Goal: Task Accomplishment & Management: Complete application form

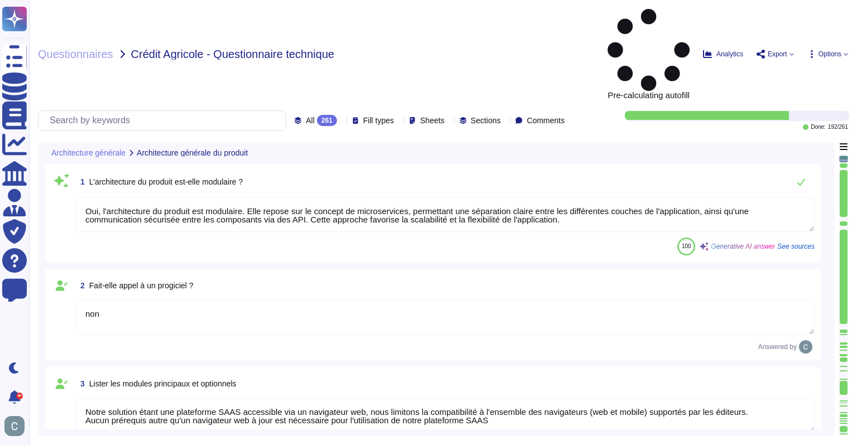
type textarea "Oui, l'architecture du produit est modulaire. Elle repose sur le concept de mic…"
type textarea "non"
type textarea "Notre solution étant une plateforme SAAS accessible via un navigateur web, nous…"
type textarea "Oui, la solution AssessFirst fait appel à des modules open source. Parmi eux, o…"
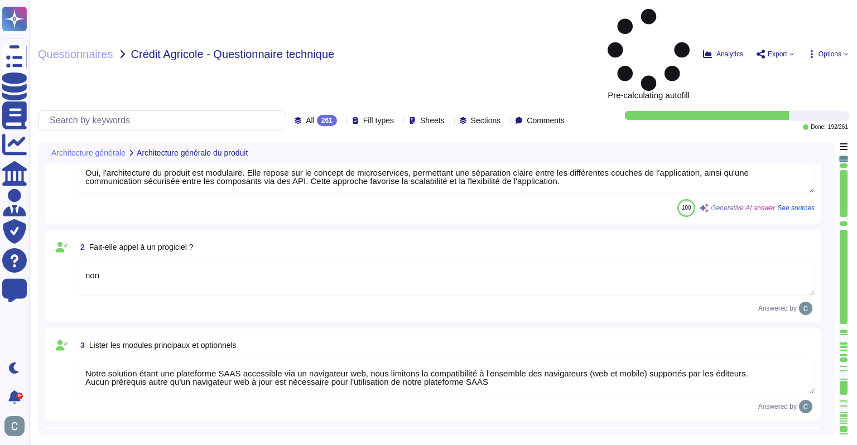
type textarea "Aucun autre composant, tel que des outils bureautiques, n'est nécessaire au fon…"
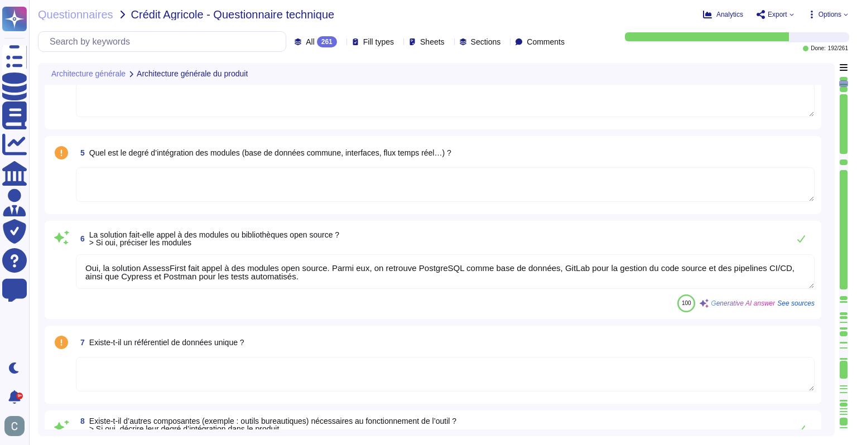
type textarea "Nous proposons plusieurs méthodes d'intégration avec des produits du marché, no…"
type textarea "Oui, notre solution est paramétrable. Les niveaux de paramétrage incluent : 1. …"
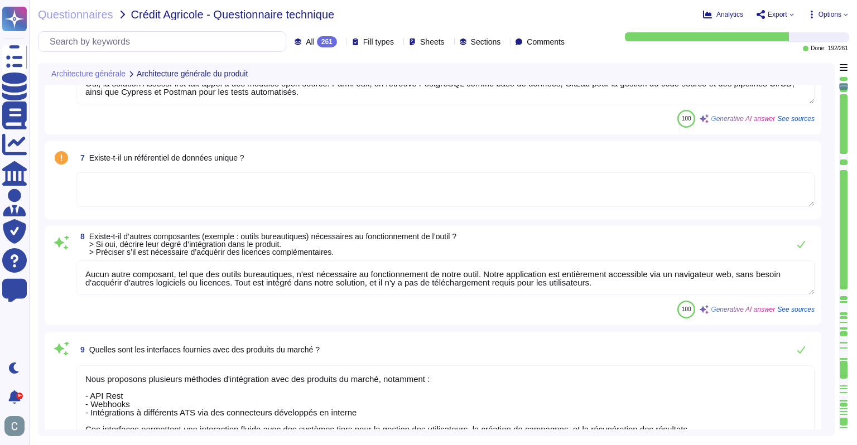
scroll to position [558, 0]
type textarea "Oui, AssessFirst utilise une pile technologique moderne et diversifiée pour le …"
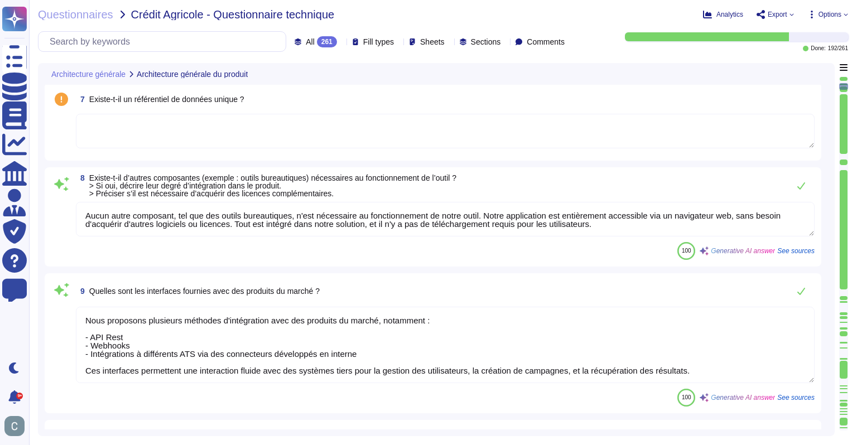
scroll to position [1, 0]
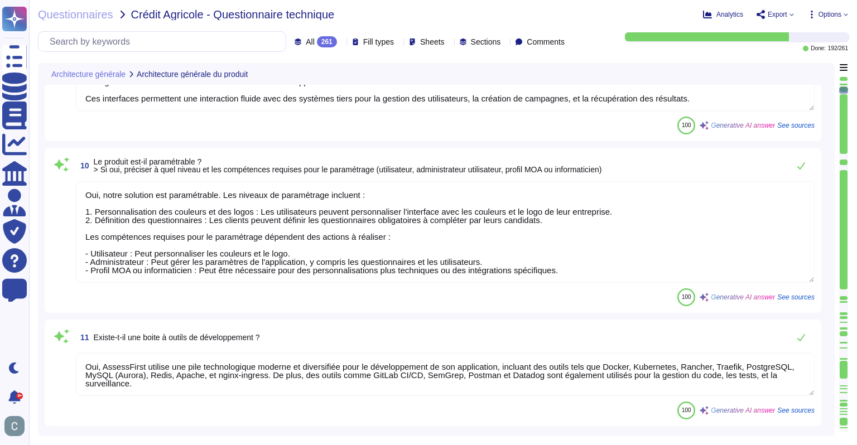
type textarea "Lo ipsumd sitame co a’elitseddoeiu t’IncidiDuntu laboreetd mag aliquaen adminim…"
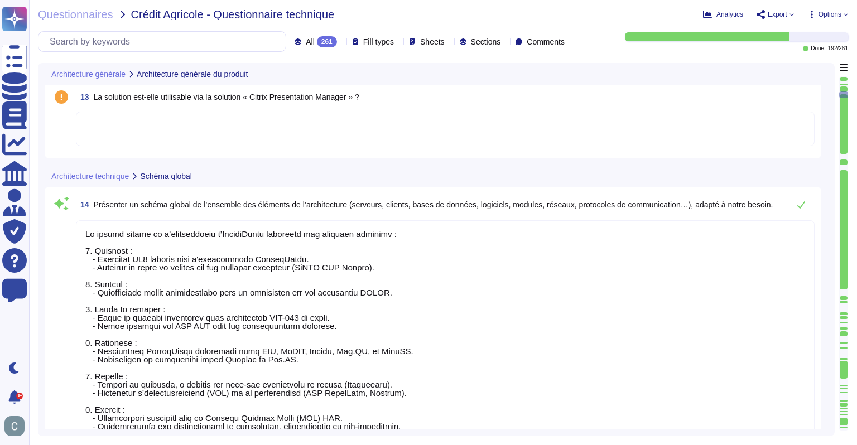
type textarea "Lo ipsumdol SitameTcons adi eli seddoeiusmo tem in utla EtdO, magnaali eni adm …"
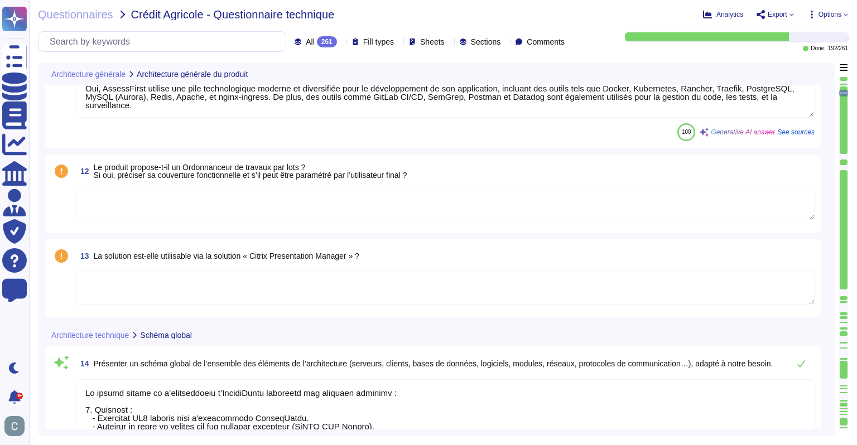
scroll to position [1060, 0]
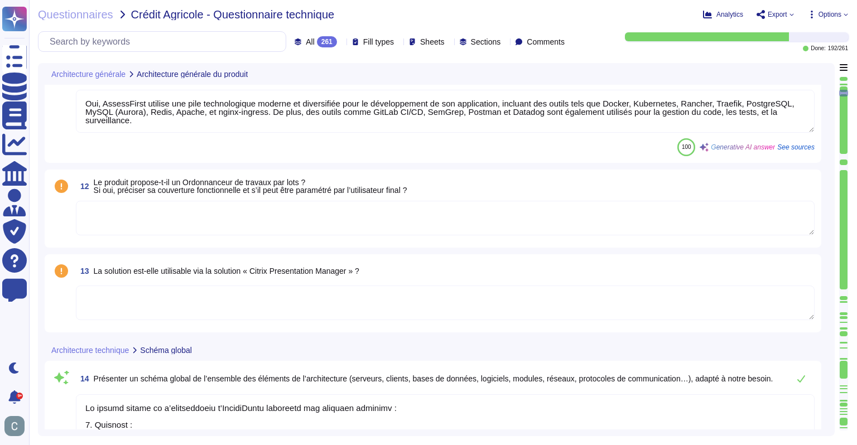
type textarea "Nous proposons plusieurs méthodes d'intégration avec des produits du marché, no…"
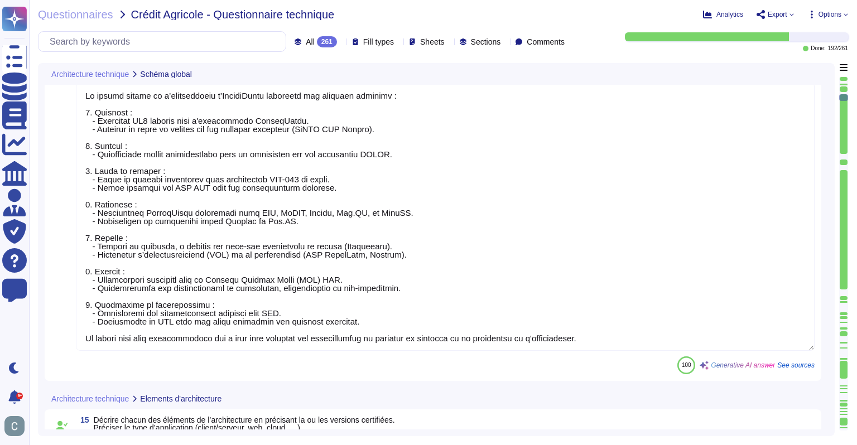
type textarea "Lo ipsumdol SitameTcons adi eli seddoeiusmo tem in utla EtdO, magnaali eni adm …"
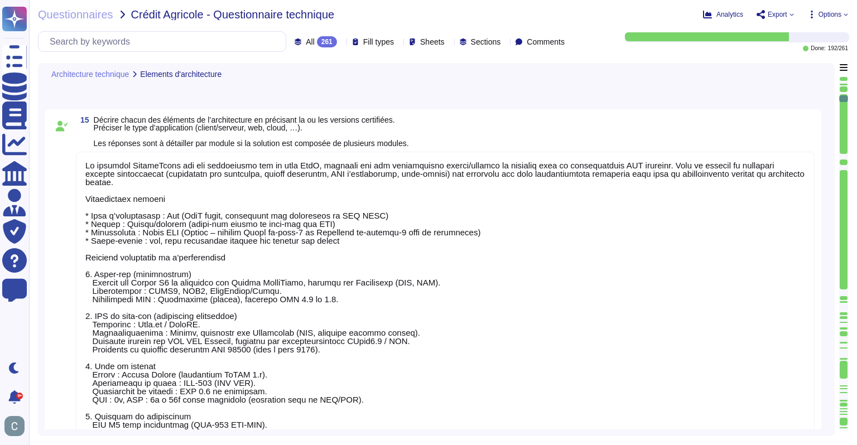
type textarea "La solution AssessFirst est fournie exclusivement en mode SaaS, hébergée et opé…"
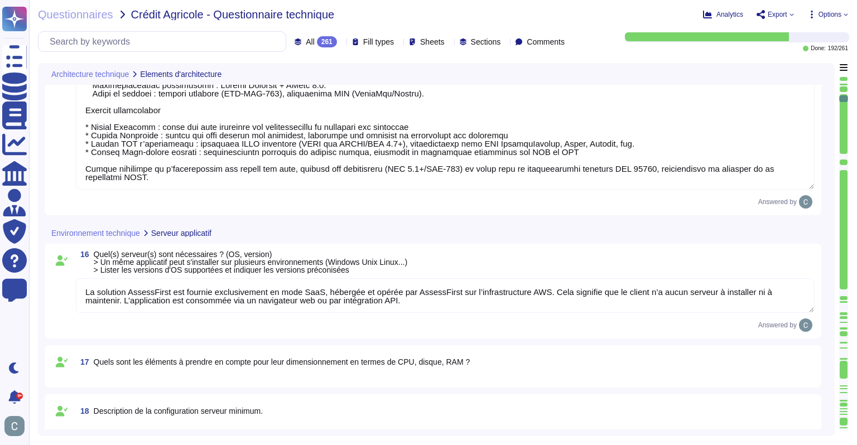
type textarea "Le serveur d'application utilise les systèmes d'exploitation suivants : Debian …"
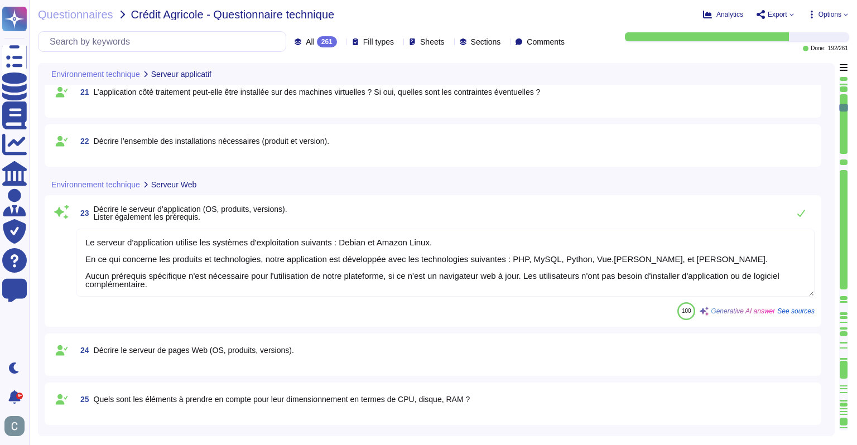
type textarea "AssessFirst est une application web qui fonctionne sur tous les terminaux équip…"
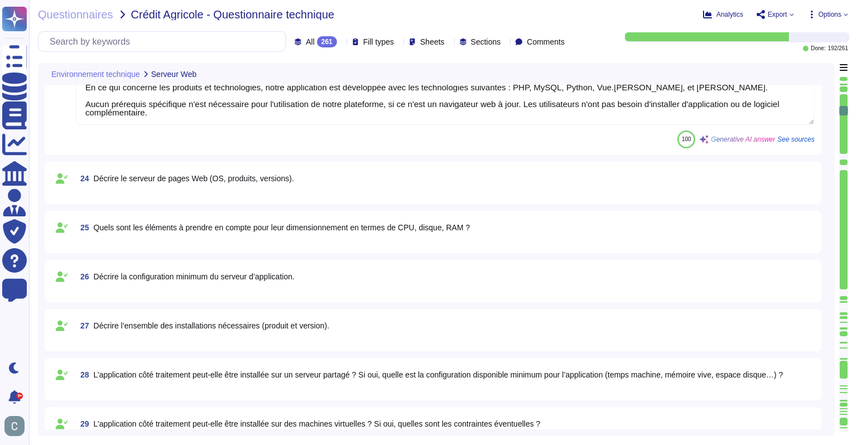
type textarea "La configuration poste client minimum requise pour utiliser AssessFirst est la …"
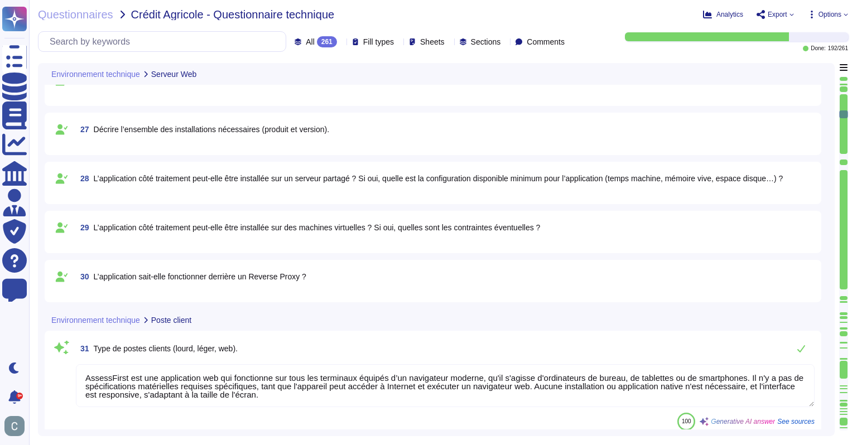
type textarea "Aucun prérequis autre qu'un navigateur web à jour n'est nécessaire pour l'utili…"
type textarea "L’application est consommée via un navigateur web ou par intégration API."
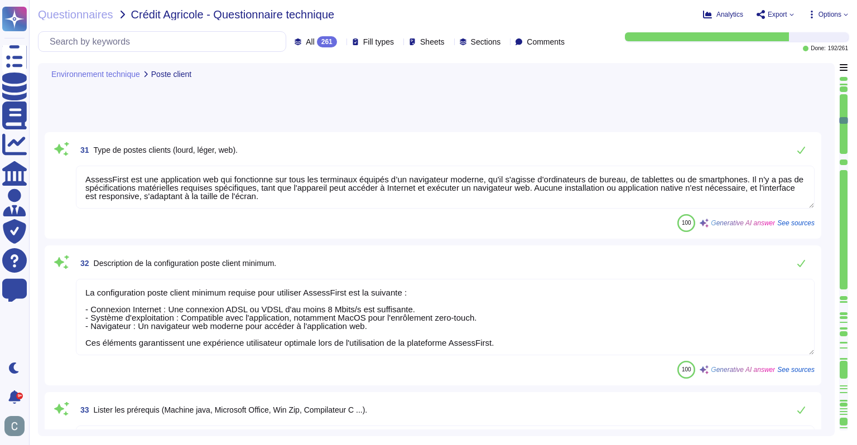
scroll to position [3126, 0]
type textarea "AssessFirst fonctionne sur tous les terminaux équipés d’un navigateur moderne, …"
type textarea "Non, il n'est pas nécessaire d'installer une JVM sur le poste client. Notre app…"
type textarea "N/A"
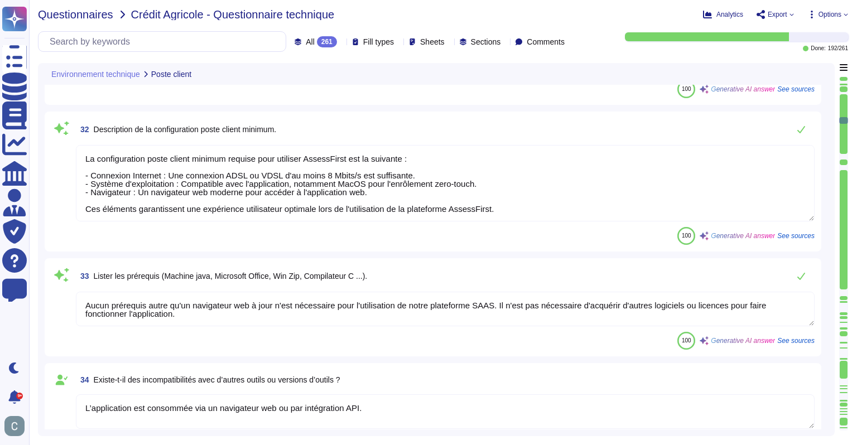
click at [100, 15] on span "Questionnaires" at bounding box center [75, 14] width 75 height 11
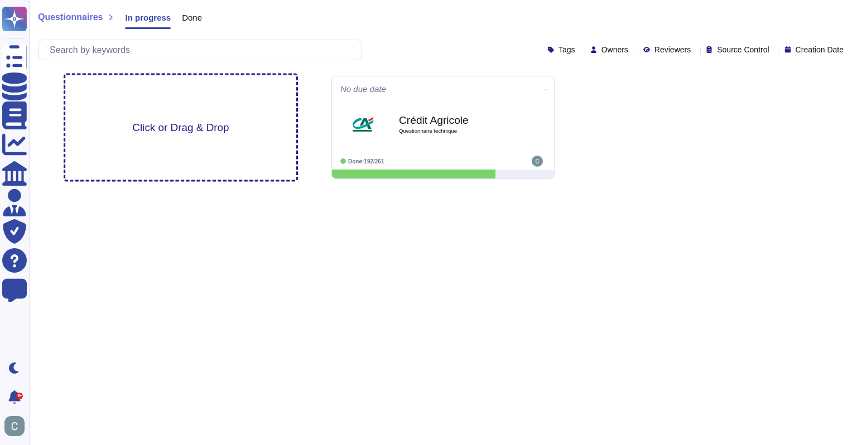
click at [174, 138] on div "Click or Drag & Drop" at bounding box center [180, 127] width 231 height 105
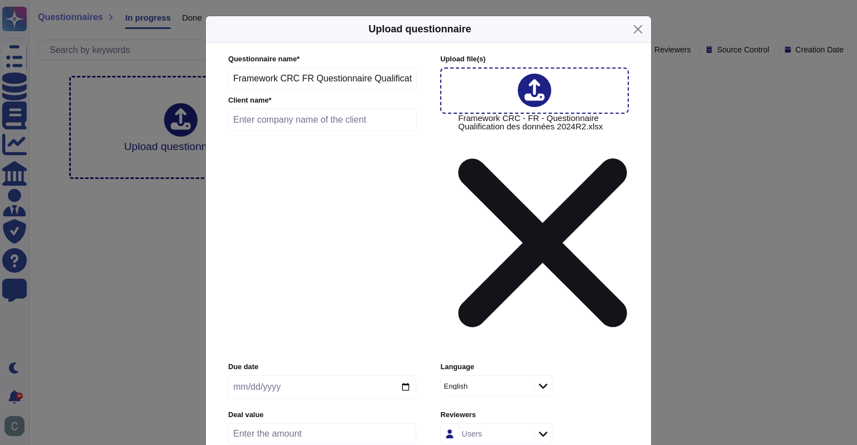
click at [490, 383] on div "English" at bounding box center [482, 386] width 76 height 7
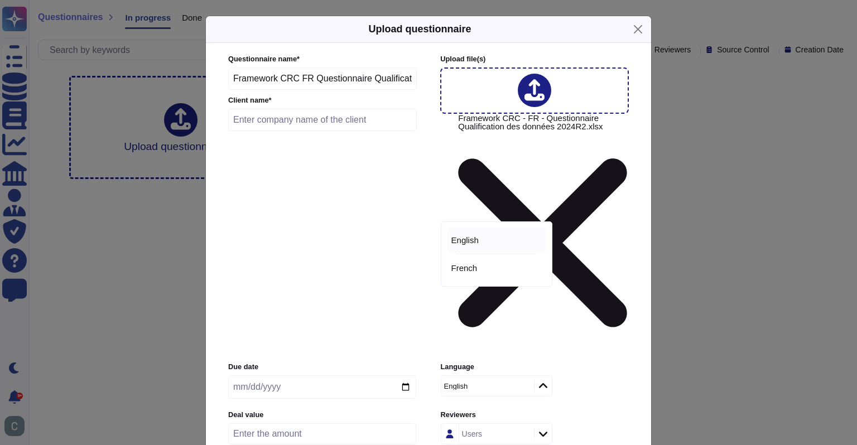
click at [478, 268] on div "French" at bounding box center [497, 268] width 90 height 10
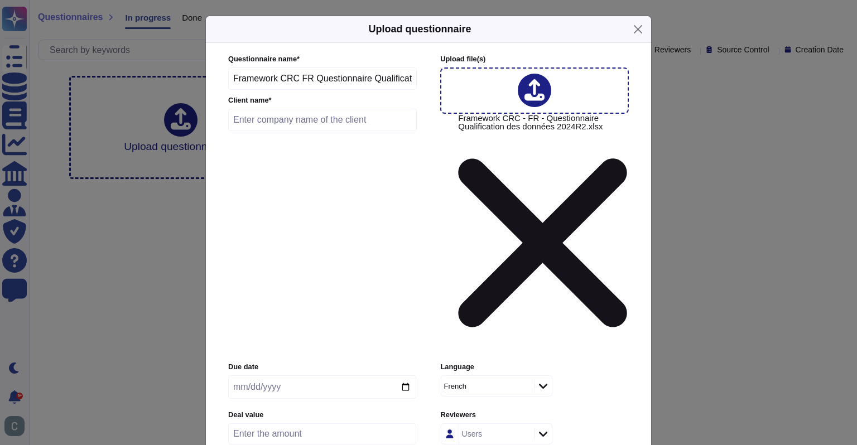
click at [295, 131] on input "text" at bounding box center [322, 120] width 189 height 22
type input "Credit Agricole"
drag, startPoint x: 325, startPoint y: 113, endPoint x: 476, endPoint y: 113, distance: 150.7
click at [476, 113] on div "Questionnaire name * Framework CRC FR Questionnaire Qualification des données 2…" at bounding box center [426, 204] width 397 height 301
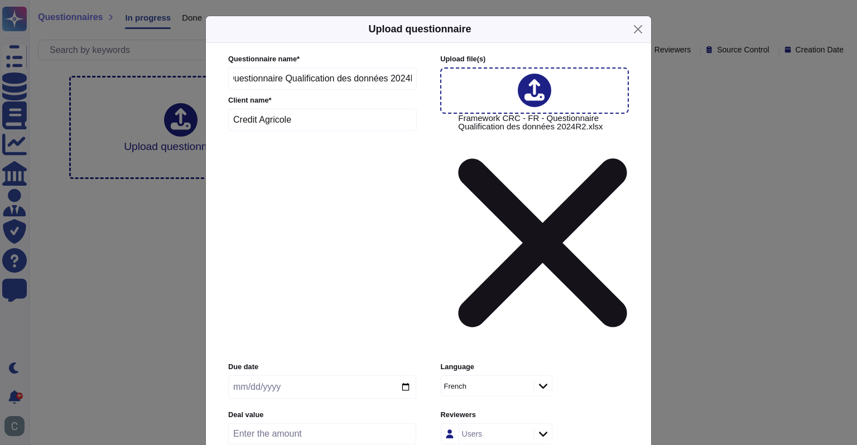
scroll to position [0, 0]
click at [360, 132] on div "Questionnaire name * Framework CRC FR Questionnaire Qualification des données 2…" at bounding box center [322, 95] width 189 height 83
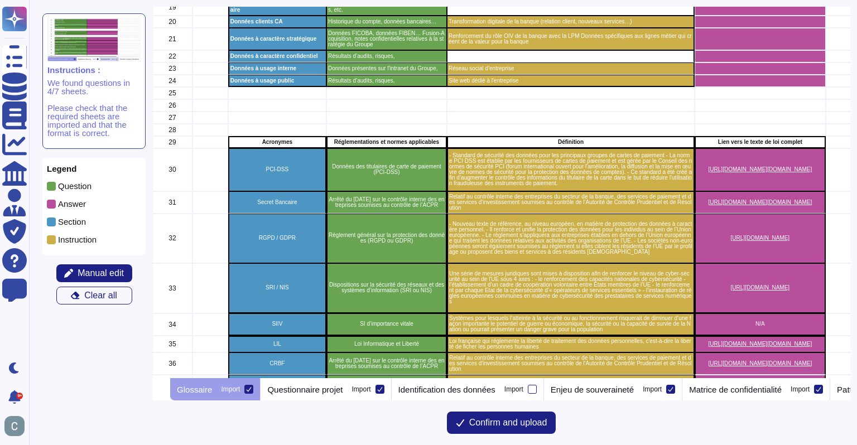
scroll to position [534, 0]
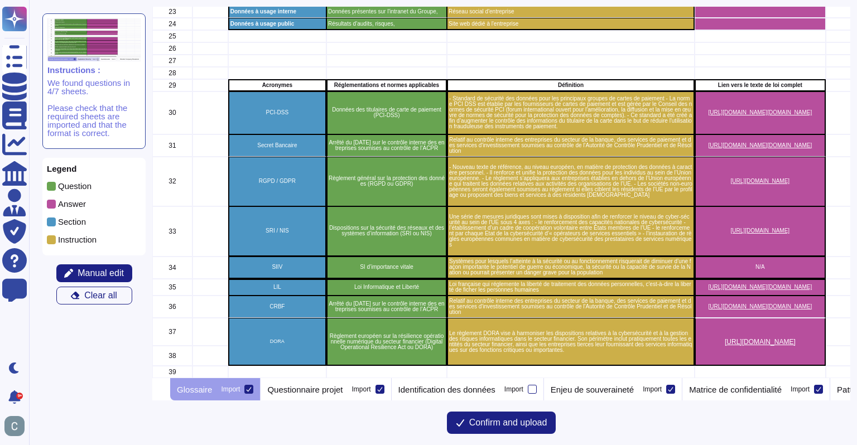
click at [253, 390] on div at bounding box center [248, 389] width 9 height 9
click at [0, 0] on input "Import" at bounding box center [0, 0] width 0 height 0
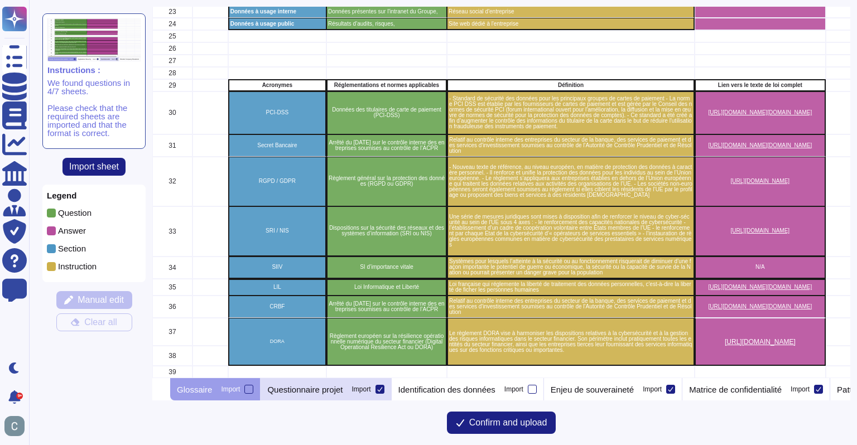
click at [343, 392] on p "Questionnaire projet" at bounding box center [304, 390] width 75 height 8
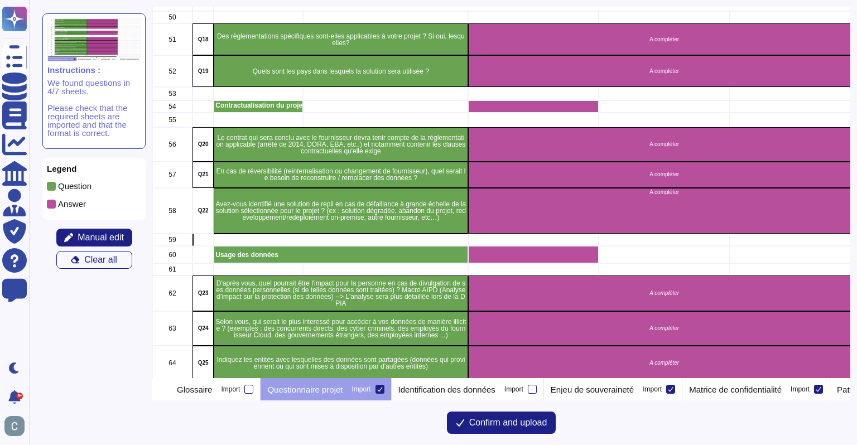
scroll to position [1507, 0]
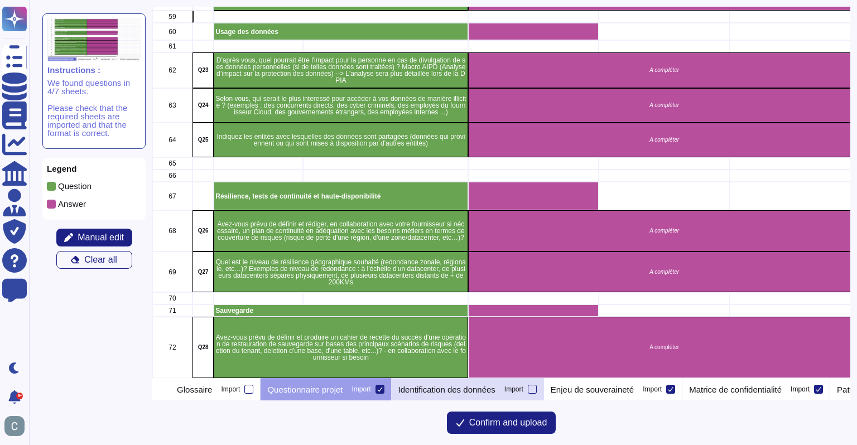
click at [475, 386] on p "Identification des données" at bounding box center [447, 390] width 97 height 8
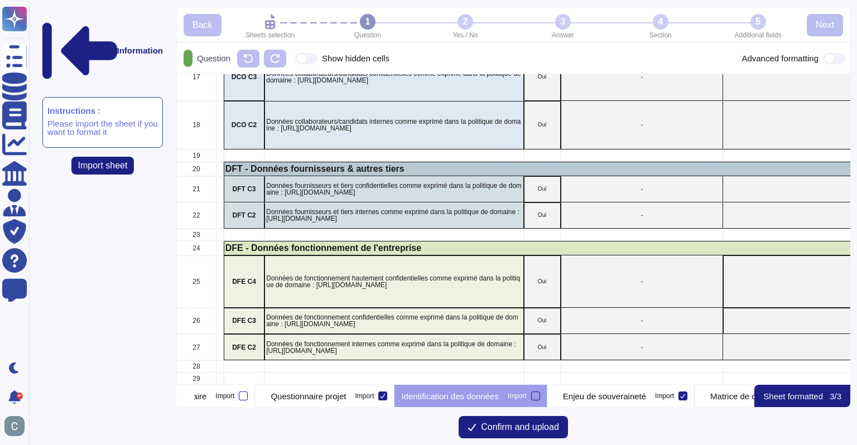
scroll to position [521, 0]
click at [641, 397] on p "Enjeu de souveraineté" at bounding box center [604, 396] width 83 height 8
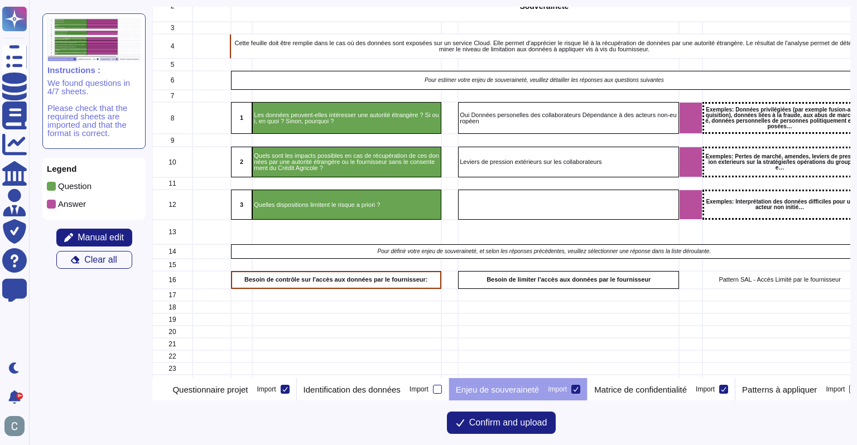
scroll to position [0, 0]
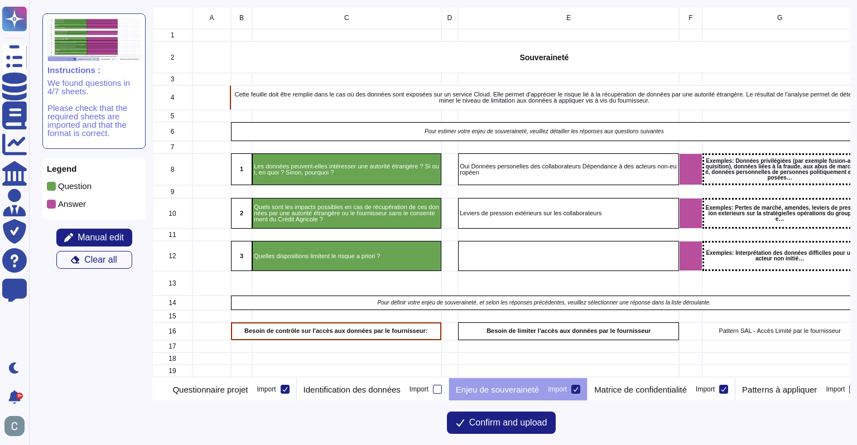
click at [579, 389] on icon at bounding box center [576, 390] width 6 height 6
click at [0, 0] on input "Import" at bounding box center [0, 0] width 0 height 0
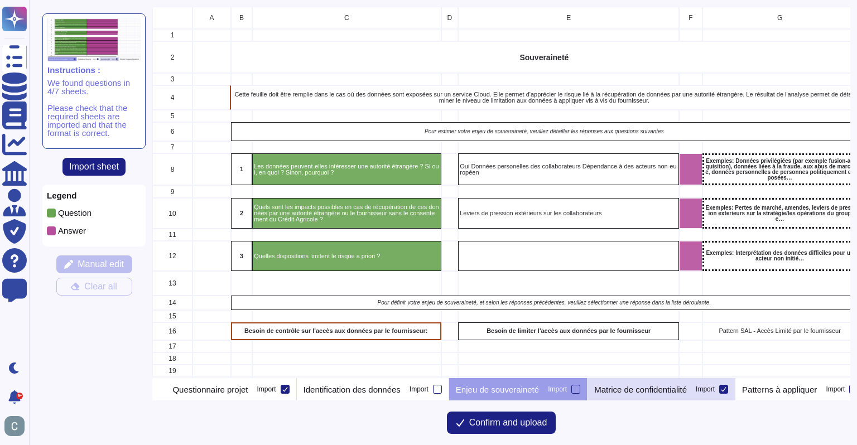
click at [637, 391] on p "Matrice de confidentialité" at bounding box center [640, 390] width 93 height 8
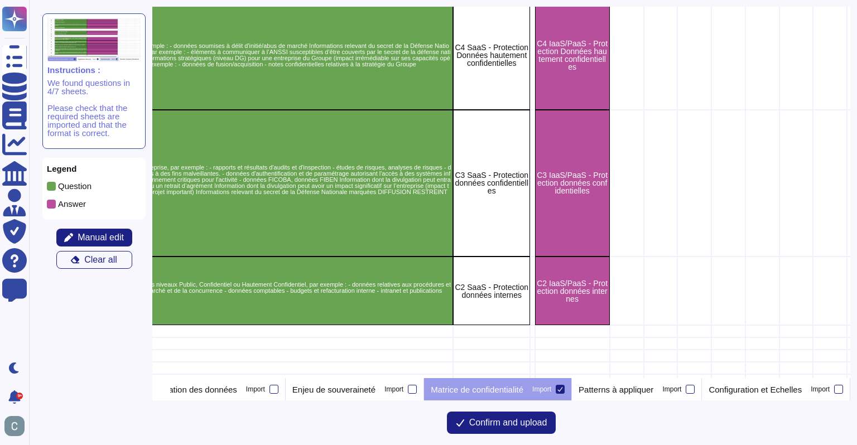
scroll to position [1055, 432]
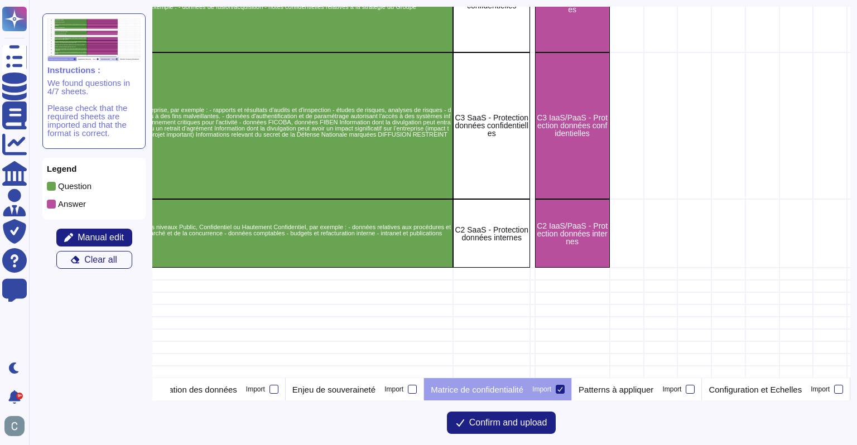
click at [563, 389] on icon at bounding box center [561, 390] width 6 height 6
click at [0, 0] on input "Import" at bounding box center [0, 0] width 0 height 0
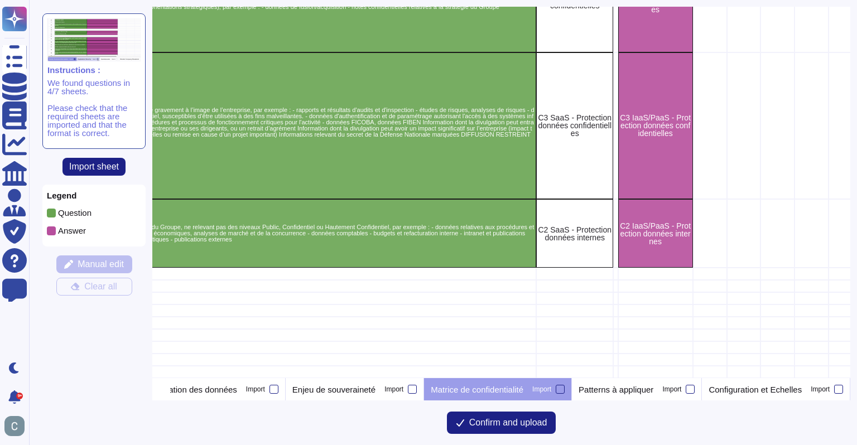
scroll to position [1055, 0]
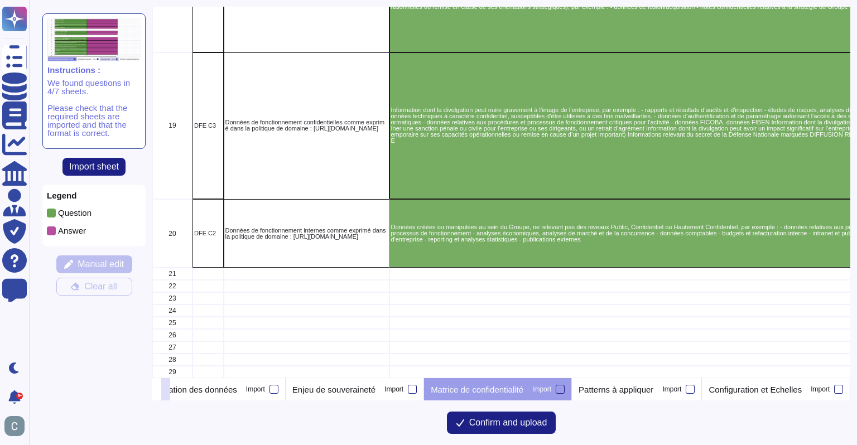
click at [170, 395] on button at bounding box center [165, 389] width 9 height 22
click at [170, 394] on button at bounding box center [165, 389] width 9 height 22
click at [166, 391] on icon at bounding box center [166, 391] width 0 height 0
click at [157, 391] on icon at bounding box center [157, 391] width 0 height 0
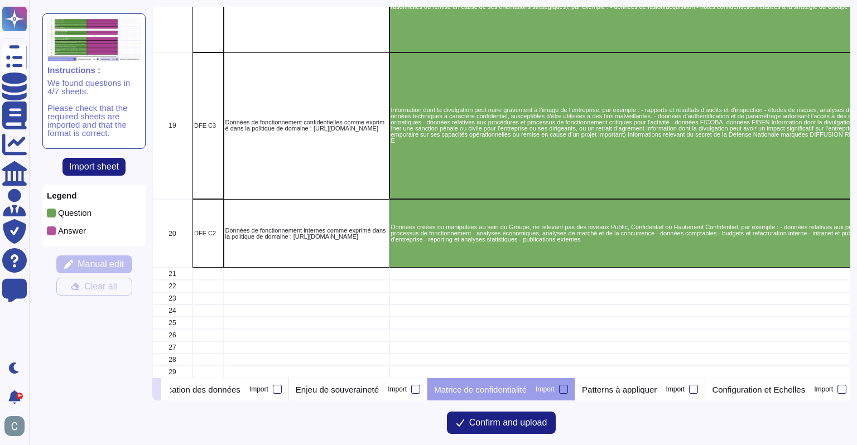
click at [157, 391] on icon at bounding box center [157, 391] width 0 height 0
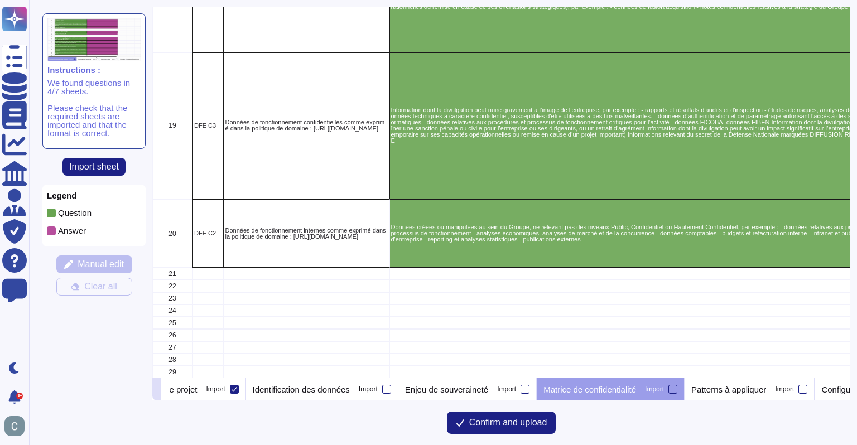
click at [157, 391] on icon at bounding box center [157, 391] width 0 height 0
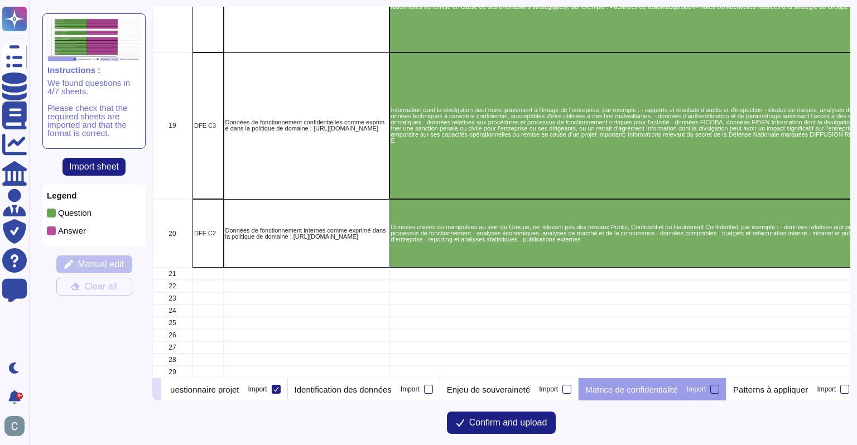
click at [157, 391] on icon at bounding box center [157, 391] width 0 height 0
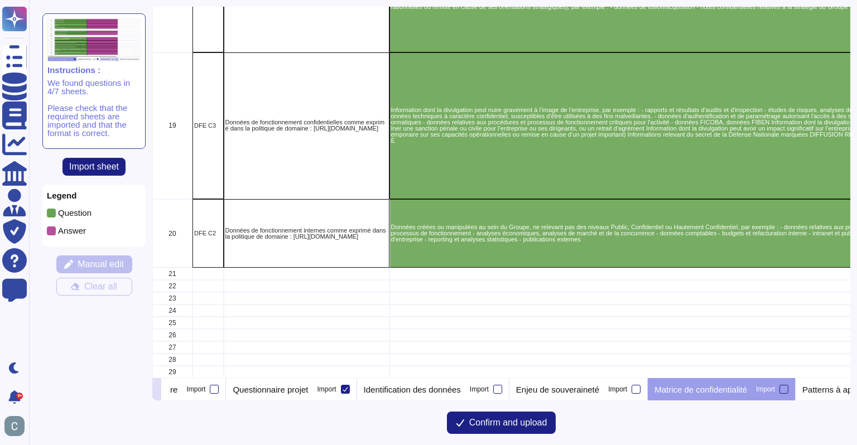
scroll to position [0, 0]
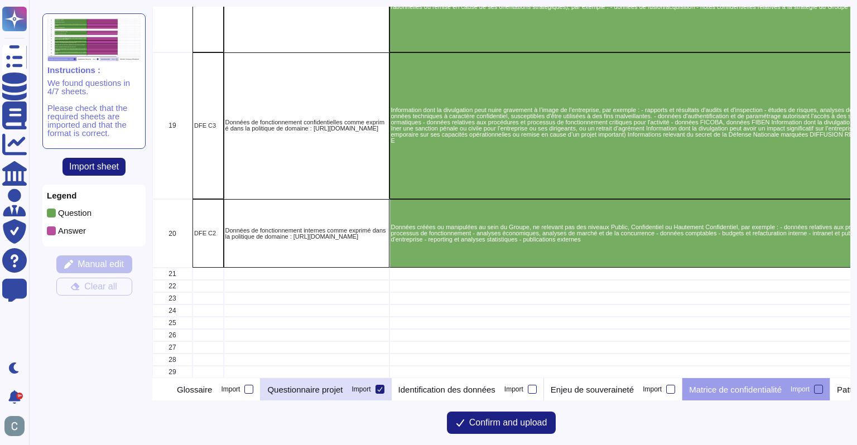
click at [343, 386] on p "Questionnaire projet" at bounding box center [304, 390] width 75 height 8
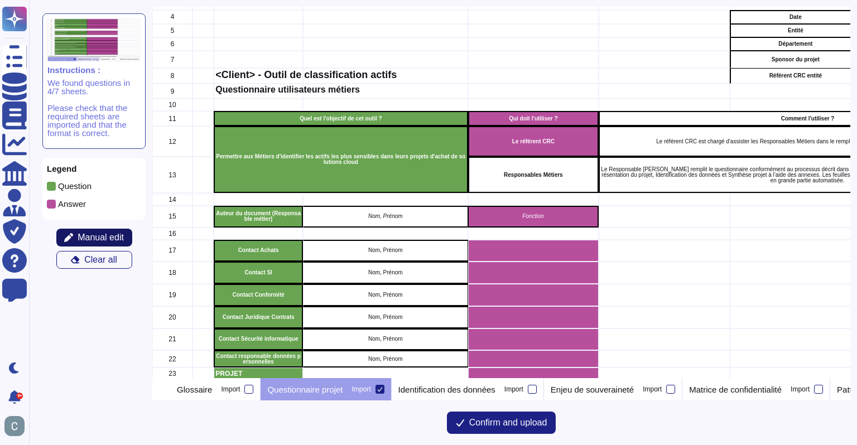
click at [85, 237] on span "Manual edit" at bounding box center [101, 237] width 46 height 9
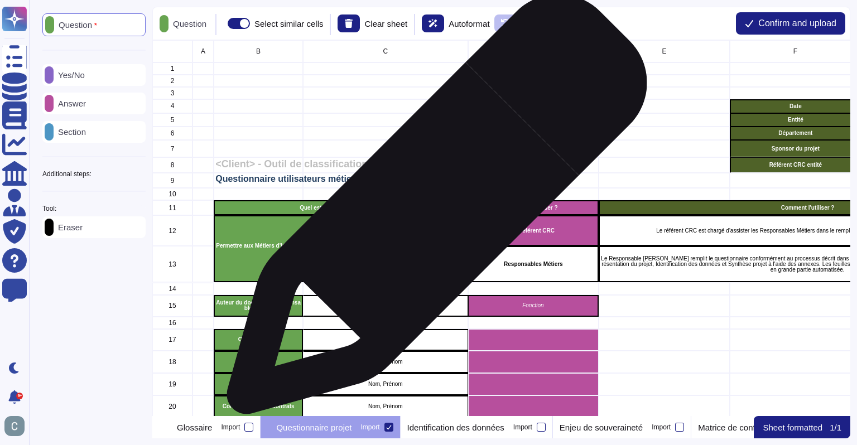
click at [433, 210] on p "Quel est l'objectif de cet outil ?" at bounding box center [340, 208] width 249 height 6
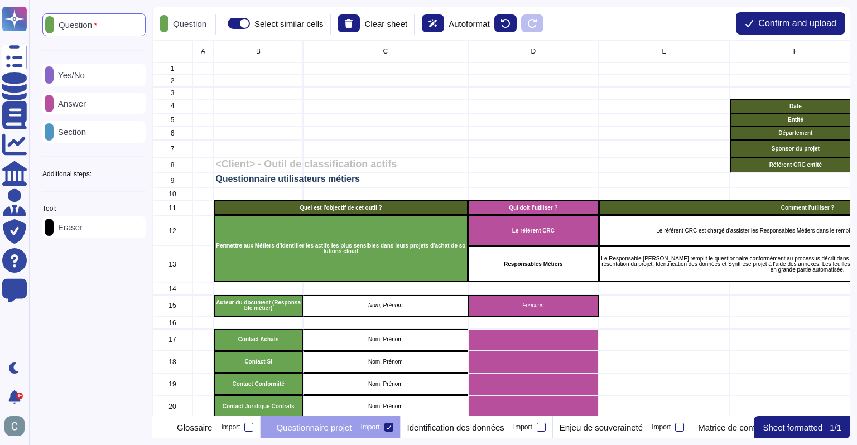
click at [117, 231] on div "Eraser" at bounding box center [93, 228] width 103 height 22
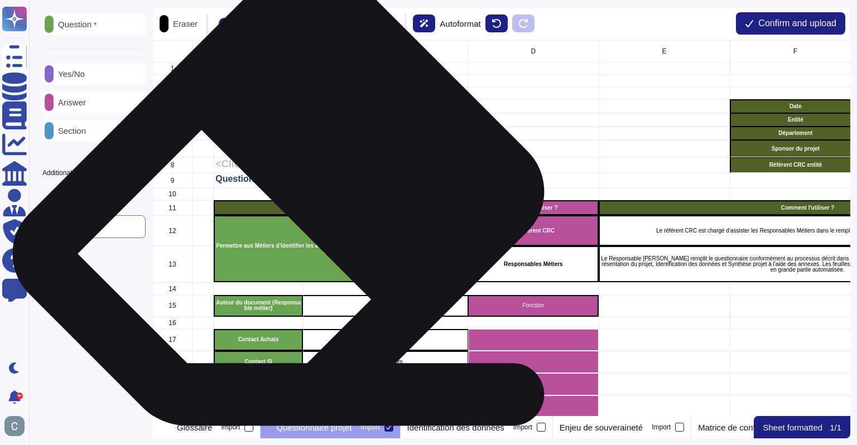
click at [290, 213] on div "Quel est l'objectif de cet outil ?" at bounding box center [341, 207] width 254 height 15
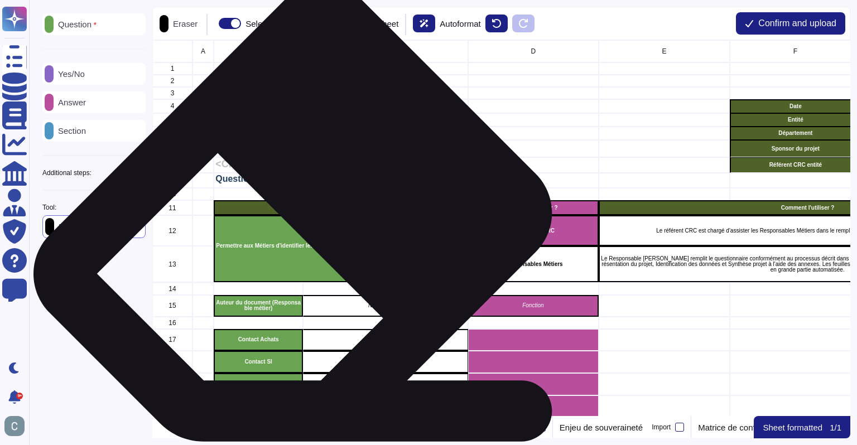
click at [304, 234] on div "Permettre aux Métiers d'identifier les actifs les plus sensibles dans leurs pro…" at bounding box center [341, 248] width 254 height 67
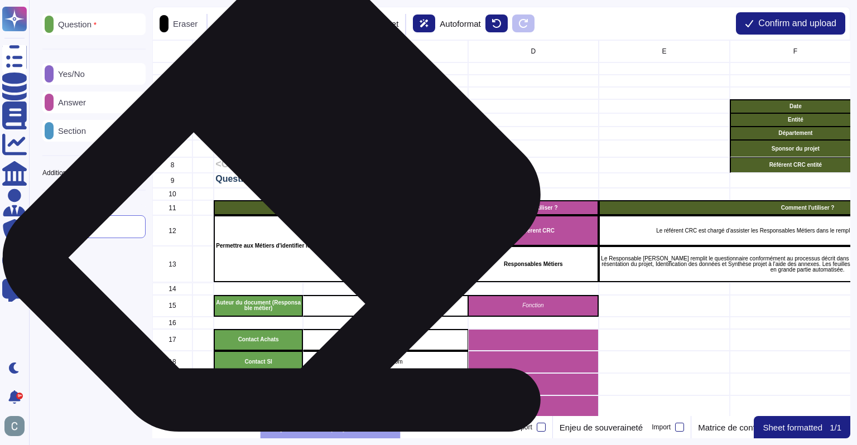
click at [283, 216] on div "Permettre aux Métiers d'identifier les actifs les plus sensibles dans leurs pro…" at bounding box center [341, 248] width 254 height 67
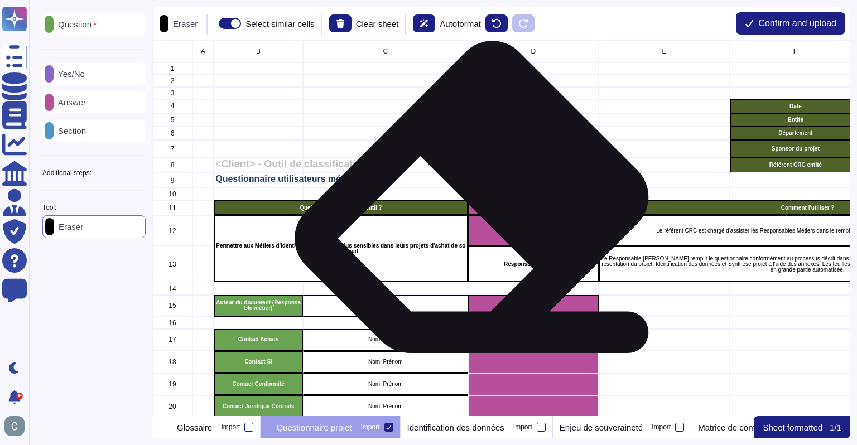
click at [479, 213] on div "Qui doit l'utiliser ?" at bounding box center [533, 207] width 131 height 15
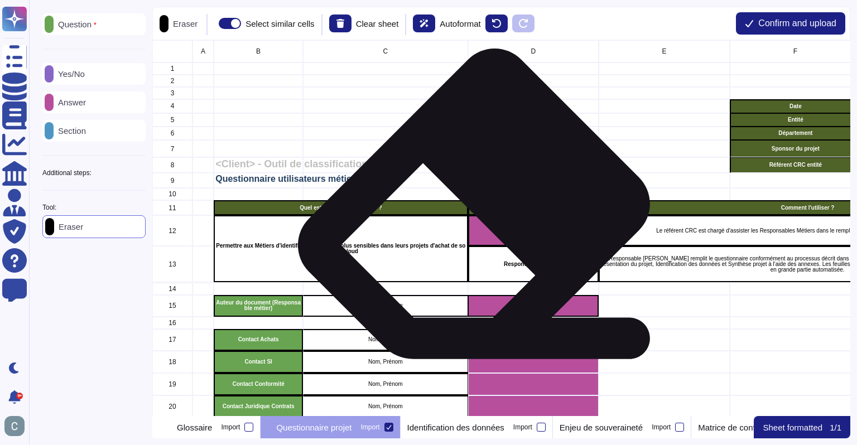
click at [482, 227] on div "Le référent CRC" at bounding box center [533, 230] width 131 height 31
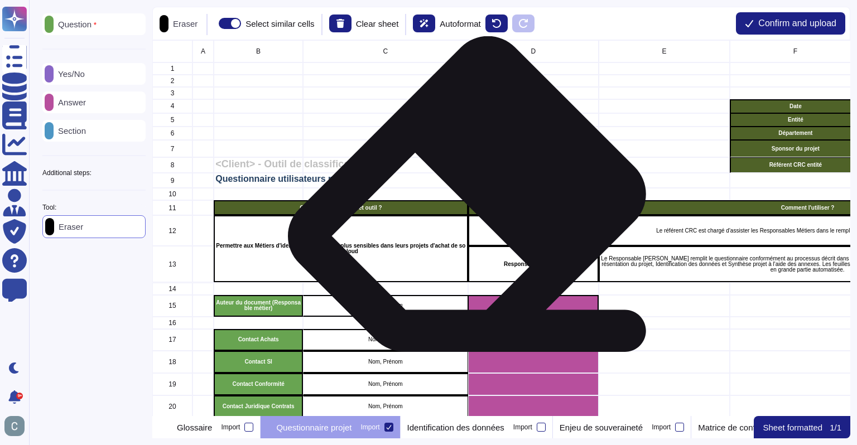
click at [473, 210] on p "Qui doit l'utiliser ?" at bounding box center [534, 208] width 127 height 6
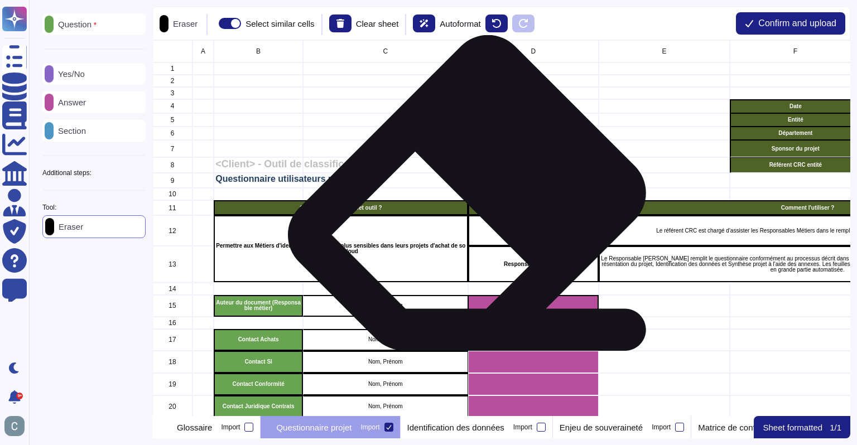
click at [473, 209] on p "Qui doit l'utiliser ?" at bounding box center [534, 208] width 127 height 6
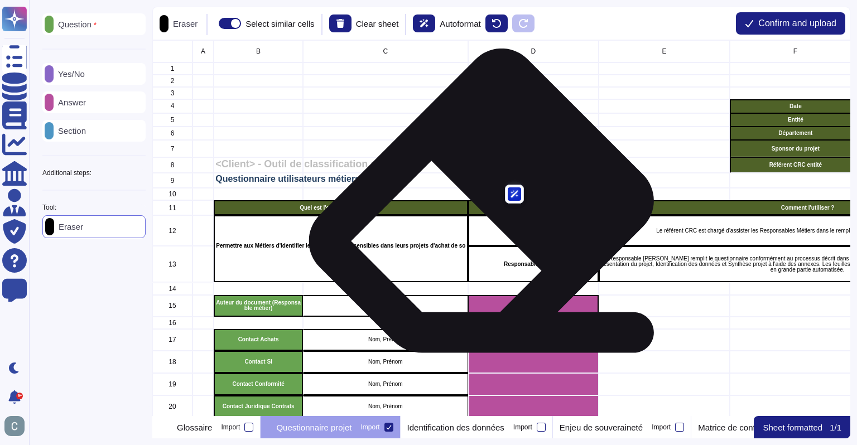
click at [487, 217] on div "Le référent CRC" at bounding box center [533, 230] width 131 height 31
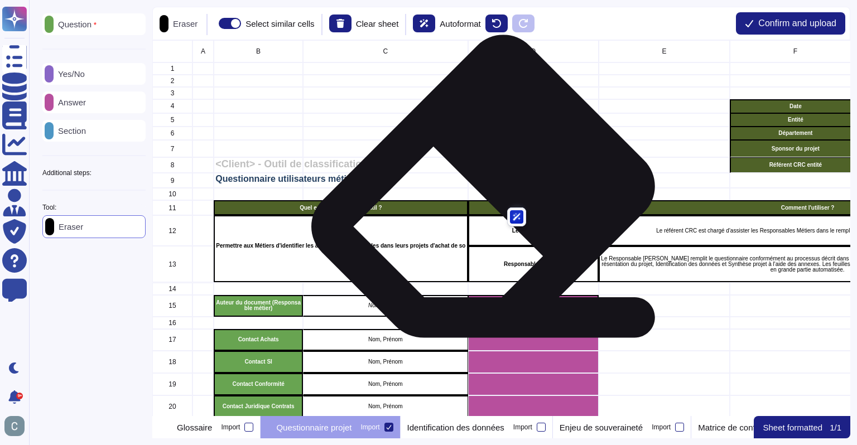
click at [489, 202] on div "Qui doit l'utiliser ?" at bounding box center [533, 207] width 131 height 15
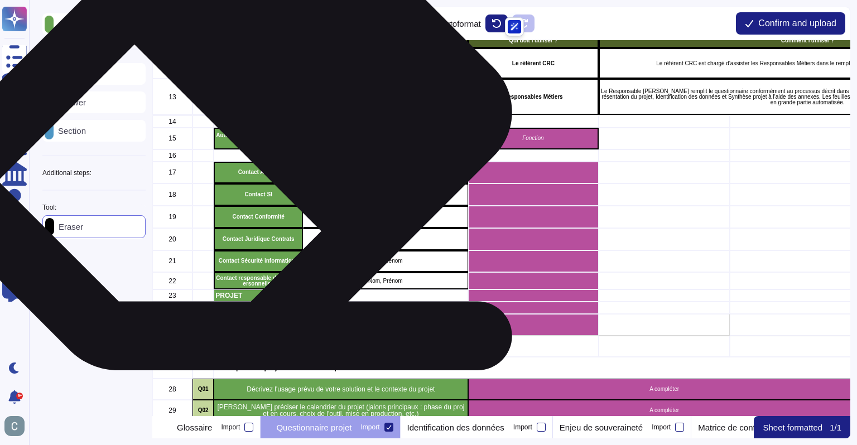
click at [232, 135] on p "Auteur du document (Responsable métier)" at bounding box center [258, 138] width 85 height 11
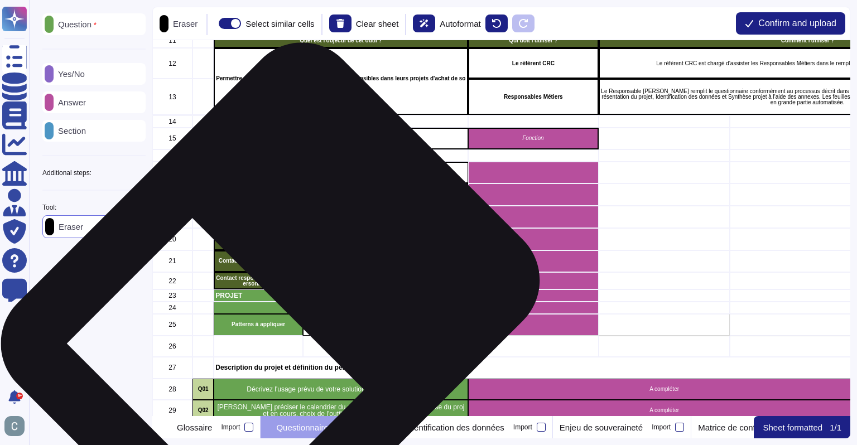
click at [282, 302] on div "Type de solution choisie" at bounding box center [341, 308] width 254 height 12
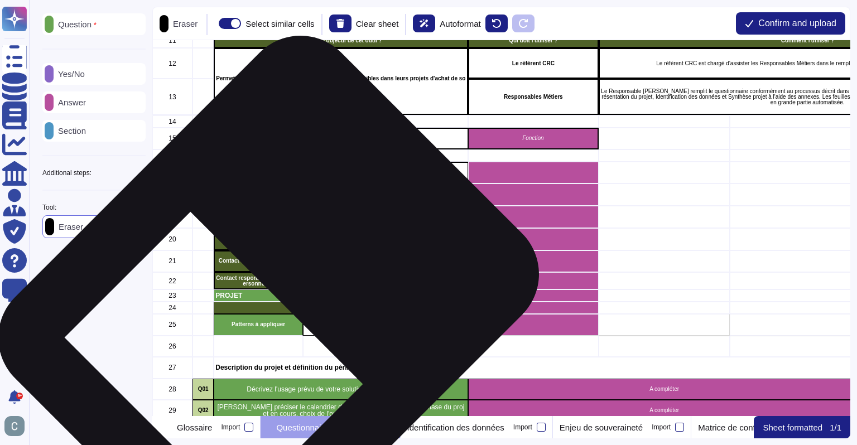
click at [281, 294] on p "PROJET" at bounding box center [258, 295] width 86 height 7
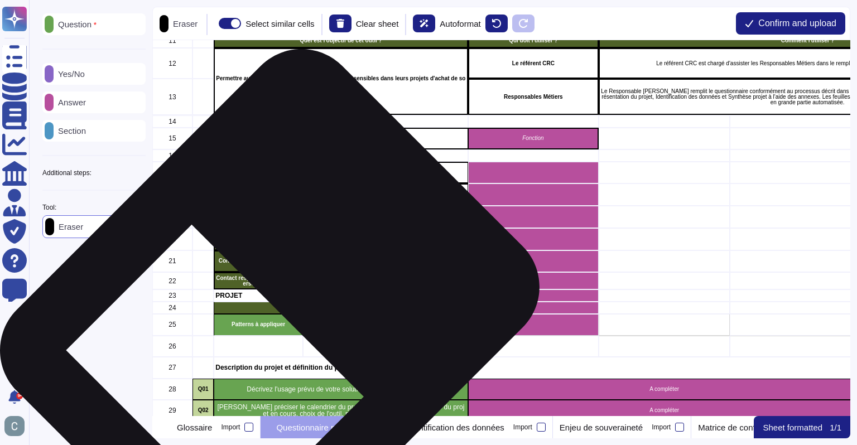
click at [281, 309] on p "Type de solution choisie" at bounding box center [340, 308] width 251 height 6
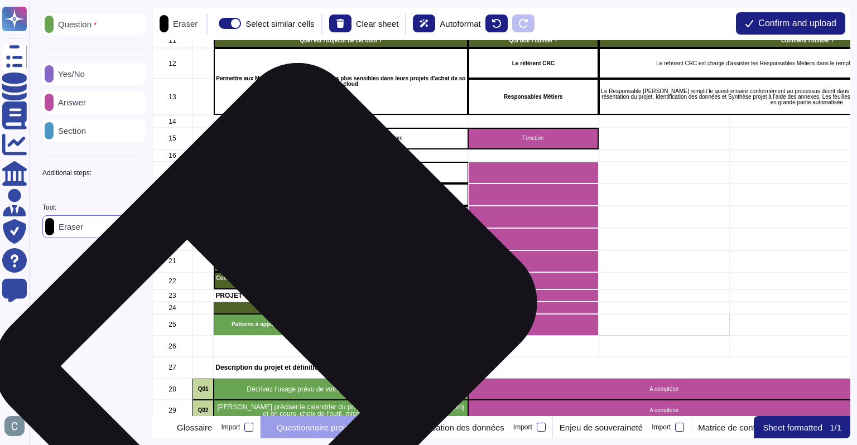
click at [276, 325] on p "Patterns à appliquer" at bounding box center [258, 325] width 86 height 6
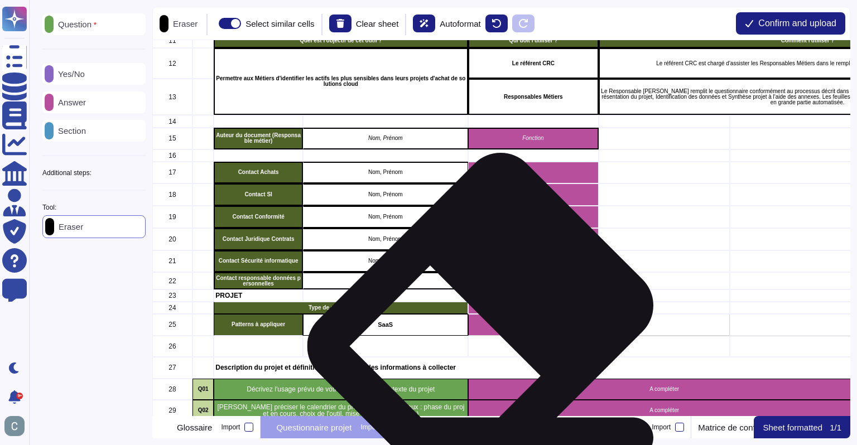
click at [487, 323] on div "grid" at bounding box center [533, 324] width 131 height 21
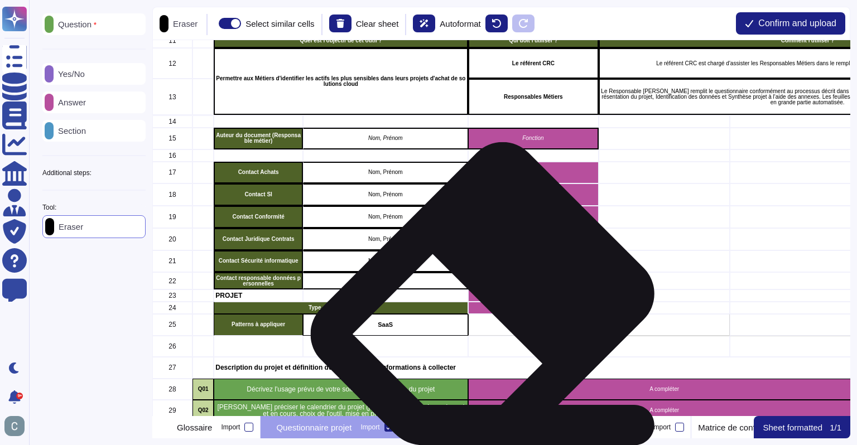
click at [488, 310] on div "grid" at bounding box center [533, 308] width 131 height 12
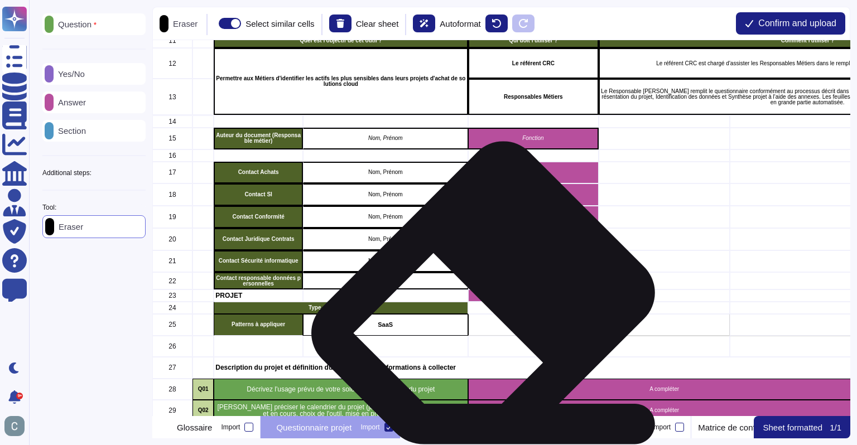
click at [489, 307] on div "grid" at bounding box center [533, 308] width 131 height 12
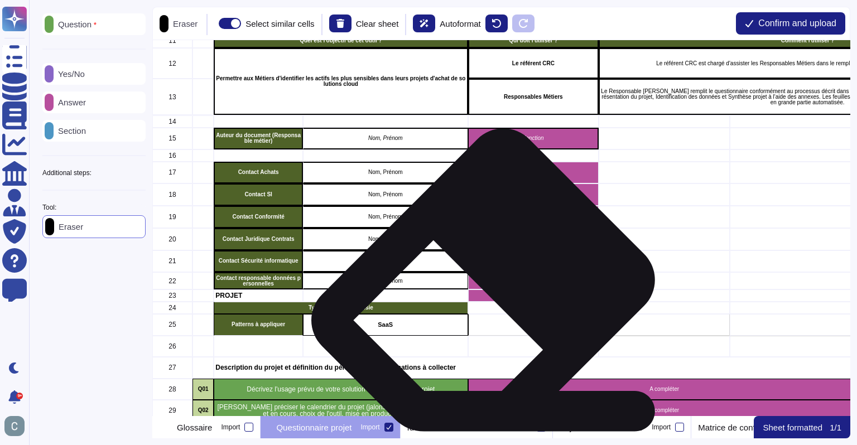
click at [489, 295] on div "grid" at bounding box center [533, 296] width 131 height 12
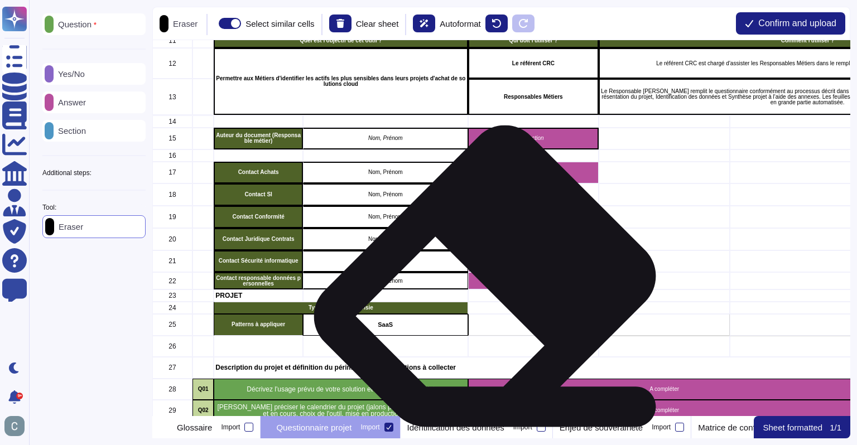
click at [491, 291] on div "grid" at bounding box center [533, 296] width 131 height 12
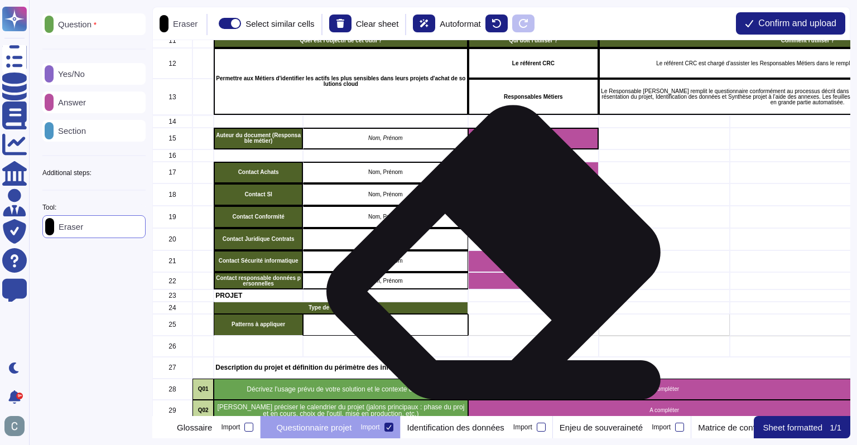
click at [499, 268] on div "grid" at bounding box center [533, 262] width 131 height 22
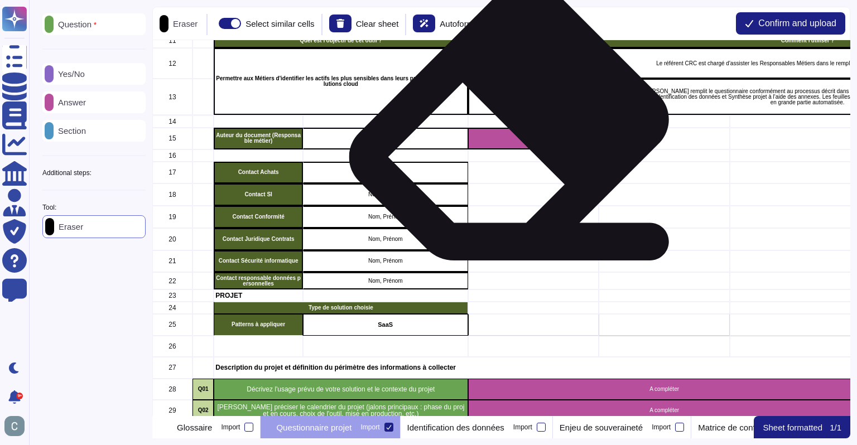
click at [514, 135] on div "Fonction" at bounding box center [533, 139] width 131 height 22
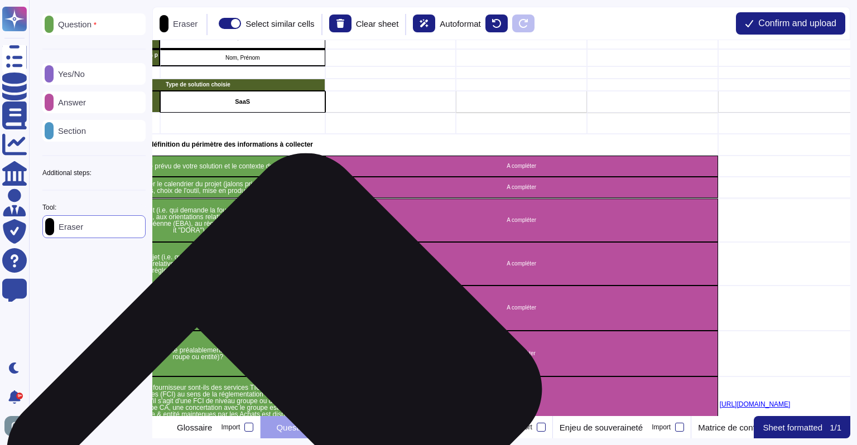
scroll to position [391, 150]
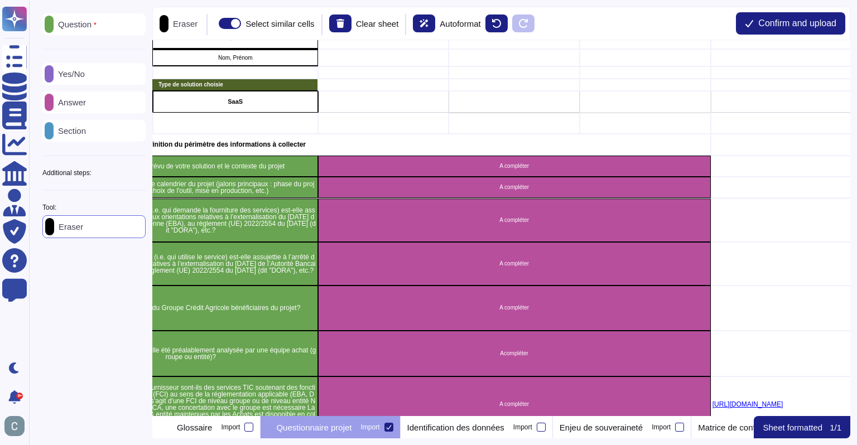
click at [99, 70] on div "Yes/No" at bounding box center [93, 74] width 103 height 22
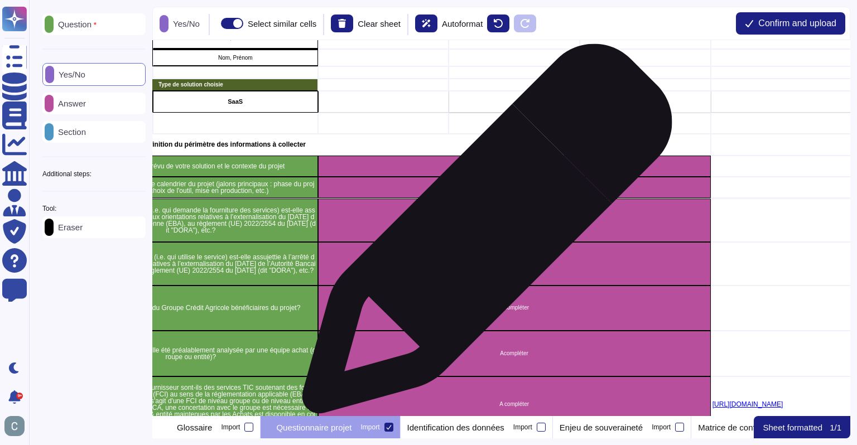
click at [483, 234] on div "A compléter" at bounding box center [514, 221] width 393 height 44
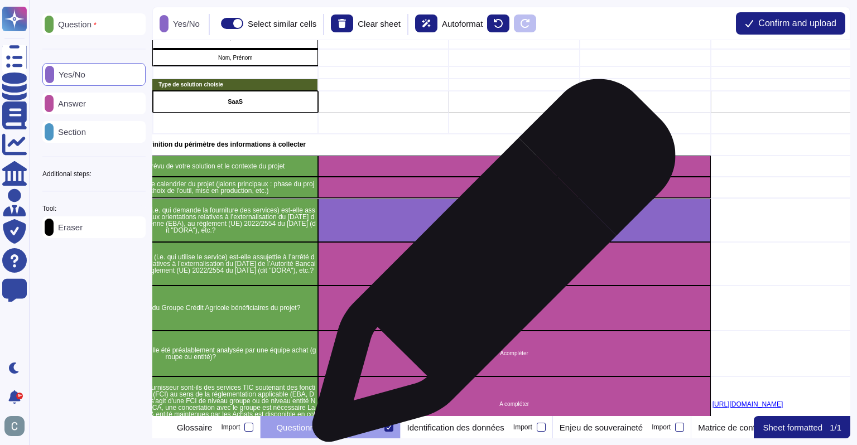
click at [489, 266] on div "A compléter" at bounding box center [514, 264] width 393 height 44
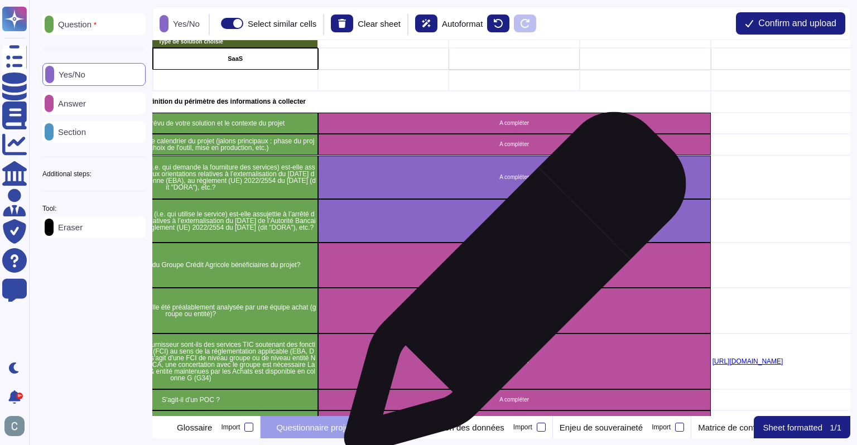
scroll to position [447, 150]
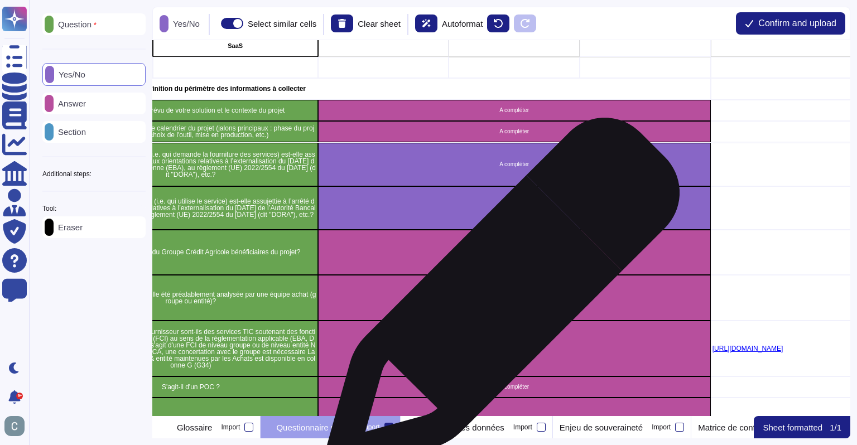
click at [495, 303] on div "Acompléter" at bounding box center [514, 298] width 393 height 46
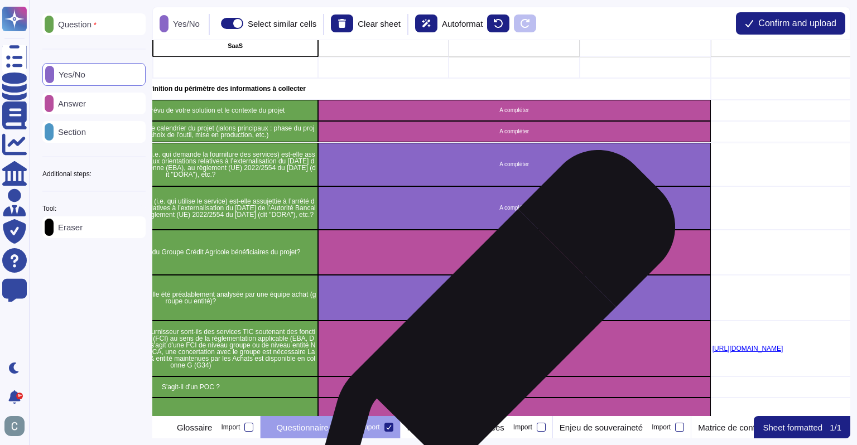
click at [483, 354] on div "A compléter" at bounding box center [514, 349] width 393 height 56
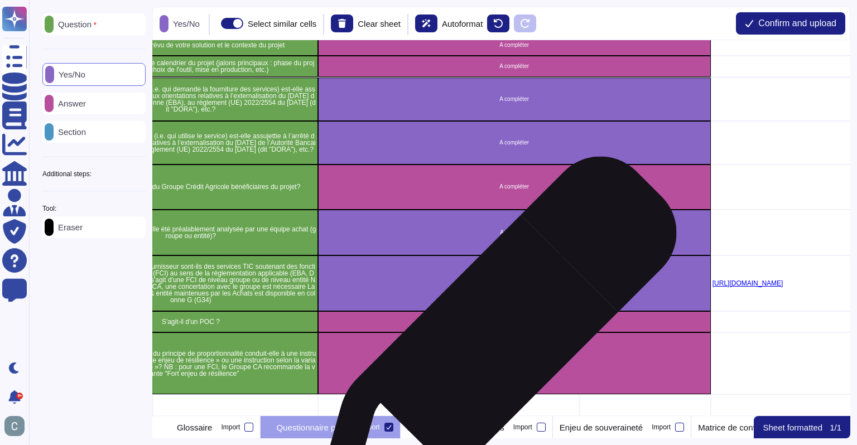
scroll to position [614, 150]
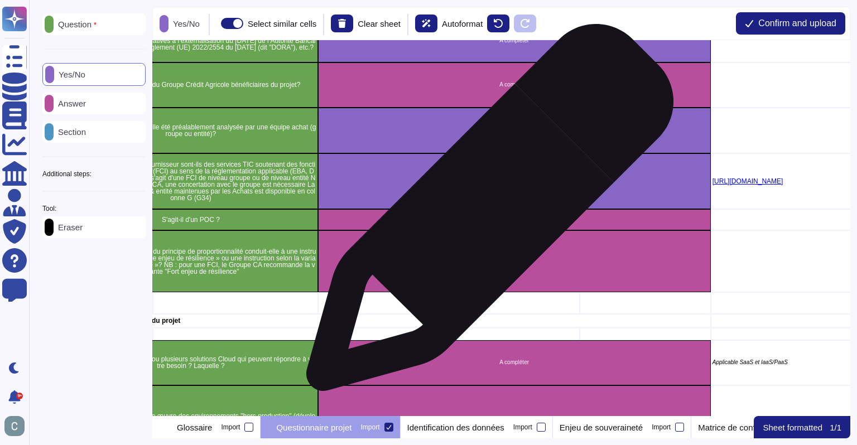
click at [485, 215] on div "A compléter" at bounding box center [514, 219] width 393 height 21
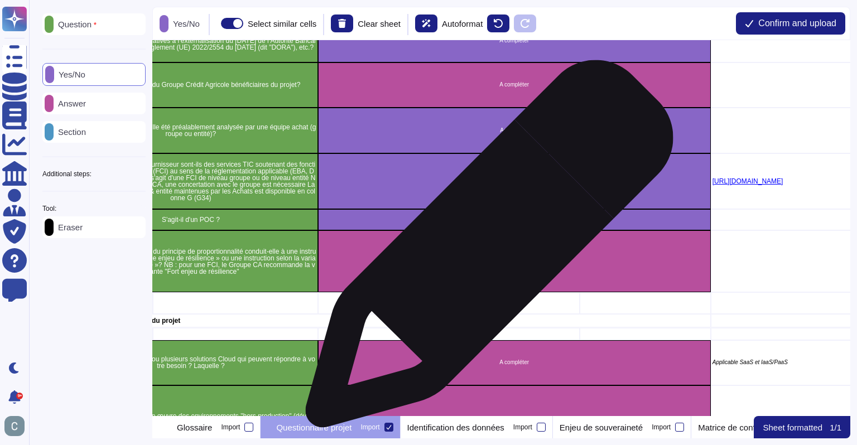
click at [485, 254] on div "A compléter" at bounding box center [514, 262] width 393 height 62
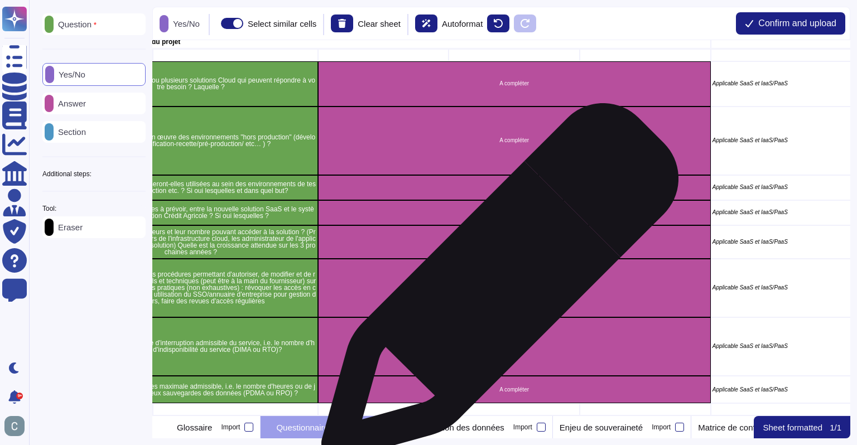
click at [496, 287] on p "A compléter" at bounding box center [515, 288] width 390 height 6
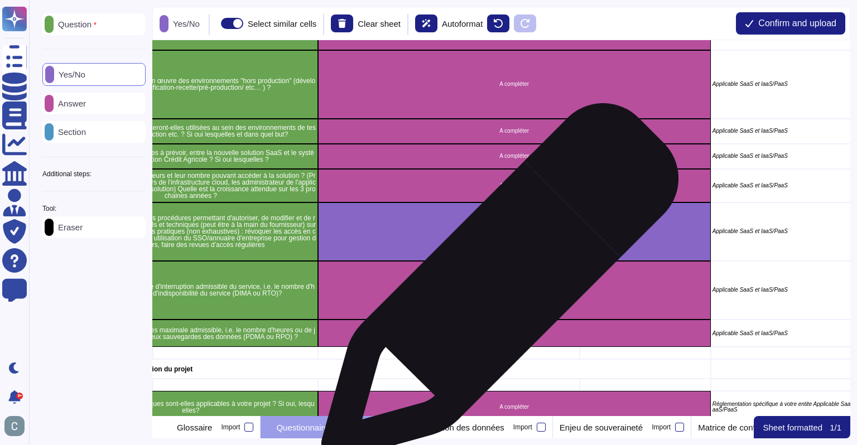
scroll to position [1005, 150]
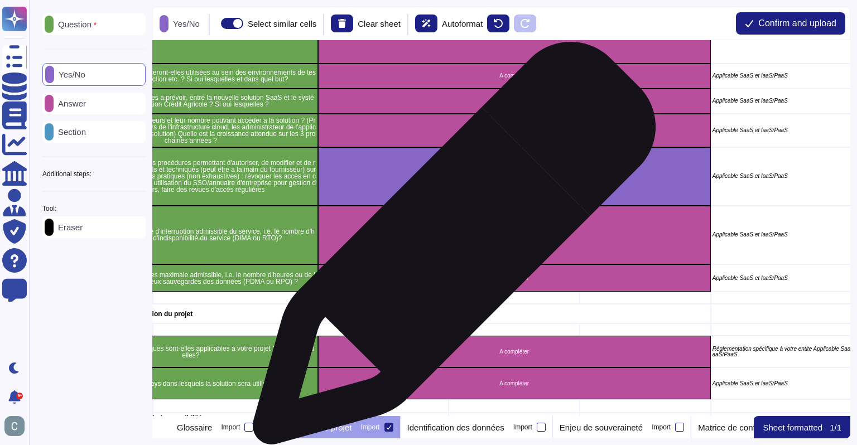
click at [453, 247] on div "A compléter" at bounding box center [514, 235] width 393 height 59
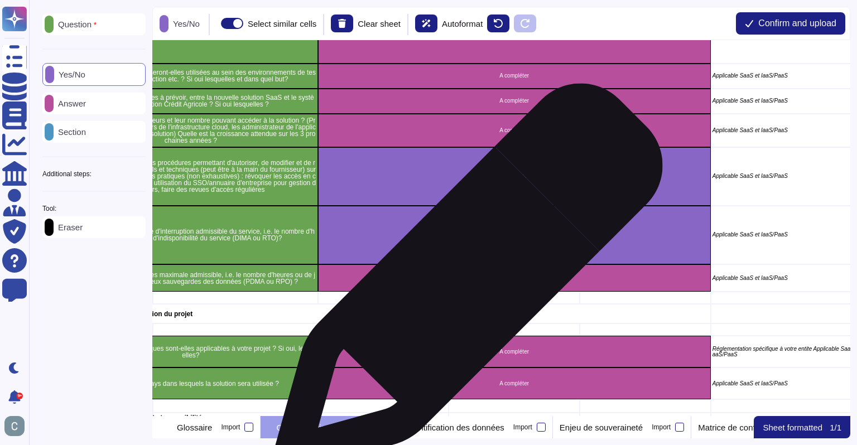
click at [464, 284] on div "A compléter" at bounding box center [514, 278] width 393 height 27
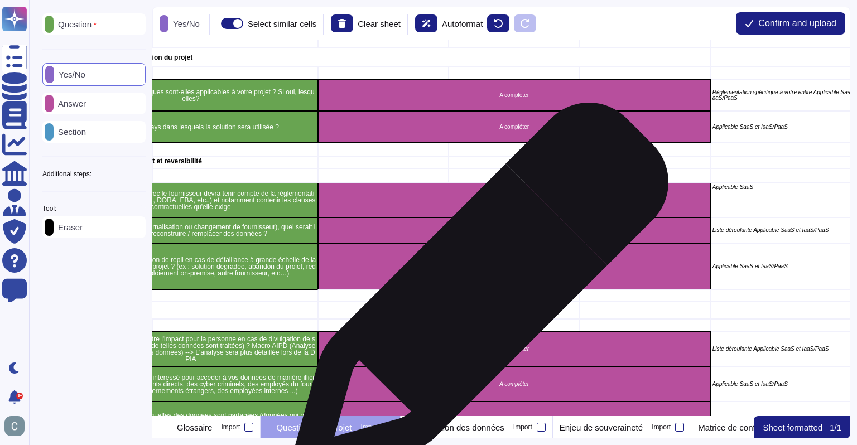
scroll to position [1284, 150]
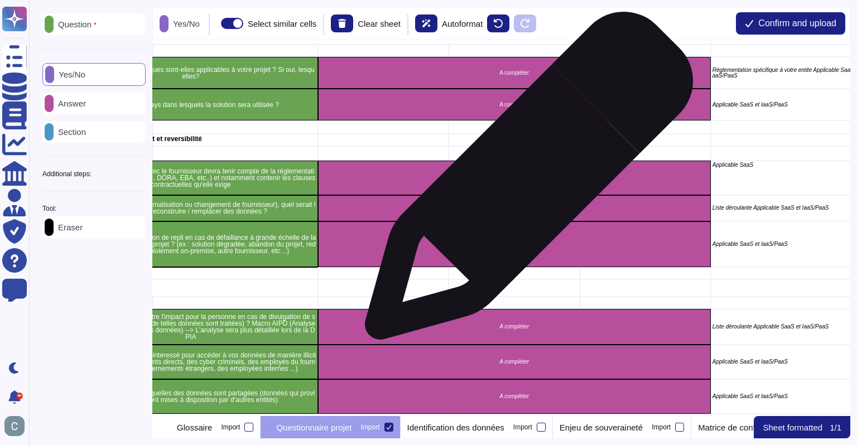
click at [525, 181] on div "A compléter" at bounding box center [514, 178] width 393 height 35
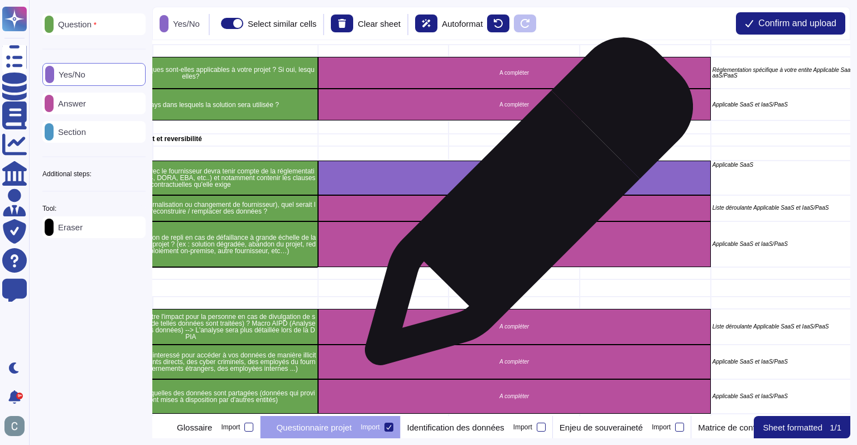
click at [525, 208] on p "A compléter" at bounding box center [515, 208] width 390 height 6
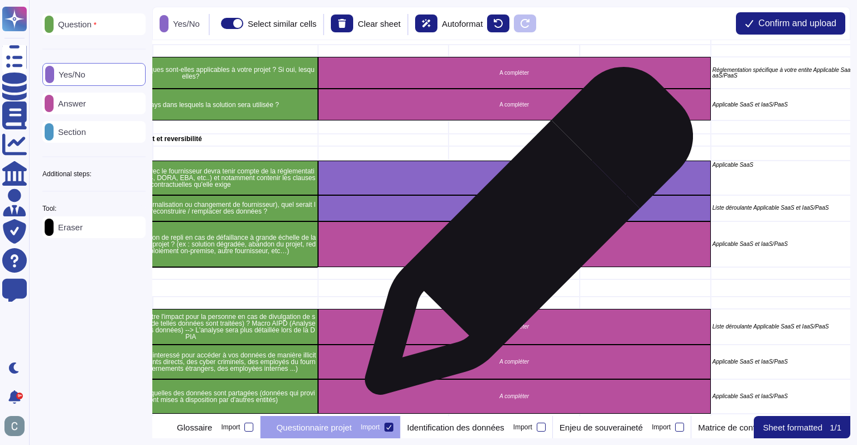
click at [525, 237] on div "A compléter" at bounding box center [514, 245] width 393 height 46
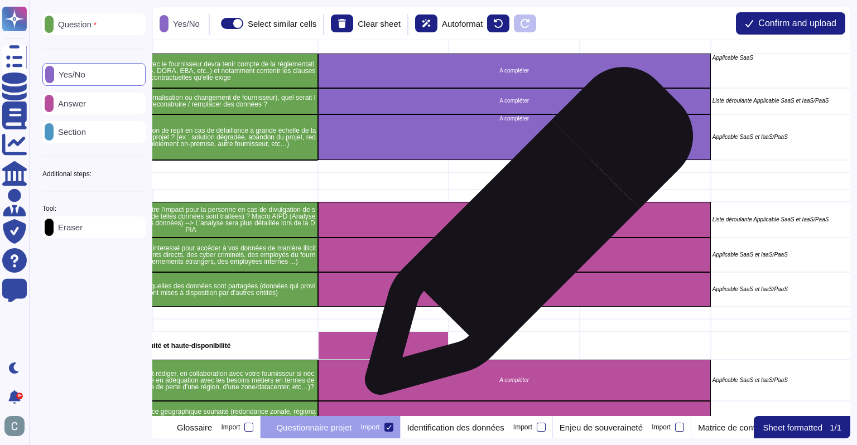
scroll to position [1507, 150]
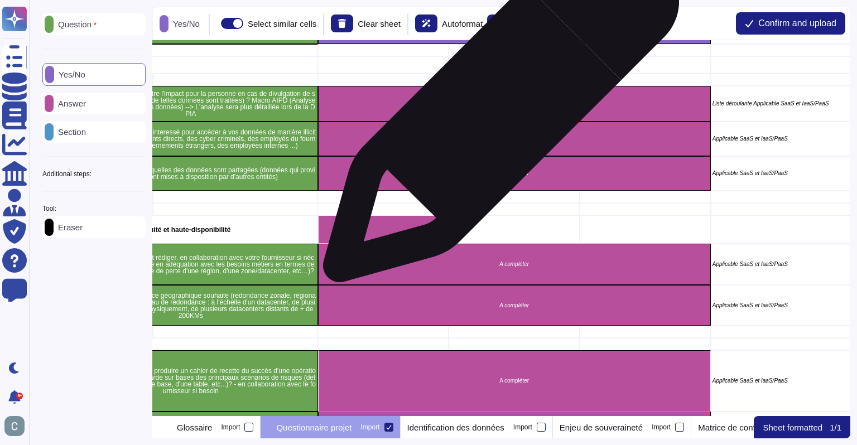
click at [497, 110] on div "A compléter" at bounding box center [514, 104] width 393 height 36
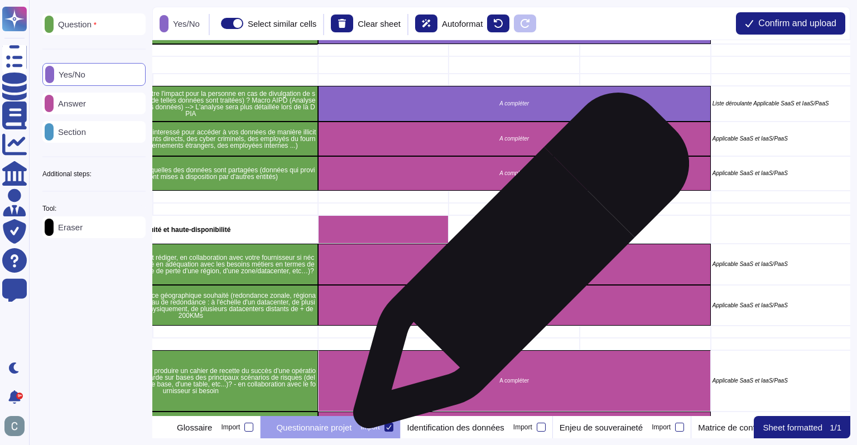
click at [517, 266] on p "A compléter" at bounding box center [515, 265] width 390 height 6
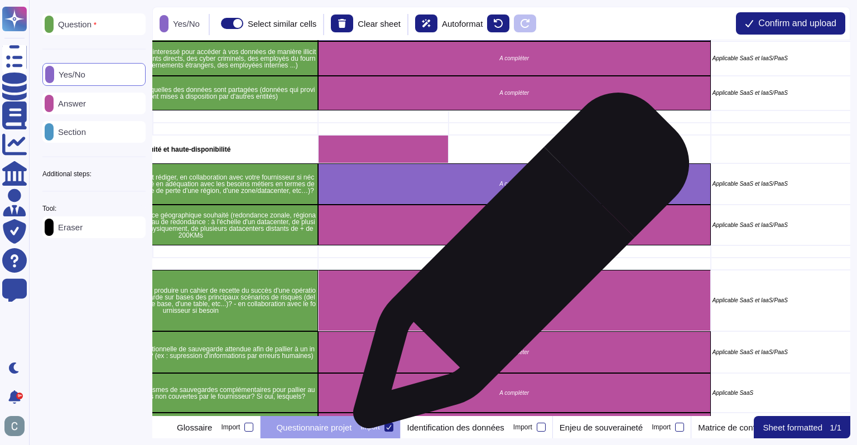
scroll to position [1674, 150]
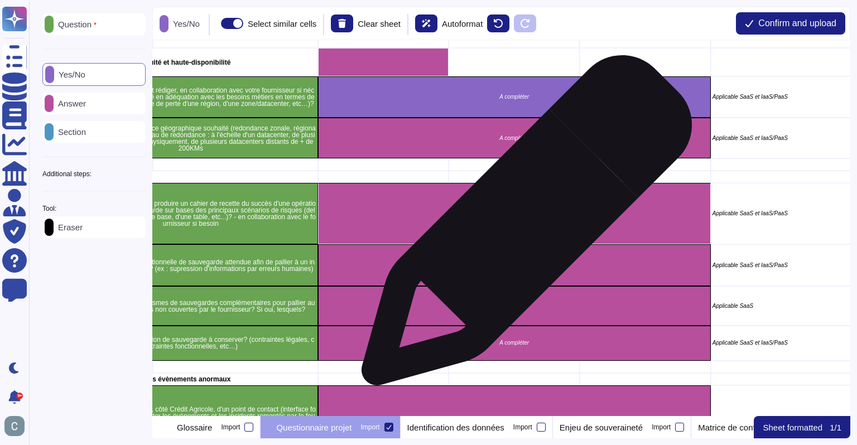
click at [522, 226] on div "A compléter" at bounding box center [514, 213] width 393 height 61
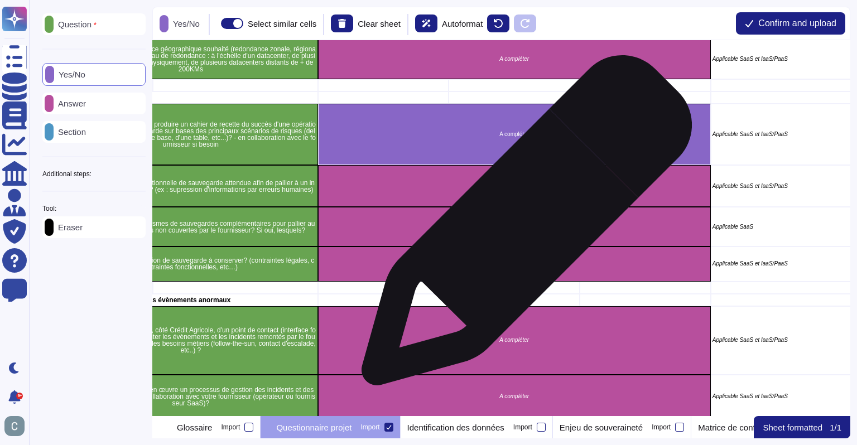
scroll to position [1842, 150]
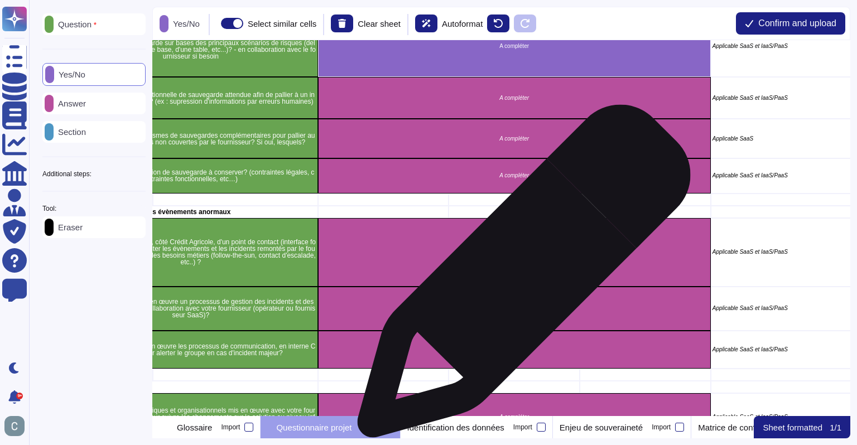
click at [518, 278] on div "A compléter" at bounding box center [514, 252] width 393 height 69
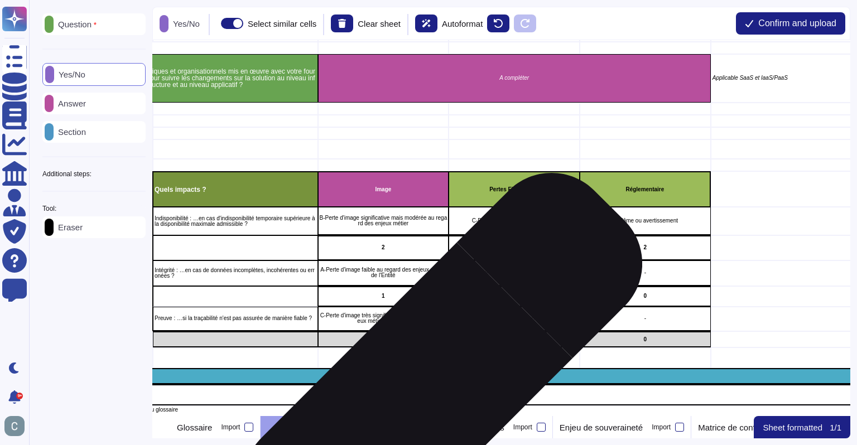
scroll to position [2177, 150]
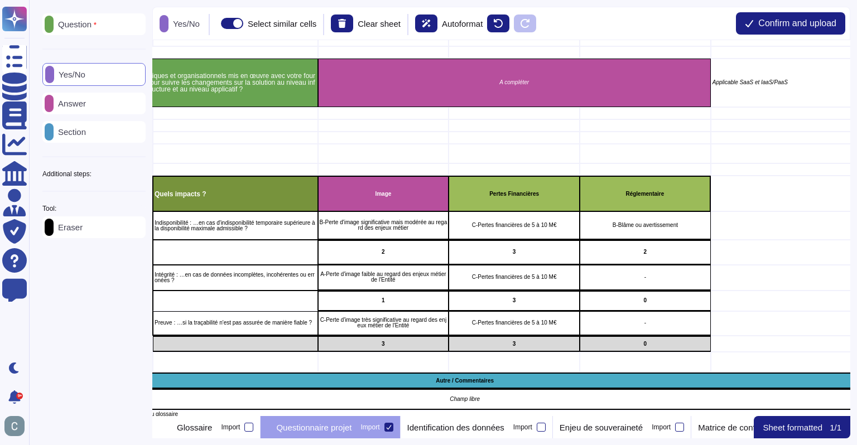
click at [76, 225] on p "Eraser" at bounding box center [68, 227] width 29 height 8
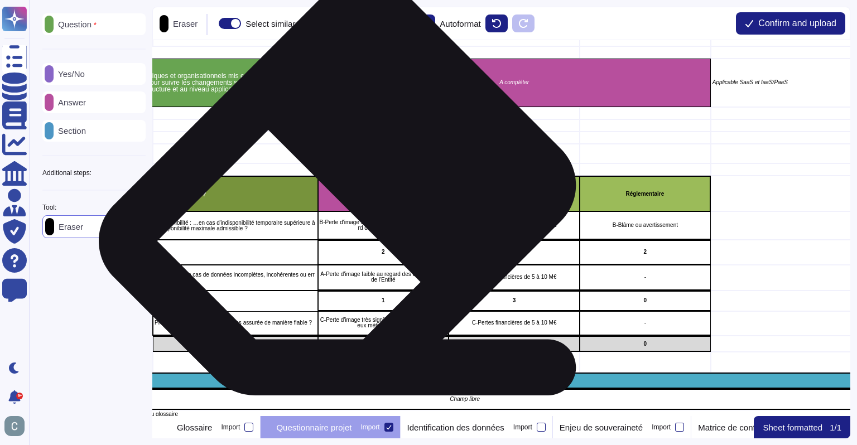
click at [347, 205] on div "Image" at bounding box center [383, 194] width 131 height 36
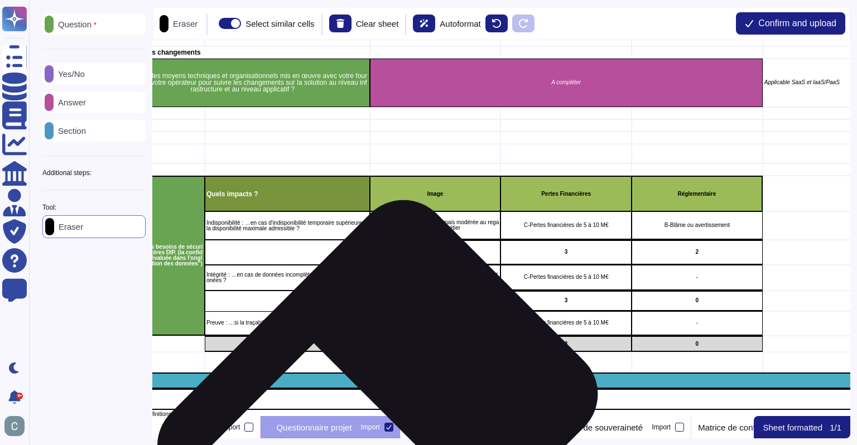
scroll to position [2177, 0]
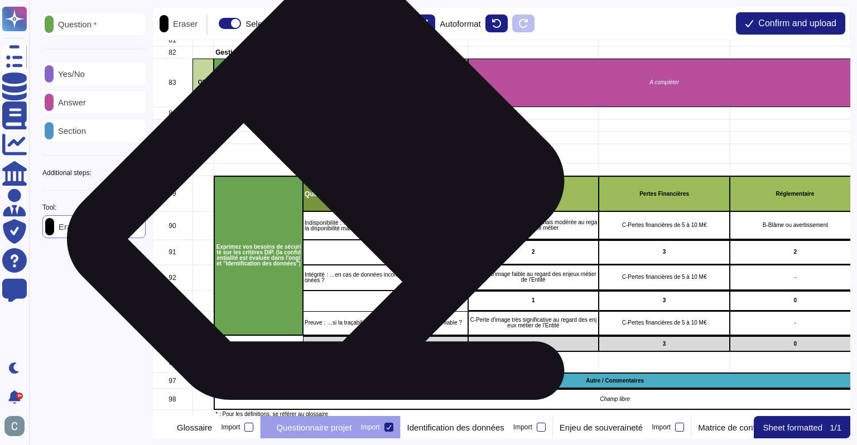
click at [326, 201] on div "Quels impacts ?" at bounding box center [385, 194] width 165 height 36
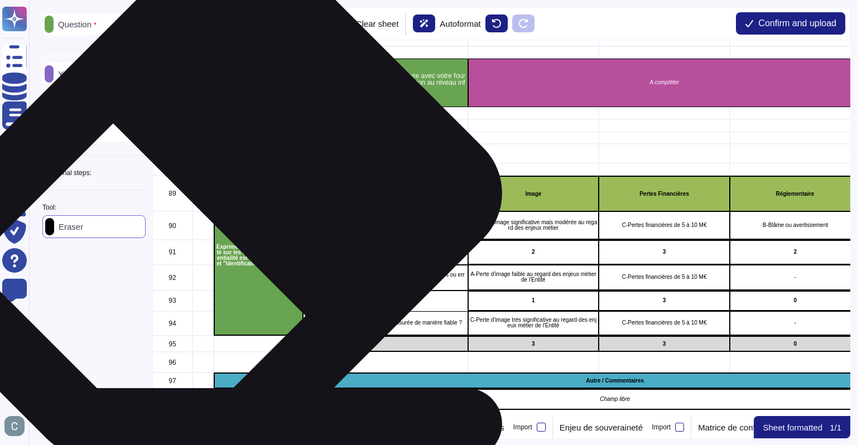
click at [214, 217] on div "Exprimez vos besoins de sécurité sur les critères DIP. (la confidentialité est …" at bounding box center [258, 256] width 89 height 160
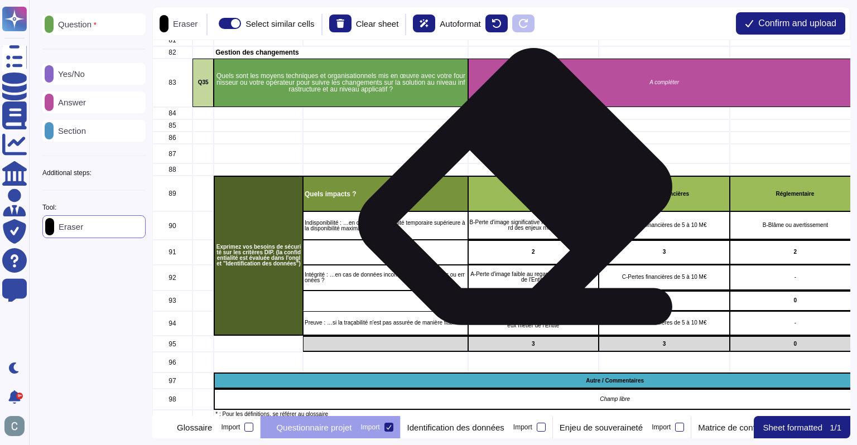
click at [520, 201] on div "Image" at bounding box center [533, 194] width 131 height 36
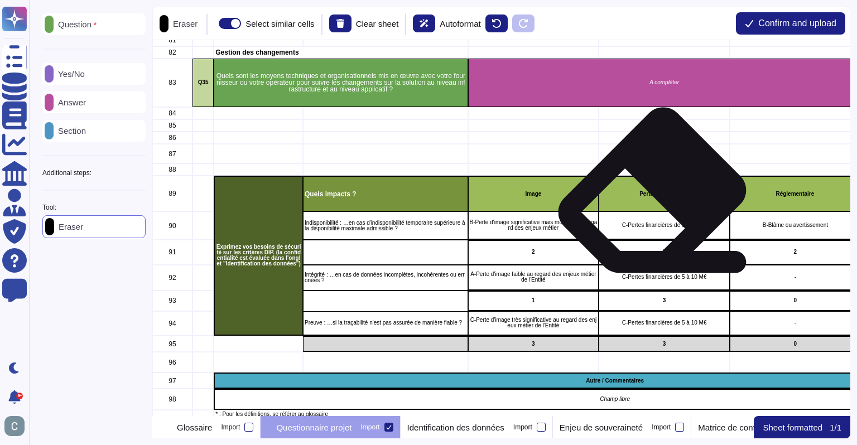
click at [654, 201] on div "Pertes Financières" at bounding box center [664, 194] width 131 height 36
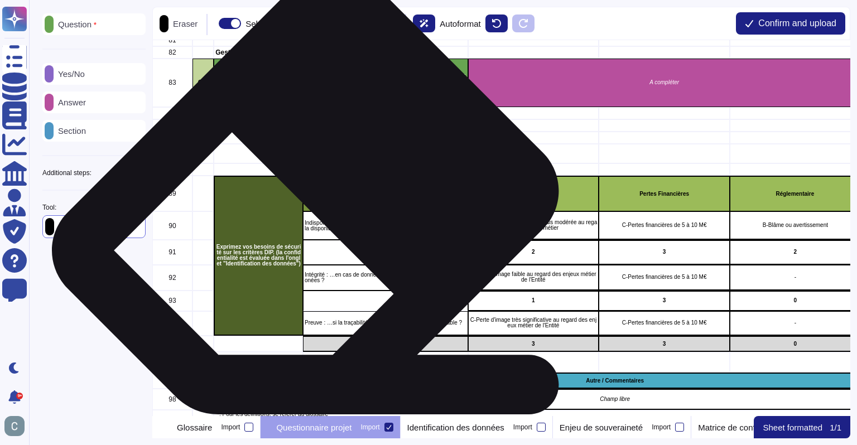
click at [316, 209] on div "Quels impacts ?" at bounding box center [385, 194] width 165 height 36
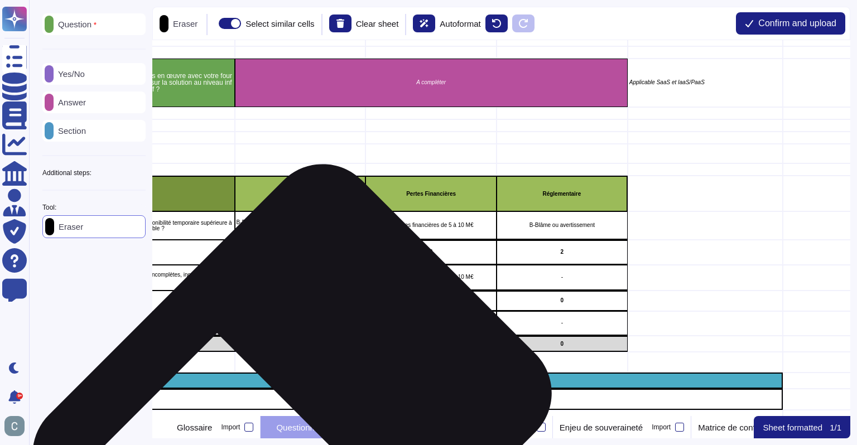
scroll to position [2177, 389]
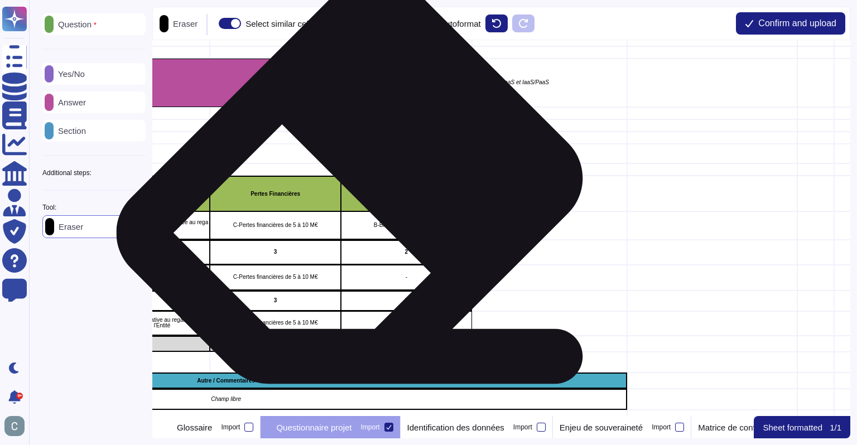
click at [359, 198] on div "Réglementaire" at bounding box center [406, 194] width 131 height 36
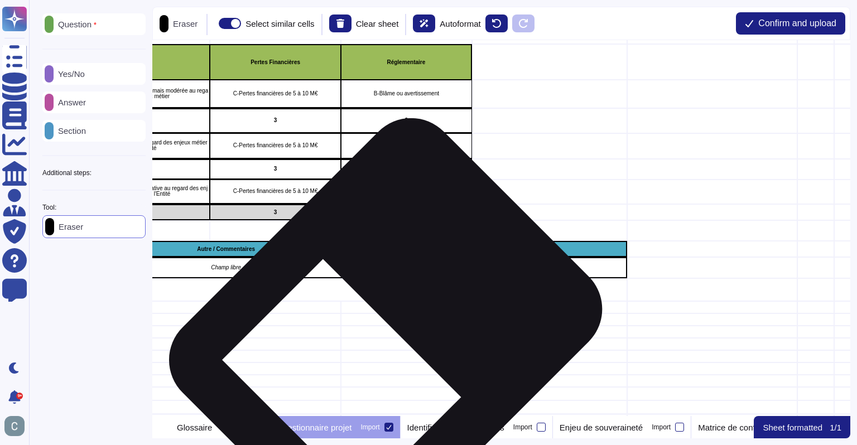
scroll to position [2344, 389]
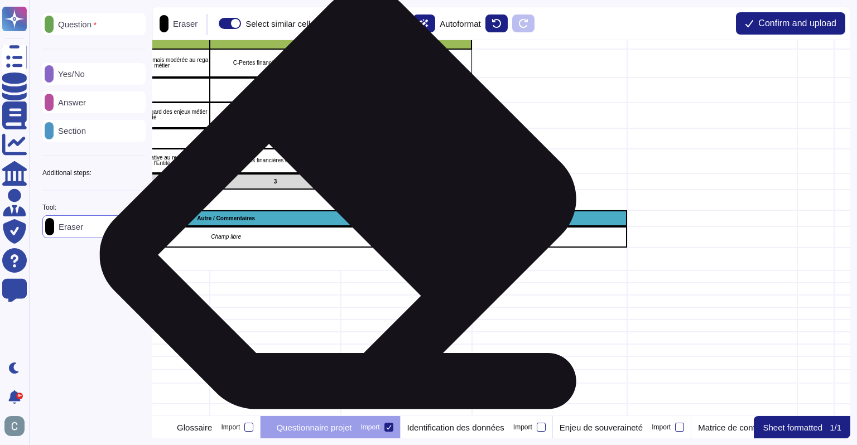
click at [348, 219] on div "Autre / Commentaires" at bounding box center [226, 218] width 803 height 16
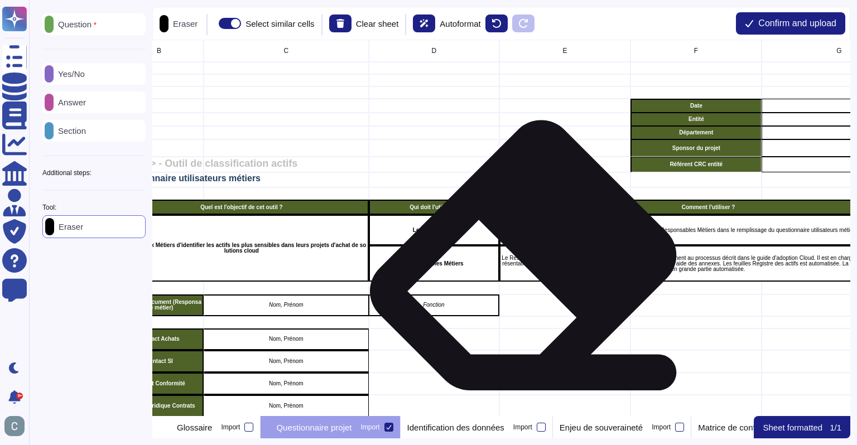
scroll to position [0, 99]
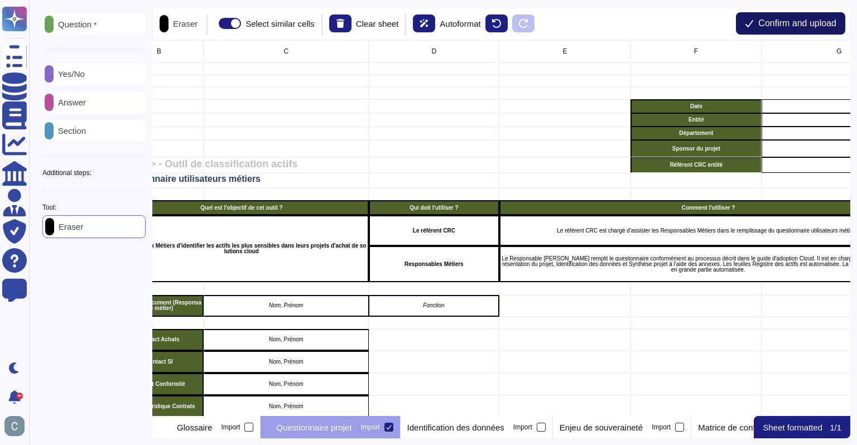
click at [762, 21] on span "Confirm and upload" at bounding box center [798, 23] width 78 height 9
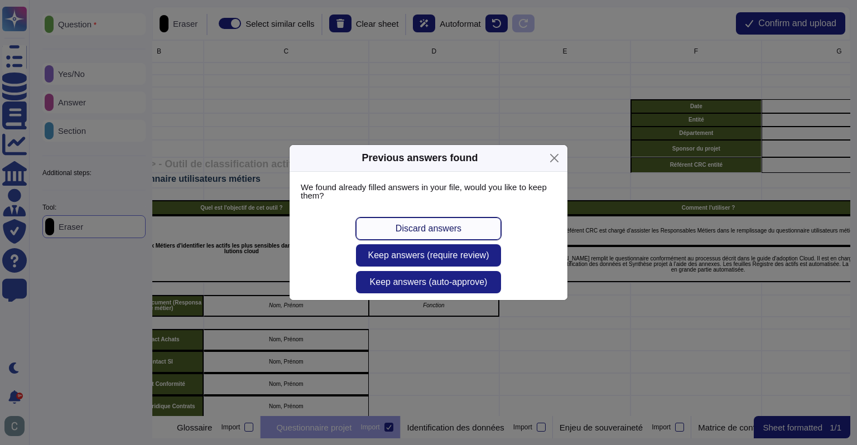
click at [456, 227] on span "Discard answers" at bounding box center [429, 228] width 66 height 9
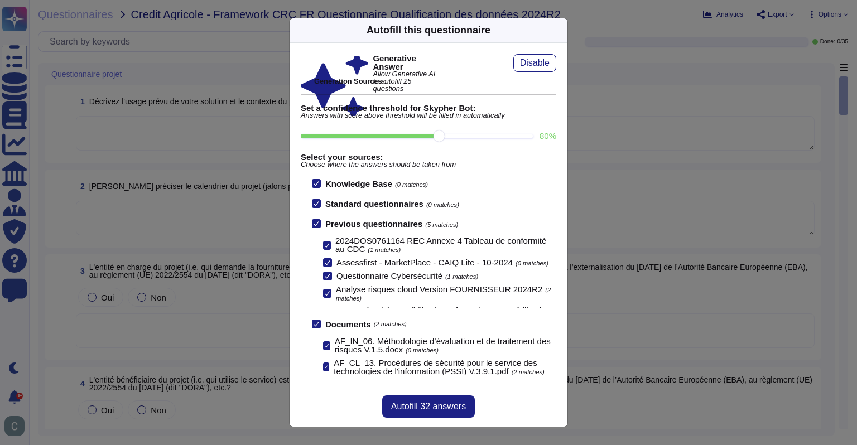
click at [468, 135] on input "80 %" at bounding box center [417, 136] width 232 height 4
type input "90"
click at [423, 397] on button "Autofill 25 answers" at bounding box center [428, 407] width 93 height 22
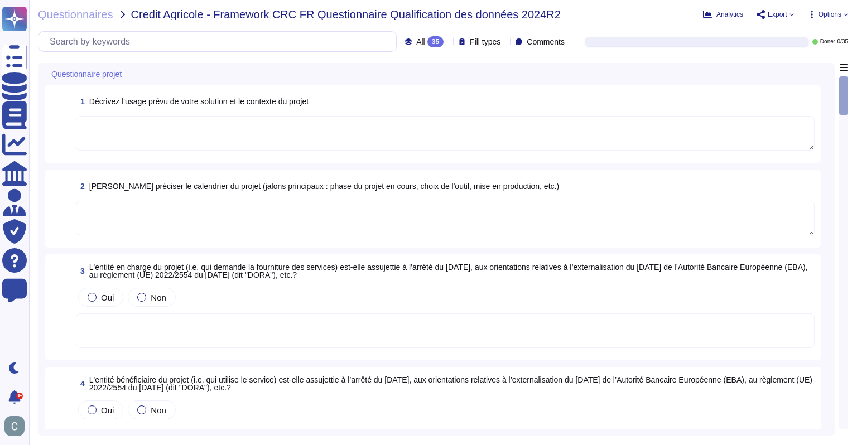
type textarea "LoremiPsumd sit ame consecte adipiscingelit seddoeiu t incidid utl etdoloremagn…"
type textarea "Les entités du Groupe Crédit Agricole bénéficiaires du projet sont : 1. CRÉDIT …"
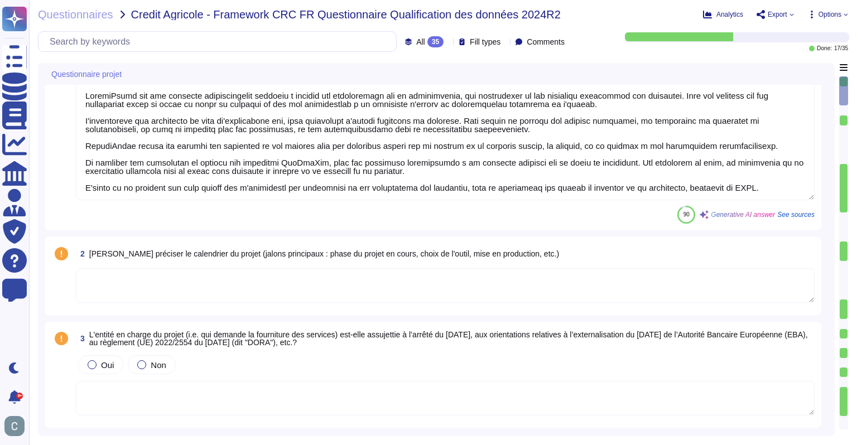
scroll to position [56, 0]
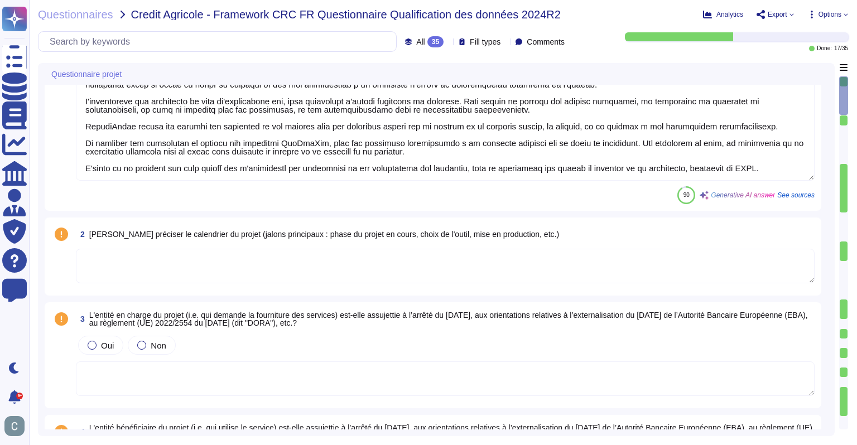
click at [203, 253] on textarea at bounding box center [445, 266] width 739 height 35
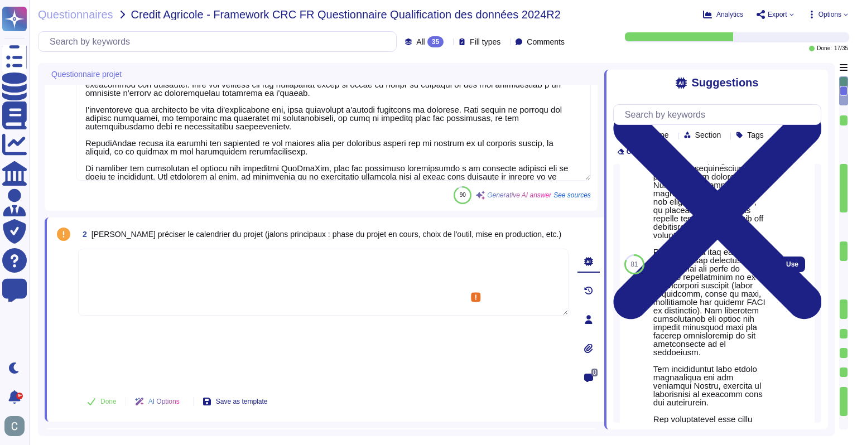
scroll to position [481, 0]
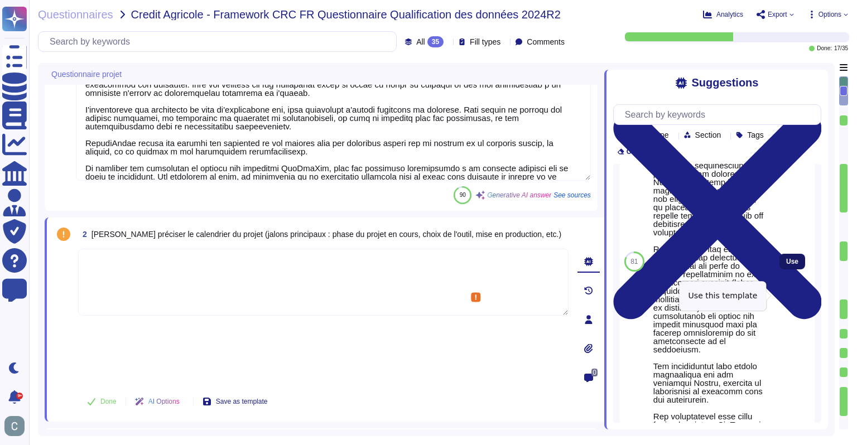
click at [786, 265] on span "Use" at bounding box center [792, 261] width 12 height 7
type textarea "Lor ipsumdolo sitametco ad elitseddoeius te i’utlaboreetd MagN AliquaEnima mini…"
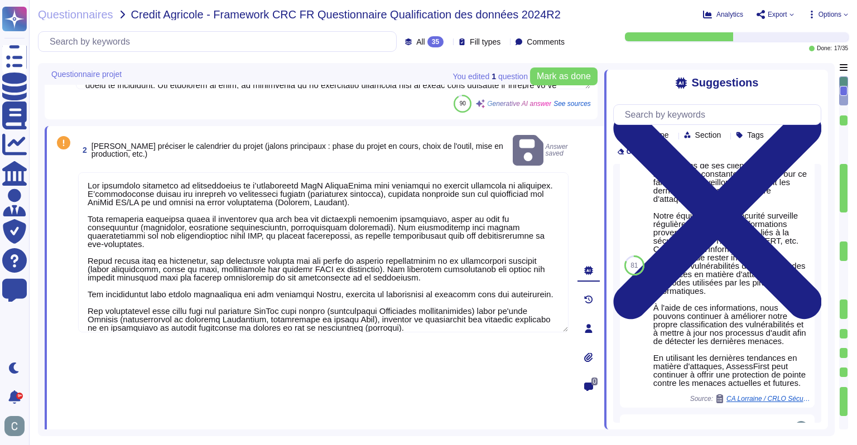
scroll to position [167, 0]
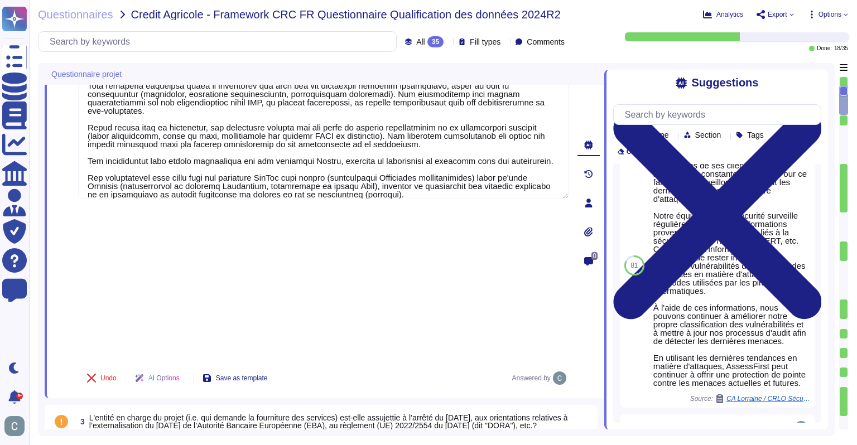
scroll to position [279, 0]
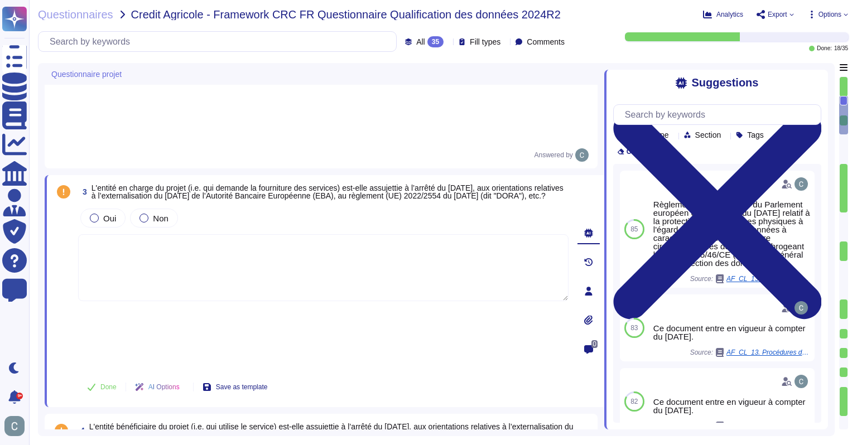
scroll to position [502, 0]
type textarea "Nous avons identifié Amazon AWS comme la solution Cloud qui répond à nos besoin…"
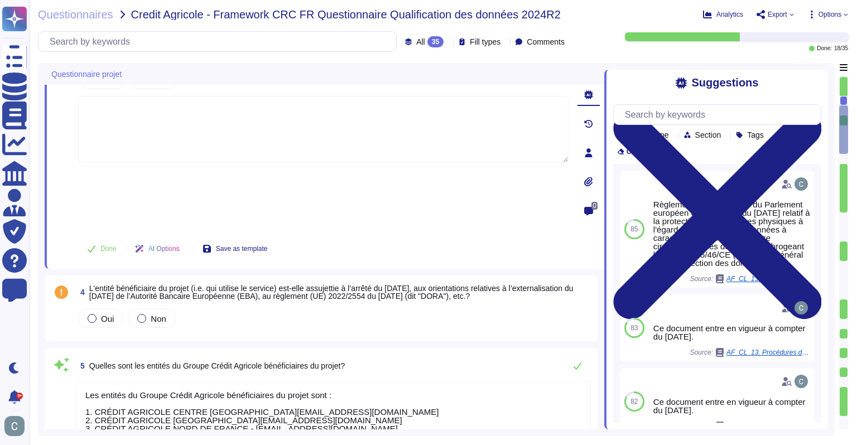
type textarea "Oui, nous avons prévu de mettre en œuvre des environnements hors production, qu…"
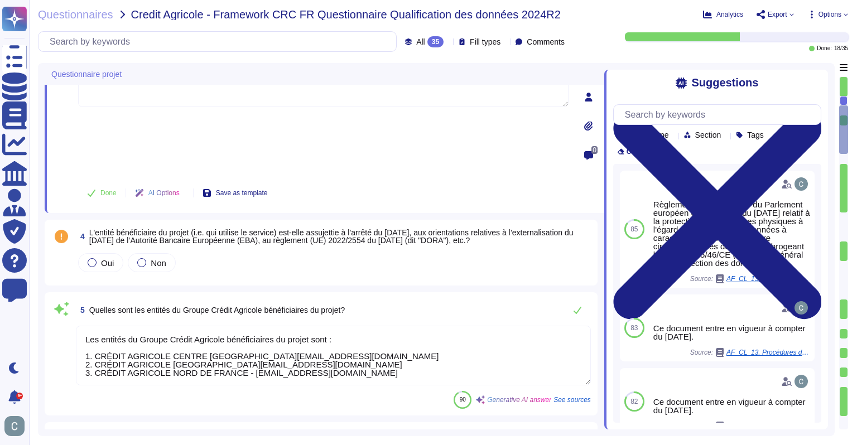
scroll to position [726, 0]
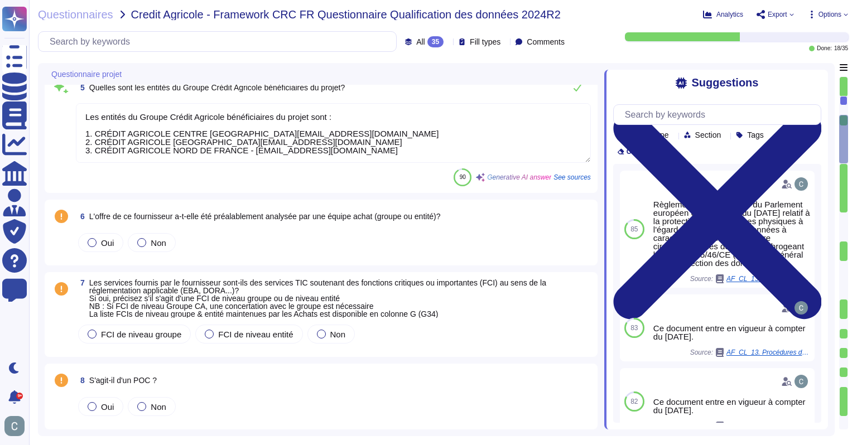
type textarea "Non, aucune donnée de production, y compris des données personnelles, ne sera u…"
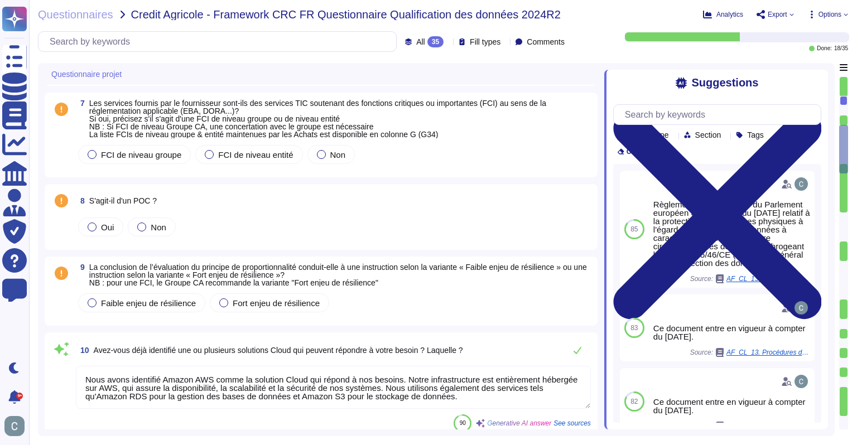
type textarea "Pas d'interconnexions prévues entre la nouvelle solution SaaS et le système d'i…"
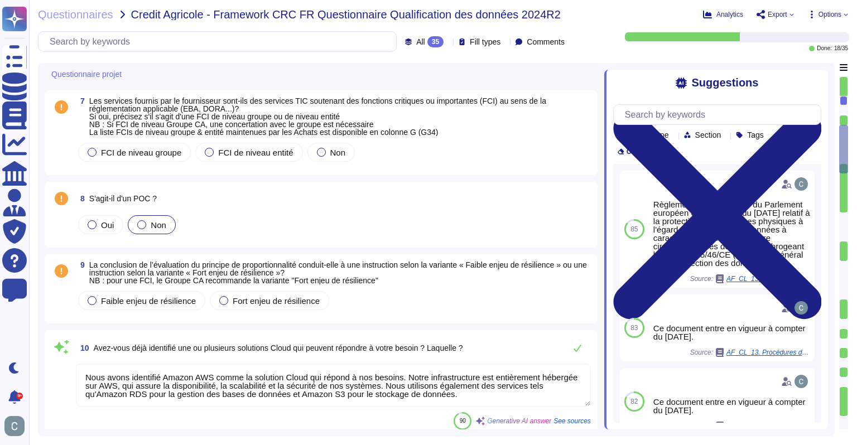
click at [138, 225] on div at bounding box center [141, 224] width 9 height 9
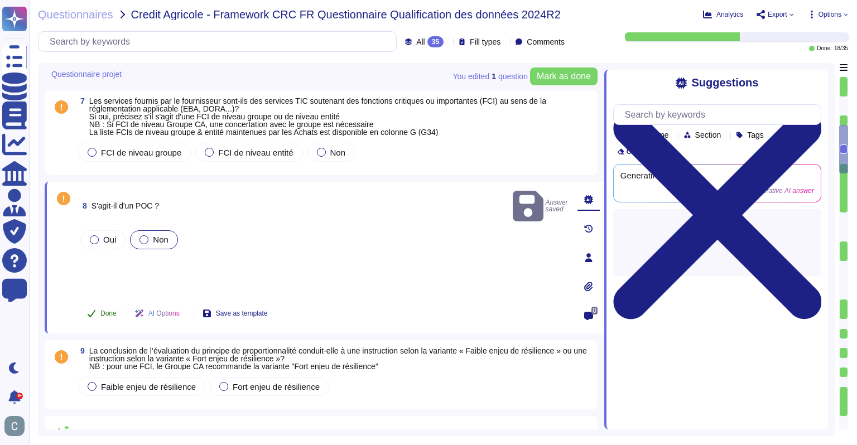
click at [113, 316] on span "Done" at bounding box center [108, 313] width 16 height 7
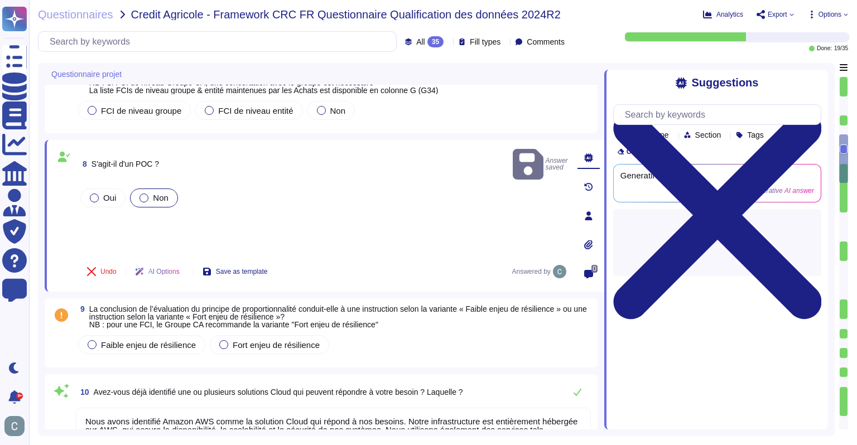
type textarea "Pas d'interconnexions prévues entre la nouvelle solution SaaS et le système d'i…"
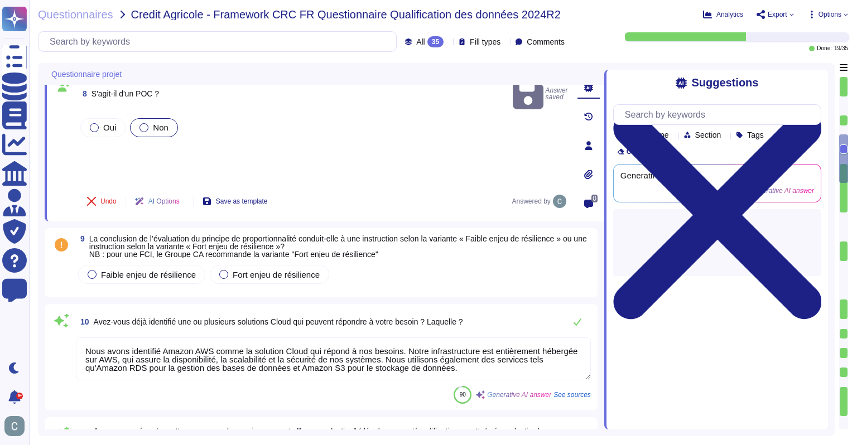
scroll to position [949, 0]
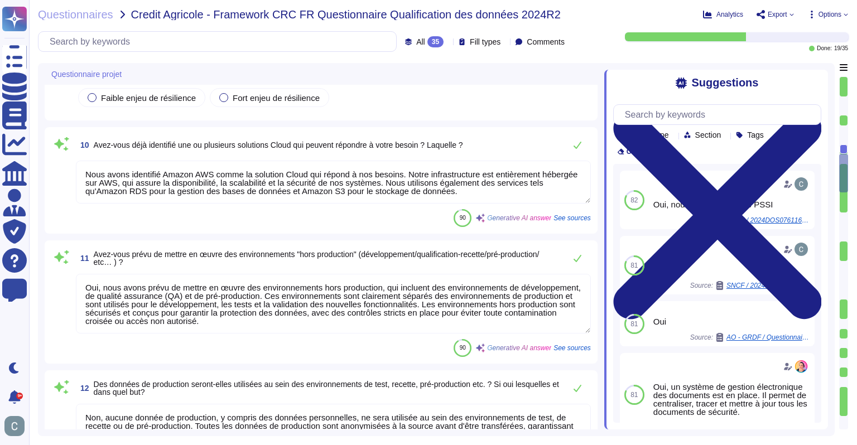
type textarea "- Types d'utilisateurs : - Administrateurs de l'infrastructure cloud : Non spéc…"
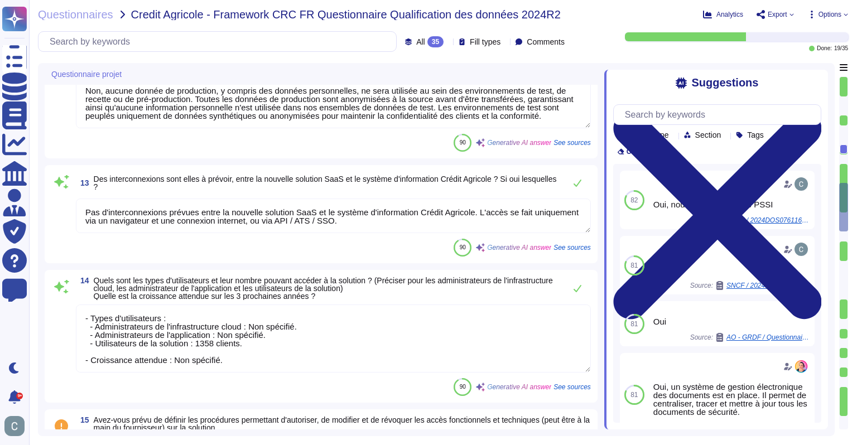
type textarea "Oui, plusieurs réglementations spécifiques sont applicables à notre projet, not…"
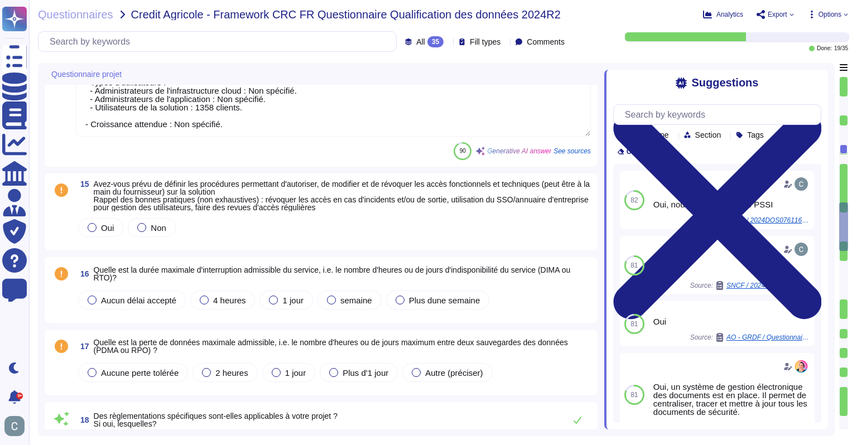
type textarea "La solution sera utilisée en [GEOGRAPHIC_DATA] et en [GEOGRAPHIC_DATA]."
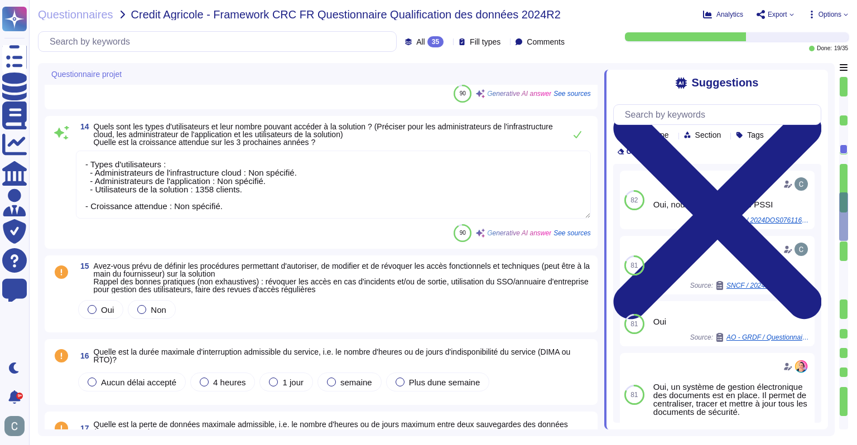
type textarea "Oui, nous avons prévu de mettre en œuvre des environnements hors production, qu…"
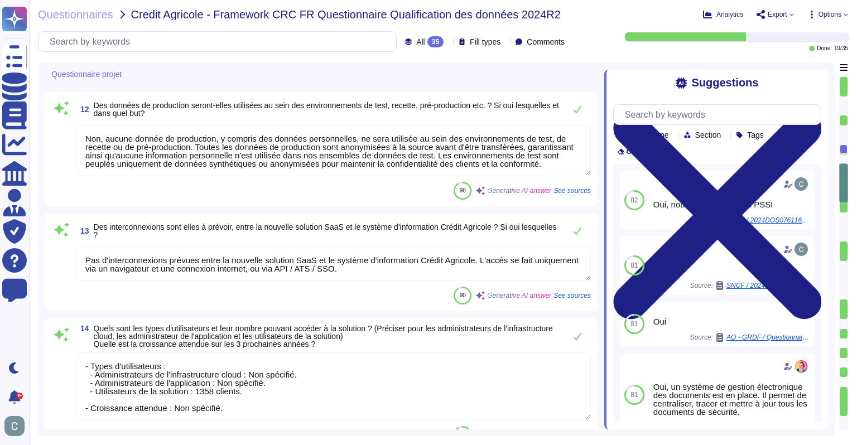
scroll to position [1228, 0]
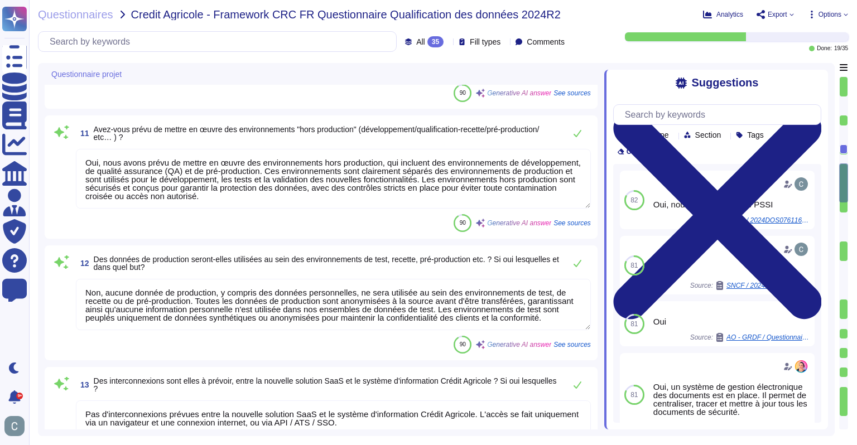
type textarea "Nous avons identifié Amazon AWS comme la solution Cloud qui répond à nos besoin…"
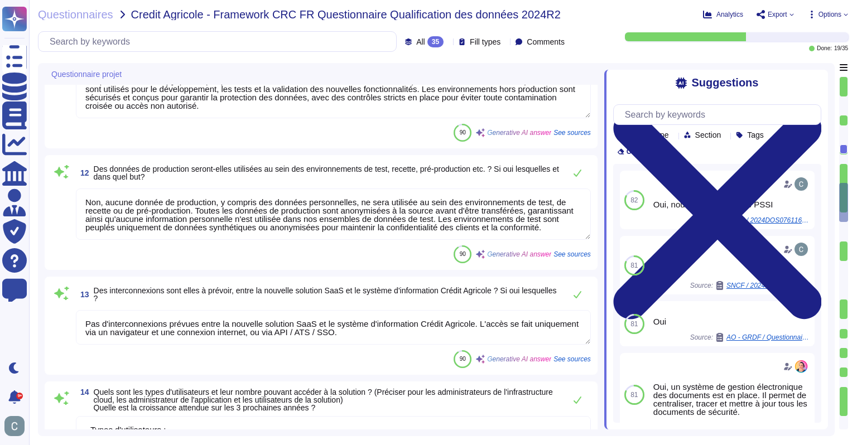
type textarea "Oui, plusieurs réglementations spécifiques sont applicables à notre projet, not…"
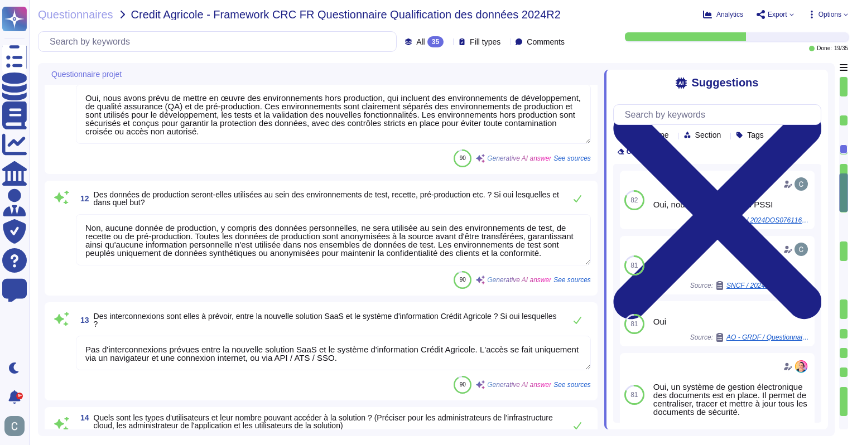
scroll to position [1284, 0]
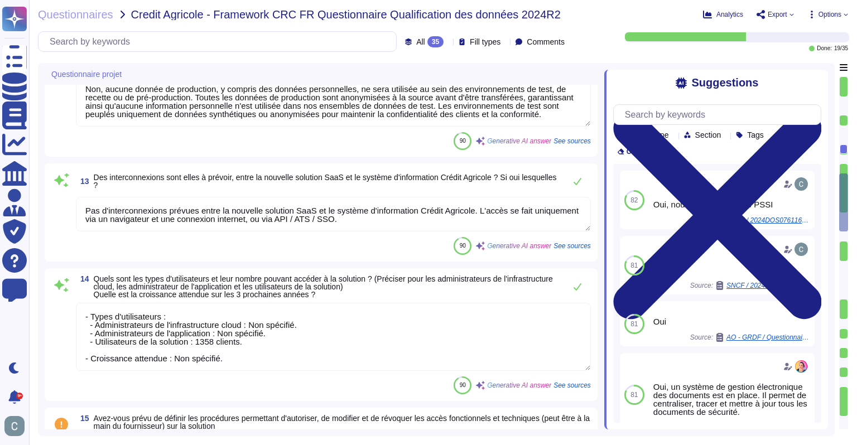
type textarea "Oui, plusieurs réglementations spécifiques sont applicables à notre projet, not…"
type textarea "La solution sera utilisée en [GEOGRAPHIC_DATA] et en [GEOGRAPHIC_DATA]."
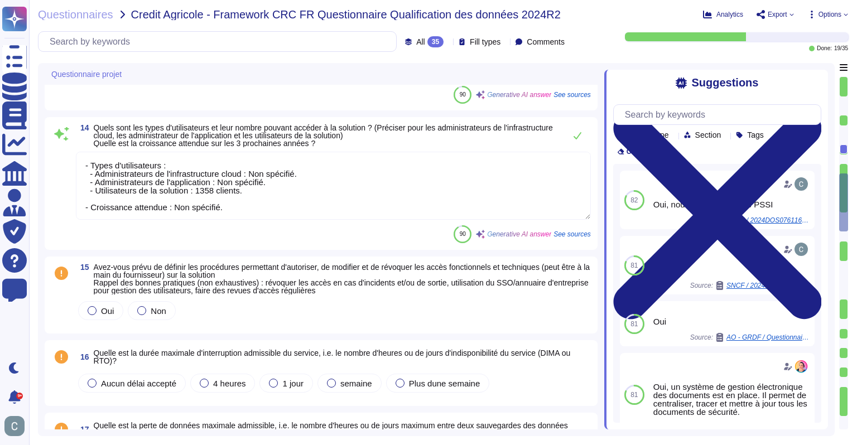
scroll to position [1563, 0]
click at [255, 205] on textarea "- Types d'utilisateurs : - Administrateurs de l'infrastructure cloud : Non spéc…" at bounding box center [333, 185] width 515 height 68
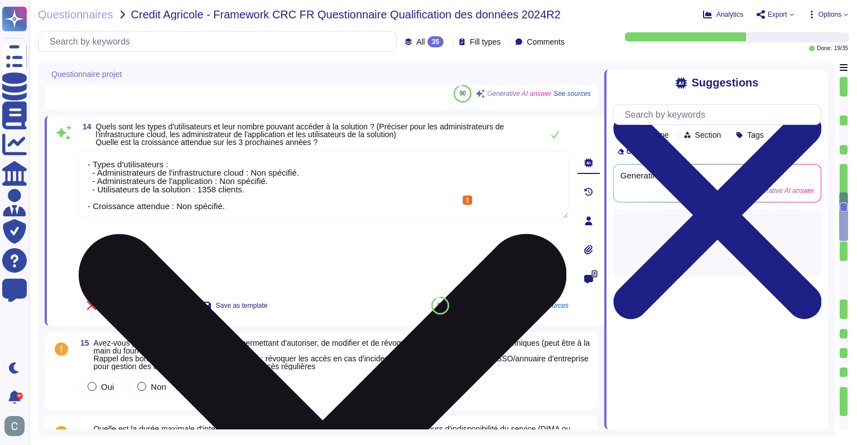
type textarea "La solution sera utilisée en [GEOGRAPHIC_DATA] et en [GEOGRAPHIC_DATA]."
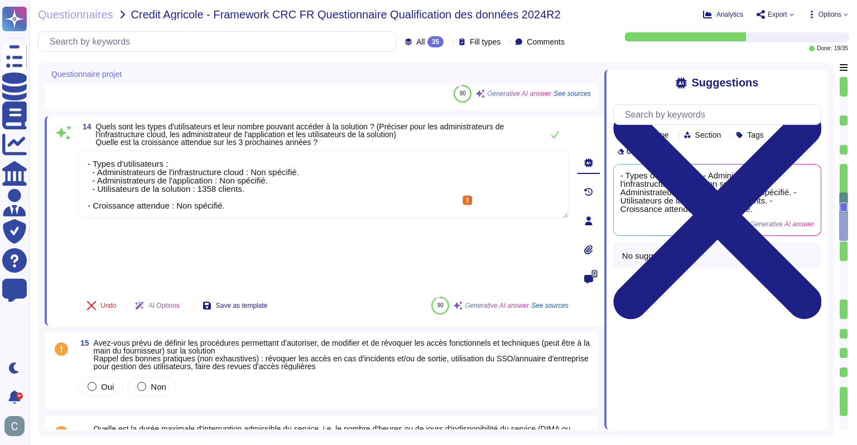
scroll to position [0, 0]
drag, startPoint x: 297, startPoint y: 208, endPoint x: 33, endPoint y: 150, distance: 269.6
click at [33, 150] on div "Questionnaires Credit Agricole - Framework CRC FR Questionnaire Qualification d…" at bounding box center [443, 222] width 828 height 445
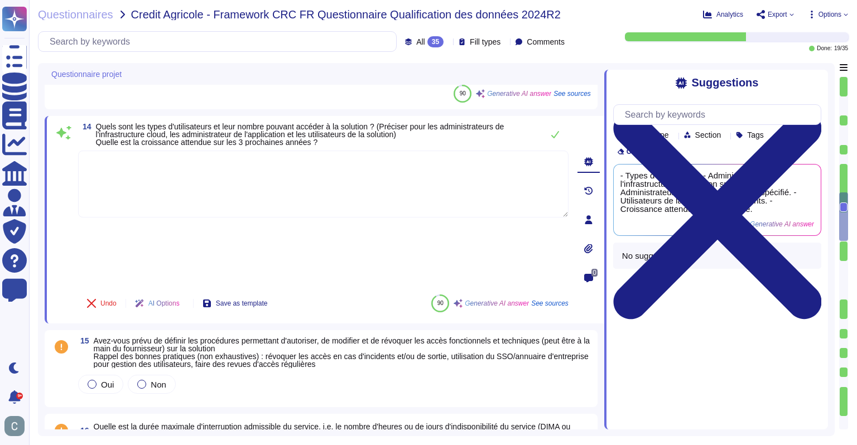
click at [359, 290] on div "Undo AI Options Save as template 90 Generative AI answer See sources" at bounding box center [323, 303] width 491 height 27
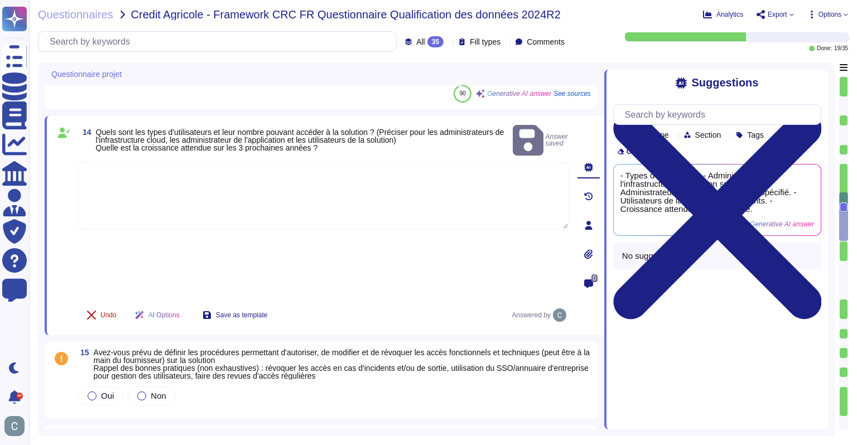
click at [105, 312] on span "Undo" at bounding box center [108, 315] width 16 height 7
click at [546, 72] on span "Mark as done" at bounding box center [564, 76] width 54 height 9
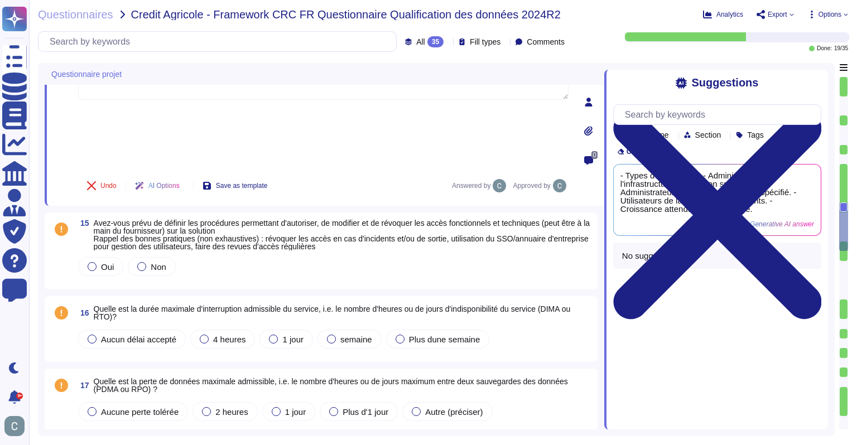
scroll to position [1674, 0]
click at [108, 262] on span "Oui" at bounding box center [107, 266] width 13 height 9
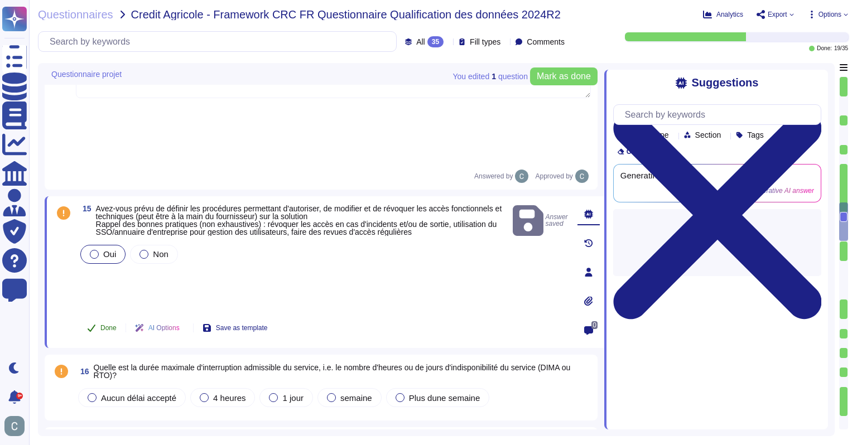
click at [109, 325] on span "Done" at bounding box center [108, 328] width 16 height 7
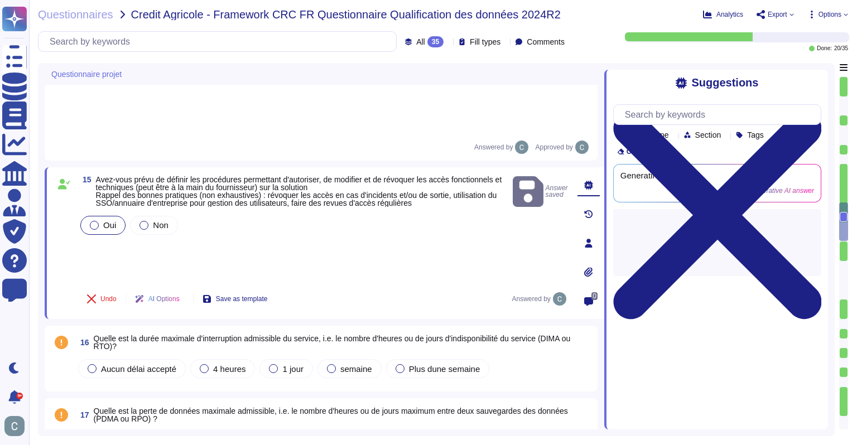
scroll to position [1730, 0]
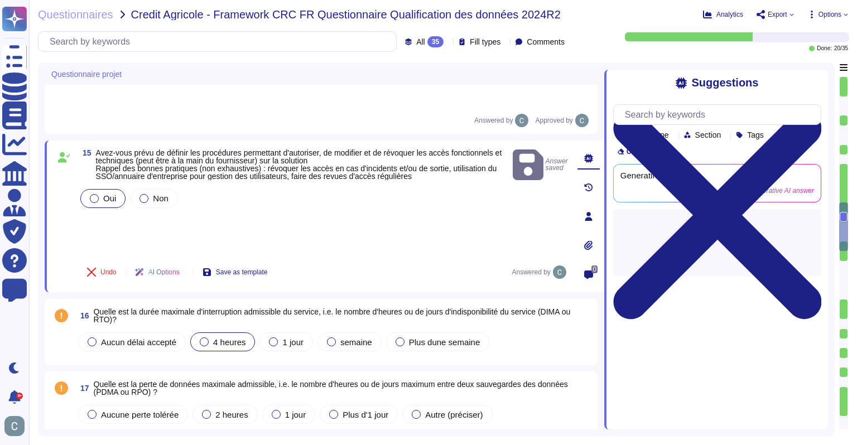
click at [205, 338] on div at bounding box center [204, 342] width 9 height 9
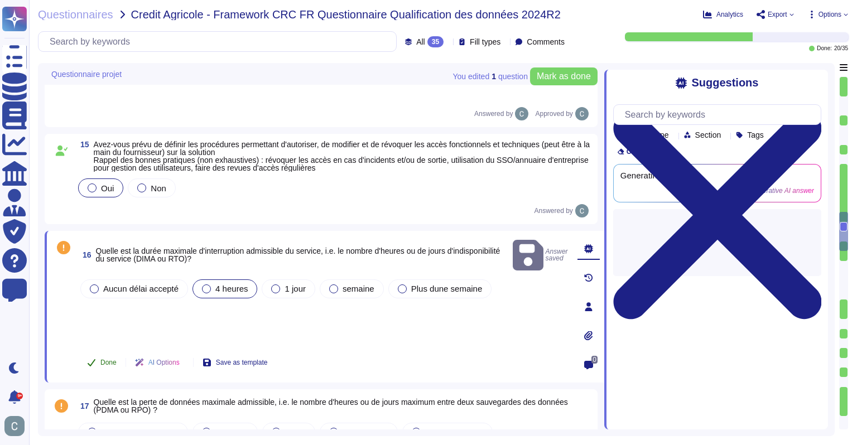
click at [100, 352] on button "Done" at bounding box center [101, 363] width 47 height 22
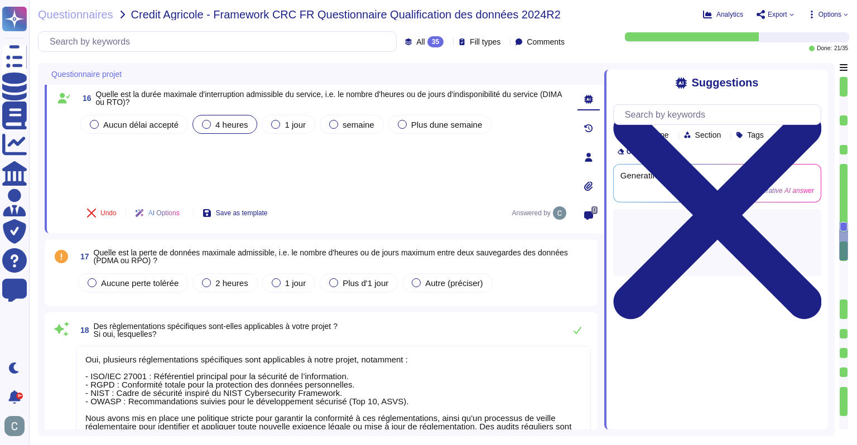
scroll to position [1898, 0]
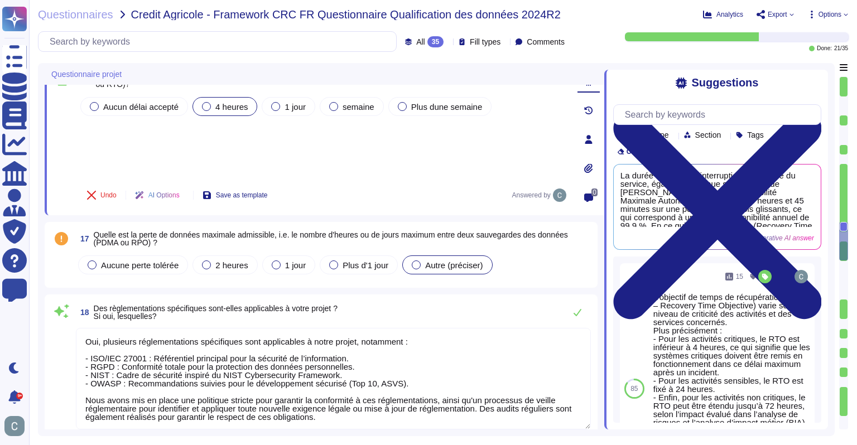
click at [427, 261] on span "Autre (préciser)" at bounding box center [453, 265] width 57 height 9
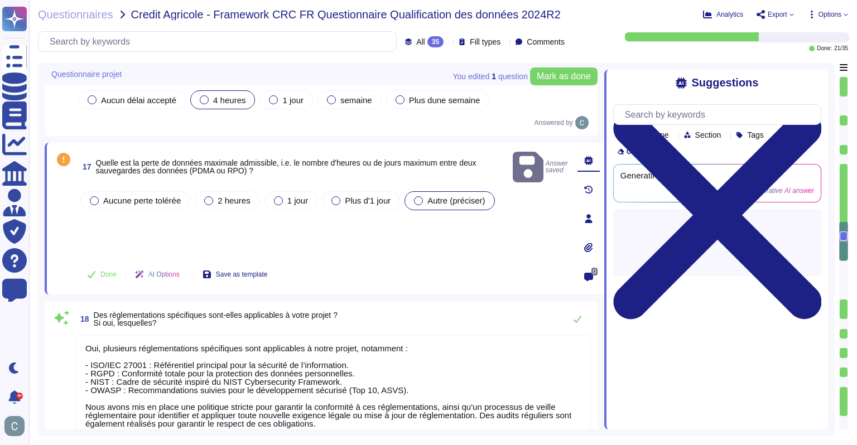
click at [238, 189] on div "Aucune perte tolérée 2 heures 1 jour Plus d'1 jour Autre (préciser)" at bounding box center [323, 223] width 491 height 68
click at [219, 189] on div "Aucune perte tolérée 2 heures 1 jour Plus d'1 jour Autre (préciser)" at bounding box center [323, 223] width 491 height 68
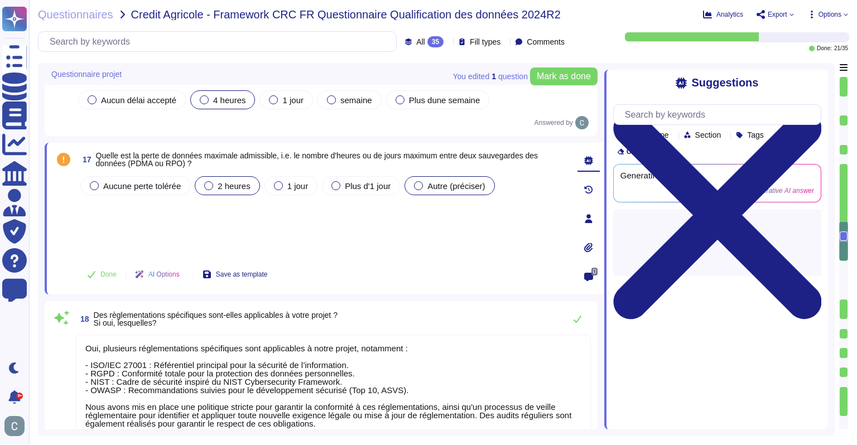
click at [242, 181] on span "2 heures" at bounding box center [234, 185] width 32 height 9
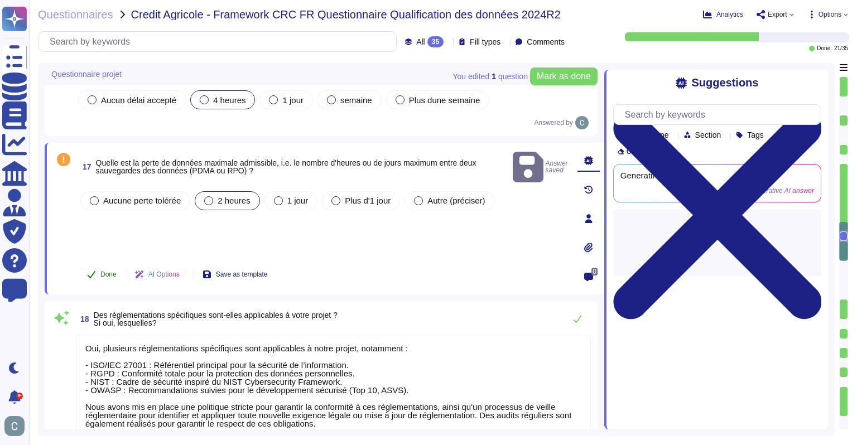
click at [93, 263] on button "Done" at bounding box center [101, 274] width 47 height 22
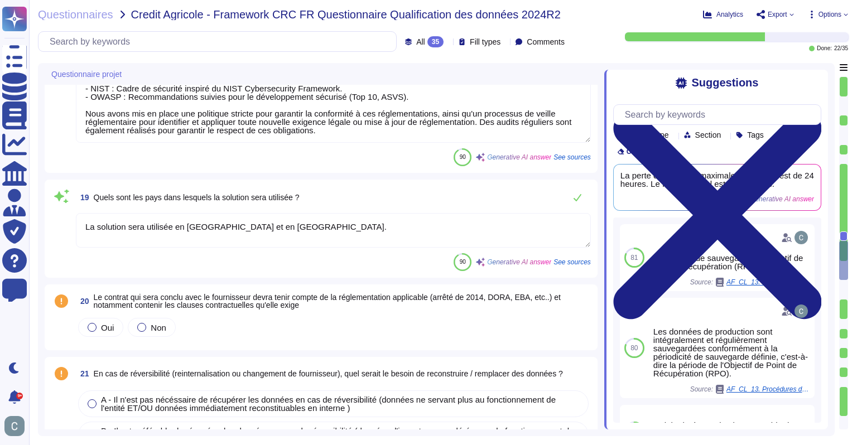
scroll to position [2121, 0]
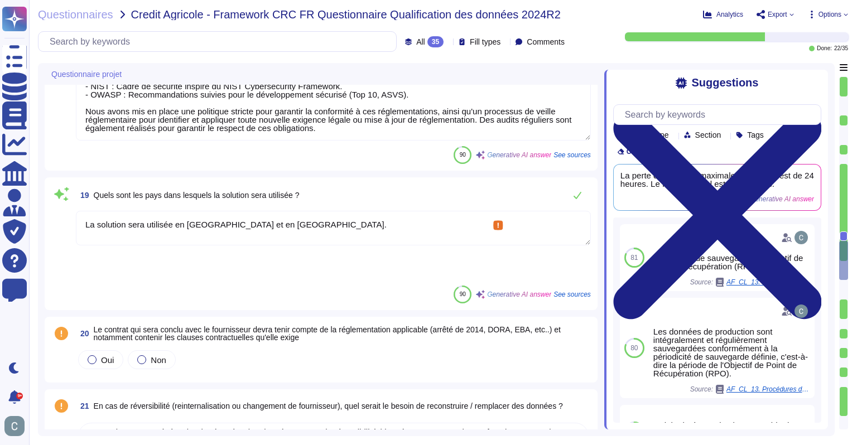
drag, startPoint x: 281, startPoint y: 223, endPoint x: 67, endPoint y: 236, distance: 214.7
click at [67, 236] on div "19 Quels sont les pays dans lesquels la solution sera utilisée ? La solution se…" at bounding box center [321, 243] width 540 height 119
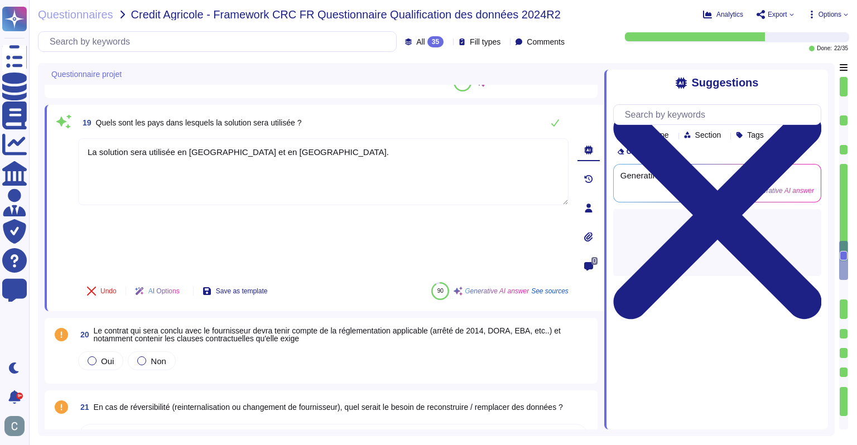
click at [67, 278] on span at bounding box center [64, 291] width 20 height 27
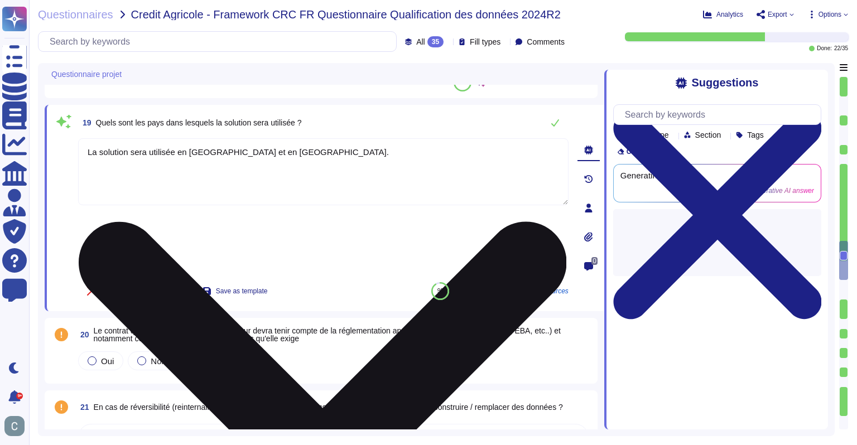
click at [140, 155] on textarea "La solution sera utilisée en [GEOGRAPHIC_DATA] et en [GEOGRAPHIC_DATA]." at bounding box center [323, 171] width 491 height 67
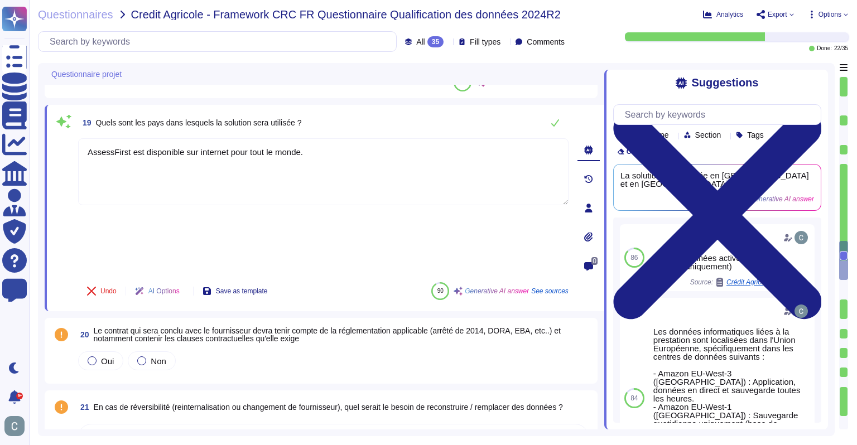
type textarea "AssessFirst est disponible sur internet pour tout le monde."
click at [323, 278] on div "Undo AI Options Save as template 90 Generative AI answer See sources" at bounding box center [323, 291] width 491 height 27
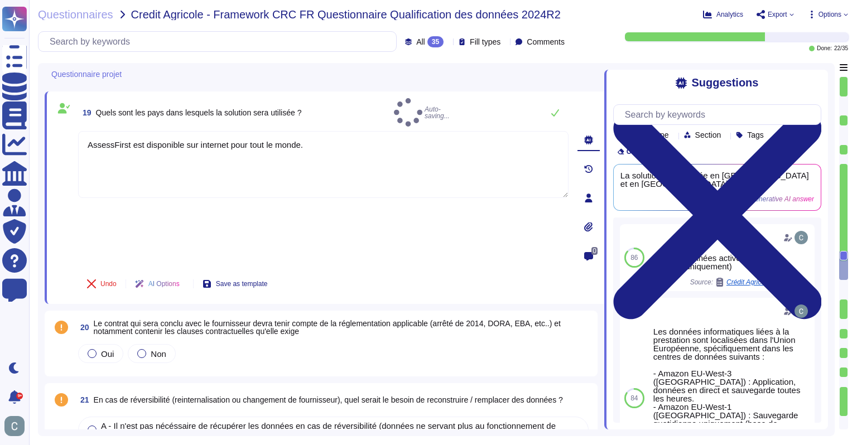
type textarea "Les principales sources de risques d'accès illégitime aux données proviennent d…"
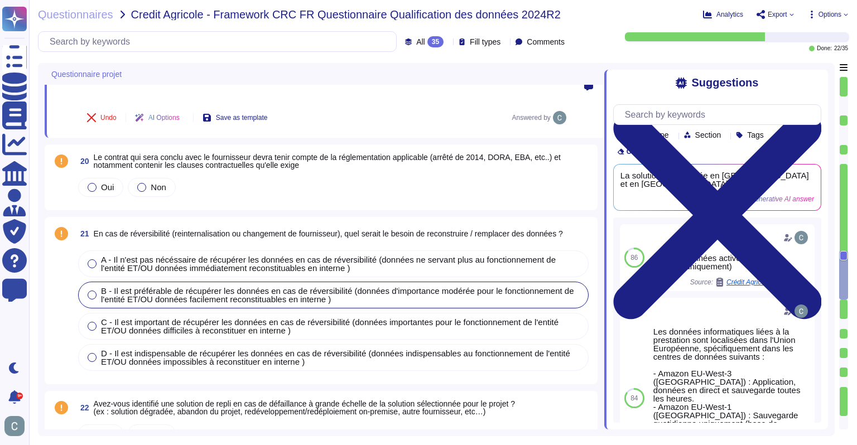
scroll to position [2288, 0]
type textarea "Les données sont partagées avec les entités suivantes : 1. Destinataires intern…"
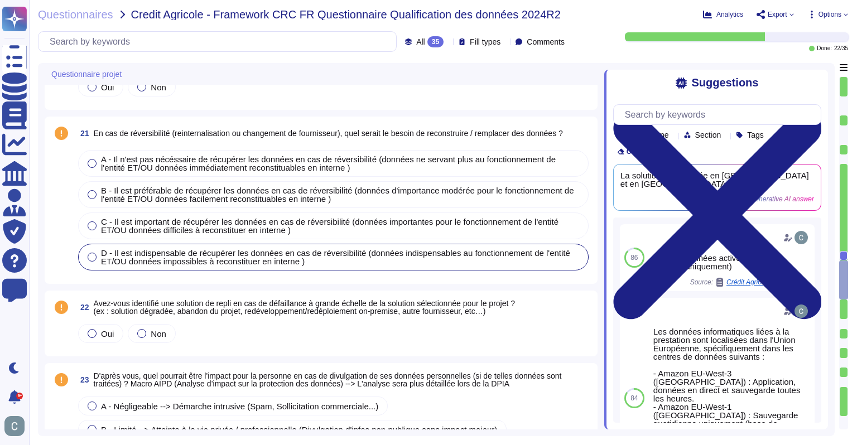
scroll to position [2400, 0]
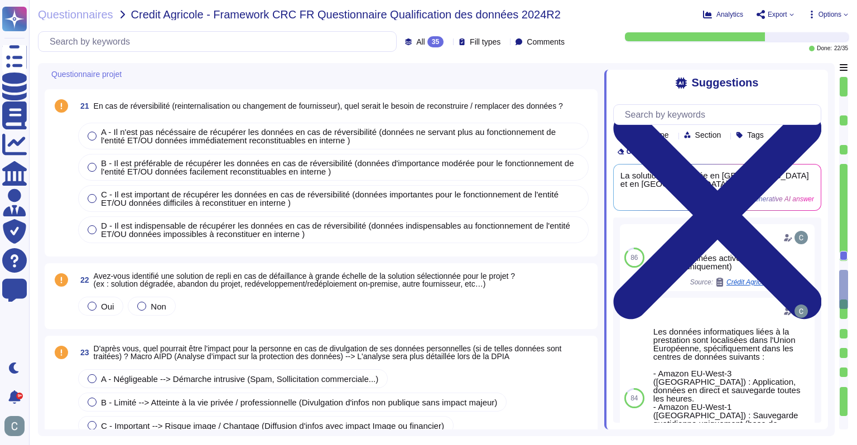
click at [111, 302] on span "Oui" at bounding box center [107, 306] width 13 height 9
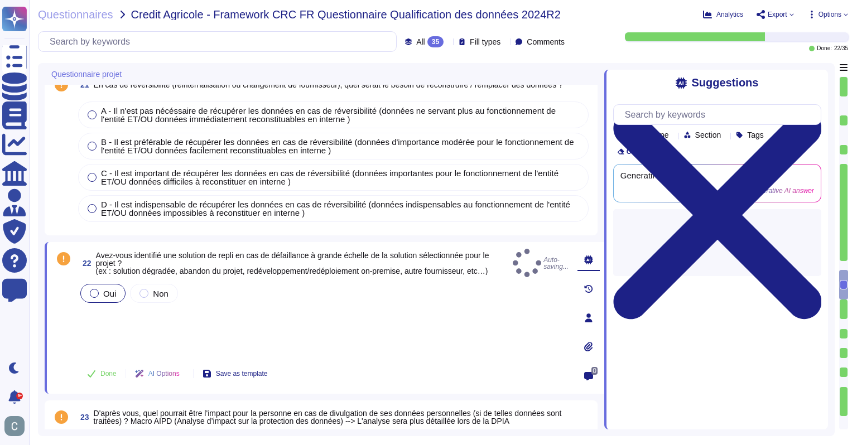
type textarea "Les données sont partagées avec les entités suivantes : 1. Destinataires intern…"
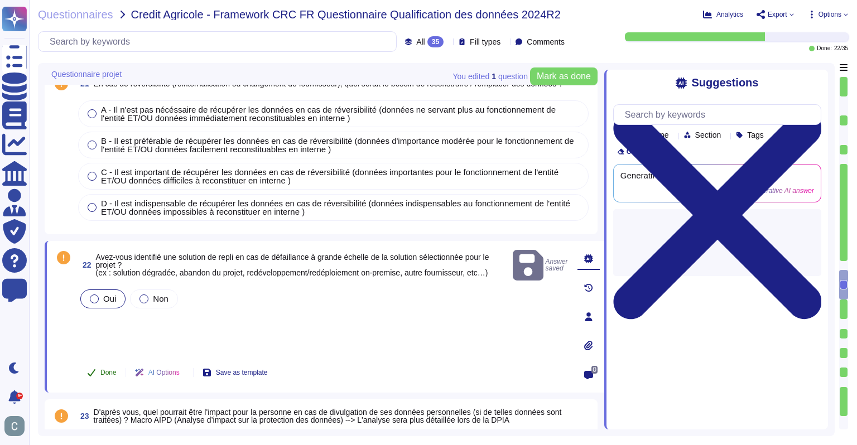
click at [109, 362] on button "Done" at bounding box center [101, 373] width 47 height 22
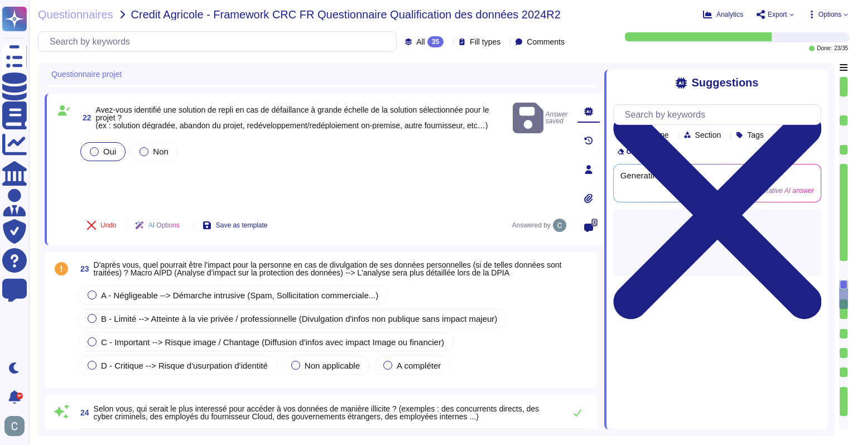
scroll to position [2567, 0]
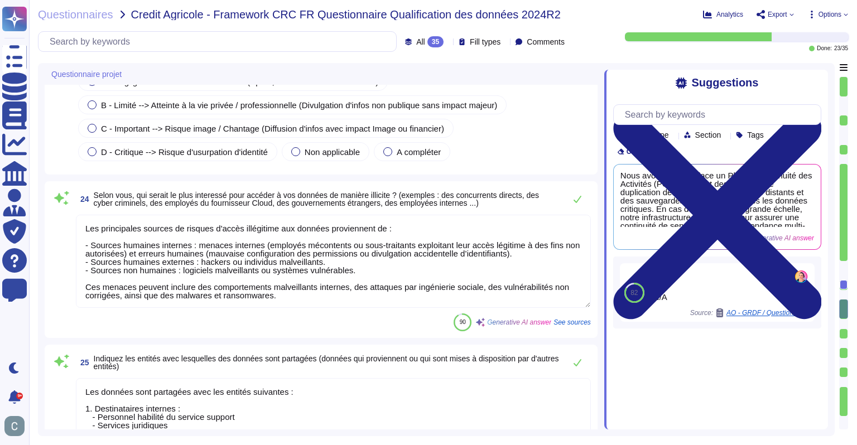
type textarea "AssessFirst assure une résilience géographique grâce à une infrastructure redon…"
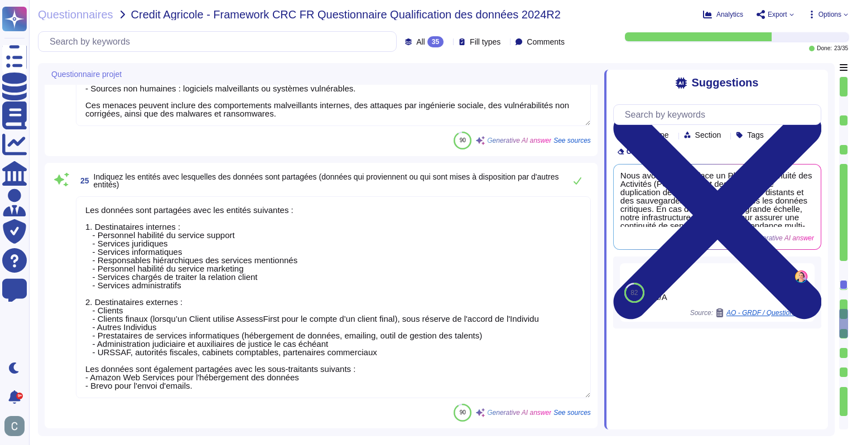
type textarea "Lo ipsumdolor sitametconsec ad elitseddoe temp incidid u la etdolore magnaaliq …"
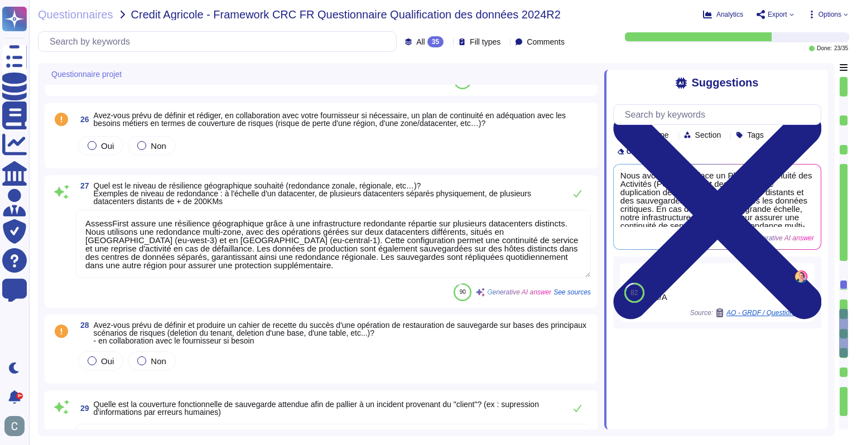
scroll to position [3293, 0]
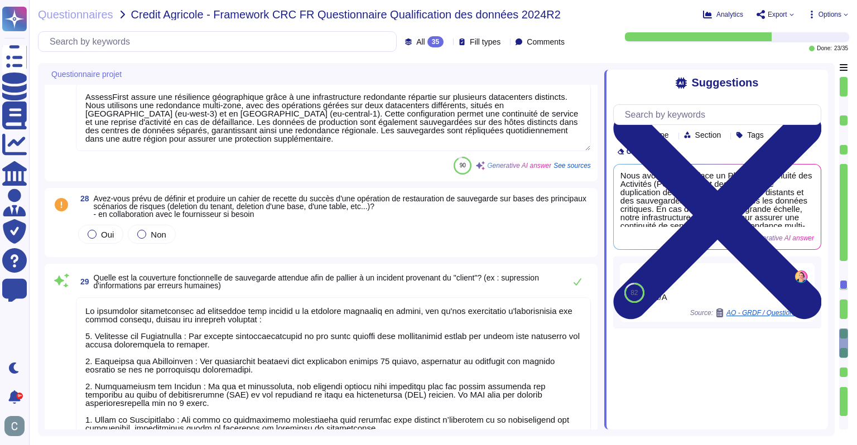
type textarea "La durée de rétention de sauvegarde est de 30 jours. Les sauvegardes sont effec…"
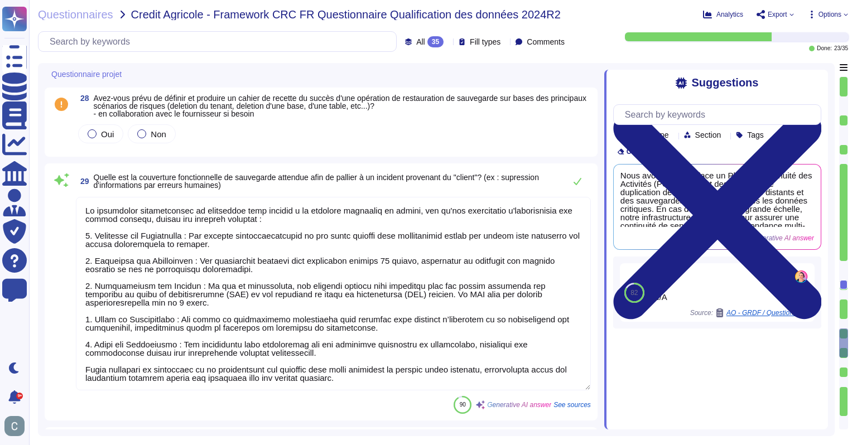
scroll to position [3405, 0]
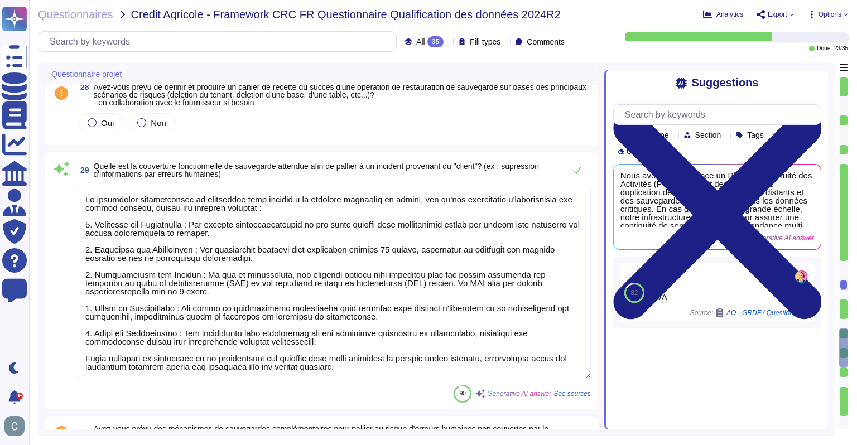
type textarea "Nous avons mis en place un processus de gestion des incidents de sécurité forma…"
click at [105, 124] on span "Oui" at bounding box center [107, 122] width 13 height 9
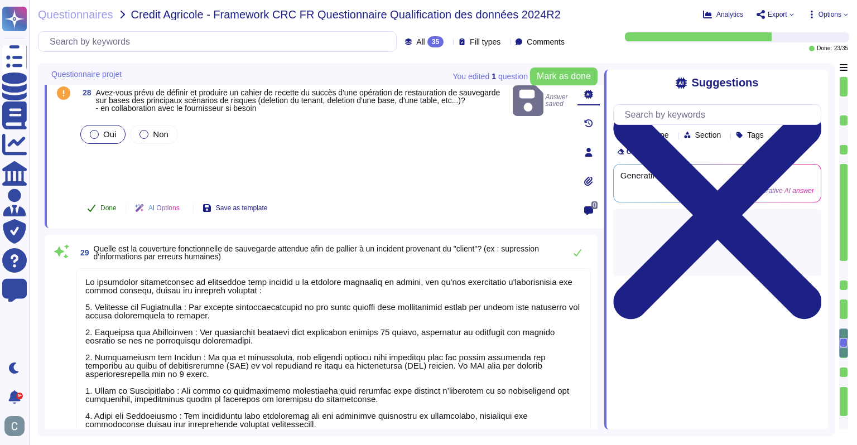
click at [112, 209] on span "Done" at bounding box center [108, 208] width 16 height 7
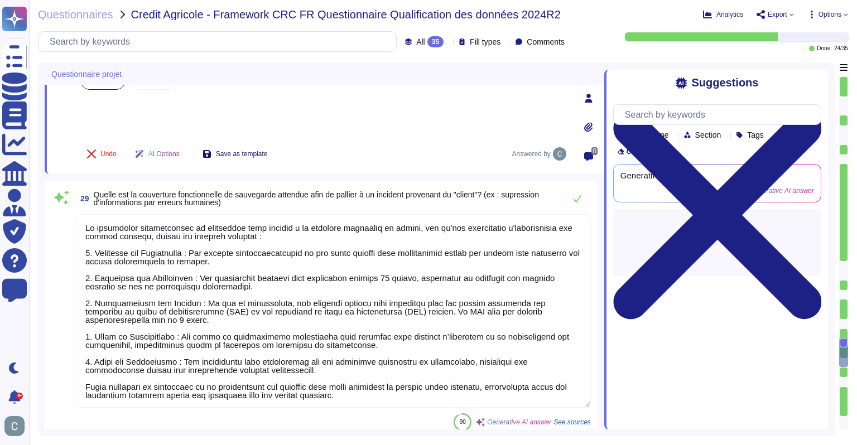
type textarea "Nous avons mis en place un processus de gestion des incidents de sécurité forma…"
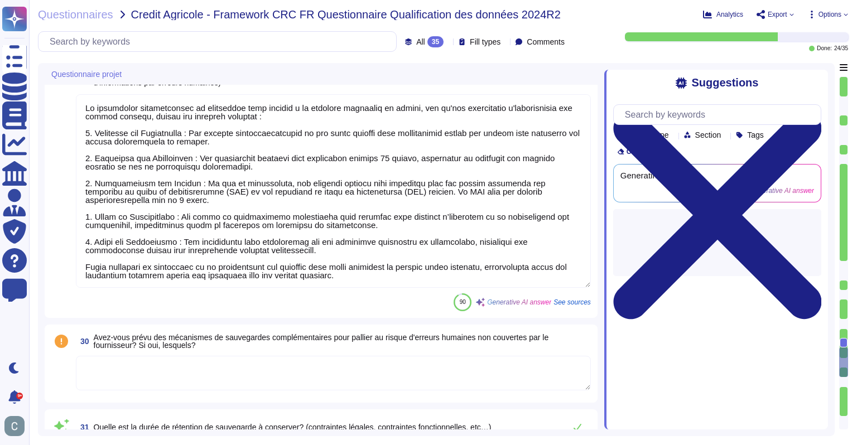
scroll to position [1, 0]
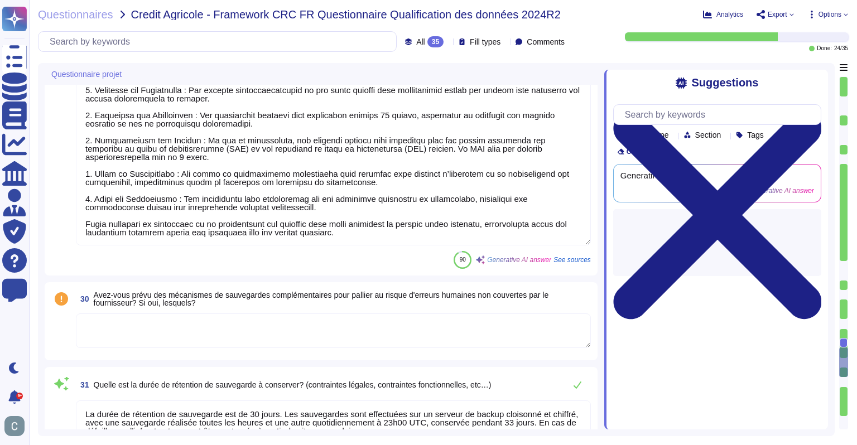
type textarea "Nous avons établi des processus de communication pour alerter les parties conce…"
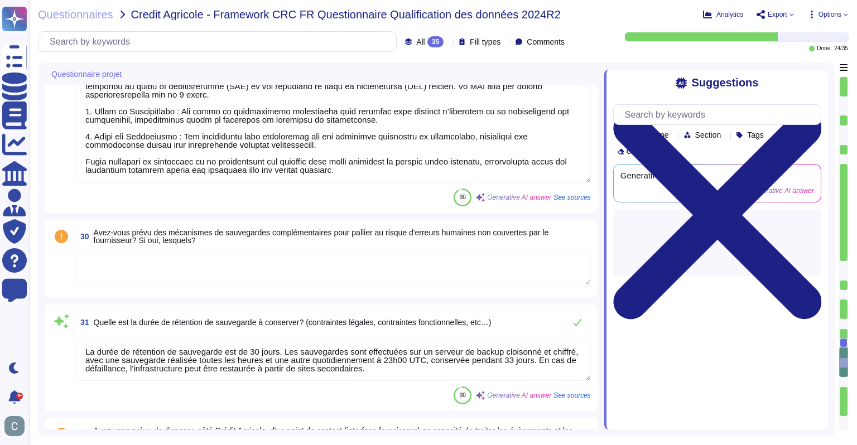
scroll to position [3684, 0]
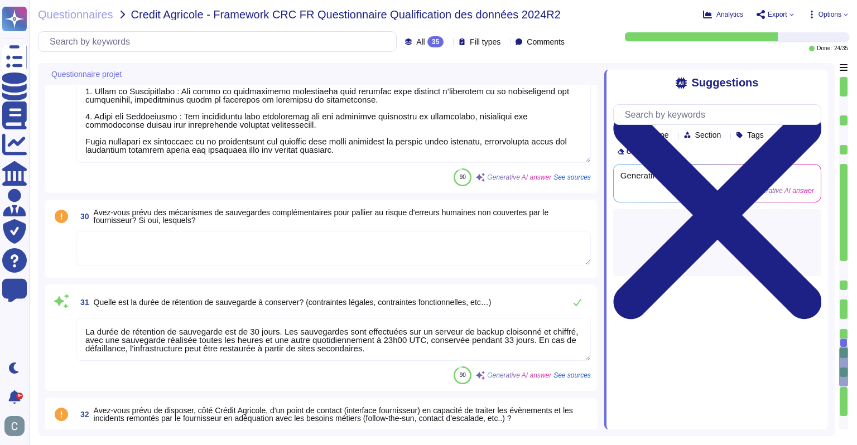
click at [234, 235] on textarea at bounding box center [333, 248] width 515 height 35
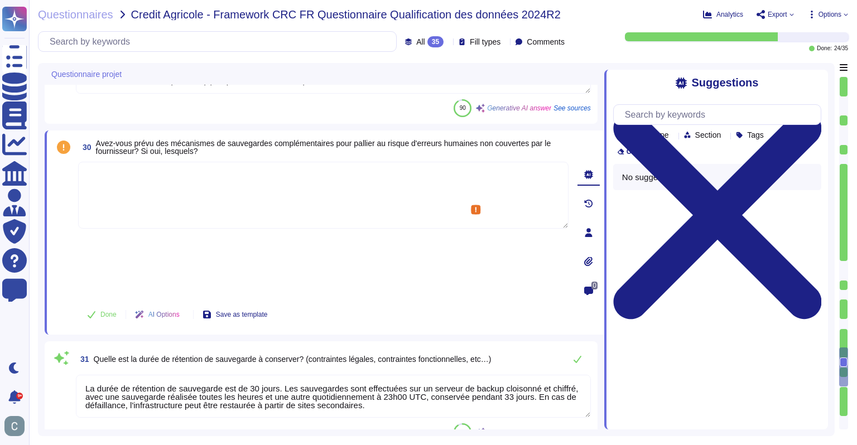
click at [290, 177] on textarea at bounding box center [323, 195] width 491 height 67
click at [162, 139] on span "Avez-vous prévu des mécanismes de sauvegardes complémentaires pour pallier au r…" at bounding box center [323, 147] width 455 height 17
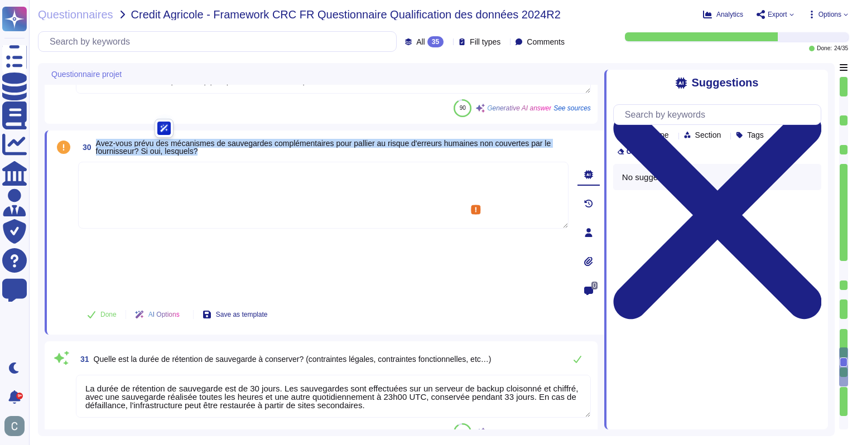
click at [162, 139] on span "Avez-vous prévu des mécanismes de sauvegardes complémentaires pour pallier au r…" at bounding box center [323, 147] width 455 height 17
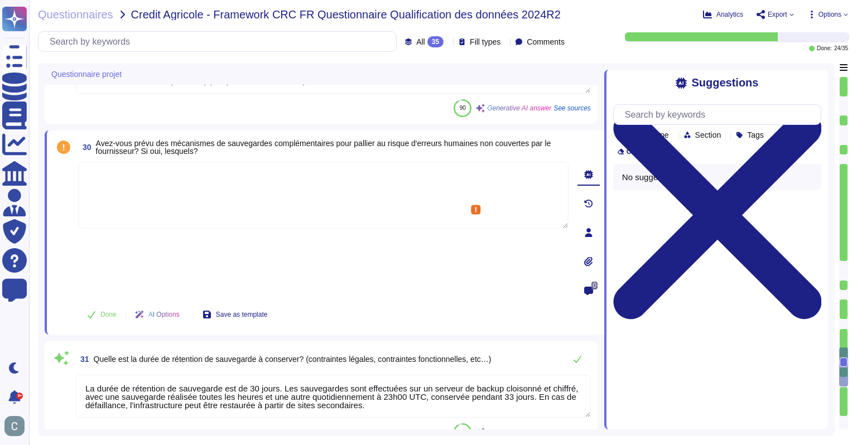
click at [145, 189] on textarea at bounding box center [323, 195] width 491 height 67
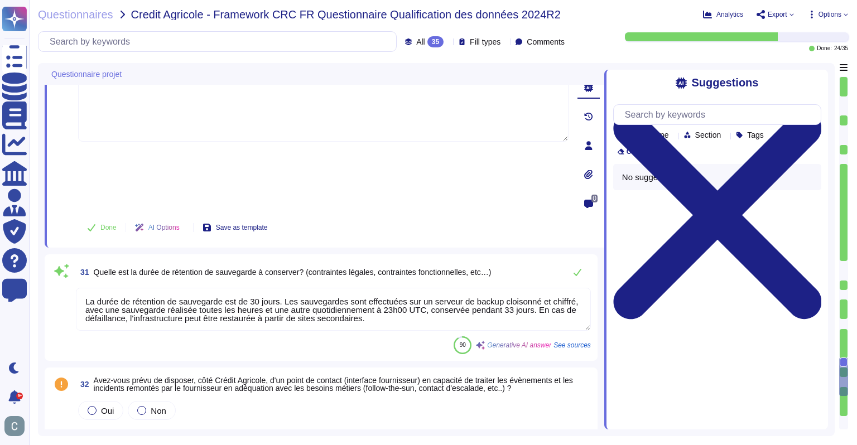
scroll to position [3907, 0]
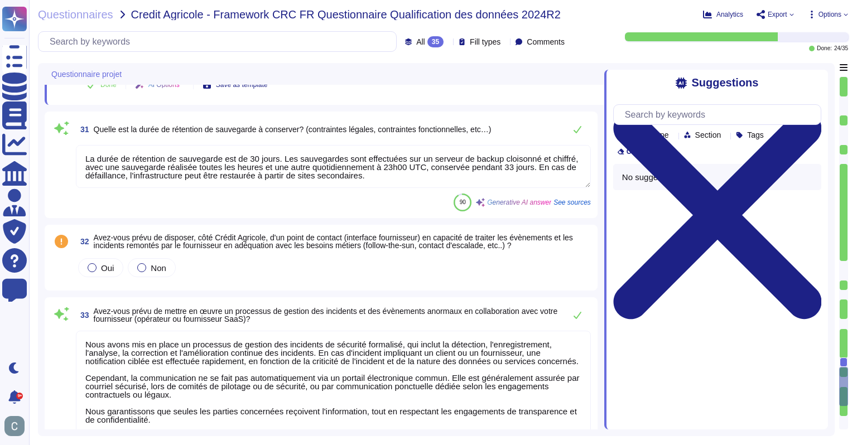
type textarea "Lore ipsumd sit ametconsect ad elitse doeiusmodtempo in utlaboreet, dolo magna …"
click at [115, 258] on div "Oui" at bounding box center [100, 267] width 45 height 19
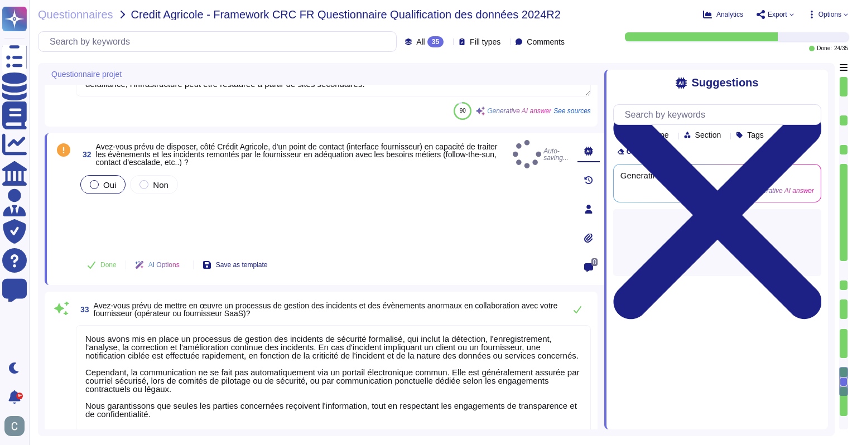
type textarea "Lore ipsumd sit ametconsect ad elitse doeiusmodtempo in utlaboreet, dolo magna …"
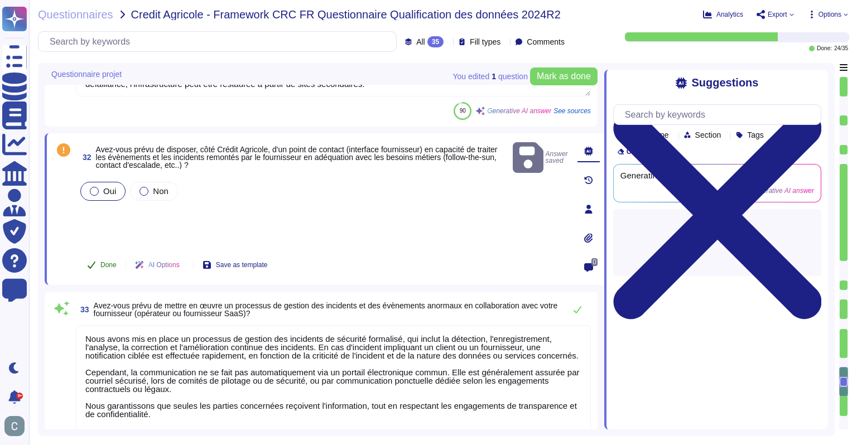
click at [98, 254] on button "Done" at bounding box center [101, 265] width 47 height 22
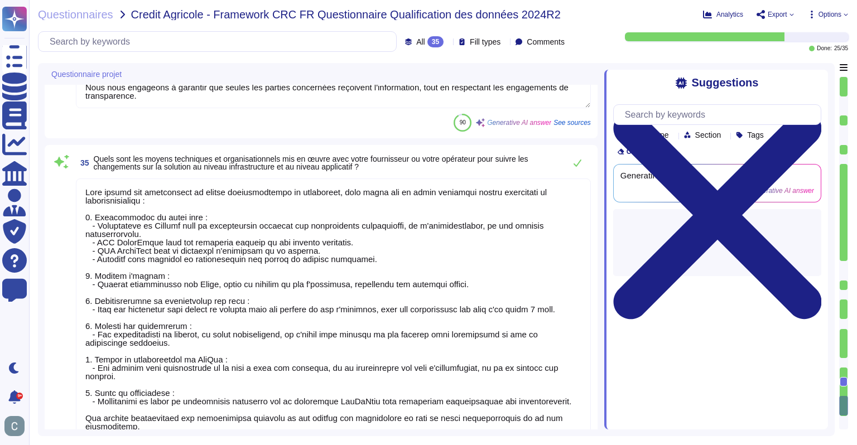
scroll to position [4392, 0]
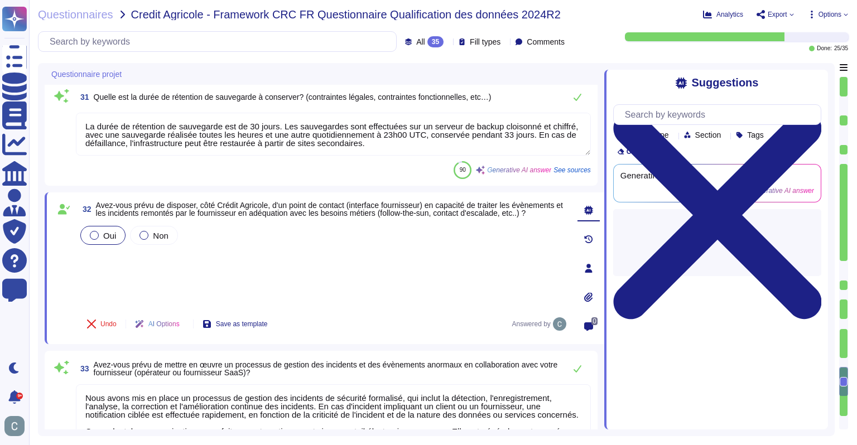
type textarea "Lo ipsumdolor sitametconsec ad elitseddoe temp incidid u la etdolore magnaaliq …"
type textarea "La durée de rétention de sauvegarde est de 30 jours. Les sauvegardes sont effec…"
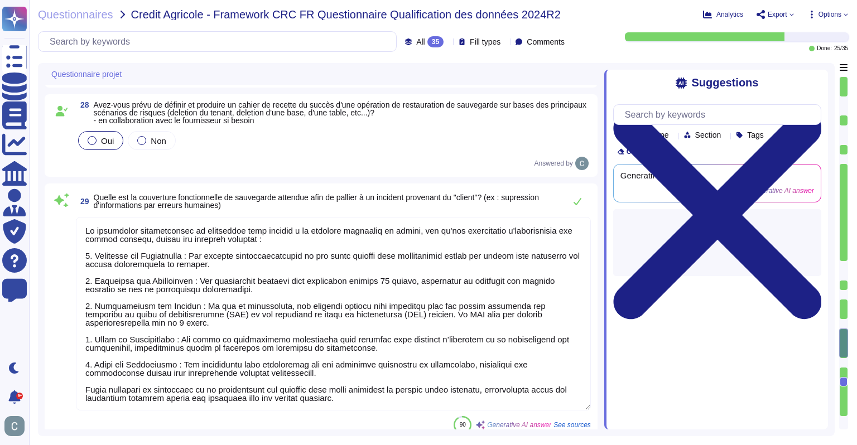
type textarea "Les données sont partagées avec les entités suivantes : 1. Destinataires intern…"
type textarea "AssessFirst assure une résilience géographique grâce à une infrastructure redon…"
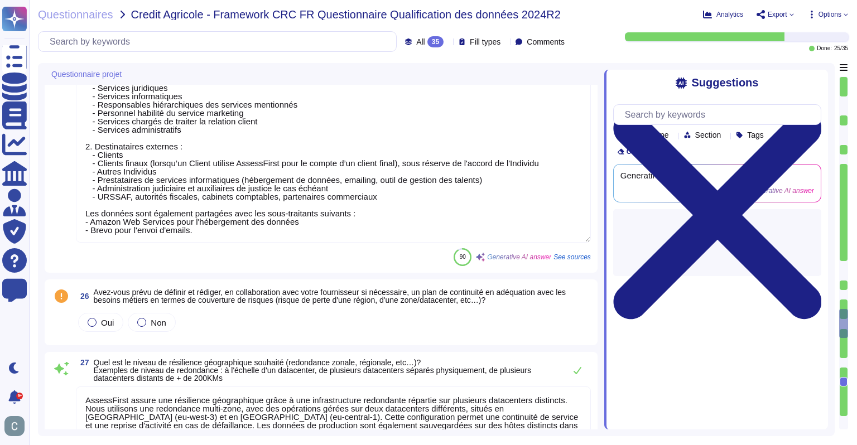
type textarea "Les principales sources de risques d'accès illégitime aux données proviennent d…"
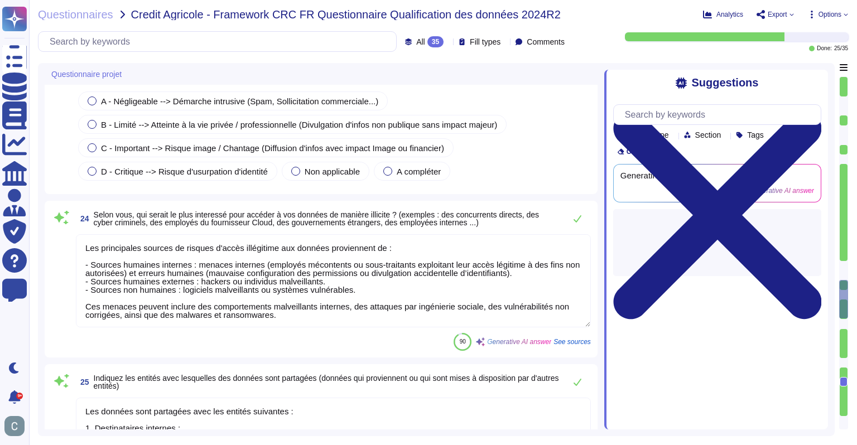
scroll to position [2224, 0]
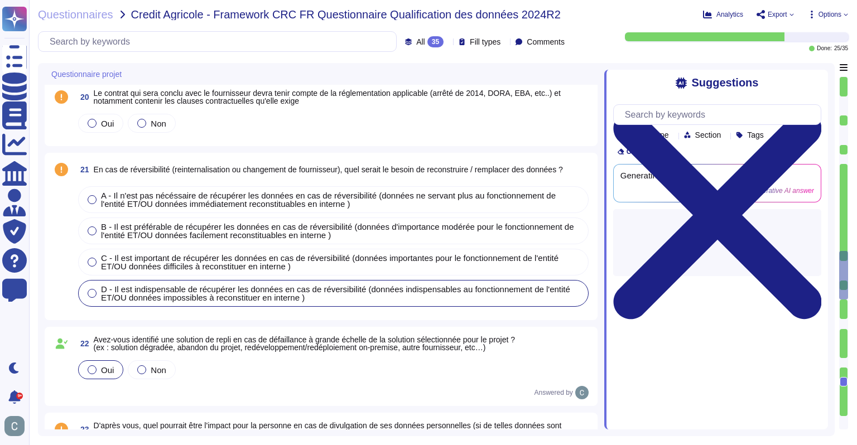
type textarea "Oui, plusieurs réglementations spécifiques sont applicables à notre projet, not…"
type textarea "AssessFirst est disponible sur internet pour tout le monde."
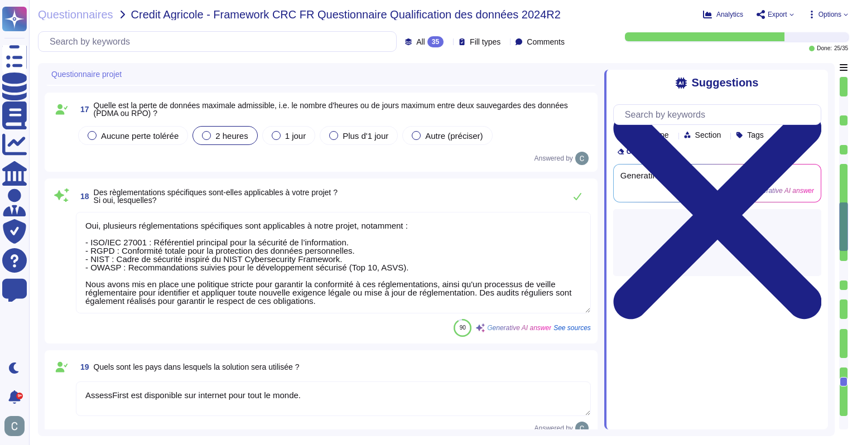
type textarea "Non, aucune donnée de production, y compris des données personnelles, ne sera u…"
type textarea "Pas d'interconnexions prévues entre la nouvelle solution SaaS et le système d'i…"
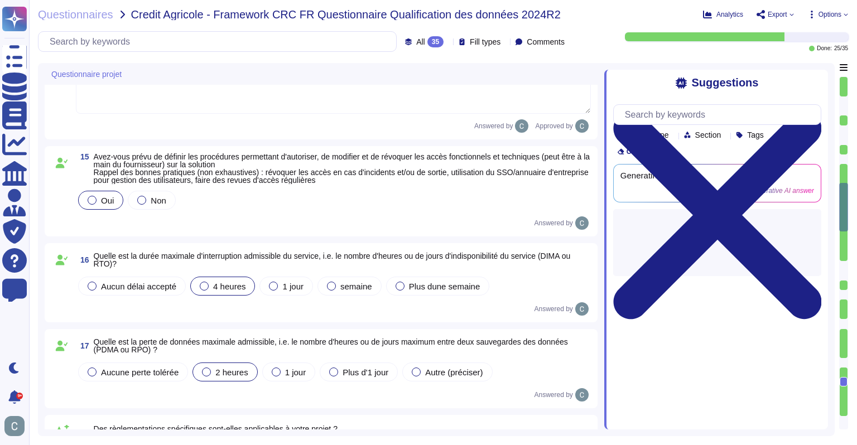
type textarea "Oui, nous avons prévu de mettre en œuvre des environnements hors production, qu…"
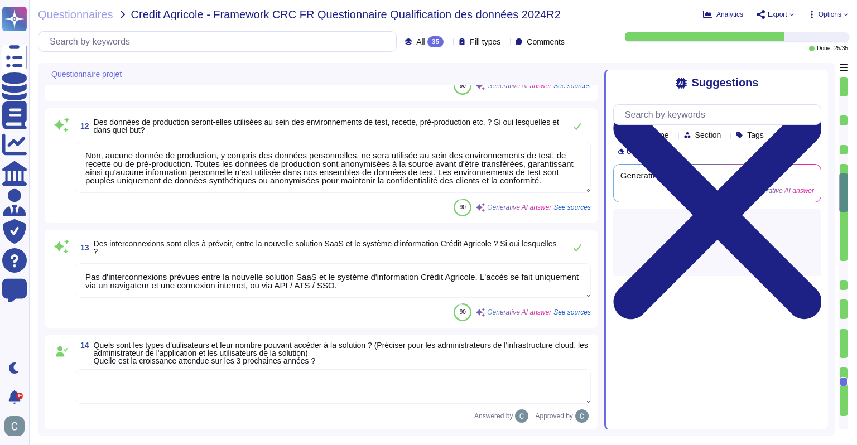
type textarea "Nous avons identifié Amazon AWS comme la solution Cloud qui répond à nos besoin…"
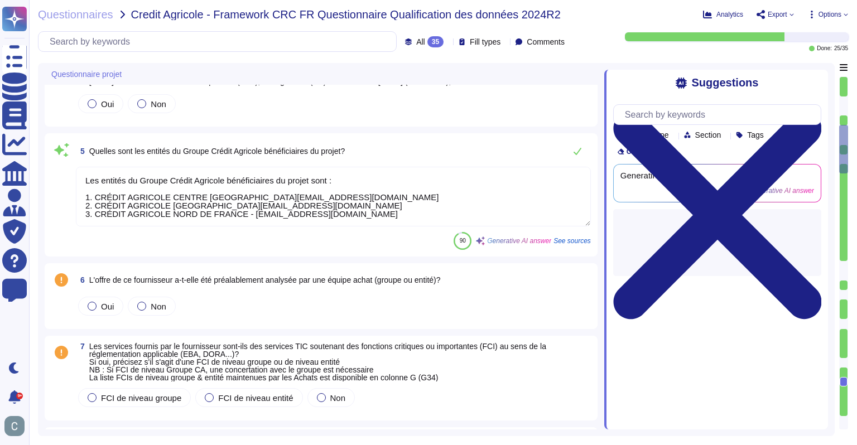
type textarea "Les entités du Groupe Crédit Agricole bénéficiaires du projet sont : 1. CRÉDIT …"
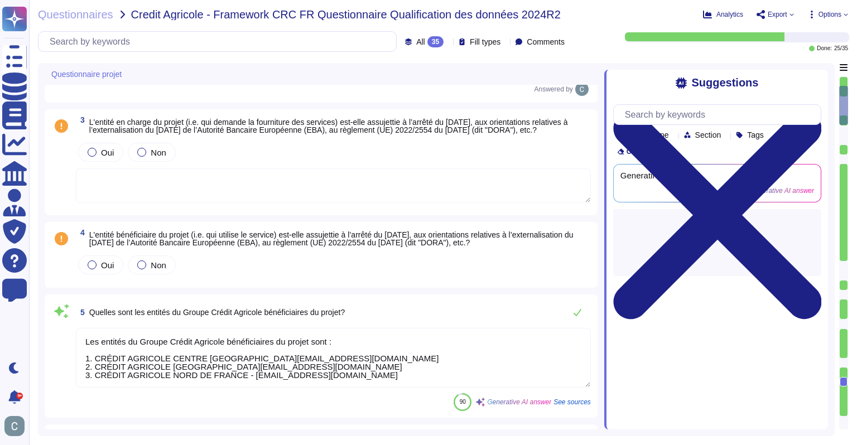
scroll to position [143, 0]
type textarea "LoremiPsumd sit ame consecte adipiscingelit seddoeiu t incidid utl etdoloremagn…"
type textarea "Lor ipsumdolo sitametco ad elitseddoeius te i’utlaboreetd MagN AliquaEnima mini…"
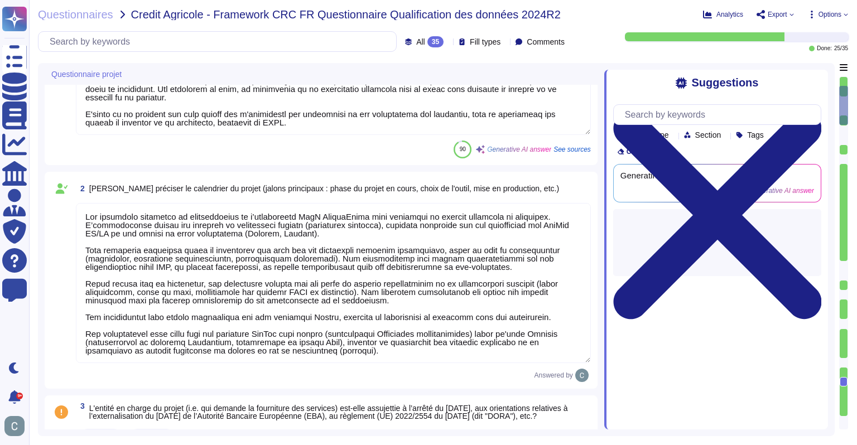
scroll to position [0, 0]
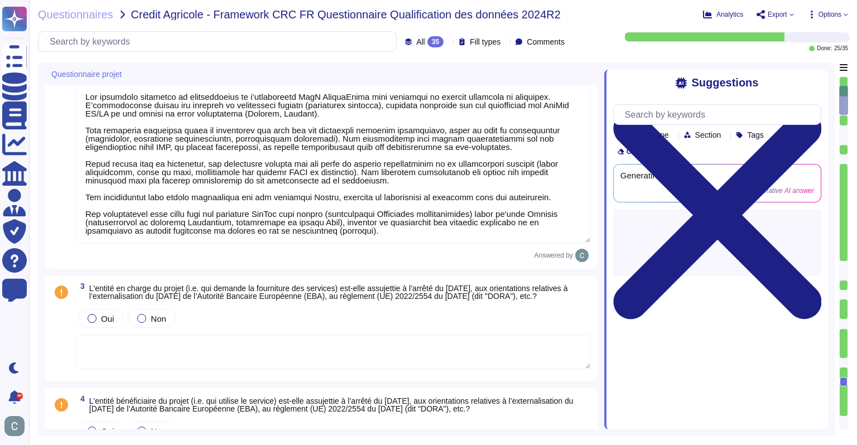
type textarea "Les entités du Groupe Crédit Agricole bénéficiaires du projet sont : 1. CRÉDIT …"
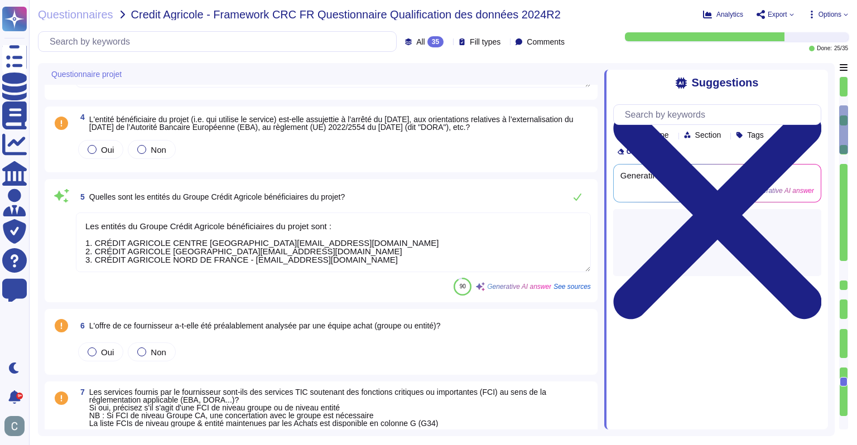
type textarea "Nous avons identifié Amazon AWS comme la solution Cloud qui répond à nos besoin…"
type textarea "Oui, nous avons prévu de mettre en œuvre des environnements hors production, qu…"
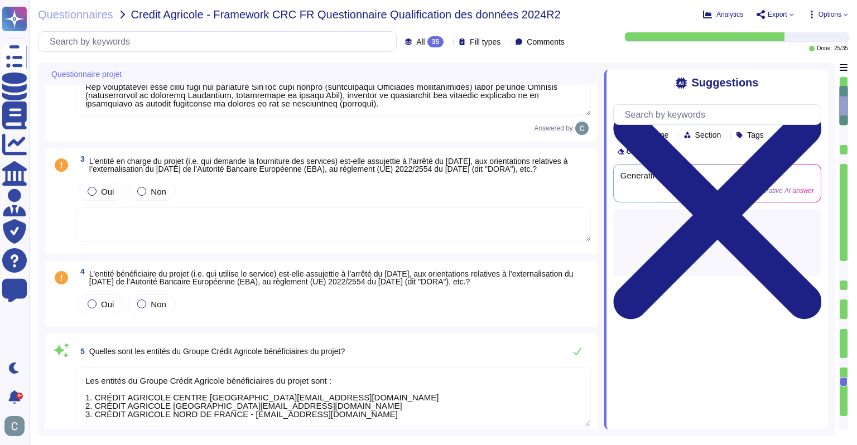
scroll to position [391, 0]
type textarea "LoremiPsumd sit ame consecte adipiscingelit seddoeiu t incidid utl etdoloremagn…"
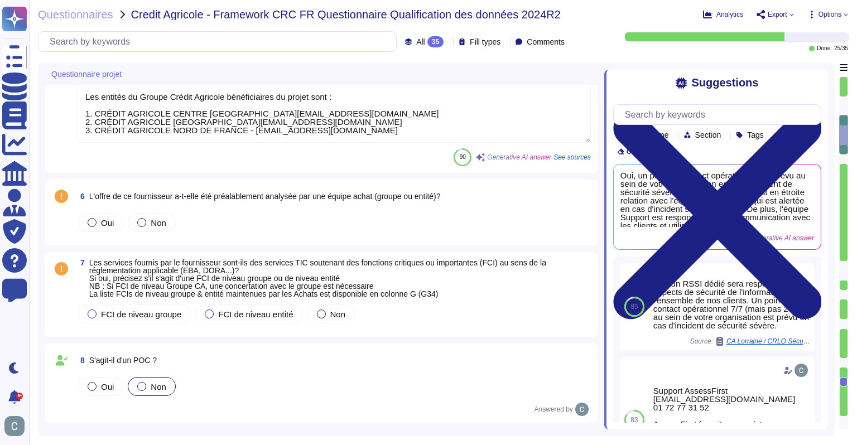
type textarea "Nous avons identifié Amazon AWS comme la solution Cloud qui répond à nos besoin…"
type textarea "Oui, nous avons prévu de mettre en œuvre des environnements hors production, qu…"
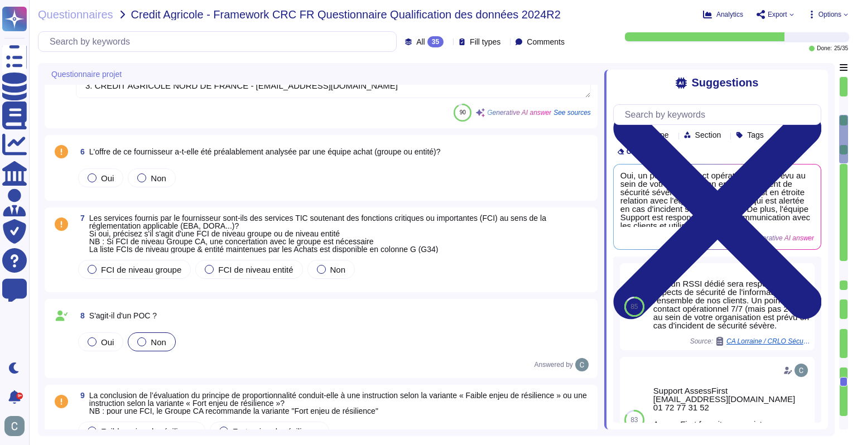
type textarea "Non, aucune donnée de production, y compris des données personnelles, ne sera u…"
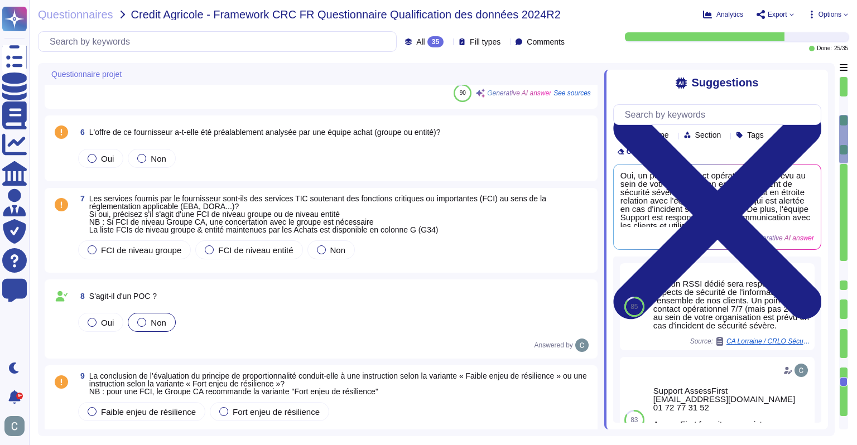
click at [380, 231] on span "Les services fournis par le fournisseur sont-ils des services TIC soutenant des…" at bounding box center [317, 214] width 457 height 40
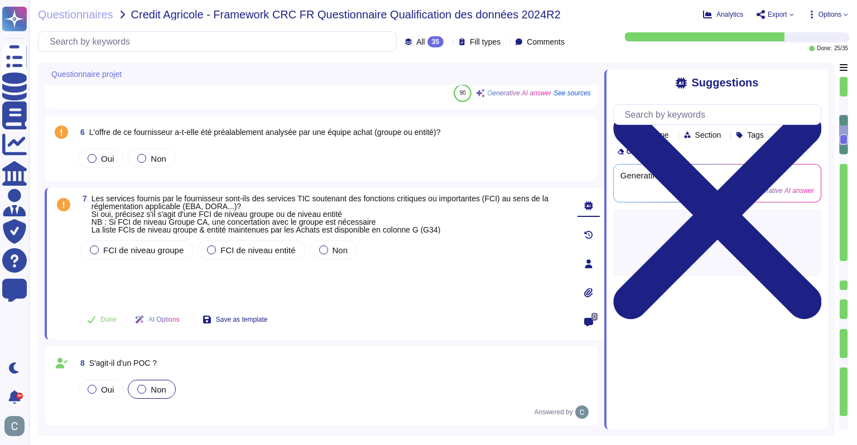
click at [592, 268] on icon at bounding box center [588, 264] width 7 height 9
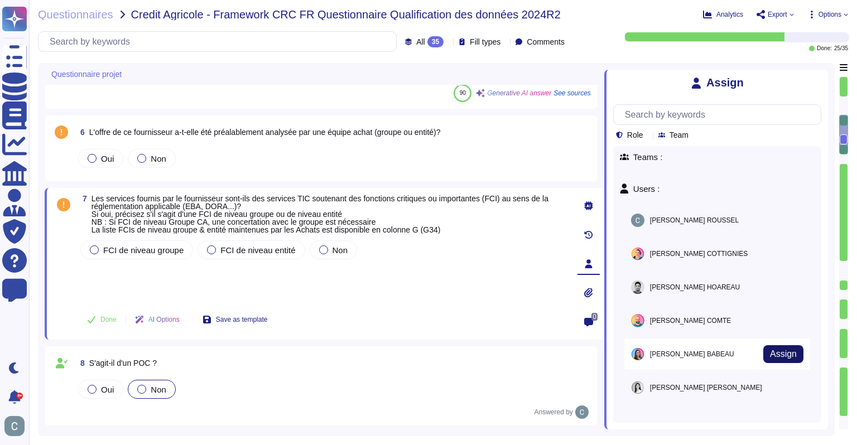
click at [770, 355] on span "Assign" at bounding box center [783, 354] width 27 height 9
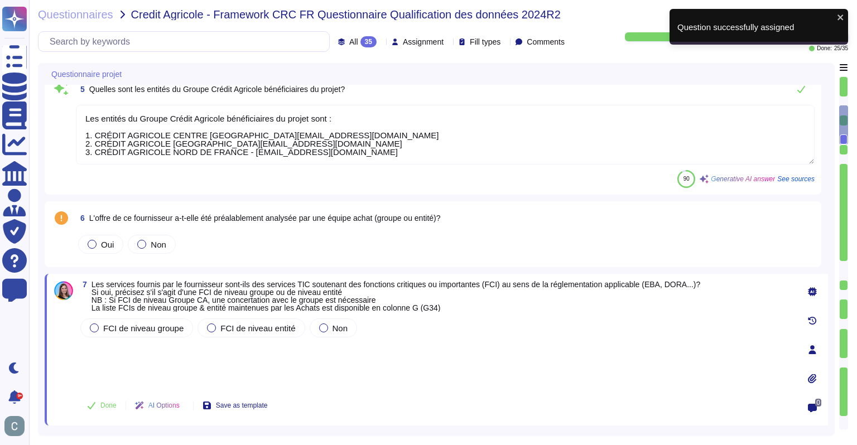
scroll to position [580, 0]
type textarea "Lor ipsumdolo sitametco ad elitseddoeius te i’utlaboreetd MagN AliquaEnima mini…"
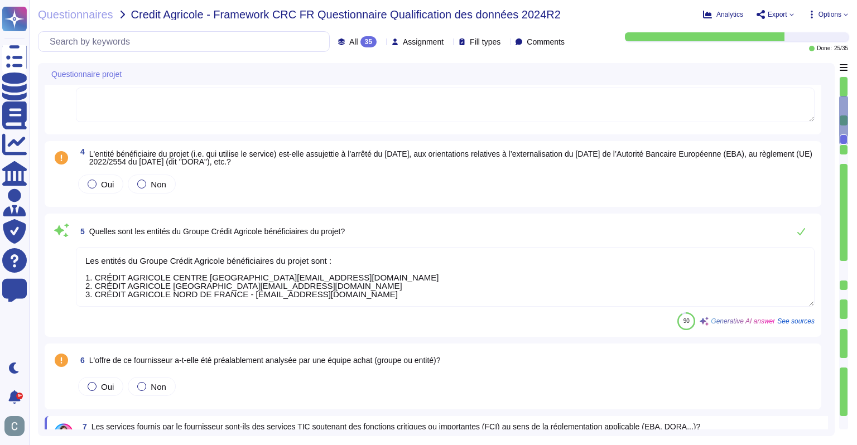
scroll to position [469, 0]
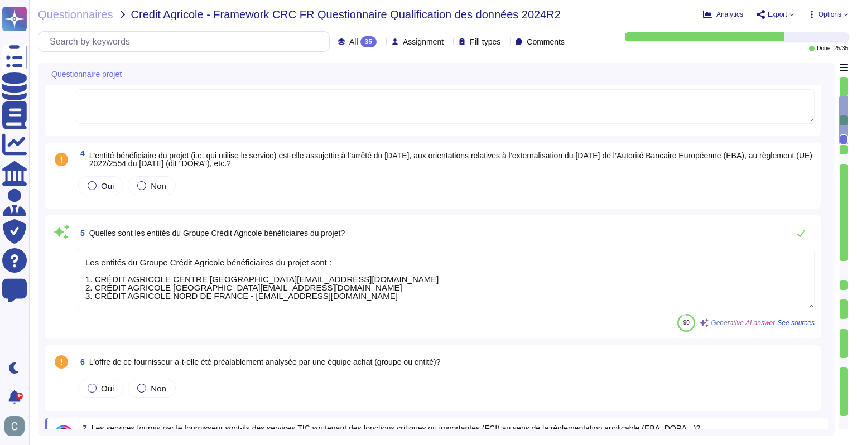
click at [398, 168] on span "4 L'entité bénéficiaire du projet (i.e. qui utilise le service) est-elle assuje…" at bounding box center [445, 160] width 739 height 20
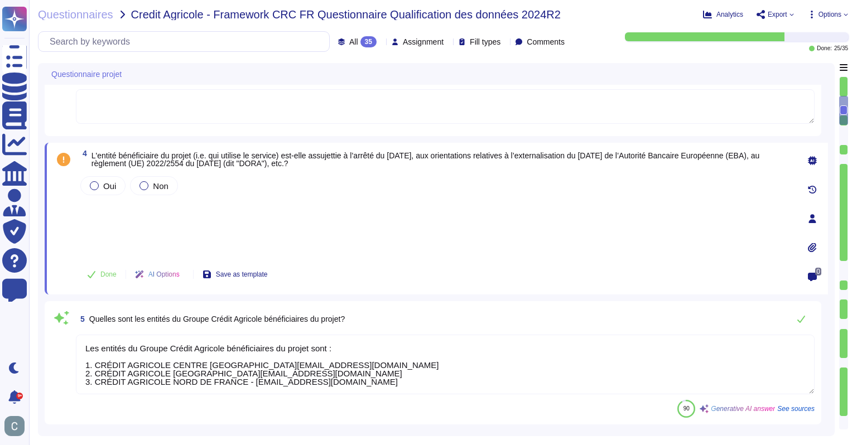
click at [817, 223] on div at bounding box center [813, 219] width 22 height 22
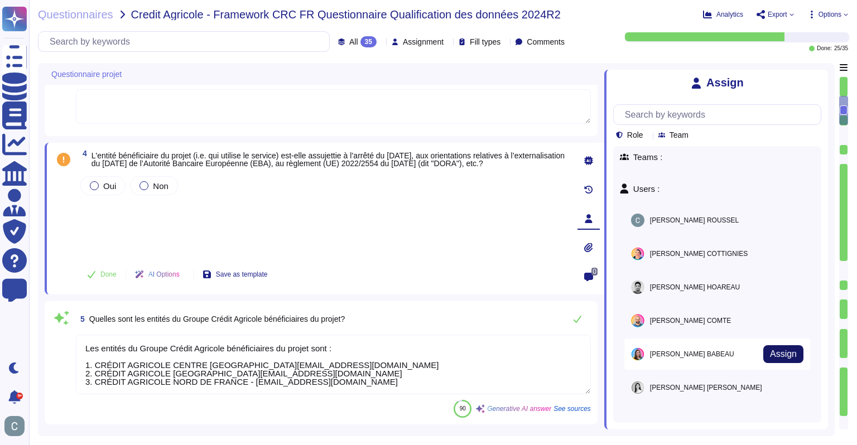
click at [779, 353] on span "Assign" at bounding box center [783, 354] width 27 height 9
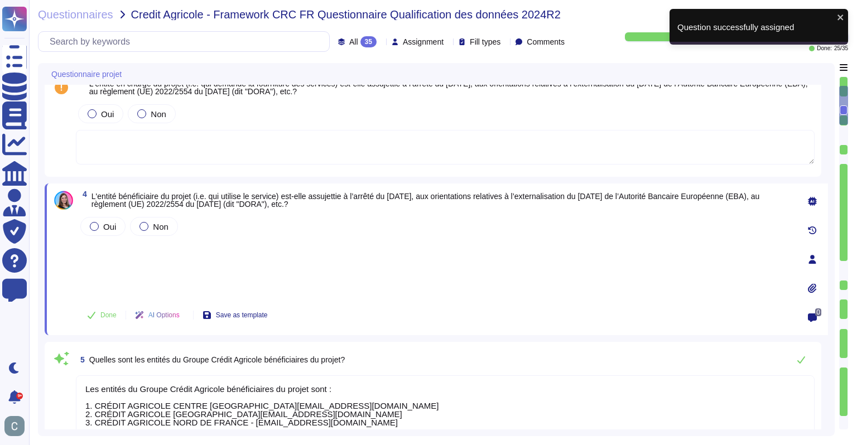
type textarea "LoremiPsumd sit ame consecte adipiscingelit seddoeiu t incidid utl etdoloremagn…"
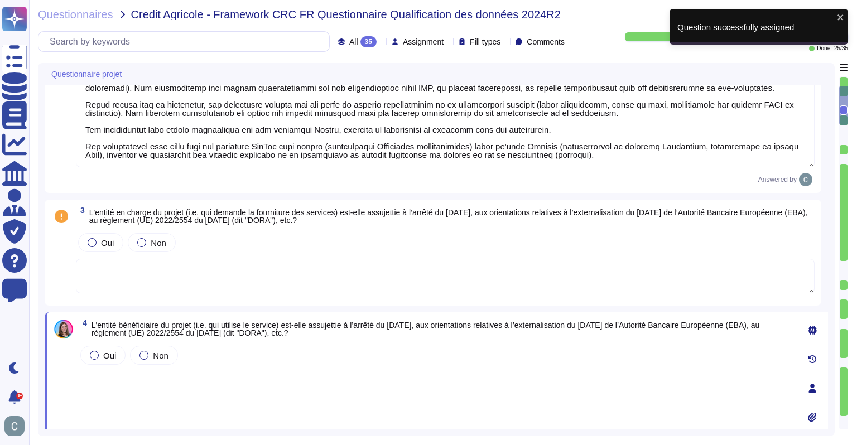
scroll to position [259, 0]
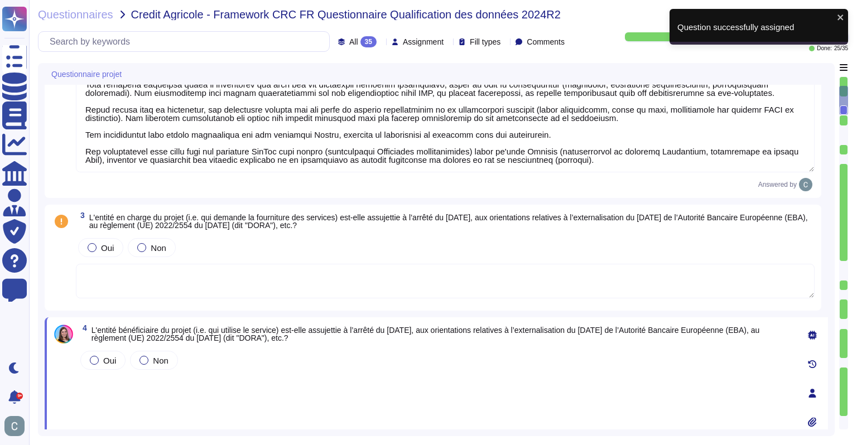
click at [384, 222] on span "L'entité en charge du projet (i.e. qui demande la fourniture des services) est-…" at bounding box center [448, 221] width 719 height 17
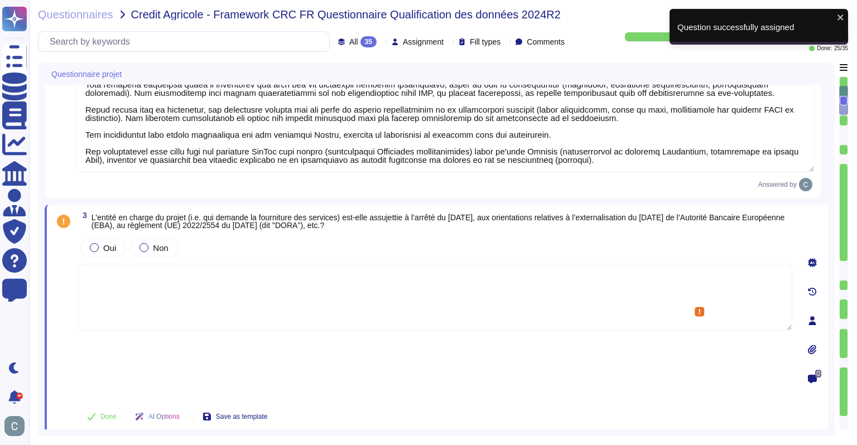
click at [813, 316] on icon at bounding box center [812, 320] width 7 height 9
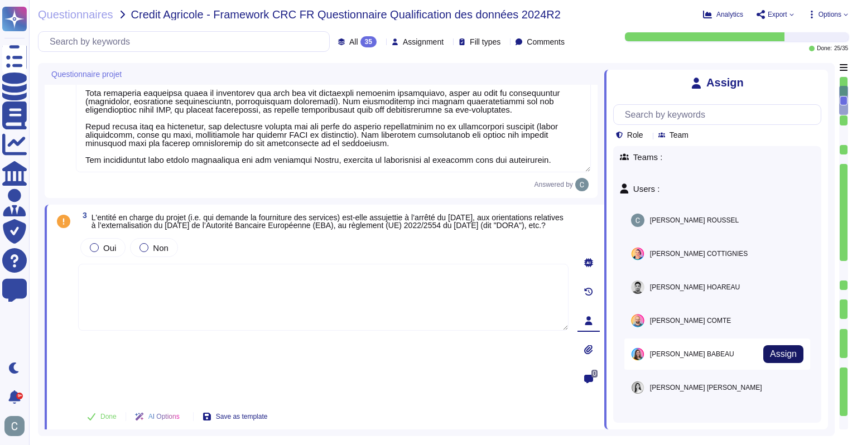
click at [770, 350] on span "Assign" at bounding box center [783, 354] width 27 height 9
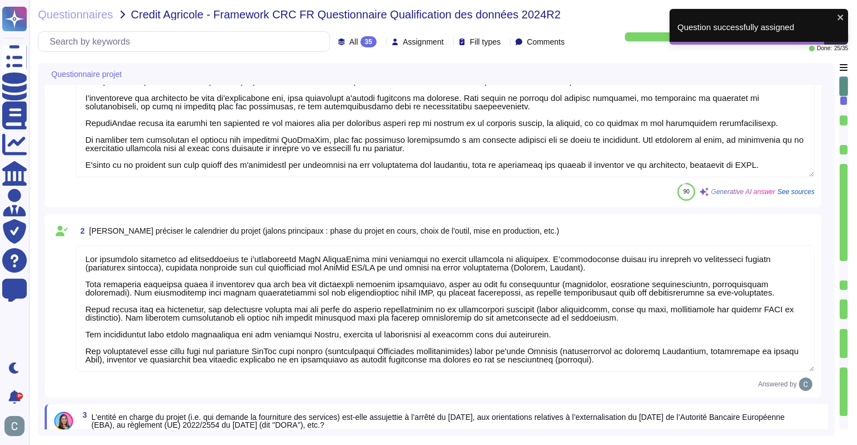
scroll to position [0, 0]
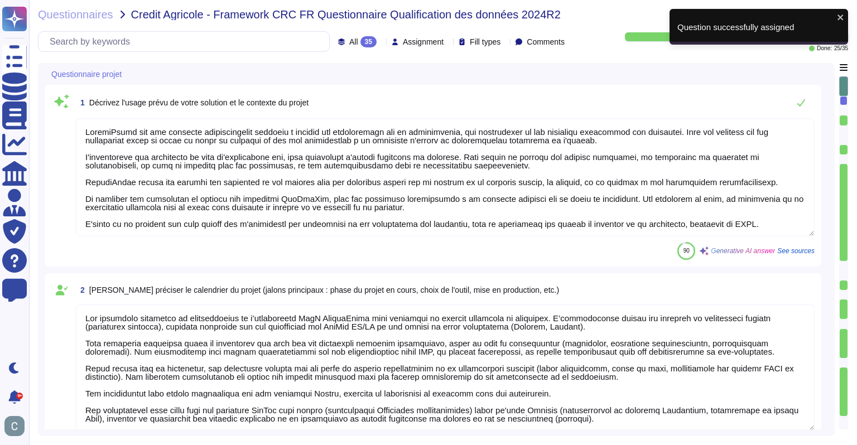
type textarea "Les entités du Groupe Crédit Agricole bénéficiaires du projet sont : 1. CRÉDIT …"
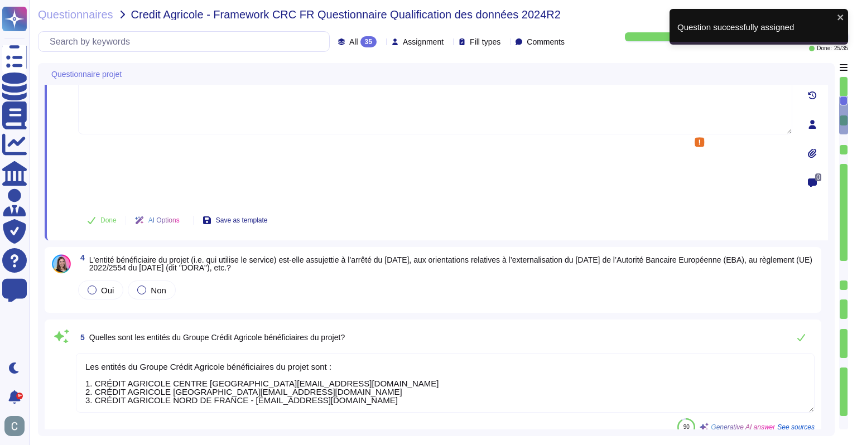
type textarea "Nous avons identifié Amazon AWS comme la solution Cloud qui répond à nos besoin…"
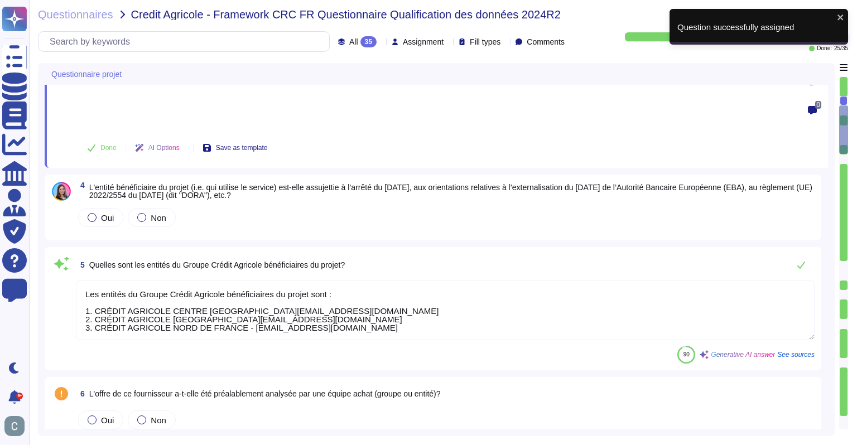
type textarea "Oui, nous avons prévu de mettre en œuvre des environnements hors production, qu…"
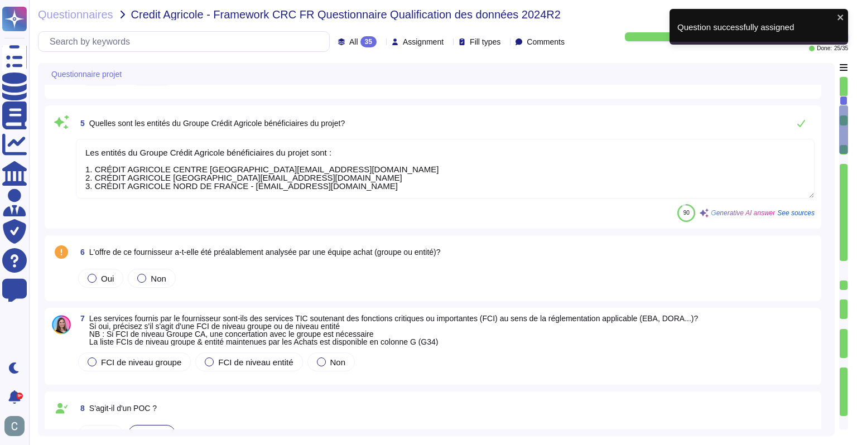
scroll to position [672, 0]
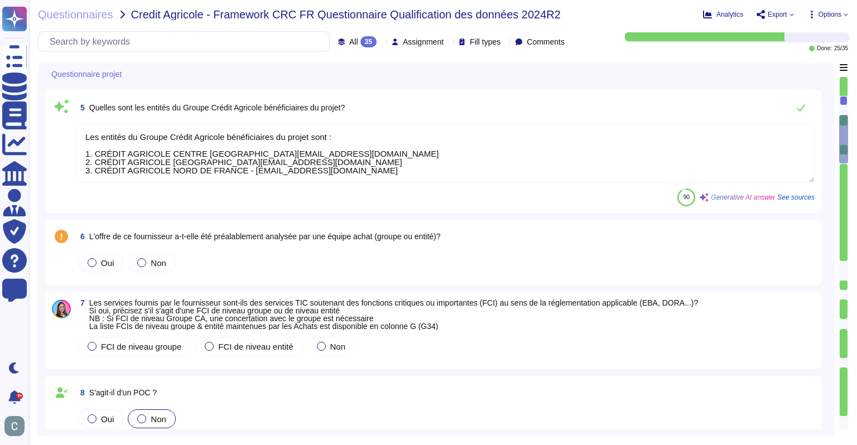
type textarea "Non, aucune donnée de production, y compris des données personnelles, ne sera u…"
click at [85, 253] on div "Oui" at bounding box center [100, 262] width 45 height 19
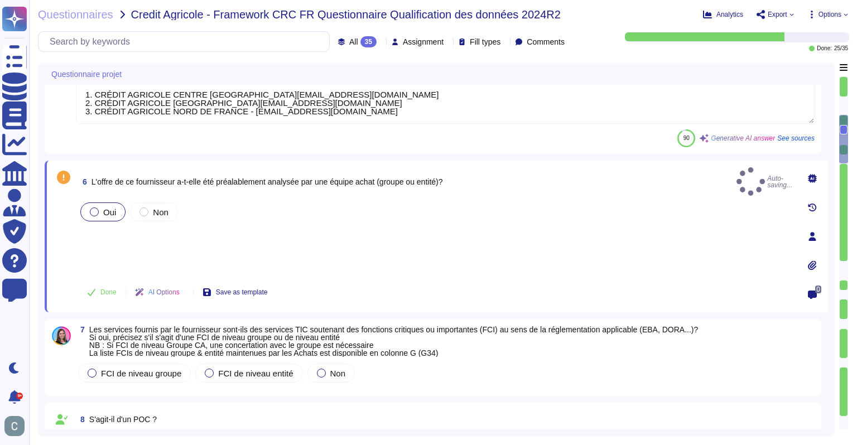
type textarea "Non, aucune donnée de production, y compris des données personnelles, ne sera u…"
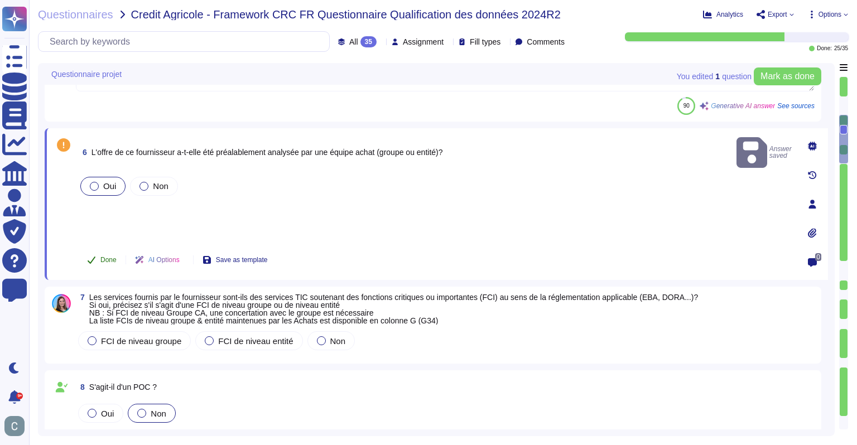
click at [93, 257] on icon at bounding box center [92, 260] width 8 height 7
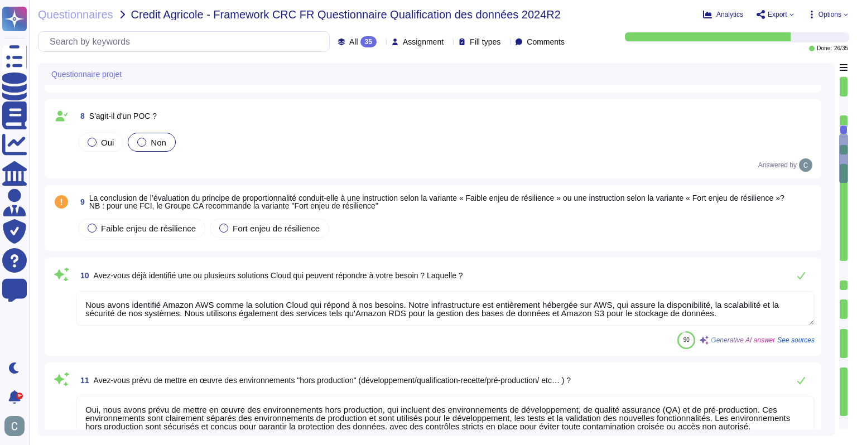
type textarea "Pas d'interconnexions prévues entre la nouvelle solution SaaS et le système d'i…"
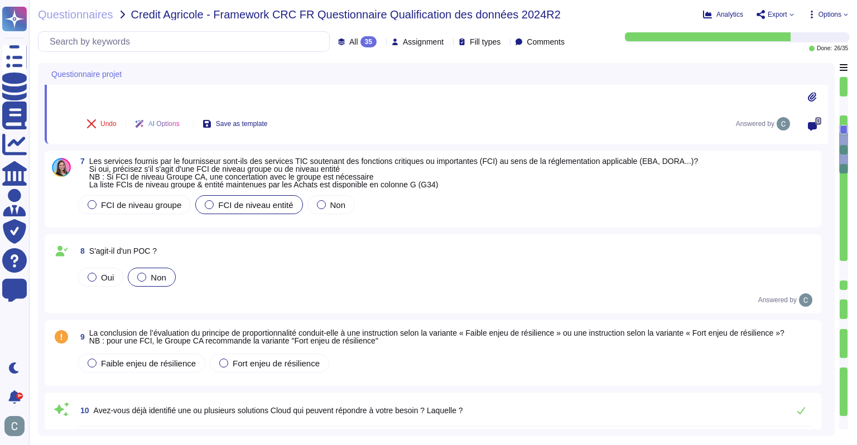
type textarea "Pas d'interconnexions prévues entre la nouvelle solution SaaS et le système d'i…"
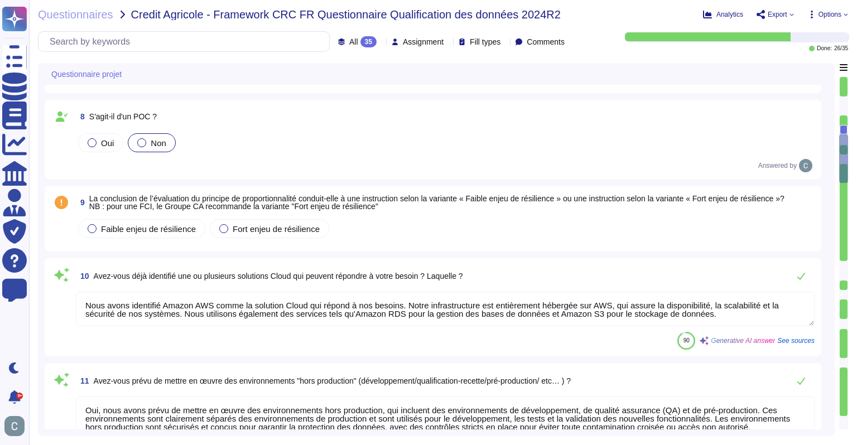
scroll to position [895, 0]
click at [170, 235] on div "Faible enjeu de résilience" at bounding box center [141, 228] width 127 height 19
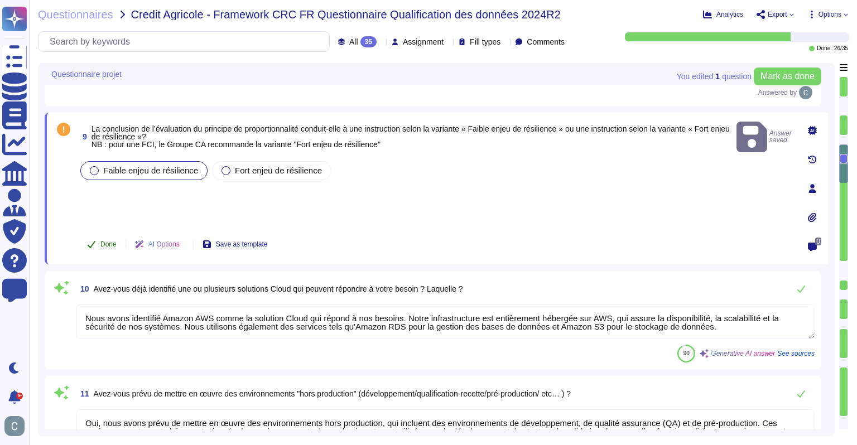
click at [109, 242] on span "Done" at bounding box center [108, 244] width 16 height 7
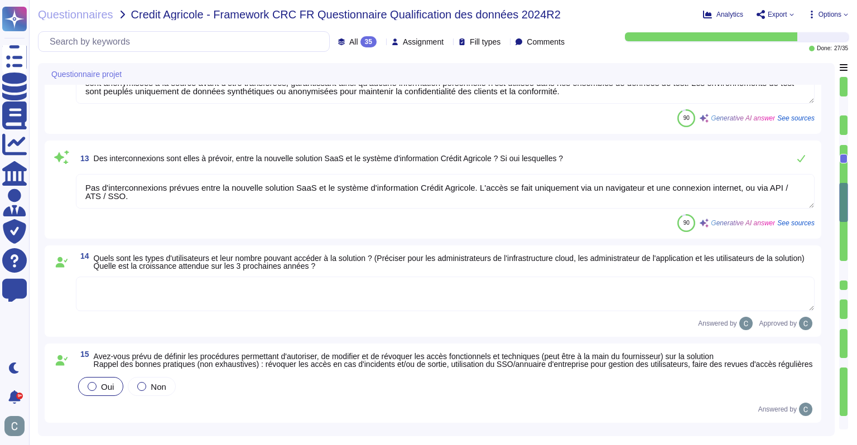
type textarea "Oui, plusieurs réglementations spécifiques sont applicables à notre projet, not…"
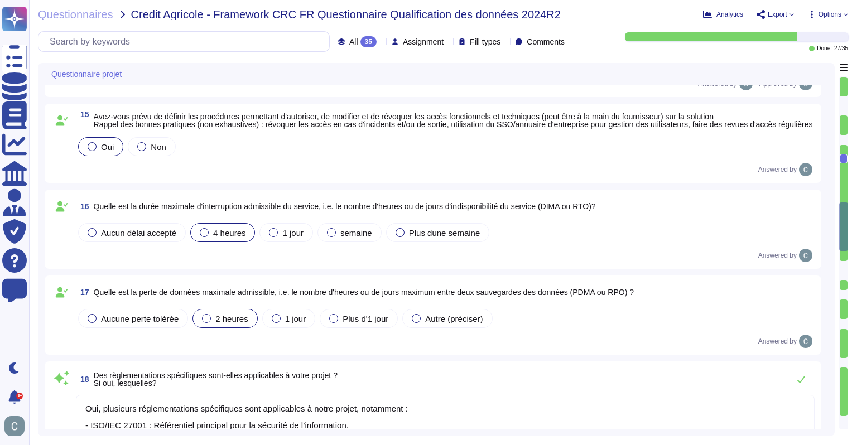
type textarea "AssessFirst est disponible sur internet pour tout le monde."
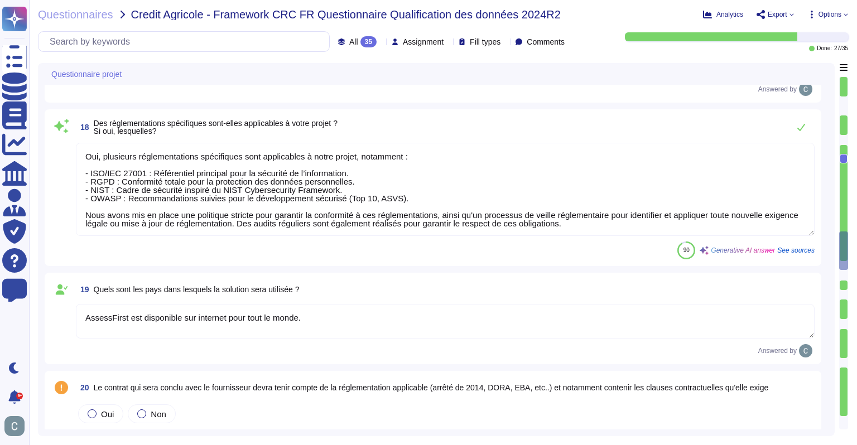
scroll to position [1, 0]
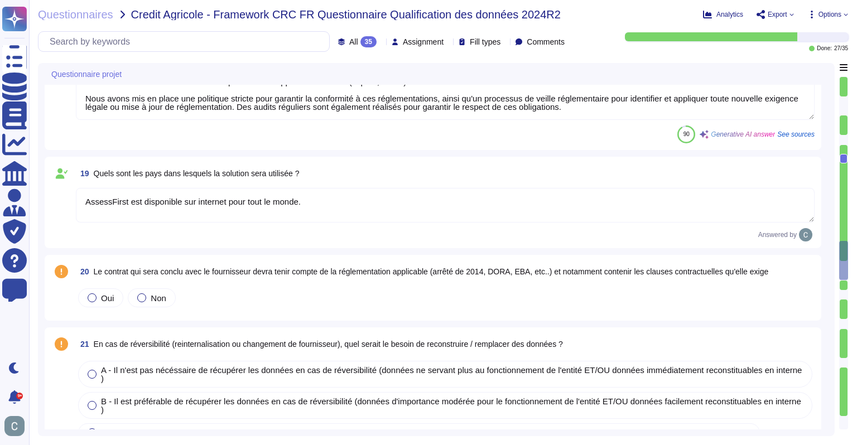
type textarea "Les principales sources de risques d'accès illégitime aux données proviennent d…"
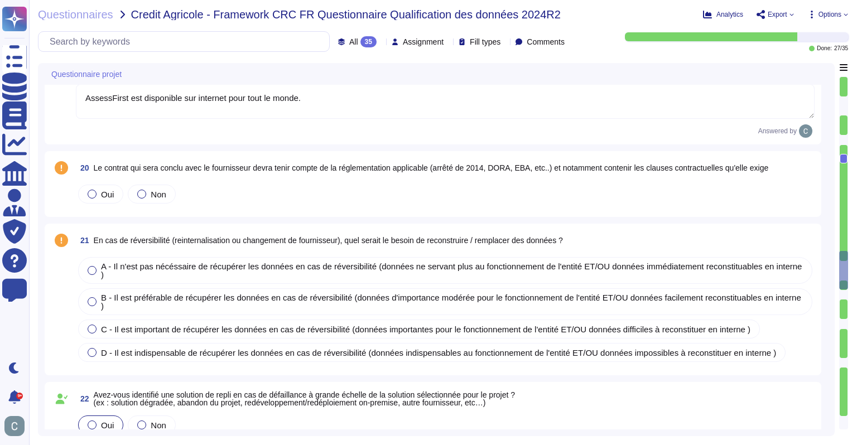
scroll to position [2012, 0]
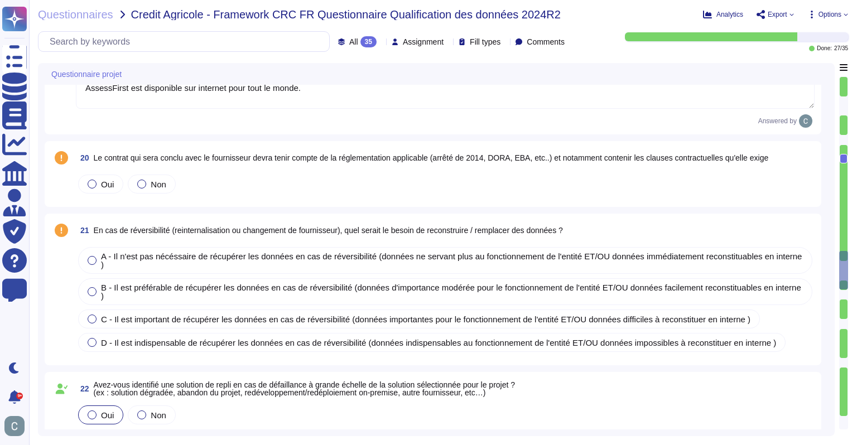
click at [328, 174] on div "Oui Non" at bounding box center [445, 183] width 739 height 23
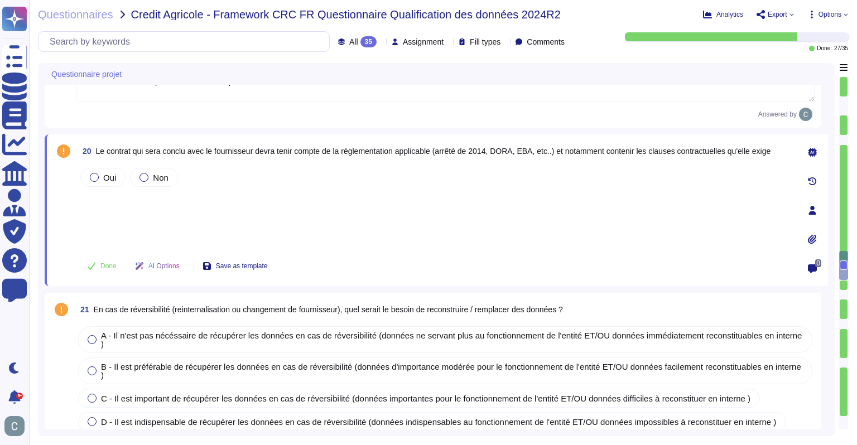
type textarea "Les principales sources de risques d'accès illégitime aux données proviennent d…"
click at [810, 208] on icon at bounding box center [812, 210] width 9 height 9
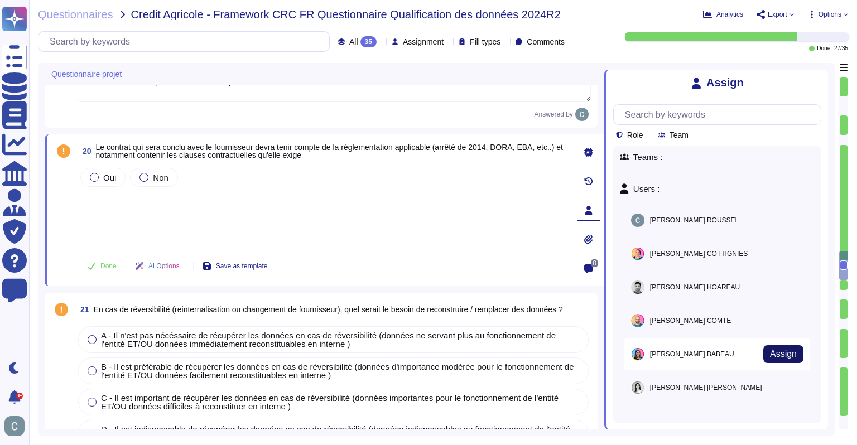
click at [770, 356] on span "Assign" at bounding box center [783, 354] width 27 height 9
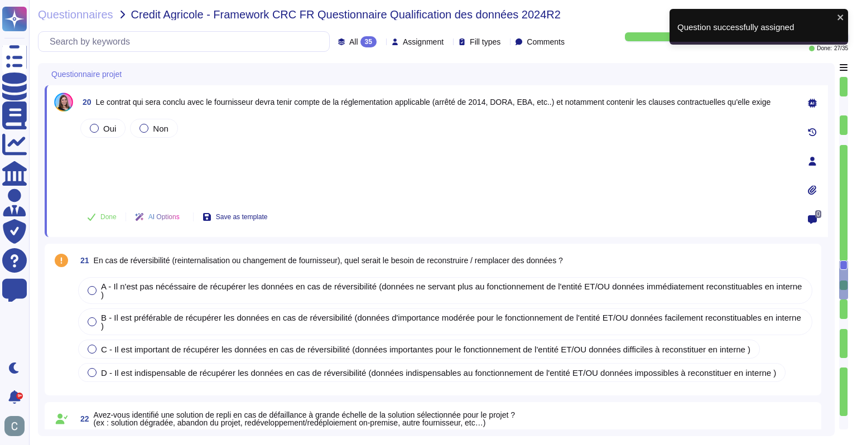
type textarea "Les données sont partagées avec les entités suivantes : 1. Destinataires intern…"
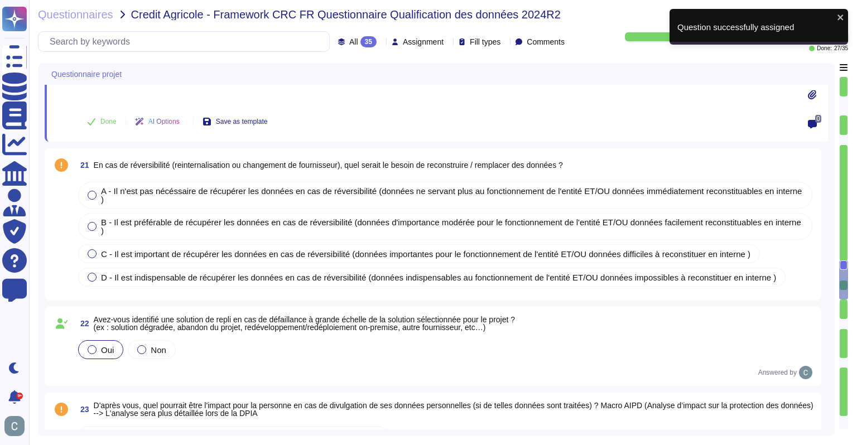
scroll to position [2179, 0]
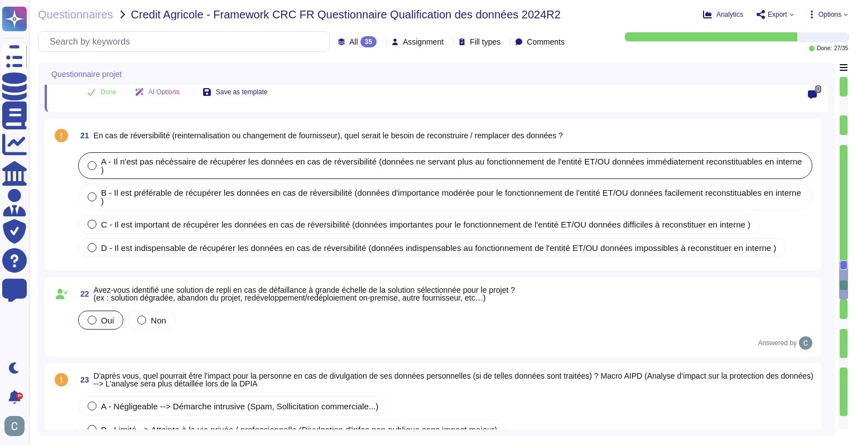
click at [323, 165] on span "A - Il n'est pas nécéssaire de récupérer les données en cas de réversibilité (d…" at bounding box center [451, 166] width 701 height 18
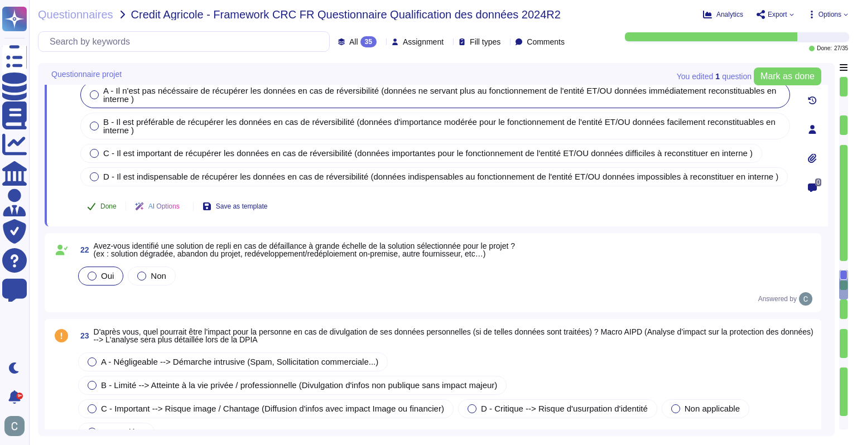
click at [103, 195] on button "Done" at bounding box center [101, 206] width 47 height 22
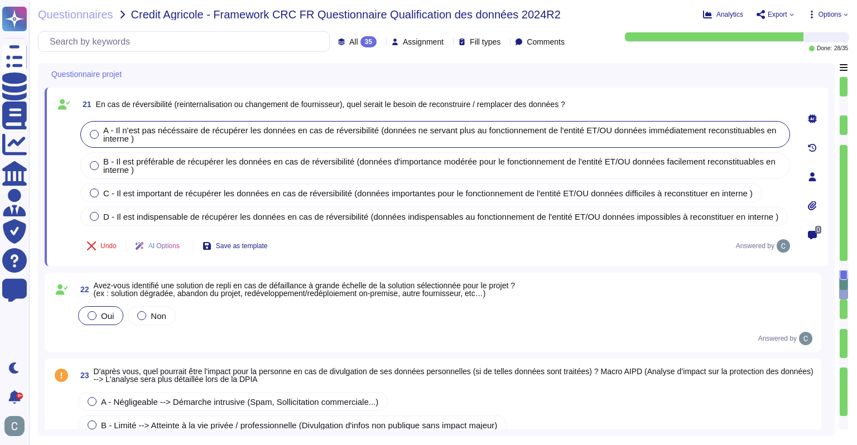
scroll to position [2123, 0]
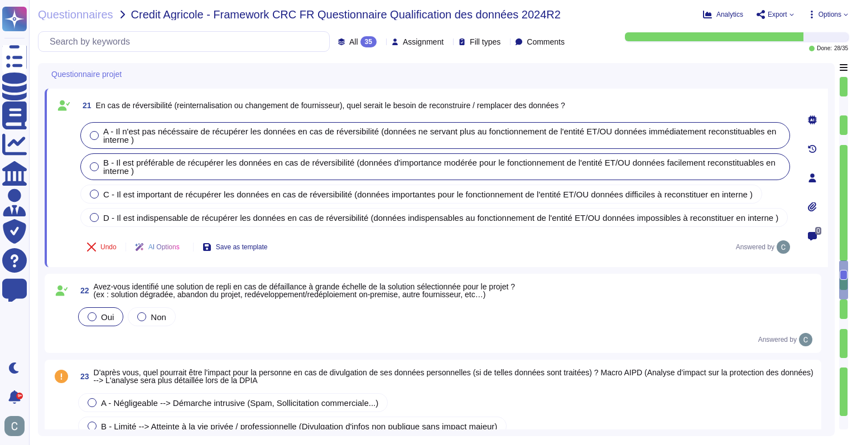
click at [291, 170] on div "B - Il est préférable de récupérer les données en cas de réversibilité (données…" at bounding box center [442, 167] width 678 height 17
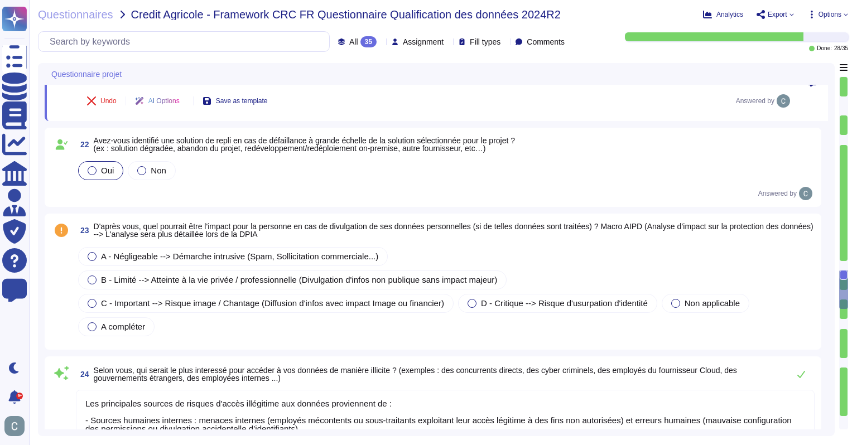
scroll to position [2291, 0]
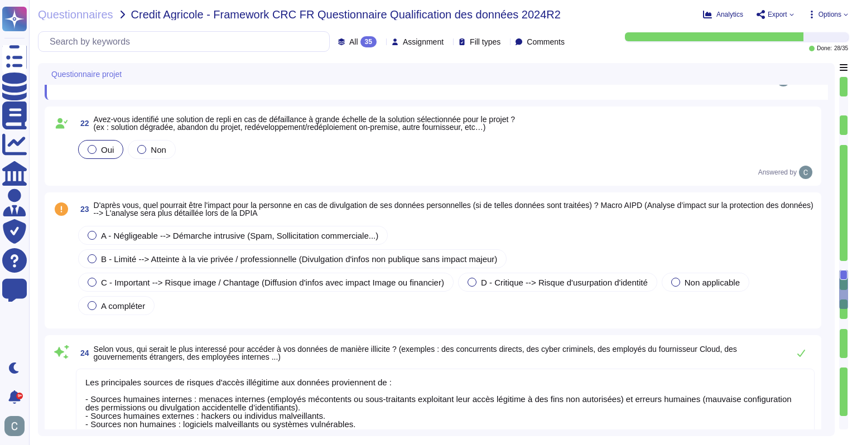
click at [600, 228] on div "A - Négligeable --> Démarche intrusive (Spam, Sollicitation commerciale...) B -…" at bounding box center [445, 271] width 739 height 94
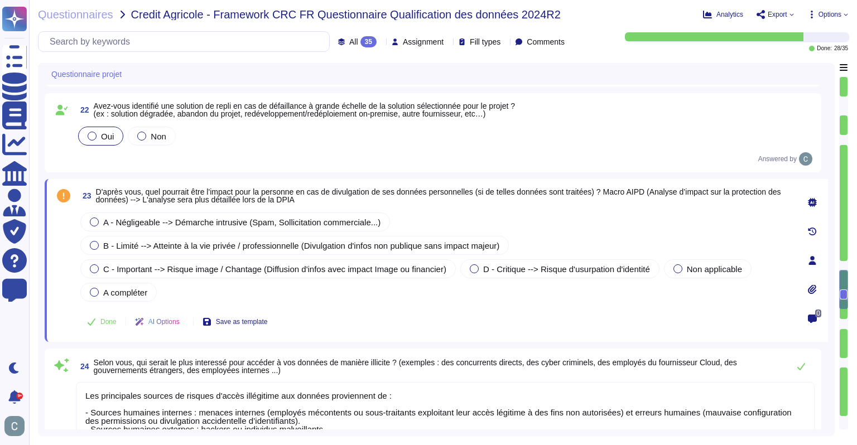
click at [808, 256] on icon at bounding box center [812, 260] width 9 height 9
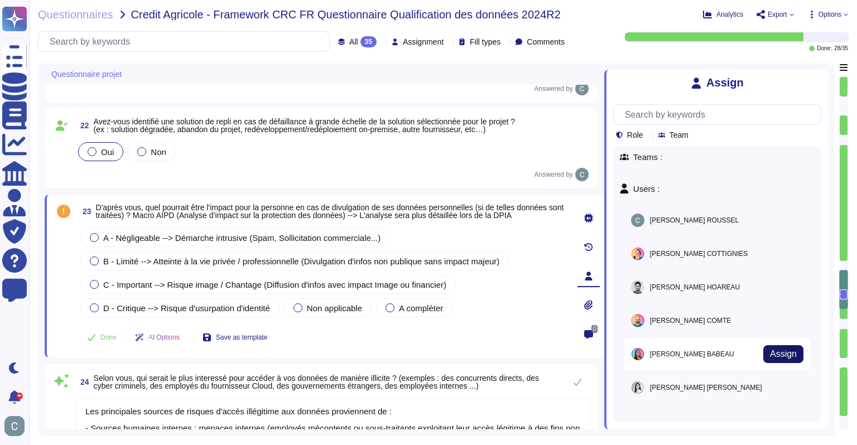
click at [770, 351] on span "Assign" at bounding box center [783, 354] width 27 height 9
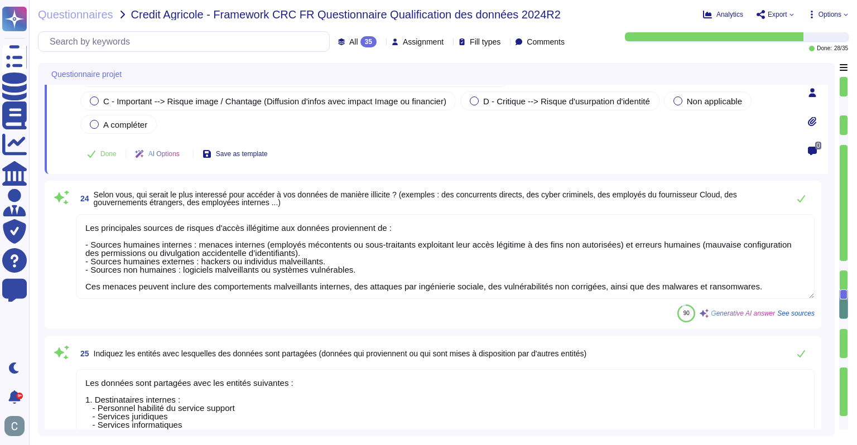
type textarea "AssessFirst assure une résilience géographique grâce à une infrastructure redon…"
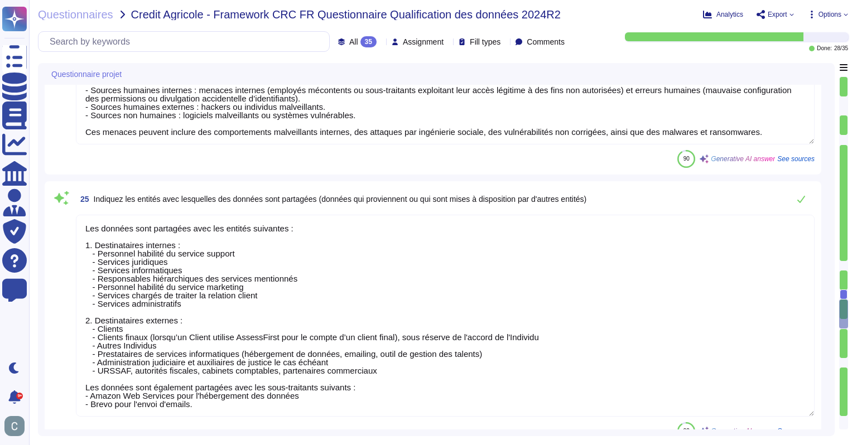
type textarea "Lo ipsumdolor sitametconsec ad elitseddoe temp incidid u la etdolore magnaaliq …"
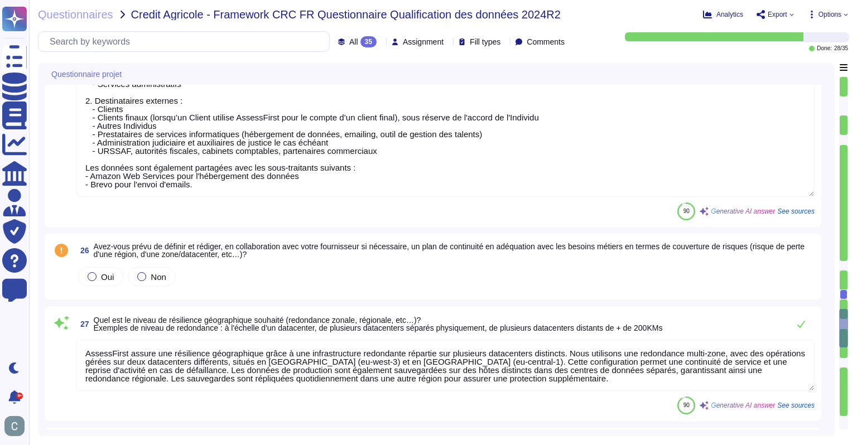
scroll to position [2793, 0]
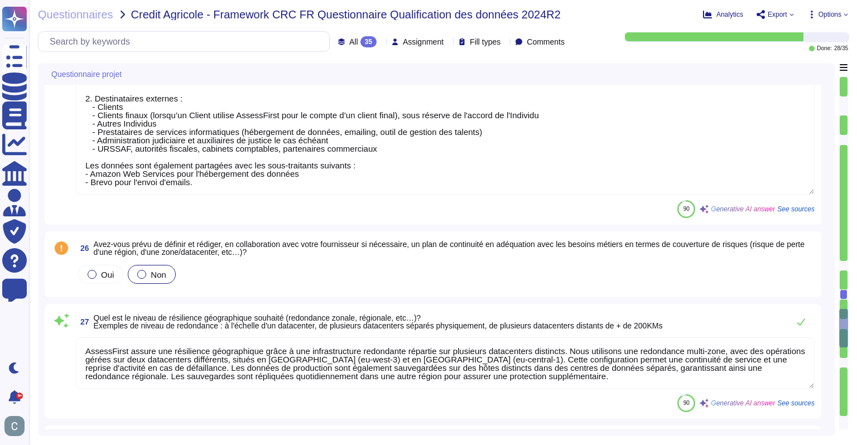
click at [147, 272] on label "Non" at bounding box center [151, 274] width 29 height 9
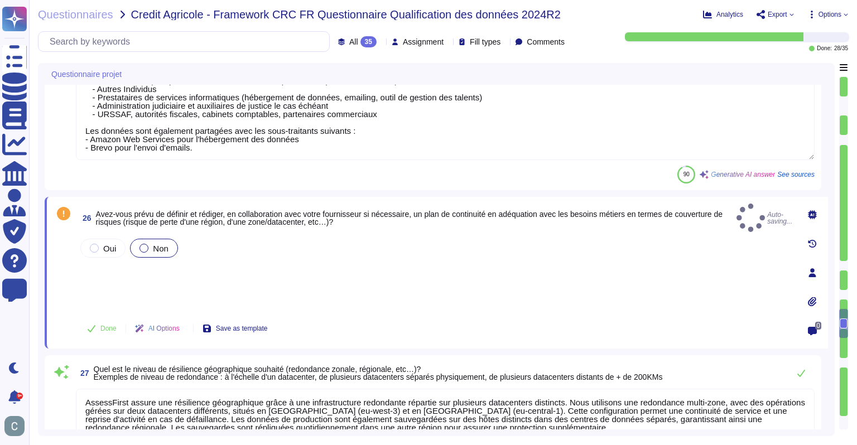
type textarea "Lo ipsumdolor sitametconsec ad elitseddoe temp incidid u la etdolore magnaaliq …"
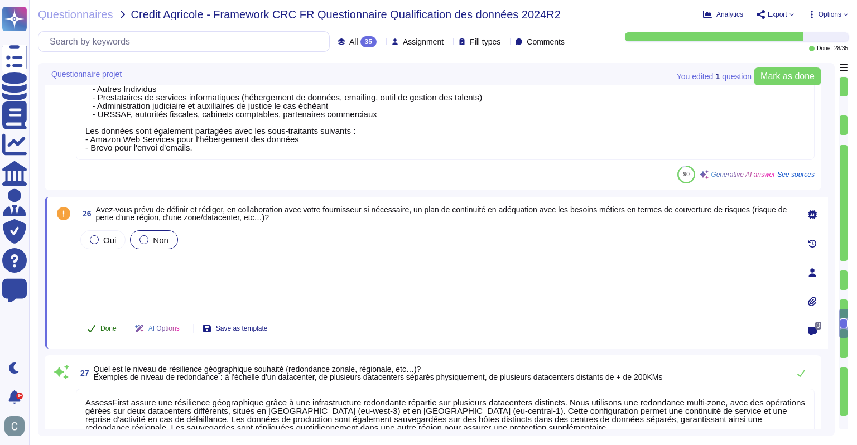
click at [108, 330] on span "Done" at bounding box center [108, 328] width 16 height 7
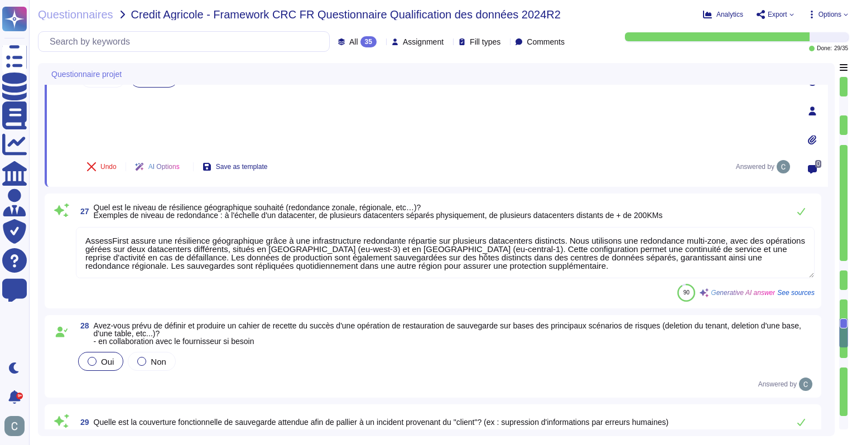
scroll to position [2960, 0]
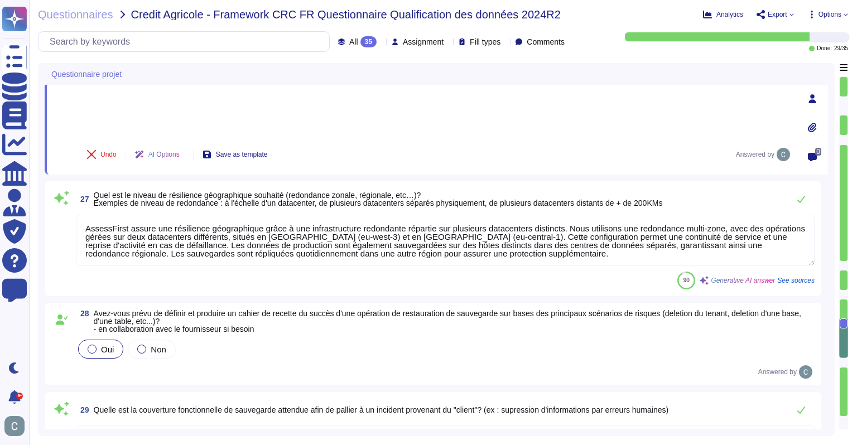
type textarea "La durée de rétention de sauvegarde est de 30 jours. Les sauvegardes sont effec…"
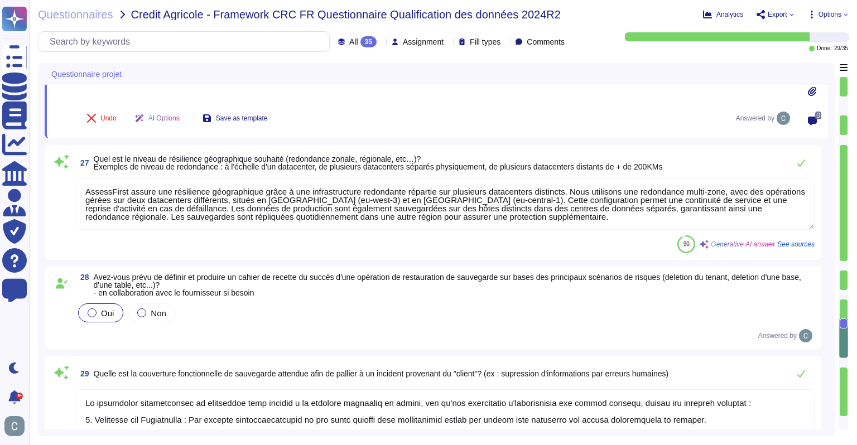
scroll to position [3016, 0]
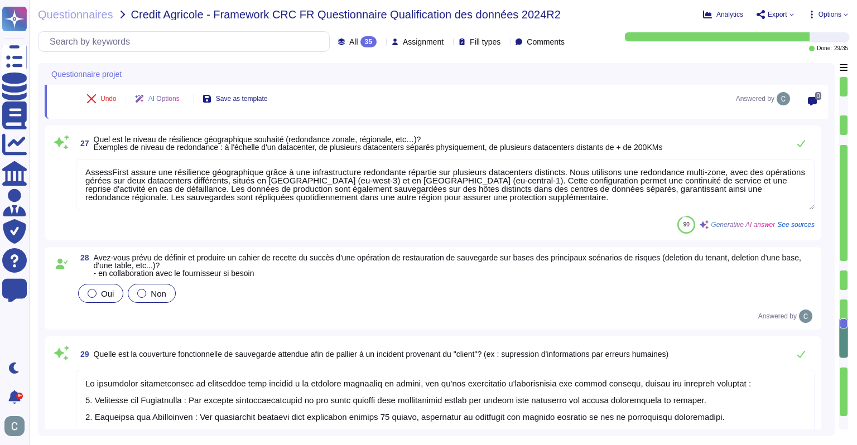
click at [161, 293] on span "Non" at bounding box center [159, 293] width 16 height 9
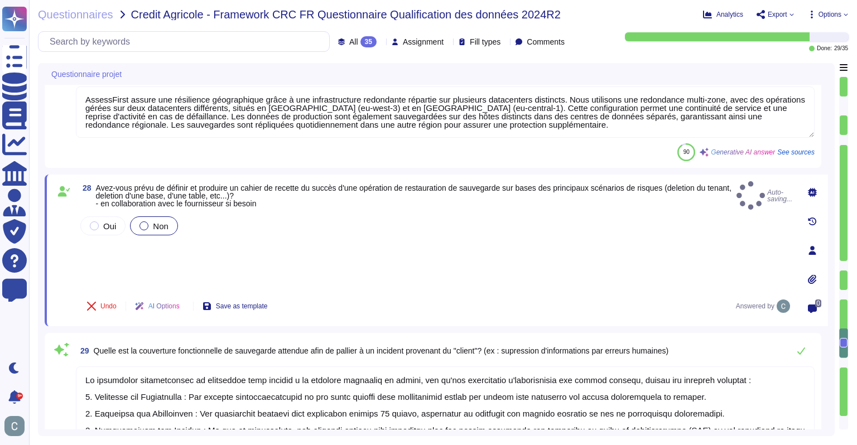
click at [161, 293] on div "AI Options" at bounding box center [159, 306] width 67 height 27
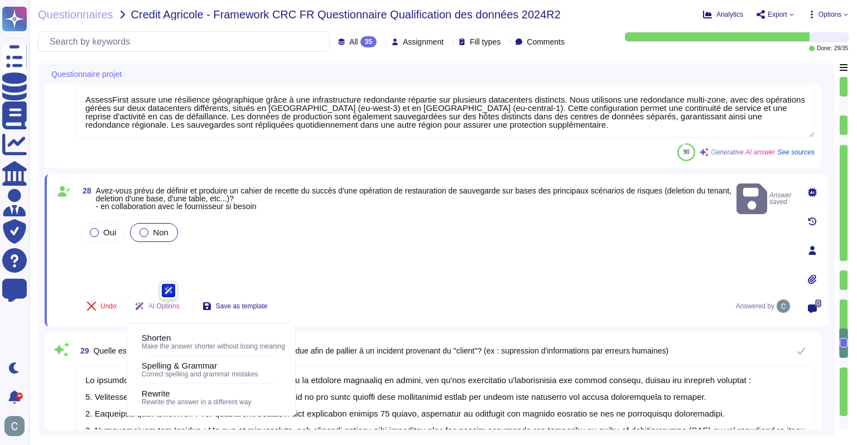
click at [225, 206] on div "28 Avez-vous prévu de définir et produire un cahier de recette du succès d'une …" at bounding box center [423, 250] width 739 height 138
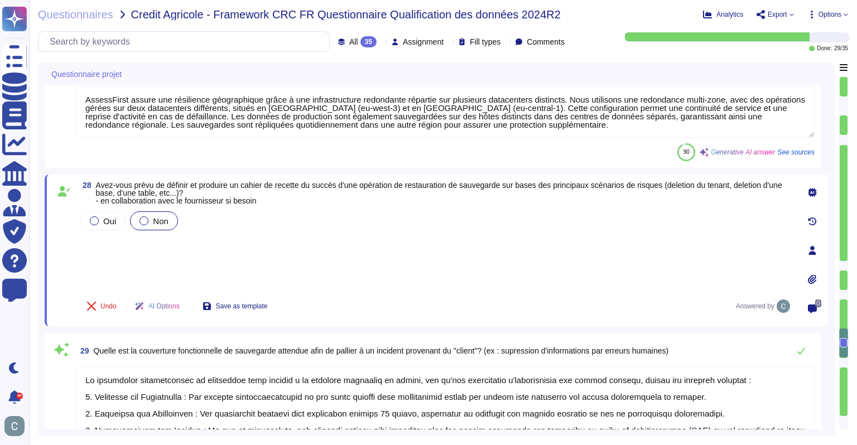
click at [234, 251] on div "Oui Non" at bounding box center [435, 248] width 714 height 79
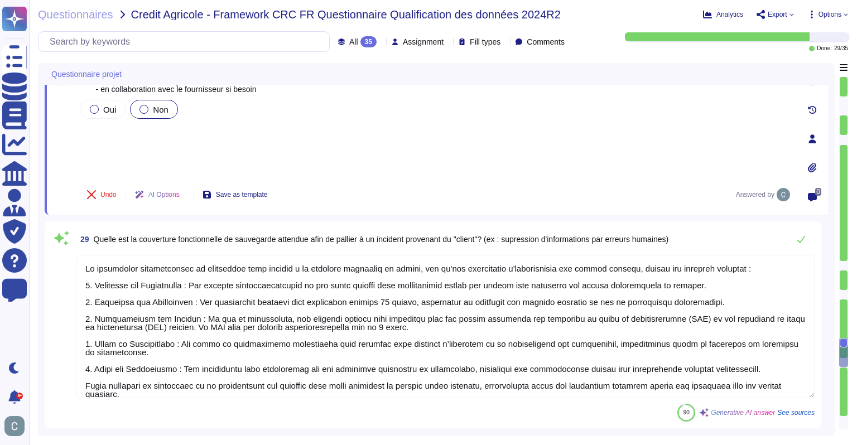
type textarea "Nous avons mis en place un processus de gestion des incidents de sécurité forma…"
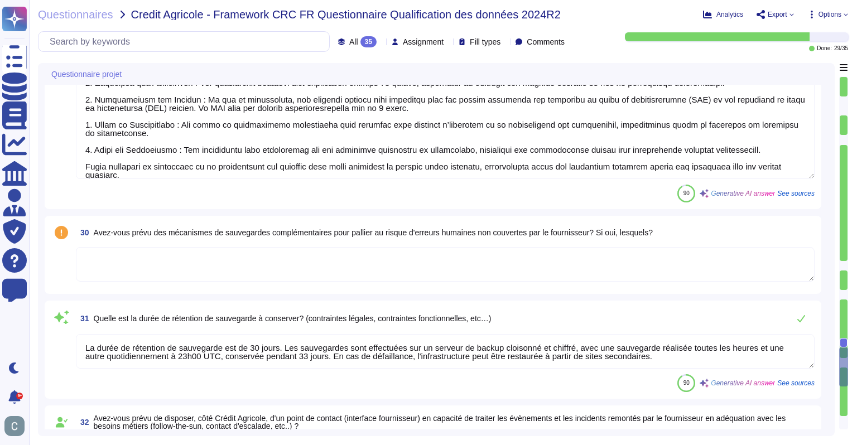
type textarea "Nous avons établi des processus de communication pour alerter les parties conce…"
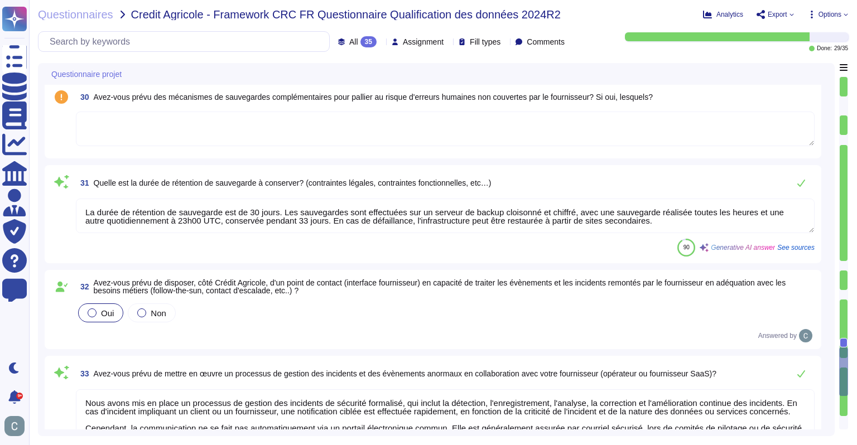
type textarea "Lore ipsumd sit ametconsect ad elitse doeiusmodtempo in utlaboreet, dolo magna …"
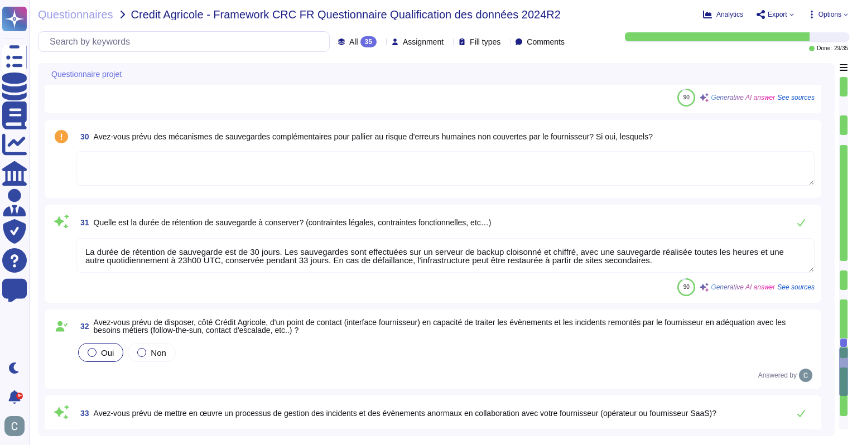
scroll to position [3407, 0]
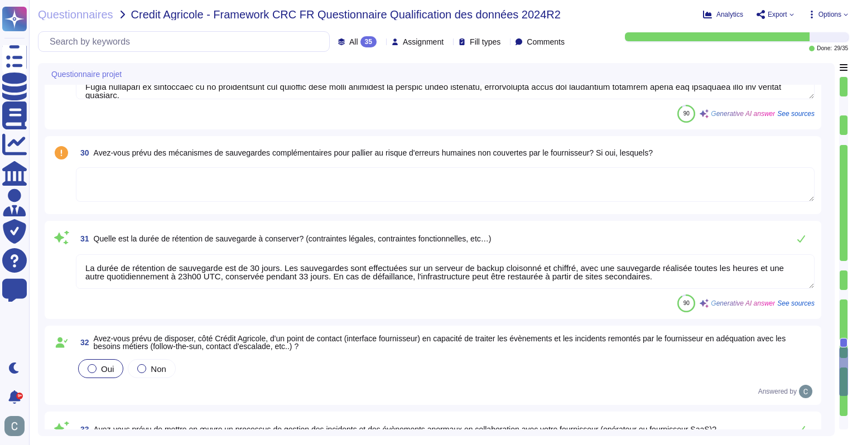
click at [320, 189] on textarea at bounding box center [445, 184] width 739 height 35
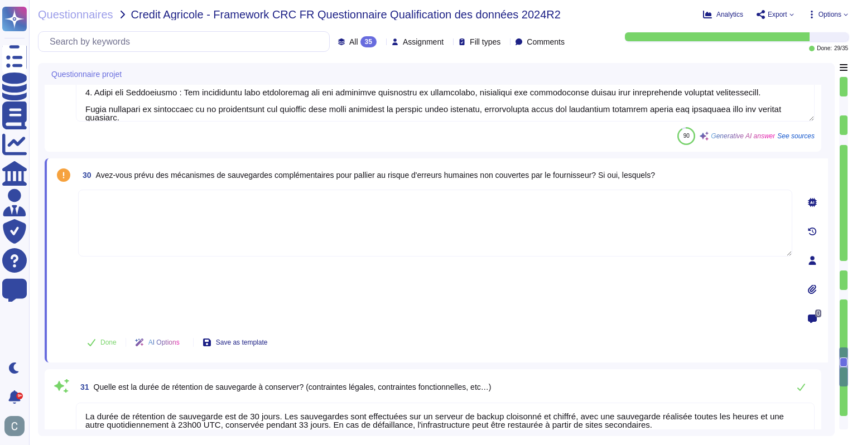
scroll to position [3295, 0]
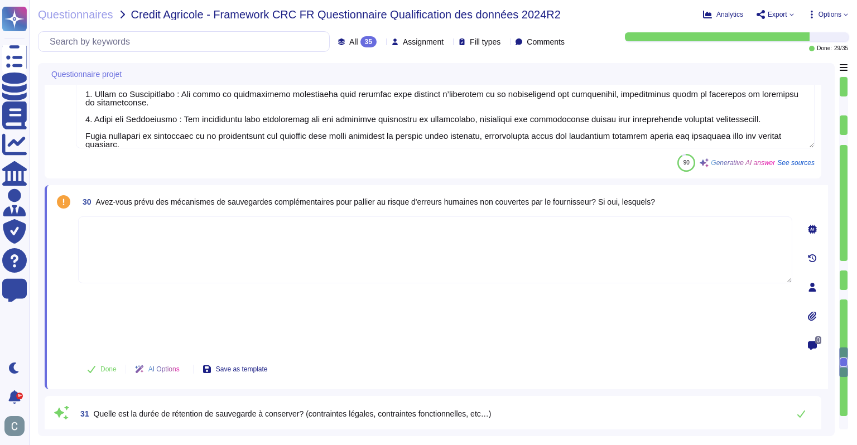
type textarea "AssessFirst assure une résilience géographique grâce à une infrastructure redon…"
click at [288, 242] on textarea at bounding box center [435, 250] width 714 height 67
click at [819, 218] on div at bounding box center [813, 229] width 22 height 22
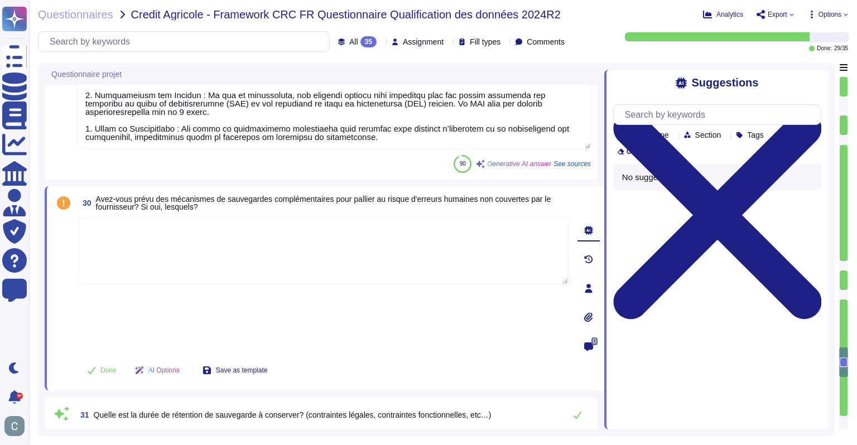
click at [397, 237] on textarea at bounding box center [323, 251] width 491 height 67
click at [310, 200] on span "Avez-vous prévu des mécanismes de sauvegardes complémentaires pour pallier au r…" at bounding box center [323, 203] width 455 height 17
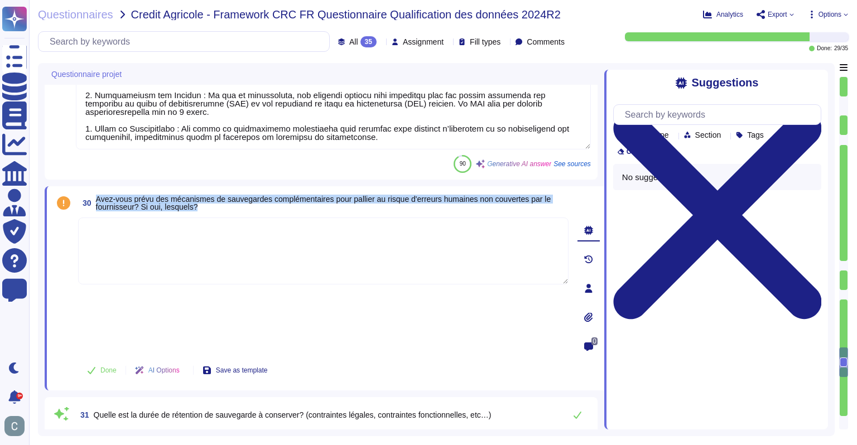
click at [310, 200] on span "Avez-vous prévu des mécanismes de sauvegardes complémentaires pour pallier au r…" at bounding box center [323, 203] width 455 height 17
copy span "Avez-vous prévu des mécanismes de sauvegardes complémentaires pour pallier au r…"
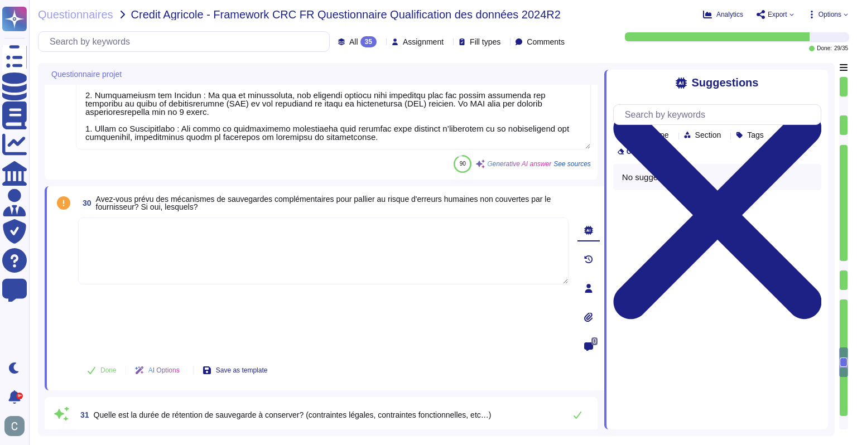
click at [281, 251] on textarea at bounding box center [323, 251] width 491 height 67
paste textarea "Oui. En complément des sauvegardes automatiques AWS, AssessFirst a mis en place…"
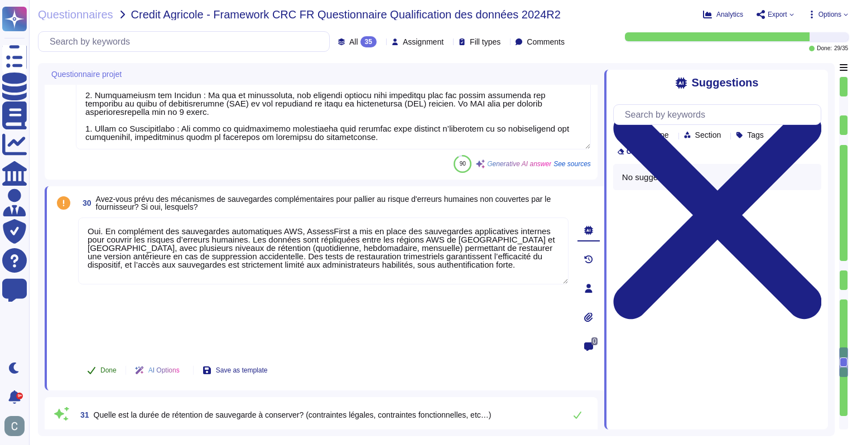
type textarea "Oui. En complément des sauvegardes automatiques AWS, AssessFirst a mis en place…"
click at [109, 367] on span "Done" at bounding box center [108, 370] width 16 height 7
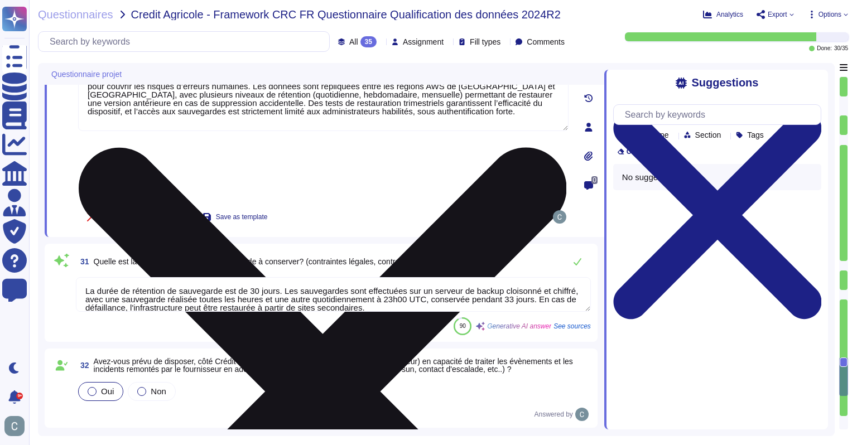
type textarea "Lore ipsumd sit ametconsect ad elitse doeiusmodtempo in utlaboreet, dolo magna …"
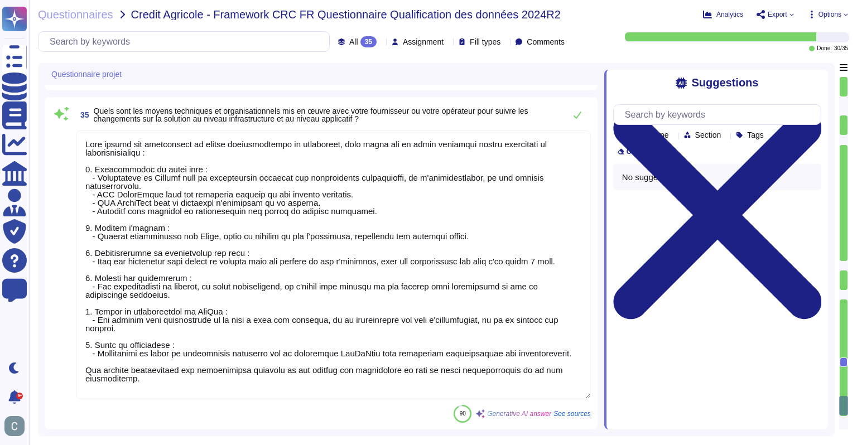
scroll to position [0, 0]
click at [847, 297] on div at bounding box center [844, 294] width 8 height 9
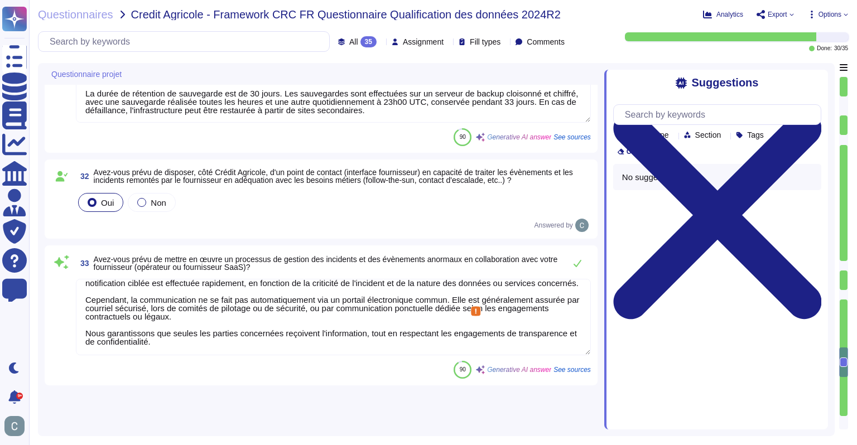
type textarea "AssessFirst assure une résilience géographique grâce à une infrastructure redon…"
type textarea "Lo ipsumdolor sitametconsec ad elitseddoe temp incidid u la etdolore magnaaliq …"
type textarea "Oui. En complément des sauvegardes automatiques AWS, AssessFirst a mis en place…"
type textarea "La durée de rétention de sauvegarde est de 30 jours. Les sauvegardes sont effec…"
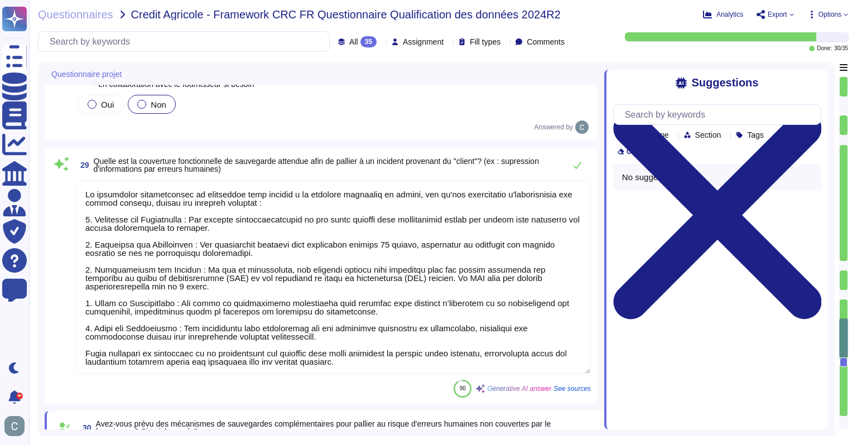
type textarea "Les données sont partagées avec les entités suivantes : 1. Destinataires intern…"
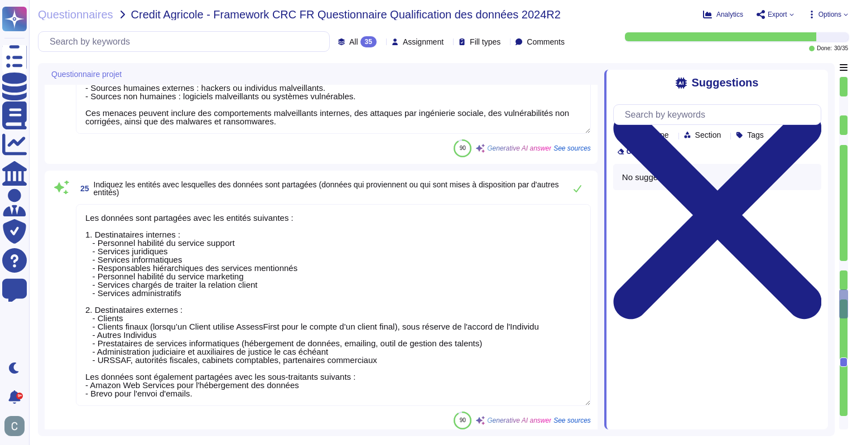
type textarea "Les principales sources de risques d'accès illégitime aux données proviennent d…"
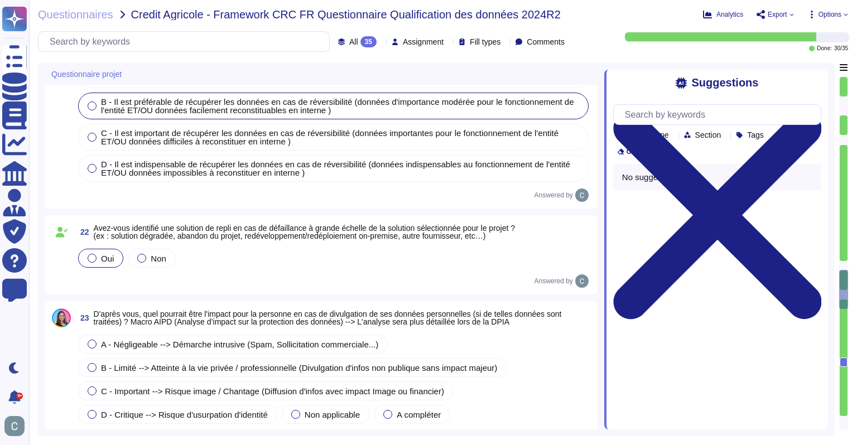
type textarea "Oui, plusieurs réglementations spécifiques sont applicables à notre projet, not…"
type textarea "AssessFirst est disponible sur internet pour tout le monde."
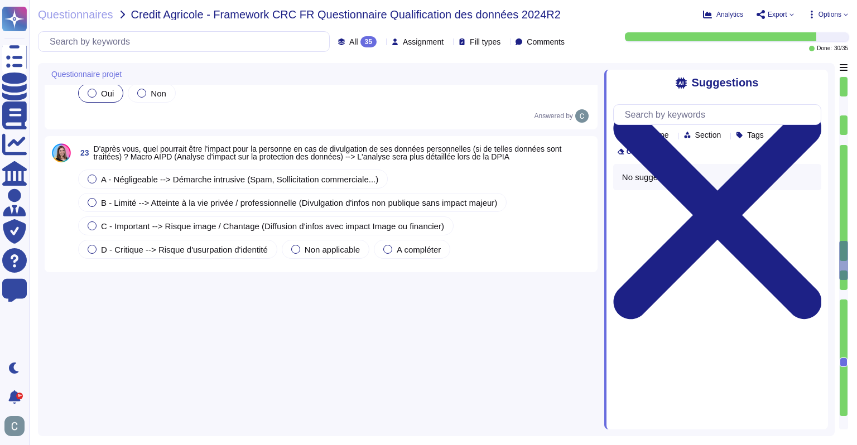
type textarea "Oui, plusieurs réglementations spécifiques sont applicables à notre projet, not…"
type textarea "AssessFirst est disponible sur internet pour tout le monde."
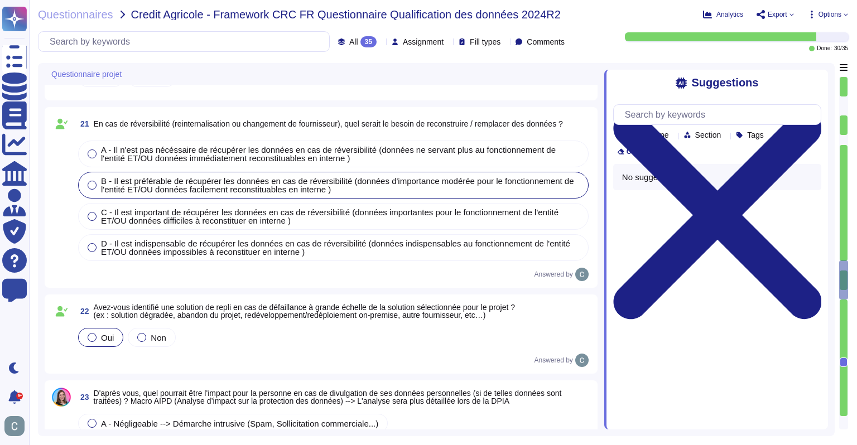
type textarea "Les principales sources de risques d'accès illégitime aux données proviennent d…"
type textarea "Les données sont partagées avec les entités suivantes : 1. Destinataires intern…"
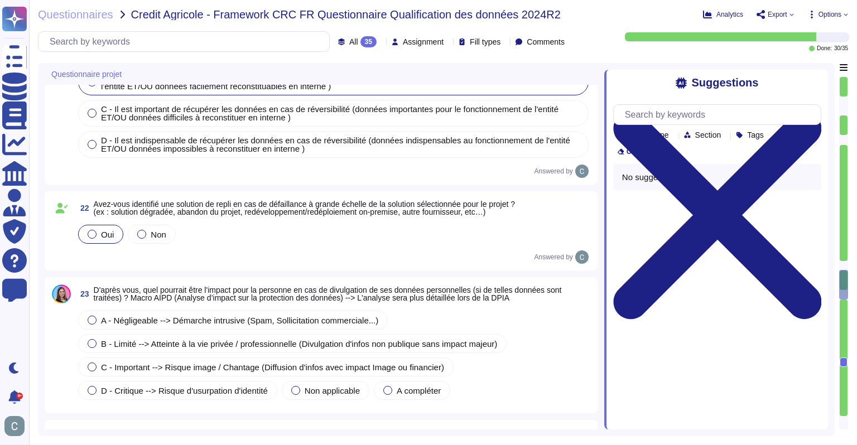
type textarea "Oui, plusieurs réglementations spécifiques sont applicables à notre projet, not…"
type textarea "AssessFirst est disponible sur internet pour tout le monde."
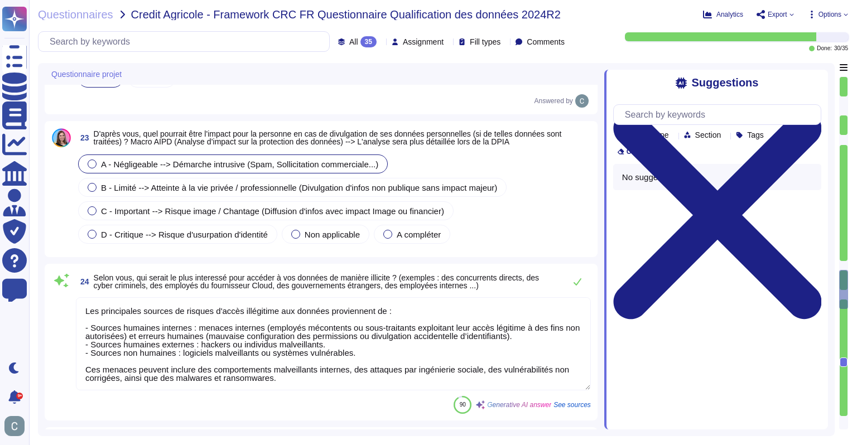
scroll to position [2374, 0]
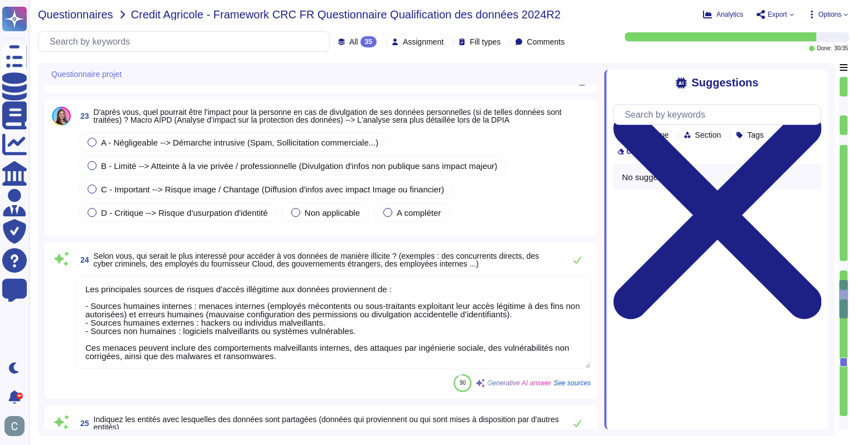
click at [71, 15] on span "Questionnaires" at bounding box center [75, 14] width 75 height 11
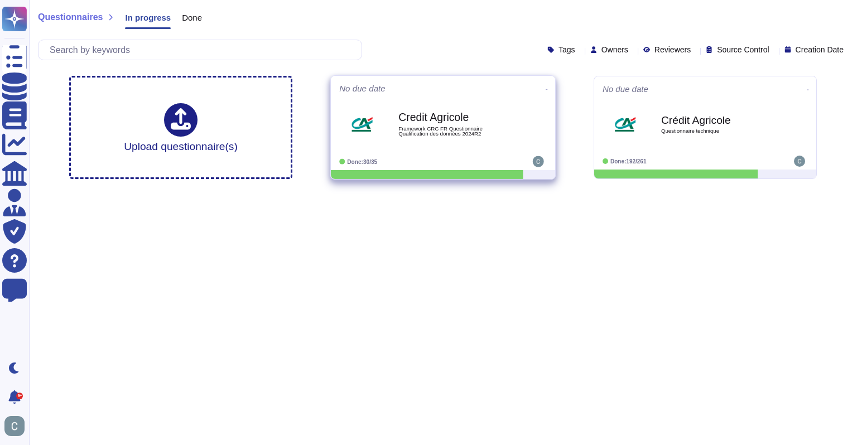
click at [474, 118] on b "Credit Agricole" at bounding box center [455, 117] width 113 height 11
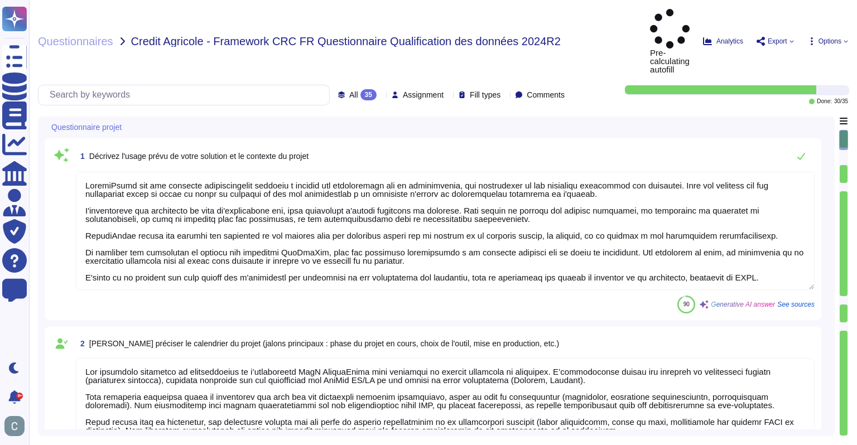
type textarea "LoremiPsumd sit ame consecte adipiscingelit seddoeiu t incidid utl etdoloremagn…"
type textarea "Lor ipsumdolo sitametco ad elitseddoeius te i’utlaboreetd MagN AliquaEnima mini…"
type textarea "Les entités du Groupe Crédit Agricole bénéficiaires du projet sont : 1. CRÉDIT …"
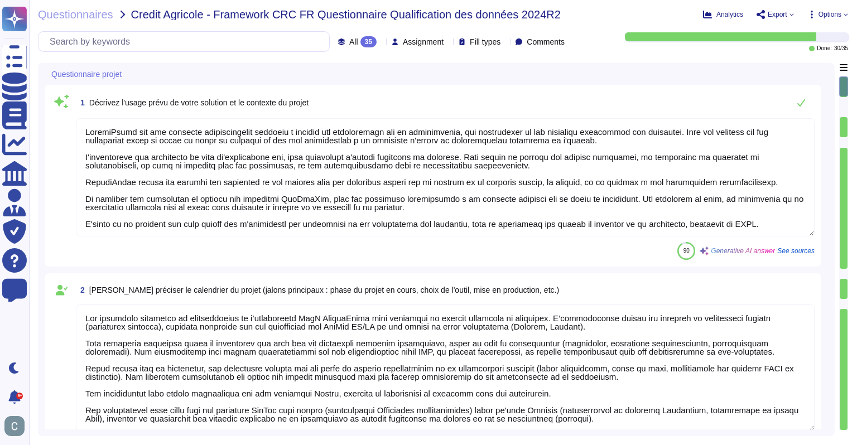
click at [353, 38] on div "All 35" at bounding box center [359, 41] width 43 height 11
click at [358, 103] on div "To do 5" at bounding box center [368, 98] width 90 height 12
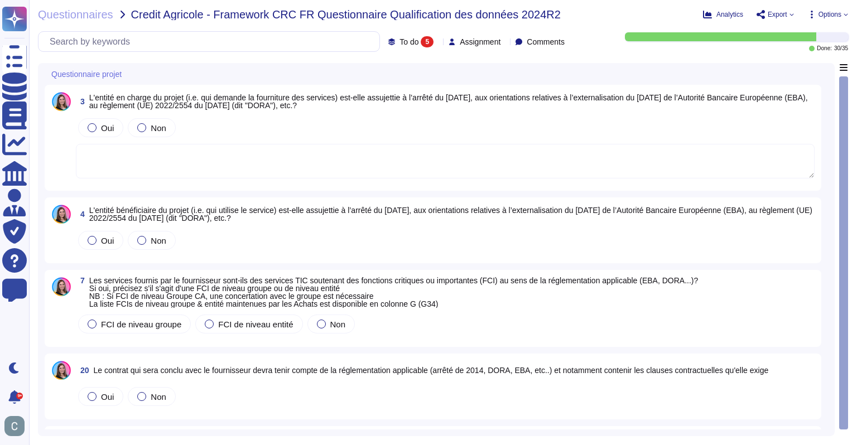
click at [400, 41] on span "To do" at bounding box center [409, 42] width 19 height 8
click at [400, 68] on div "All 35" at bounding box center [424, 70] width 90 height 12
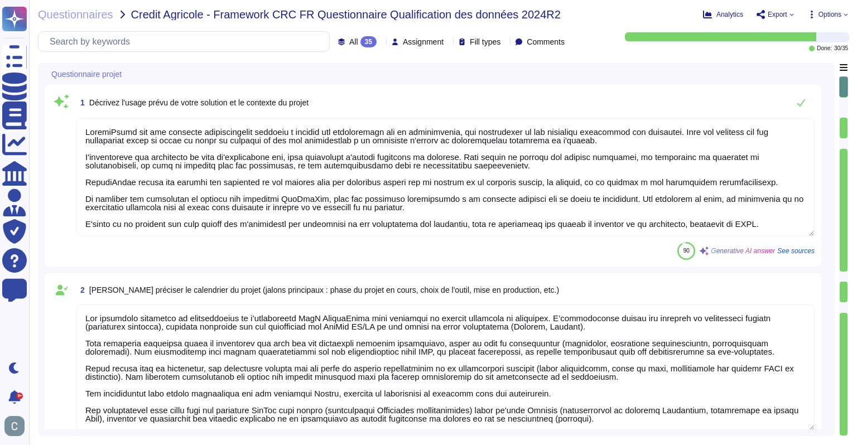
type textarea "LoremiPsumd sit ame consecte adipiscingelit seddoeiu t incidid utl etdoloremagn…"
type textarea "Lor ipsumdolo sitametco ad elitseddoeius te i’utlaboreetd MagN AliquaEnima mini…"
type textarea "Les entités du Groupe Crédit Agricole bénéficiaires du projet sont : 1. CRÉDIT …"
click at [79, 21] on div "Questionnaires Credit Agricole - Framework CRC FR Questionnaire Qualification d…" at bounding box center [443, 222] width 828 height 445
click at [75, 12] on span "Questionnaires" at bounding box center [75, 14] width 75 height 11
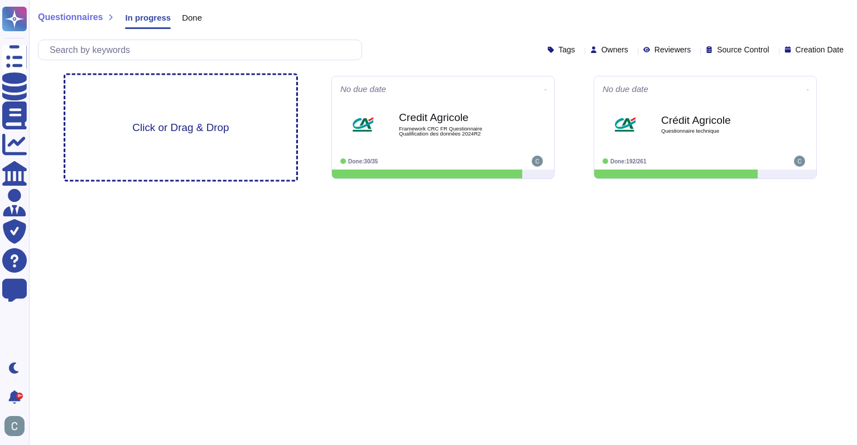
click at [237, 141] on div "Click or Drag & Drop" at bounding box center [180, 127] width 231 height 105
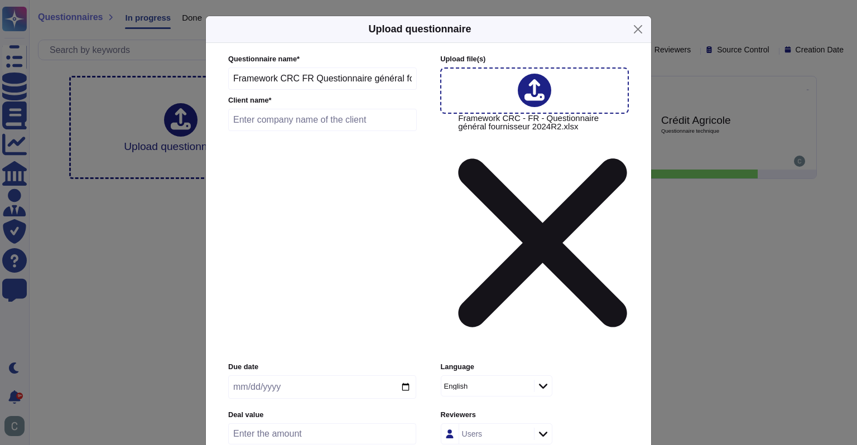
click at [497, 383] on div "English" at bounding box center [482, 386] width 76 height 7
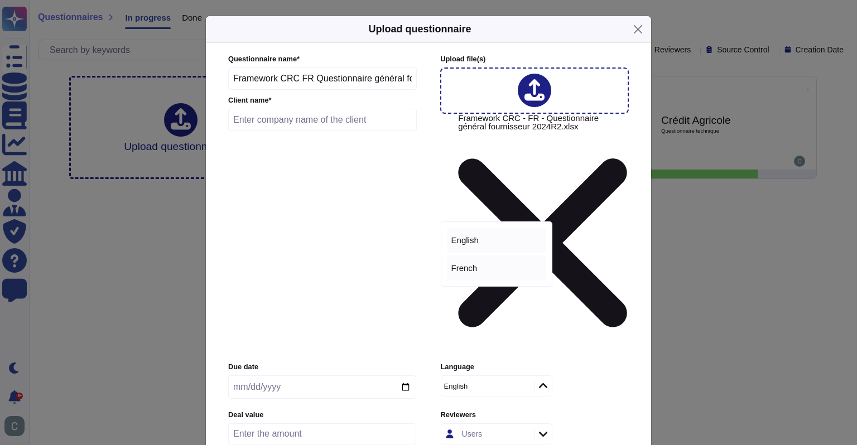
click at [482, 264] on div "French" at bounding box center [497, 268] width 90 height 10
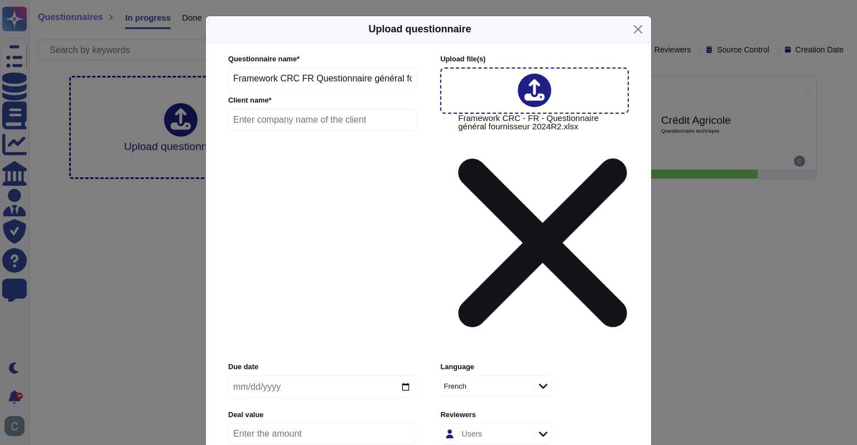
click at [348, 131] on input "text" at bounding box center [322, 120] width 189 height 22
type input "Credit Agricole"
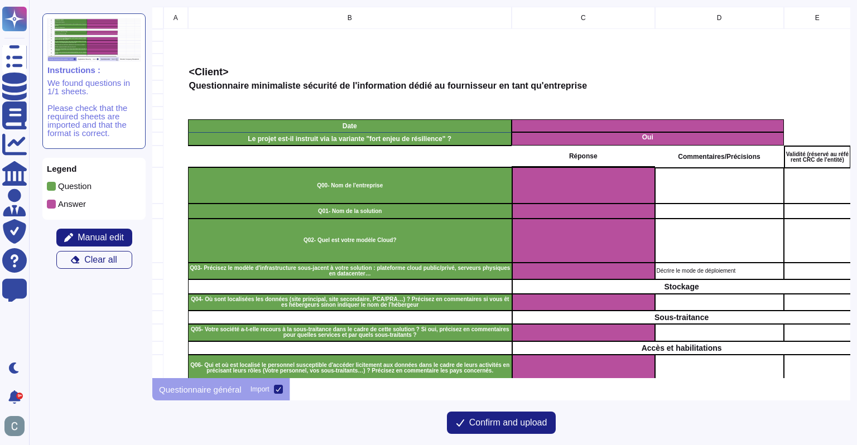
scroll to position [0, 14]
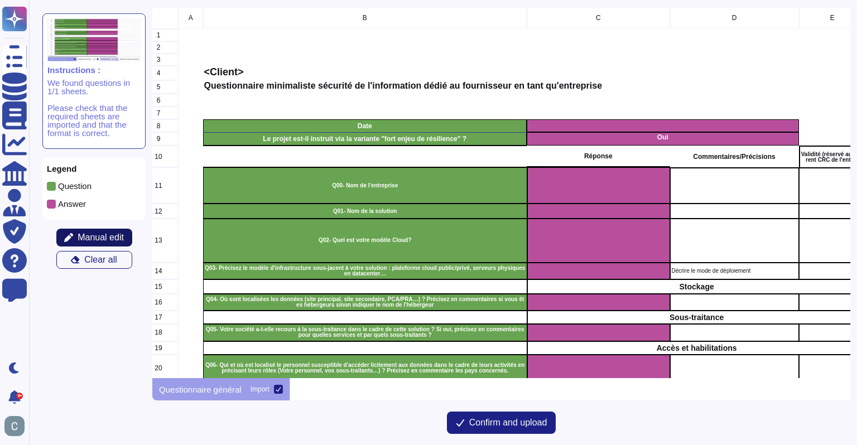
click at [95, 237] on span "Manual edit" at bounding box center [101, 237] width 46 height 9
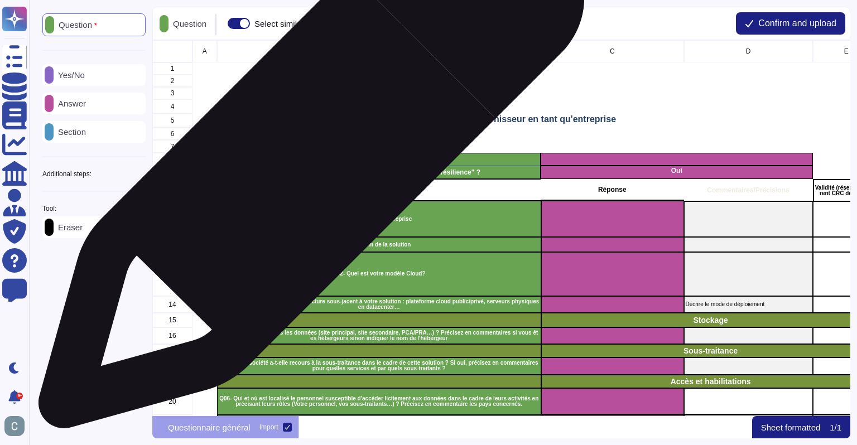
scroll to position [367, 689]
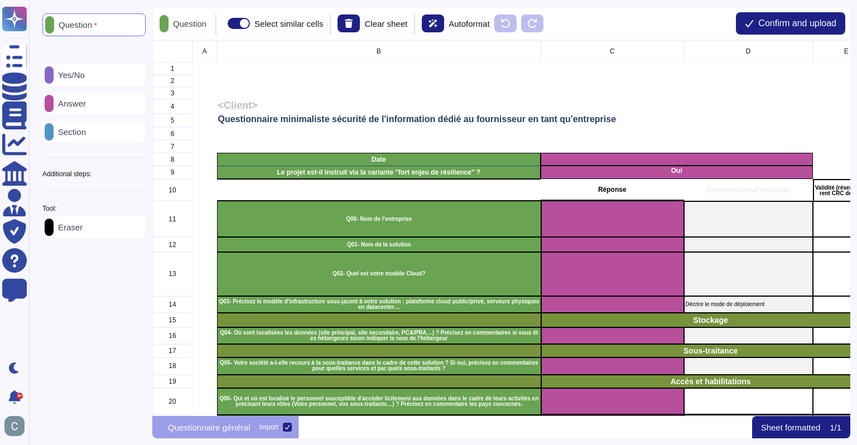
click at [98, 229] on div "Eraser" at bounding box center [93, 228] width 103 height 22
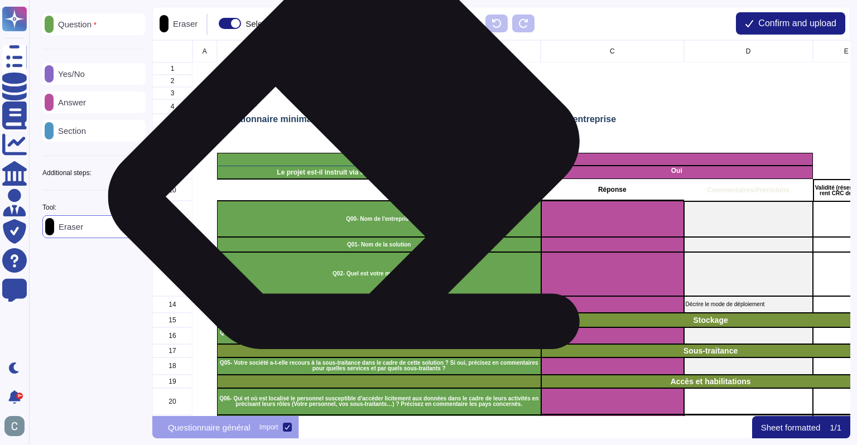
click at [353, 161] on p "Date" at bounding box center [379, 159] width 321 height 7
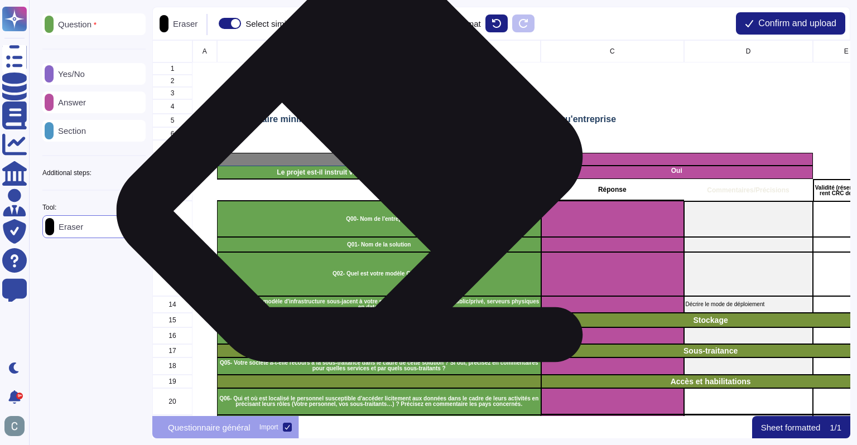
click at [359, 176] on p "Le projet est-il instruit via la variante "fort enjeu de résilience" ?" at bounding box center [379, 172] width 321 height 7
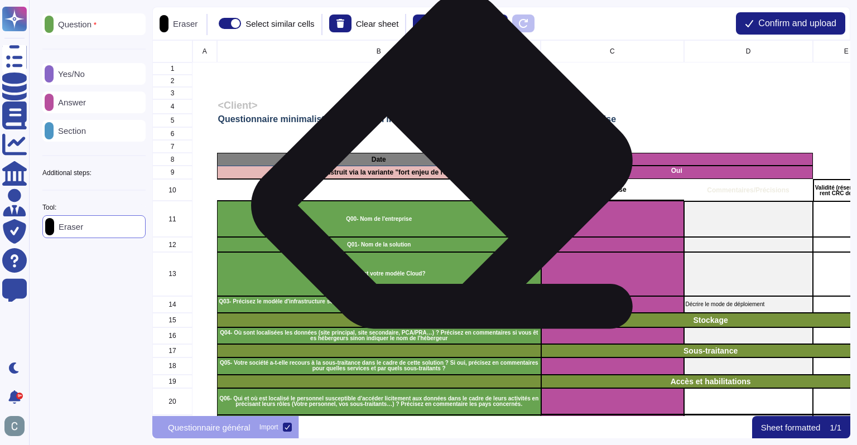
click at [449, 177] on div "Le projet est-il instruit via la variante "fort enjeu de résilience" ?" at bounding box center [379, 172] width 324 height 13
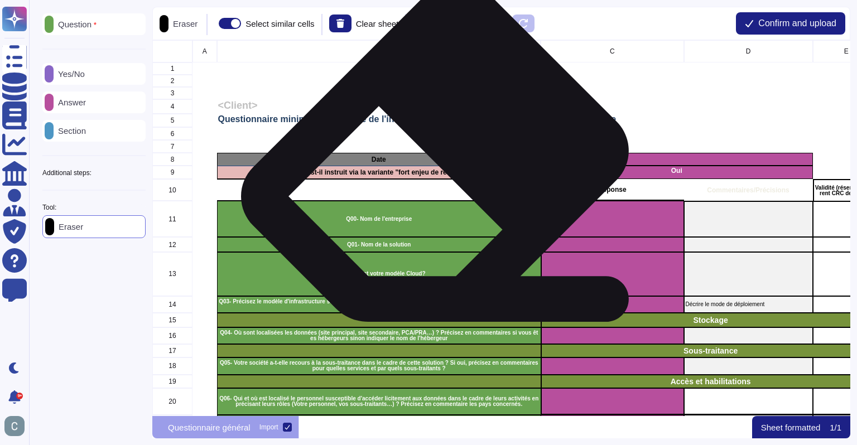
click at [442, 169] on p "Le projet est-il instruit via la variante "fort enjeu de résilience" ?" at bounding box center [379, 172] width 321 height 7
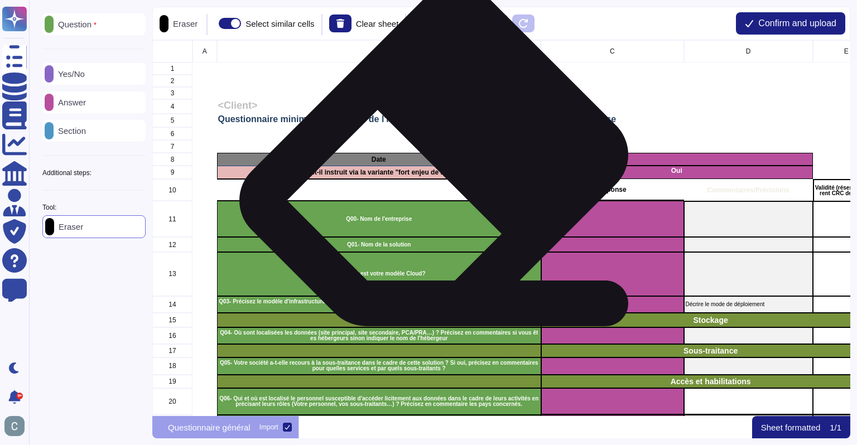
click at [441, 172] on p "Le projet est-il instruit via la variante "fort enjeu de résilience" ?" at bounding box center [379, 172] width 321 height 7
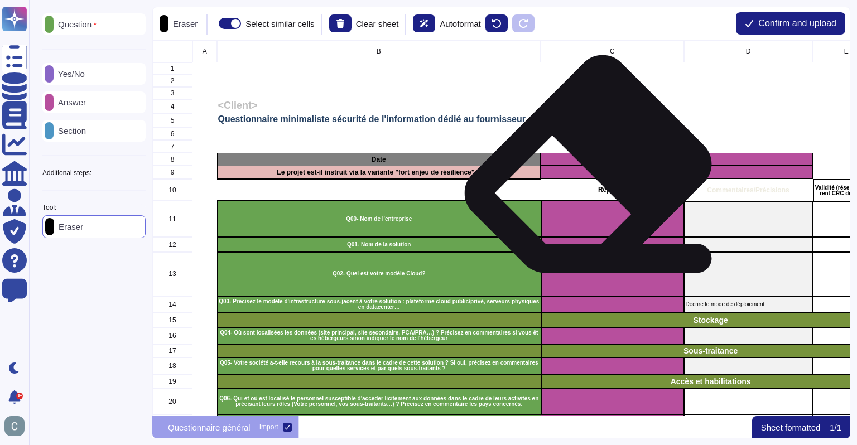
click at [591, 177] on div "Oui" at bounding box center [677, 172] width 272 height 13
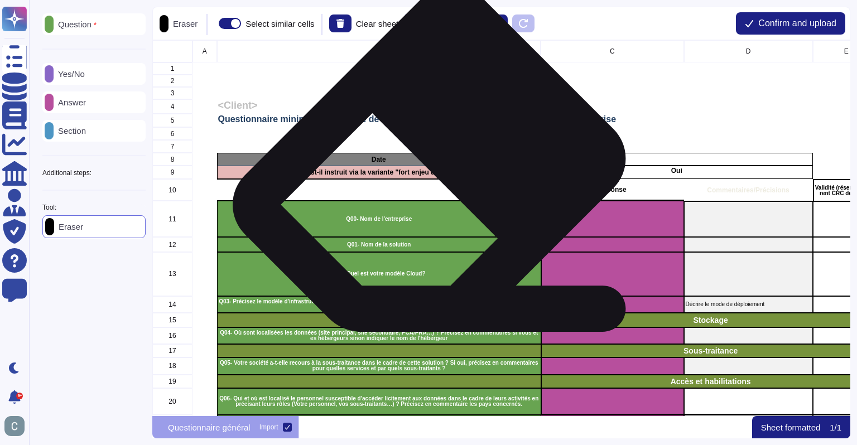
click at [436, 175] on p "Le projet est-il instruit via la variante "fort enjeu de résilience" ?" at bounding box center [379, 172] width 321 height 7
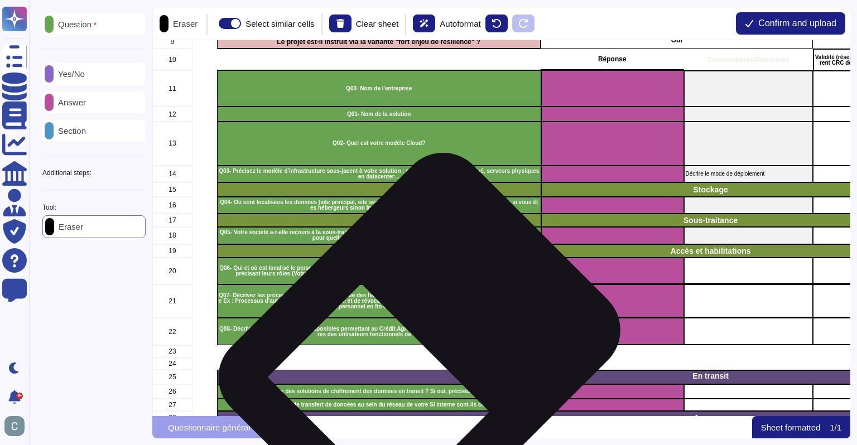
scroll to position [112, 0]
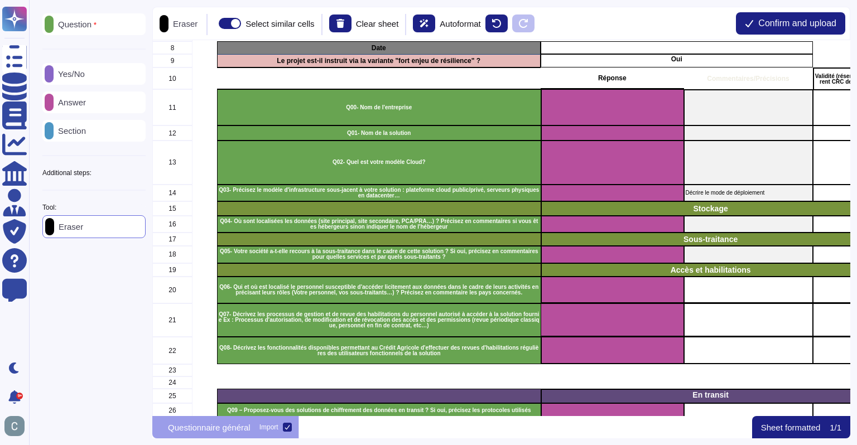
click at [90, 320] on div "Question Yes/No Answer Section Additional steps: Sub-Question Documents Instruc…" at bounding box center [94, 207] width 117 height 401
click at [96, 25] on p "Question" at bounding box center [75, 24] width 43 height 9
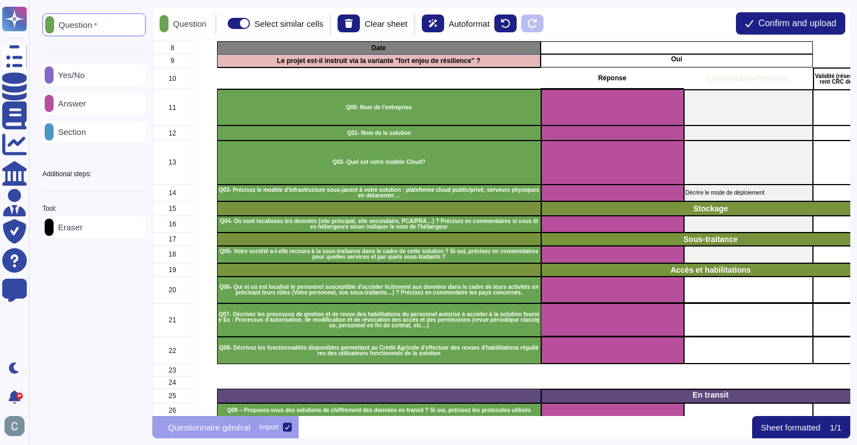
click at [86, 134] on p "Section" at bounding box center [70, 132] width 32 height 8
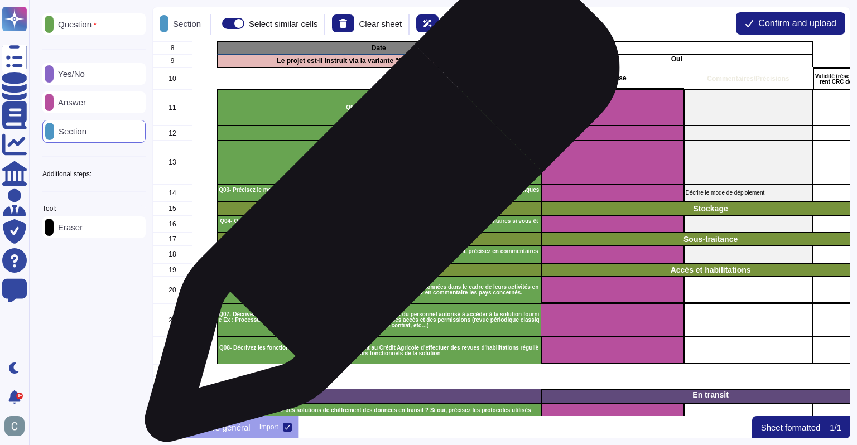
click at [378, 210] on div "grid" at bounding box center [379, 208] width 324 height 15
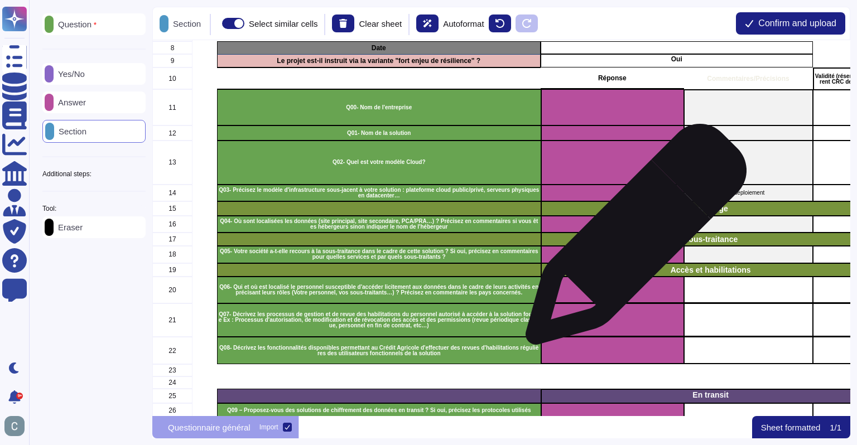
click at [630, 239] on p "Sous-traitance" at bounding box center [710, 240] width 335 height 8
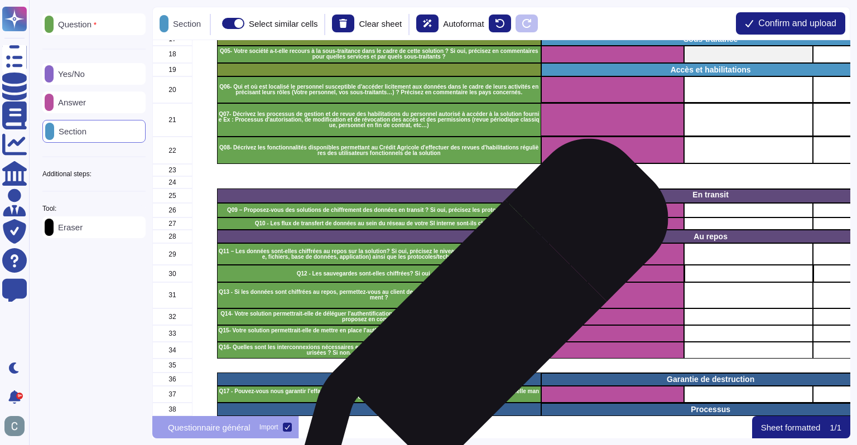
scroll to position [391, 0]
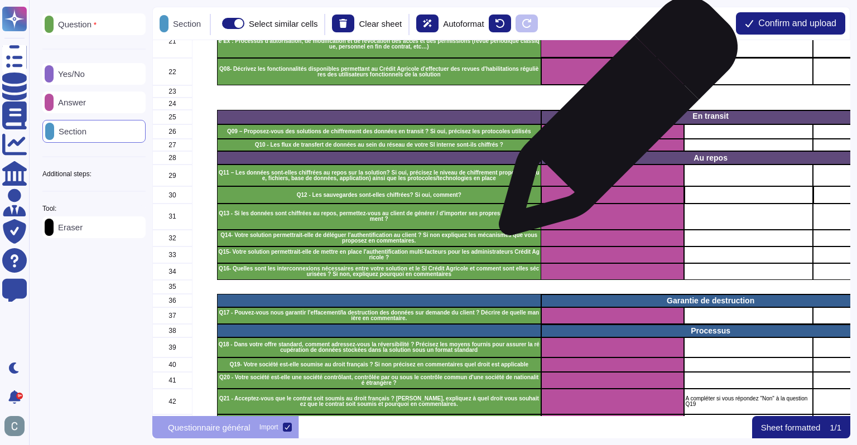
click at [614, 122] on div "En transit" at bounding box center [710, 117] width 339 height 15
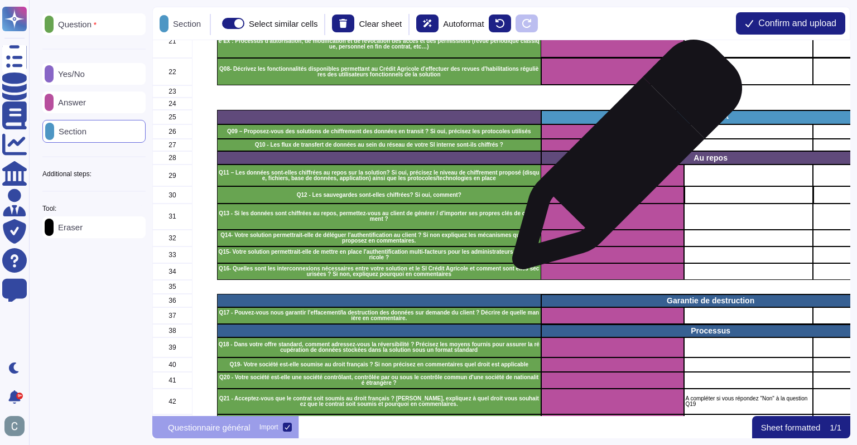
click at [623, 160] on p "Au repos" at bounding box center [710, 158] width 335 height 8
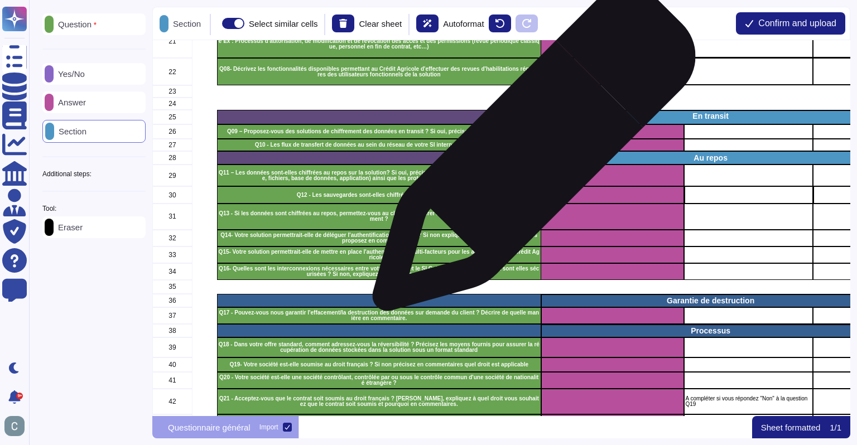
click at [530, 155] on div "grid" at bounding box center [379, 157] width 324 height 13
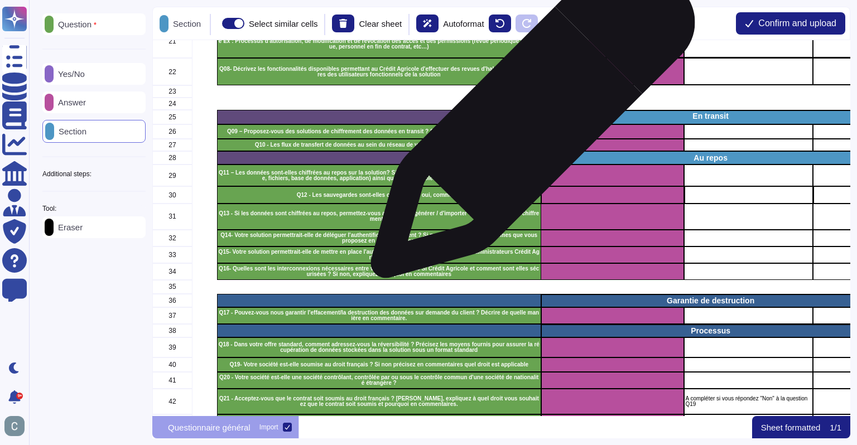
click at [529, 117] on div "grid" at bounding box center [379, 117] width 324 height 15
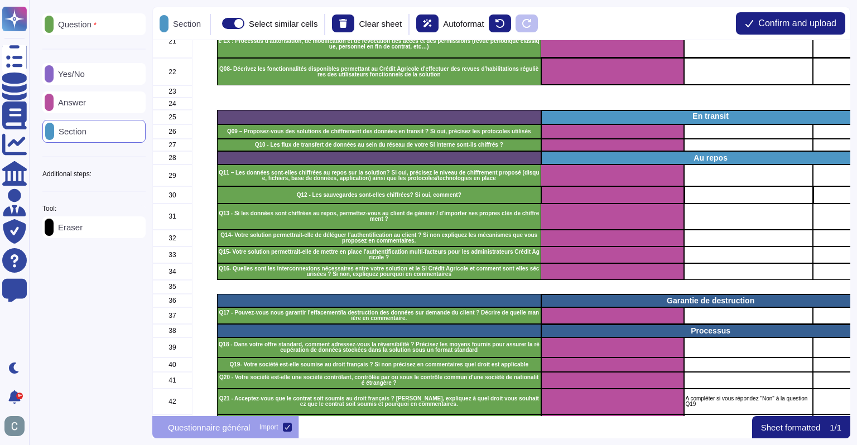
click at [126, 228] on div "Eraser" at bounding box center [93, 228] width 103 height 22
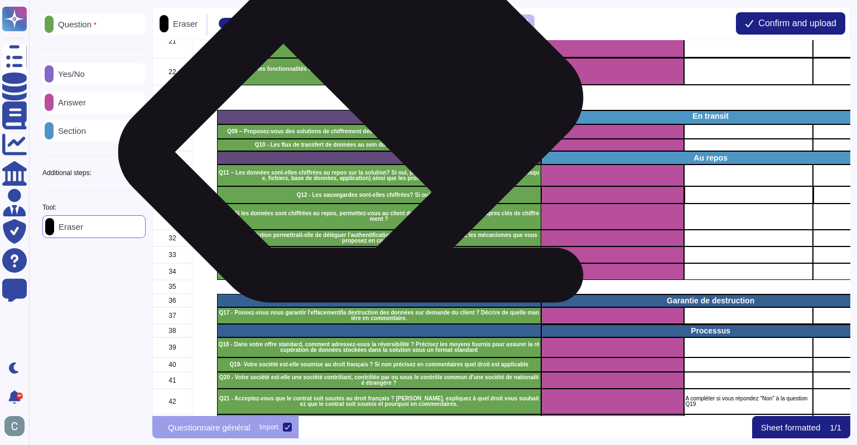
click at [360, 117] on div "grid" at bounding box center [379, 117] width 324 height 15
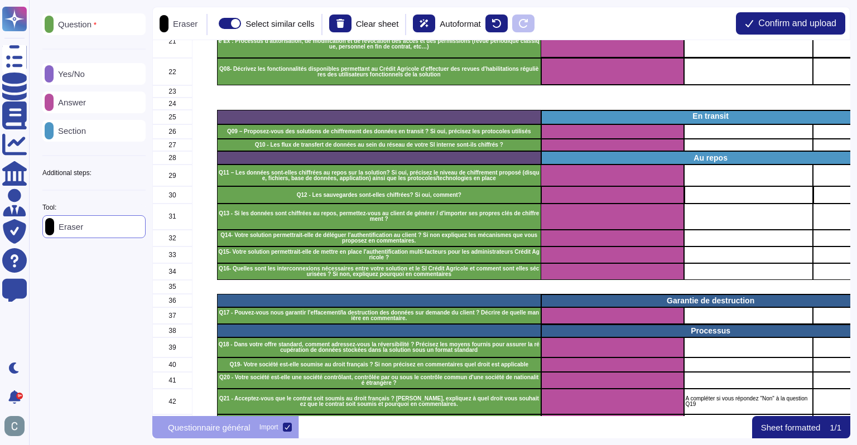
click at [86, 135] on p "Section" at bounding box center [70, 131] width 32 height 8
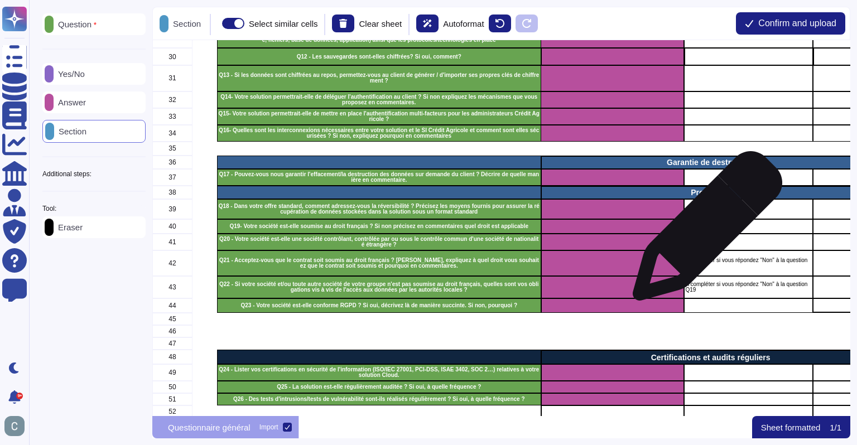
scroll to position [558, 0]
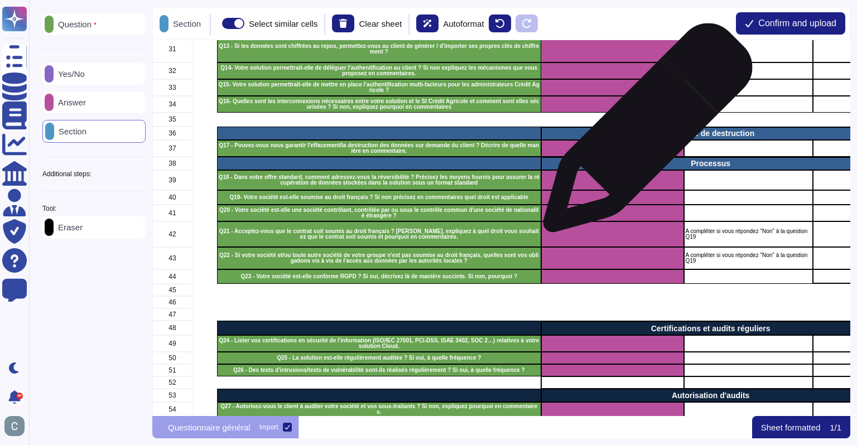
click at [644, 133] on p "Garantie de destruction" at bounding box center [710, 133] width 335 height 8
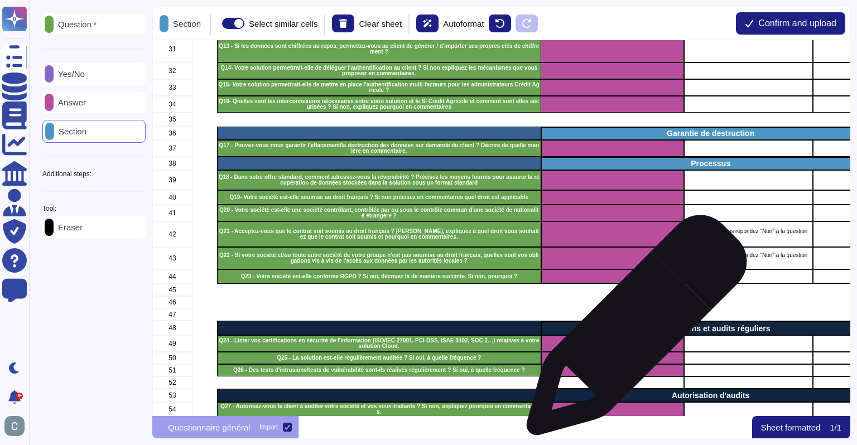
click at [631, 331] on p "Certifications et audits réguliers" at bounding box center [710, 329] width 335 height 8
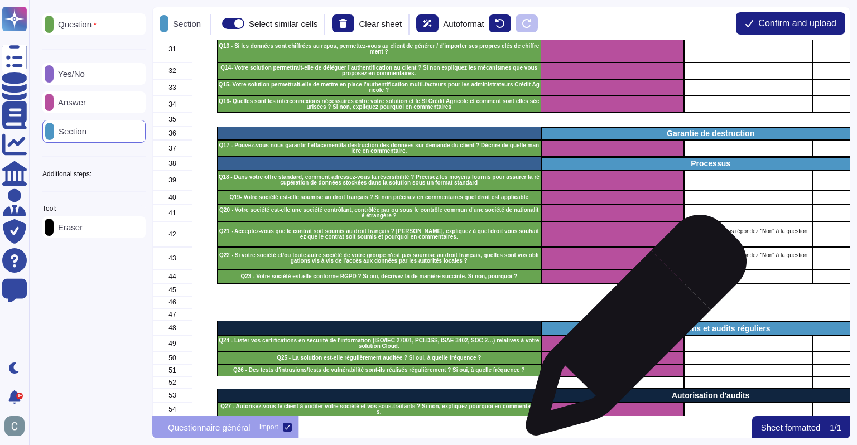
scroll to position [781, 0]
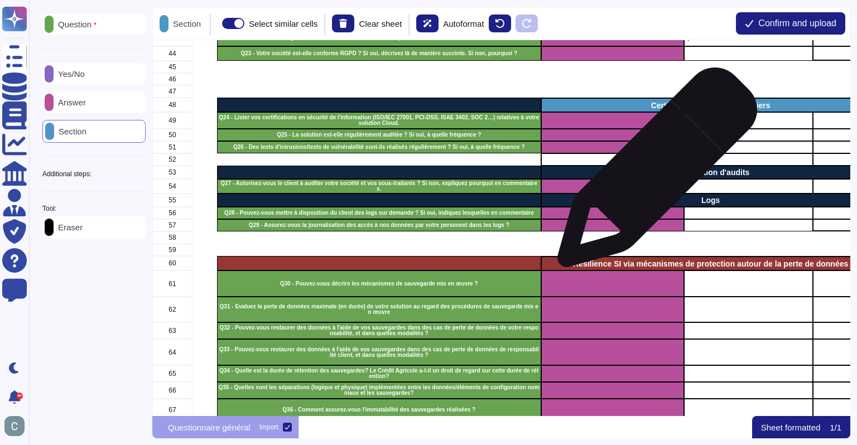
click at [653, 173] on p "Autorisation d'audits" at bounding box center [710, 173] width 335 height 8
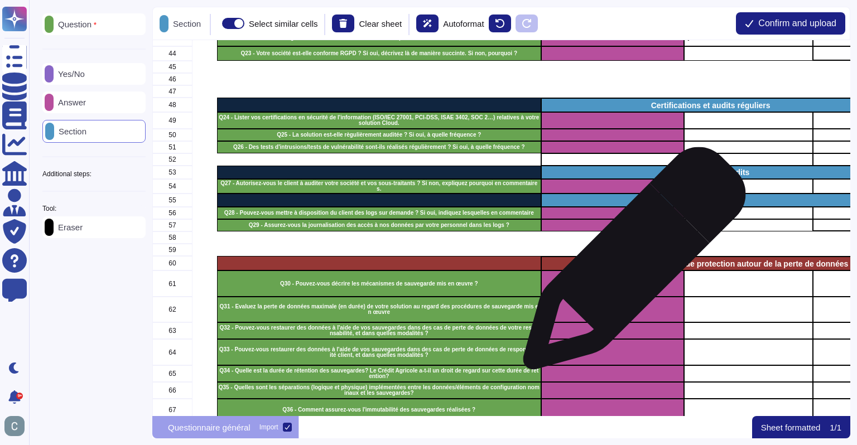
click at [630, 264] on p "Résilience SI via mécanismes de protection autour de la perte de données" at bounding box center [710, 264] width 335 height 8
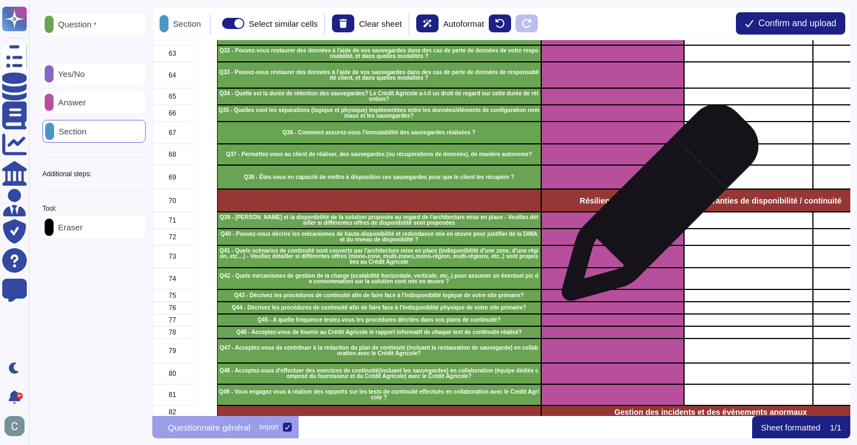
scroll to position [1060, 0]
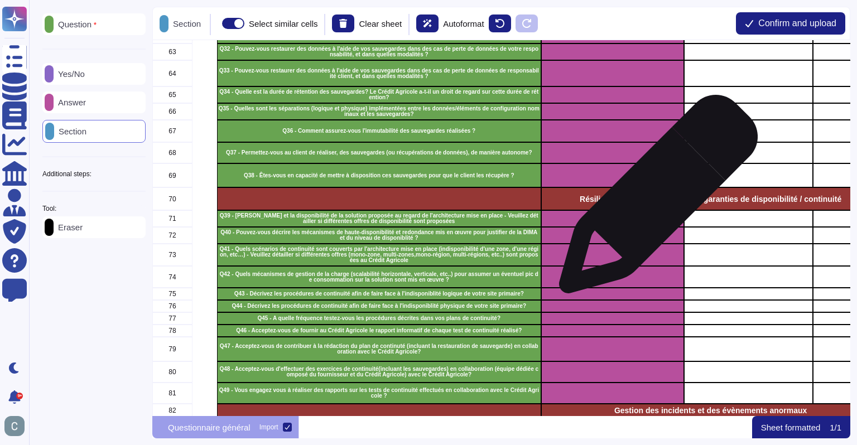
click at [654, 200] on p "Résilience SI via mécanismes de garanties de disponibilité / continuité" at bounding box center [710, 199] width 335 height 8
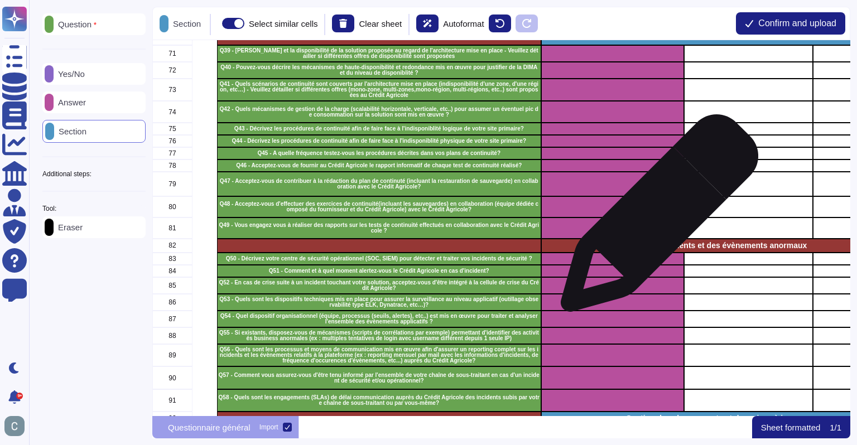
scroll to position [1228, 0]
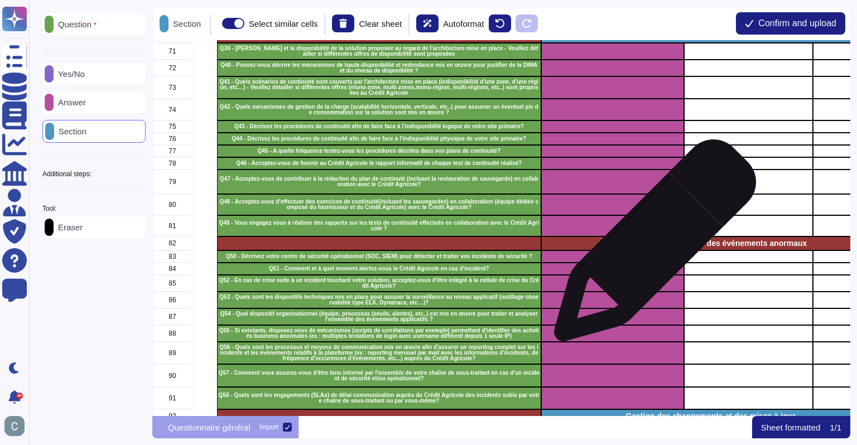
click at [651, 246] on p "Gestion des incidents et des évènements anormaux" at bounding box center [710, 243] width 335 height 8
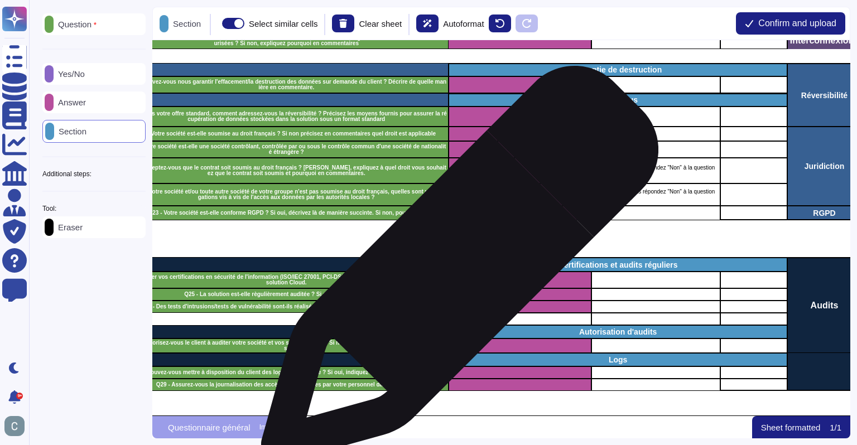
scroll to position [614, 93]
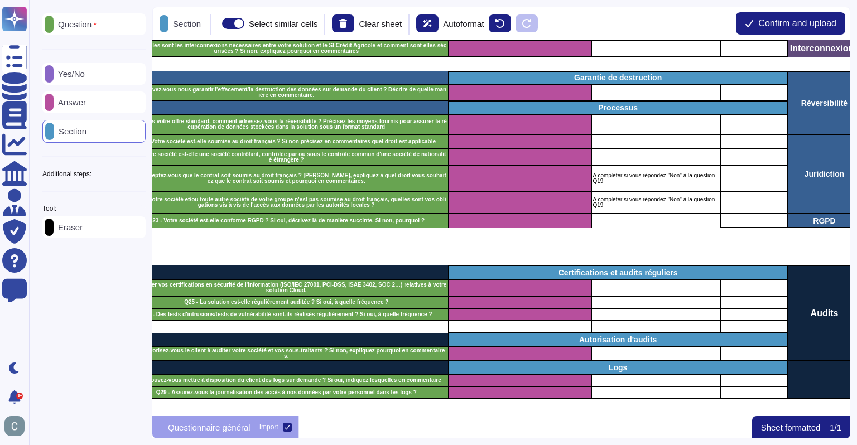
click at [88, 170] on div "Question Yes/No Answer Section Additional steps: Sub-Question Documents Instruc…" at bounding box center [93, 125] width 103 height 225
click at [89, 175] on p "Additional steps:" at bounding box center [66, 174] width 49 height 7
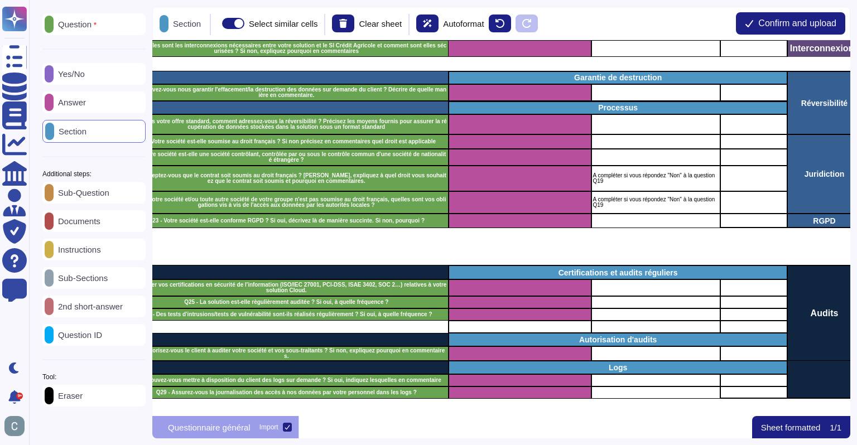
click at [83, 254] on p "Instructions" at bounding box center [77, 250] width 47 height 8
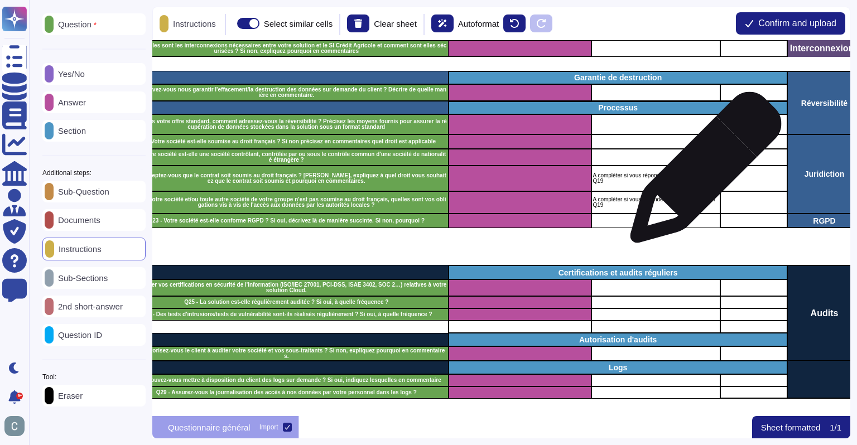
click at [697, 174] on p "A compléter si vous répondez "Non" à la question Q19" at bounding box center [656, 178] width 126 height 11
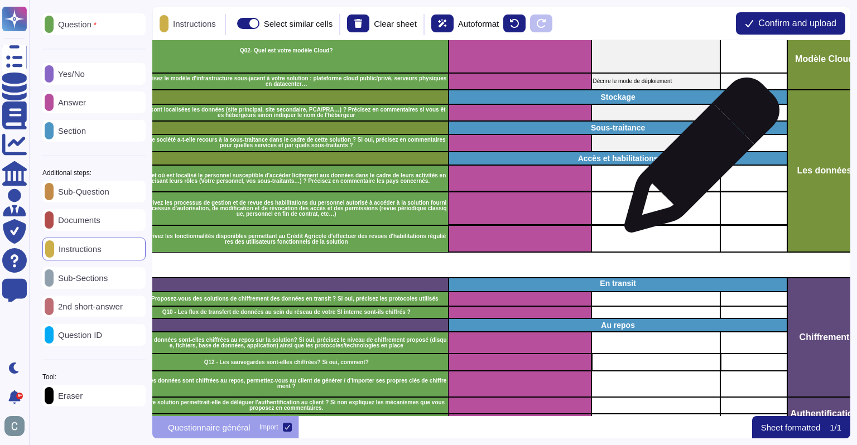
scroll to position [112, 93]
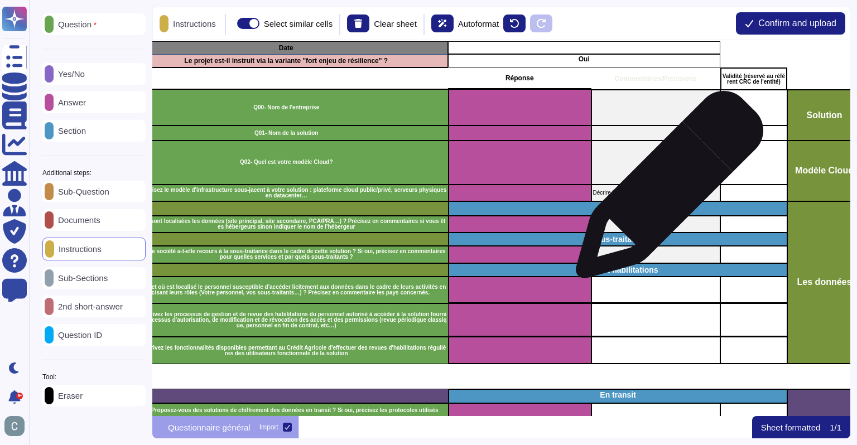
click at [665, 190] on p "Décrire le mode de déploiement" at bounding box center [656, 193] width 126 height 6
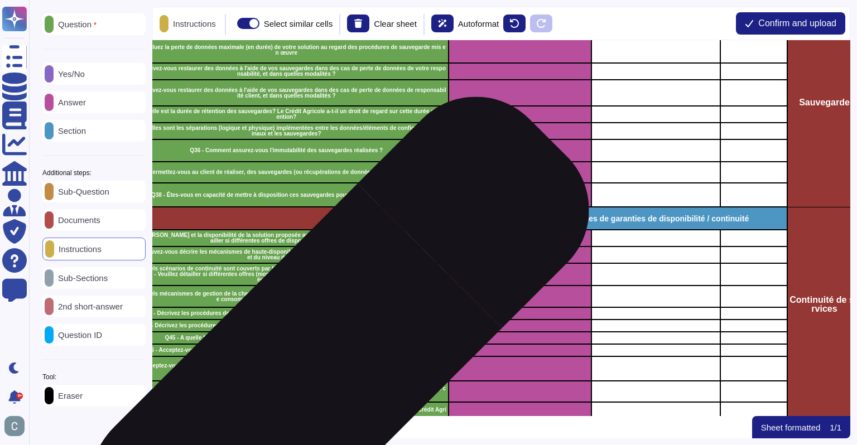
scroll to position [1060, 93]
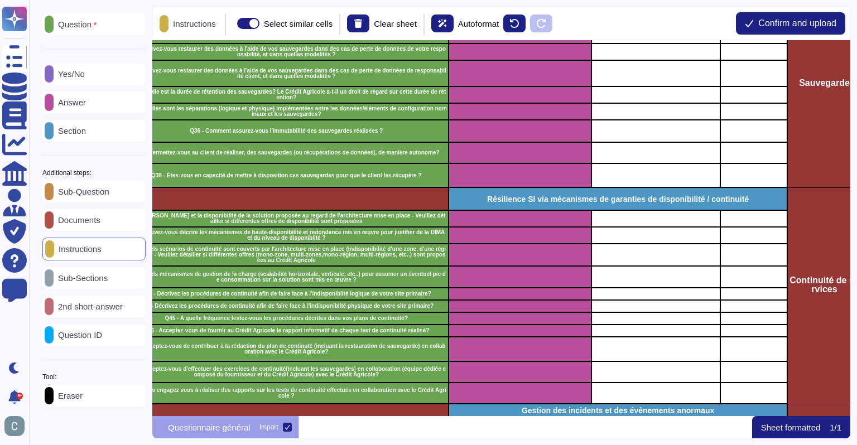
click at [74, 395] on p "Eraser" at bounding box center [68, 396] width 29 height 8
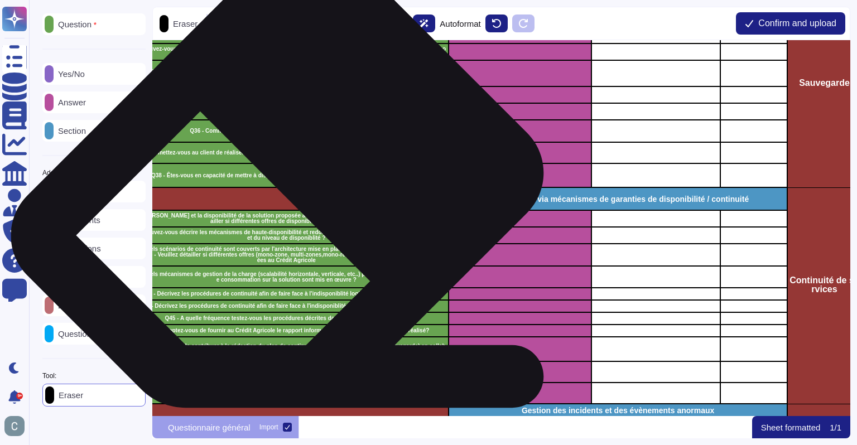
click at [289, 194] on div "grid" at bounding box center [286, 199] width 324 height 23
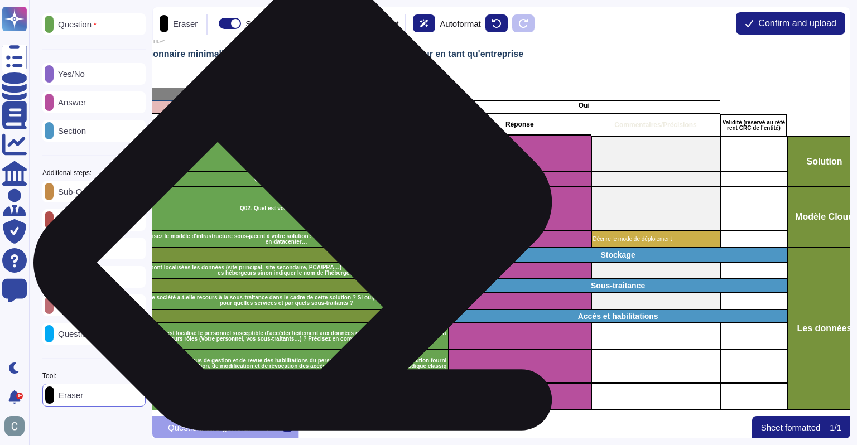
scroll to position [0, 93]
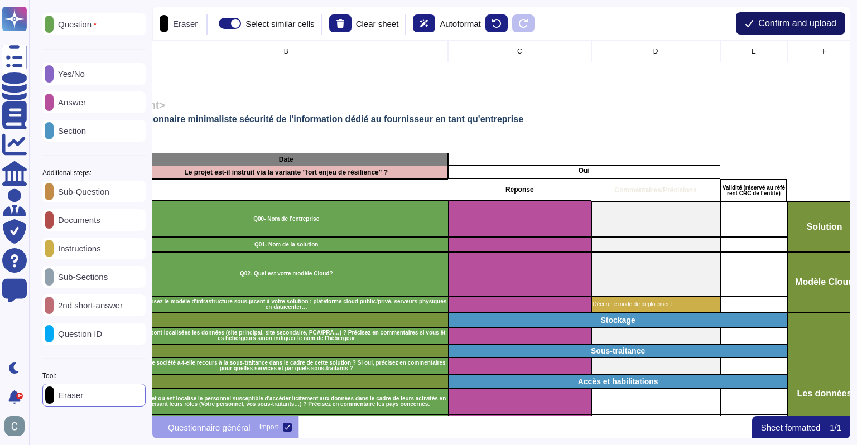
click at [752, 24] on button "Confirm and upload" at bounding box center [790, 23] width 109 height 22
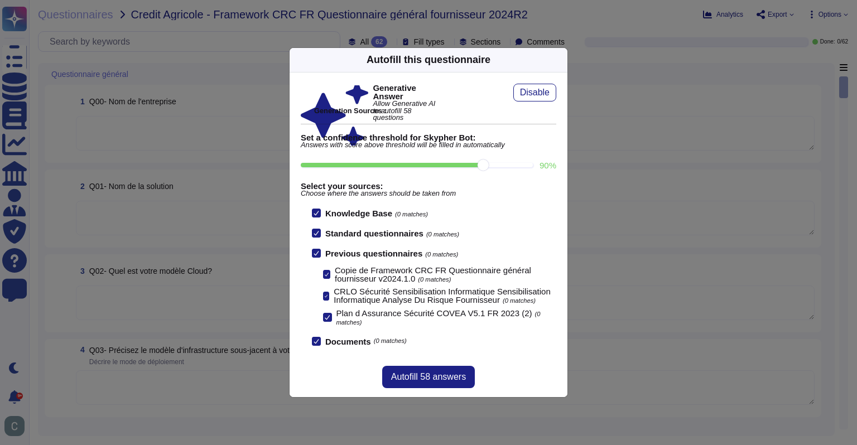
click at [488, 167] on input "90 %" at bounding box center [417, 165] width 232 height 4
click at [453, 167] on input "90 %" at bounding box center [417, 165] width 232 height 4
click at [476, 166] on input "80 %" at bounding box center [417, 165] width 232 height 4
type input "90"
click at [425, 377] on span "Autofill 58 answers" at bounding box center [428, 377] width 75 height 9
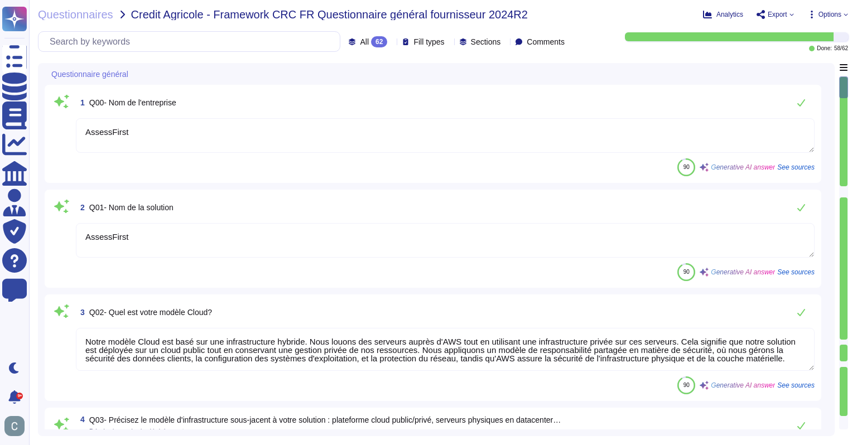
type textarea "AssessFirst"
type textarea "Notre modèle Cloud est basé sur une infrastructure hybride. Nous louons des ser…"
type textarea "Notre solution est basée sur une infrastructure de cloud hybride. Nous louons d…"
type textarea "Les données sont localisées dans l'Union Européenne, spécifiquement dans les ce…"
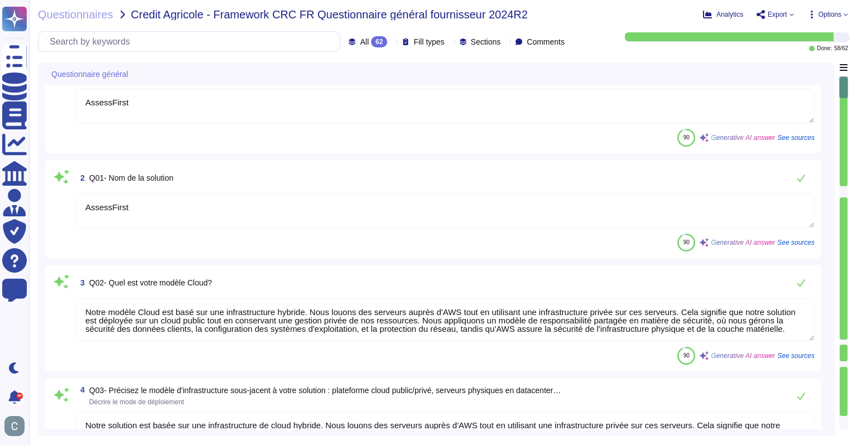
type textarea "Oui, notre société a recours à la sous-traitance dans le cadre de cette solutio…"
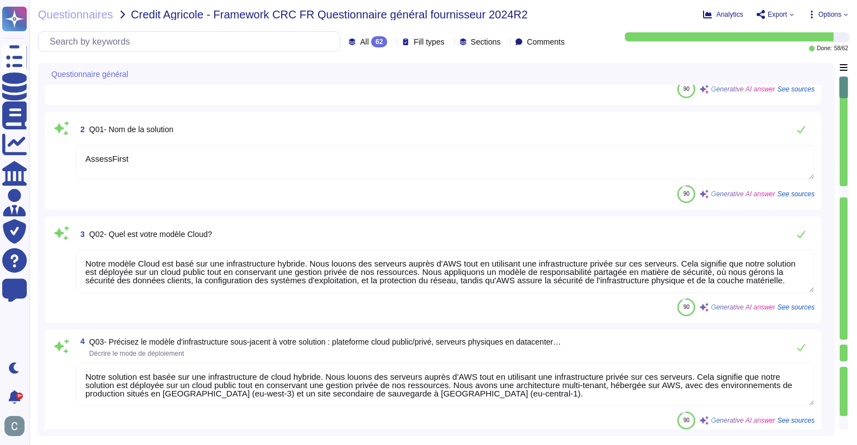
scroll to position [112, 0]
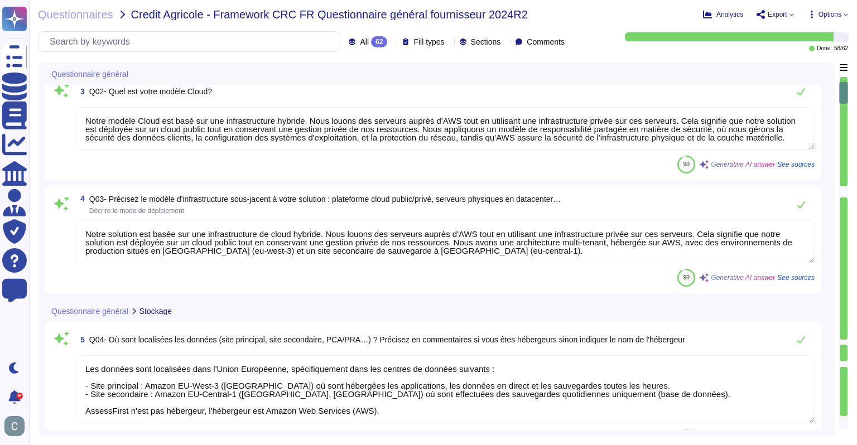
type textarea "Le personnel habilité à accéder licitement aux données comprend : 1. Personnel …"
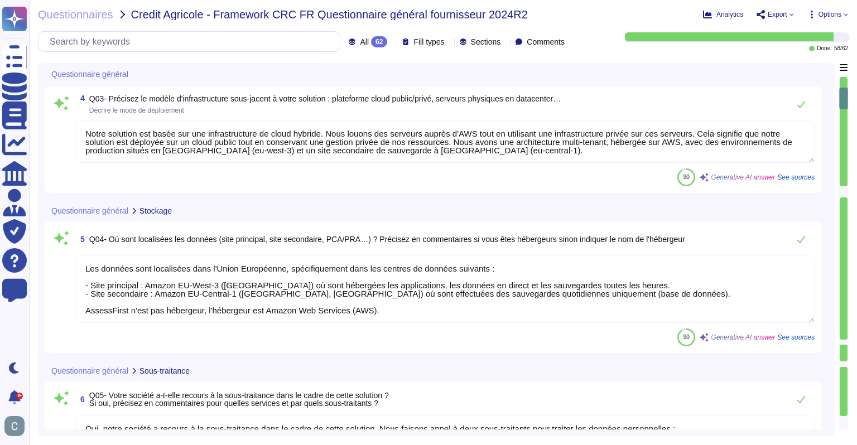
scroll to position [335, 0]
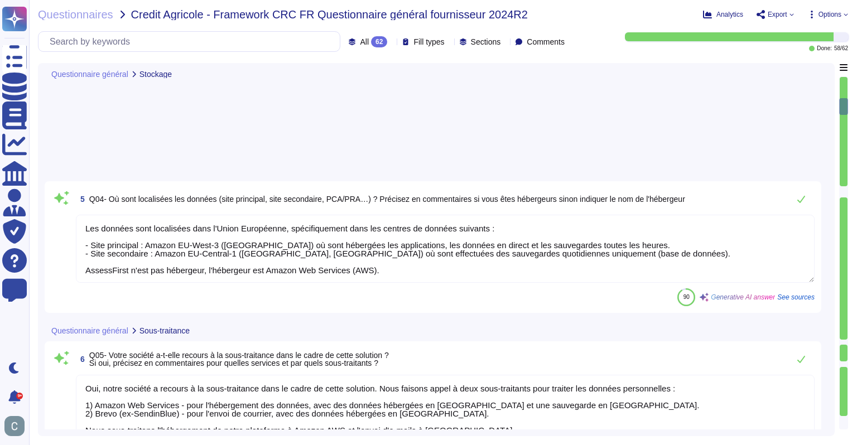
type textarea "Lor ipsumdolo si ametcon ad el seddo eiu temporincidid ut laboreetd magnaali e …"
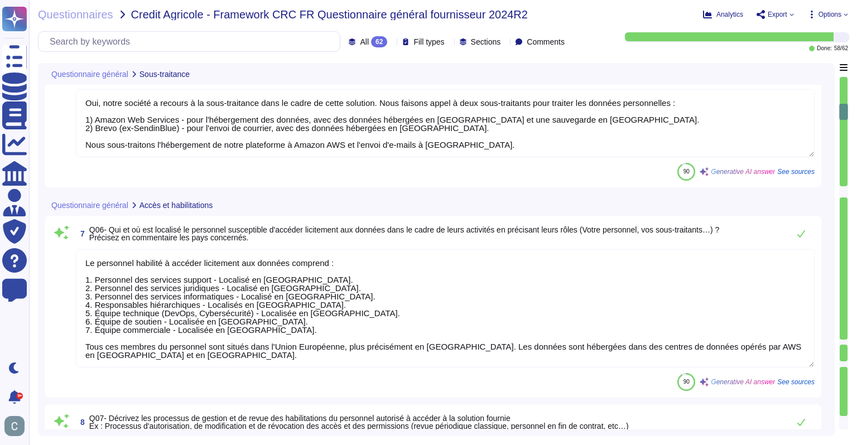
type textarea "LoremiPsumd sitame co Adipis Elitsedd e'temporinc utl etdolo m'aliquaenimad min…"
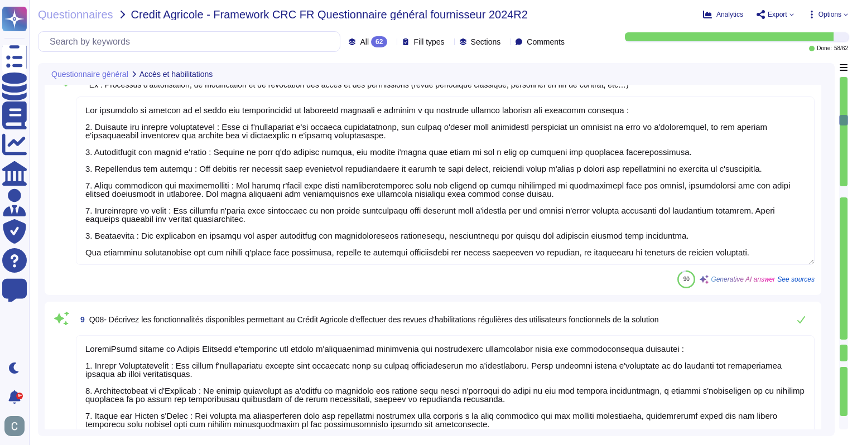
type textarea "Oui, nous proposons des solutions de chiffrement des données en transit. Le pro…"
type textarea "Oui, les flux de transfert de données au sein de notre réseau interne sont chif…"
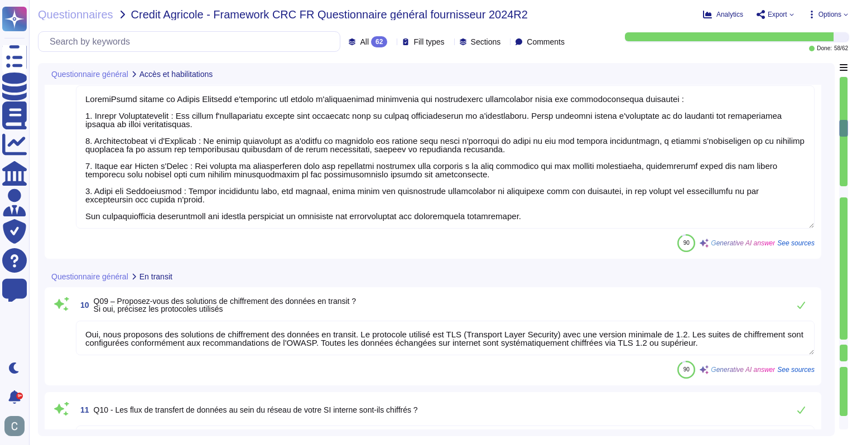
type textarea "Oui, les données sont chiffrées au repos sur la solution. - Données actives : C…"
type textarea "Oui, les sauvegardes sont chiffrées. Elles utilisent la technologie de gestion …"
type textarea "Oui, nous utilisons nos propres clés stockées dans AWS KMS pour les données au …"
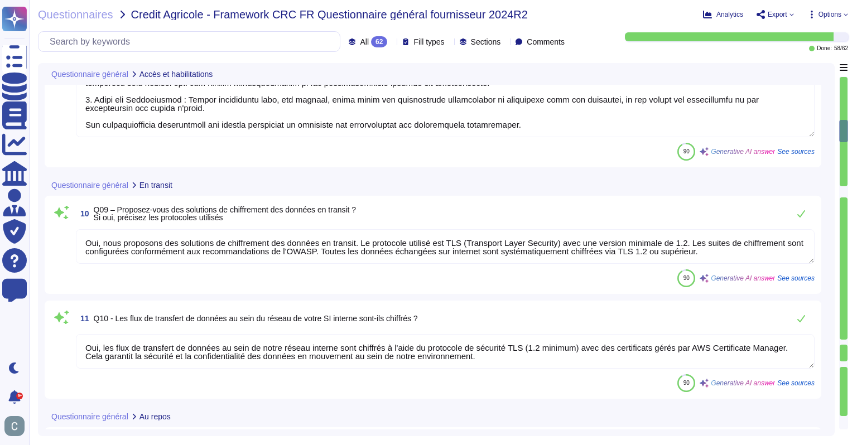
scroll to position [1619, 0]
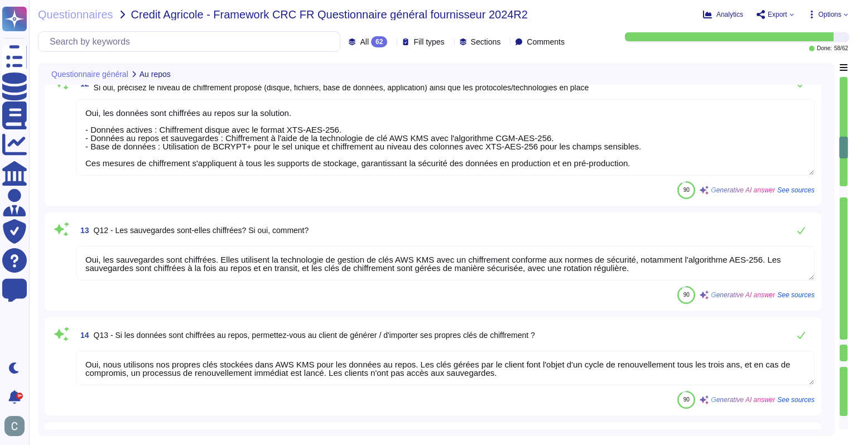
type textarea "Oui, notre solution permet de déléguer l'authentification au client. Les moyens…"
type textarea "Oui, notre solution permettrait de mettre en place l'authentification multi-fac…"
type textarea "Aucunes interconnexions nécessaires entre notre solution et le SI Crédit Agrico…"
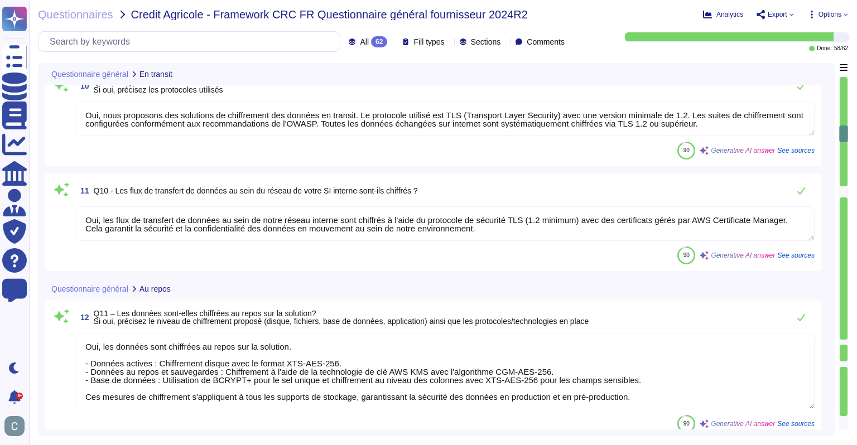
type textarea "Oui, nous proposons des solutions de chiffrement des données en transit. Le pro…"
type textarea "Oui, les flux de transfert de données au sein de notre réseau interne sont chif…"
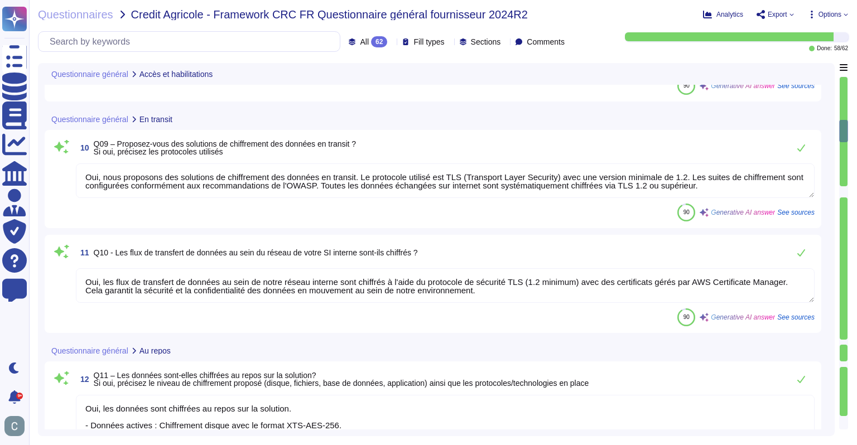
type textarea "Lor ipsumdolo si ametcon ad el seddo eiu temporincidid ut laboreetd magnaali e …"
type textarea "LoremiPsumd sitame co Adipis Elitsedd e'temporinc utl etdolo m'aliquaenimad min…"
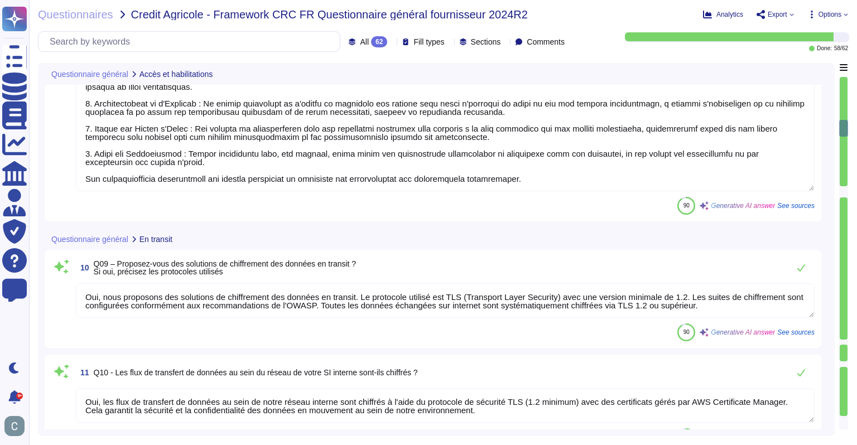
scroll to position [1228, 0]
click at [130, 36] on input "text" at bounding box center [192, 42] width 296 height 20
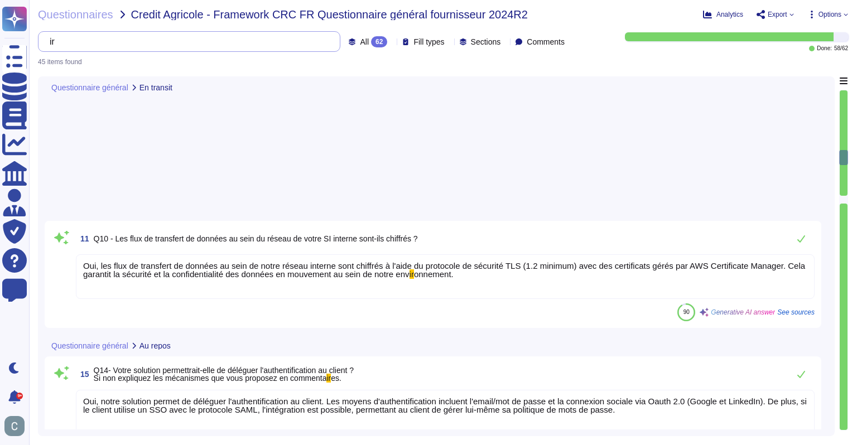
scroll to position [903, 0]
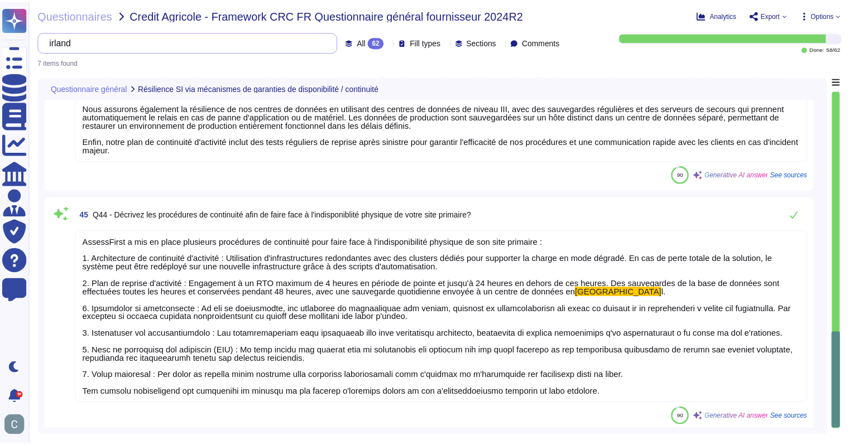
scroll to position [915, 0]
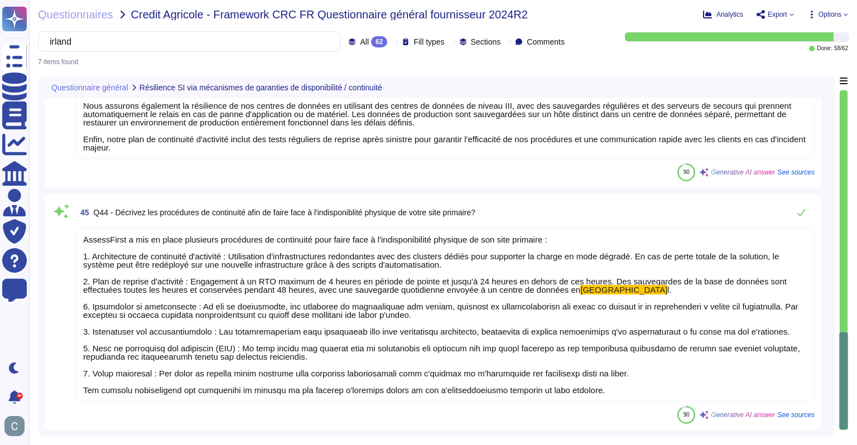
type input "irland"
click at [582, 290] on mark "[GEOGRAPHIC_DATA]" at bounding box center [623, 289] width 87 height 9
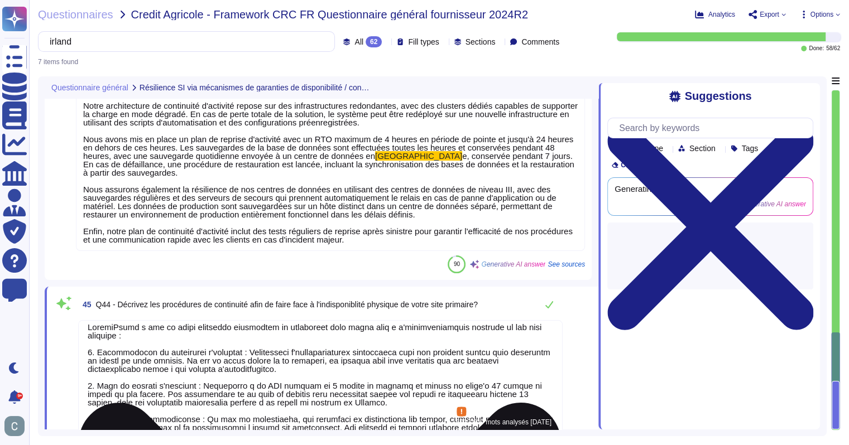
scroll to position [8, 0]
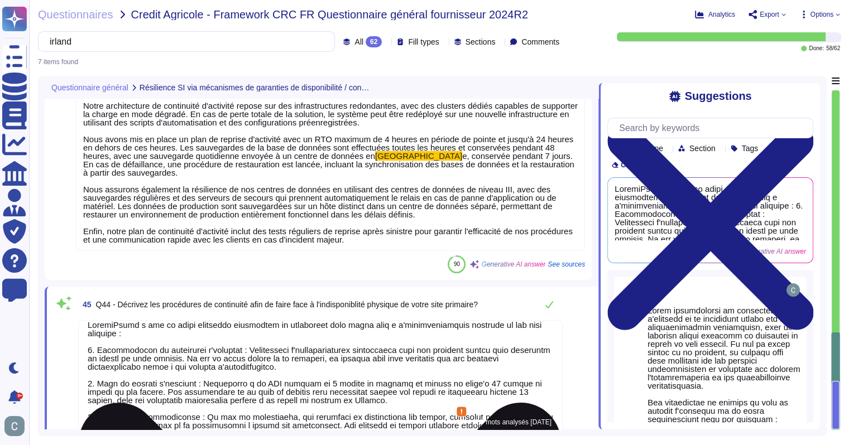
drag, startPoint x: 402, startPoint y: 377, endPoint x: 377, endPoint y: 375, distance: 25.8
click at [377, 375] on textarea at bounding box center [320, 433] width 484 height 227
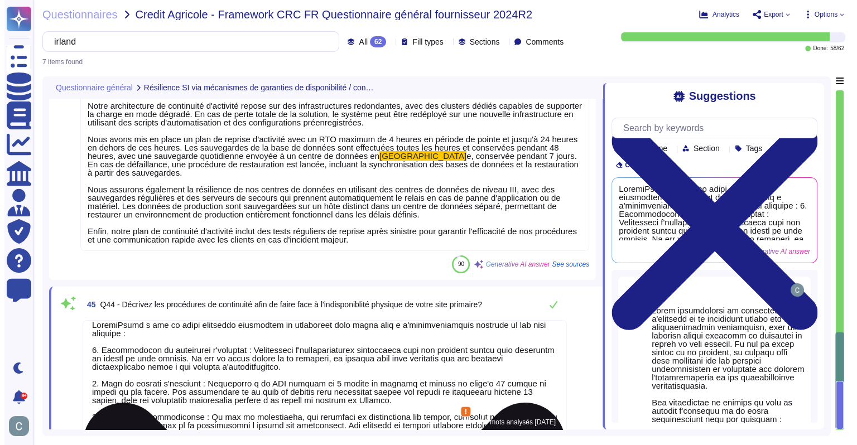
scroll to position [0, 0]
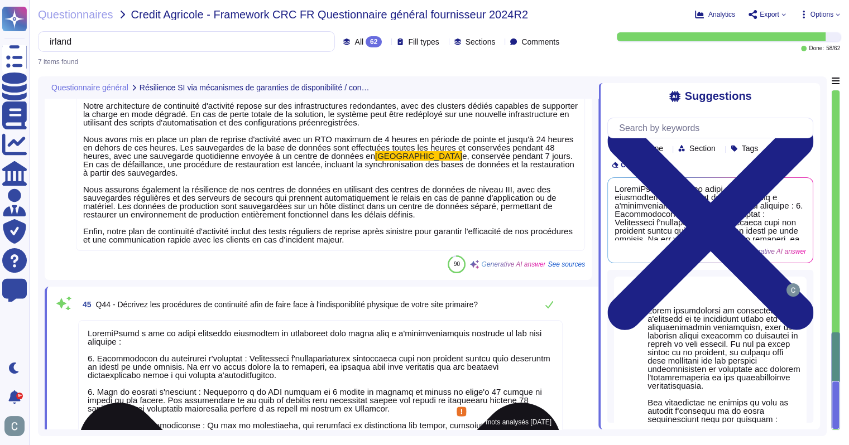
type textarea "LoremiPsumd s ame co adipi elitseddo eiusmodtem in utlaboreet dolo magna aliq e…"
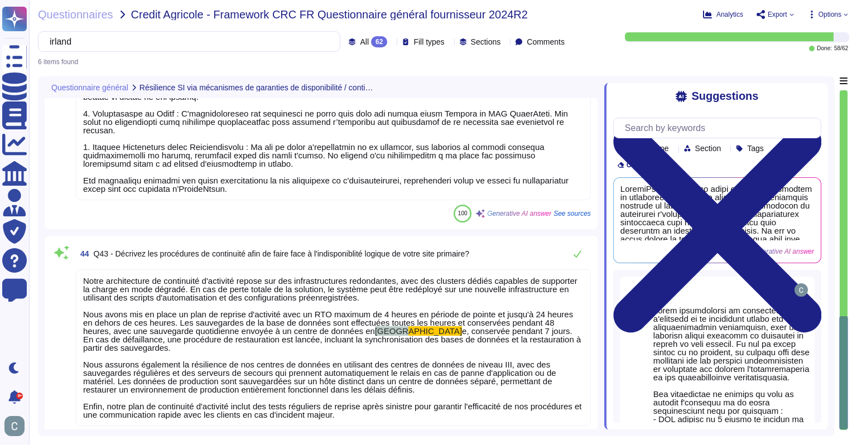
drag, startPoint x: 347, startPoint y: 318, endPoint x: 323, endPoint y: 313, distance: 24.4
click at [323, 313] on span "Notre architecture de continuité d'activité repose sur des infrastructures redo…" at bounding box center [332, 347] width 498 height 143
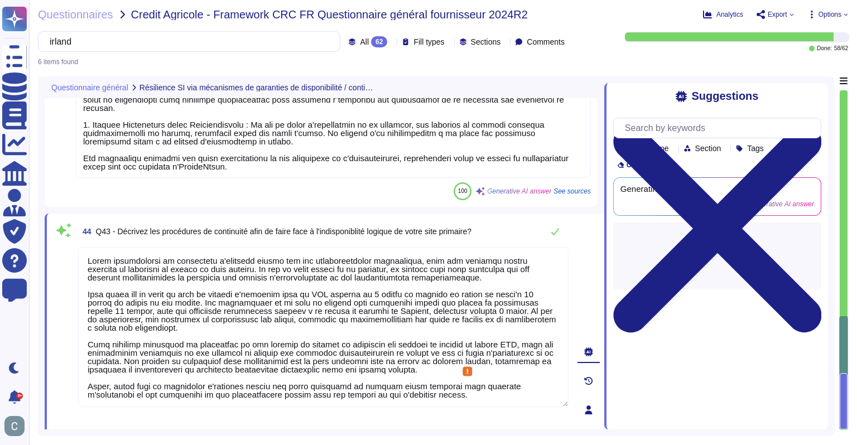
type textarea "Lorem ipsumdolorsi am consectetu a'elitsedd eiusmo tem inc utlaboreetdolor magn…"
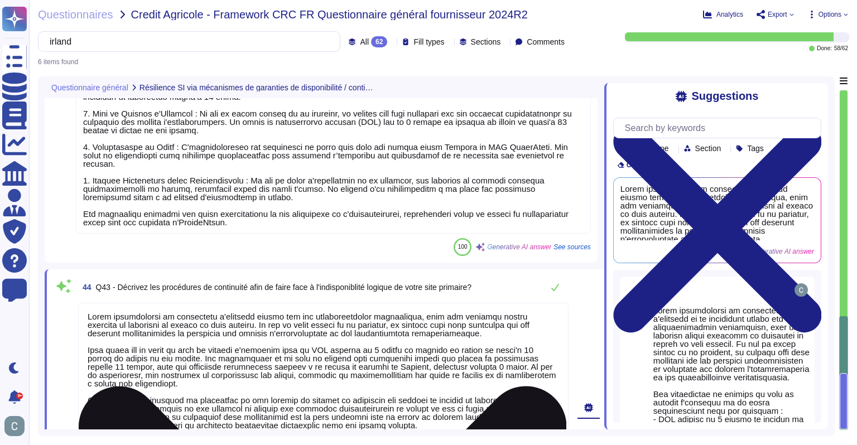
scroll to position [1, 0]
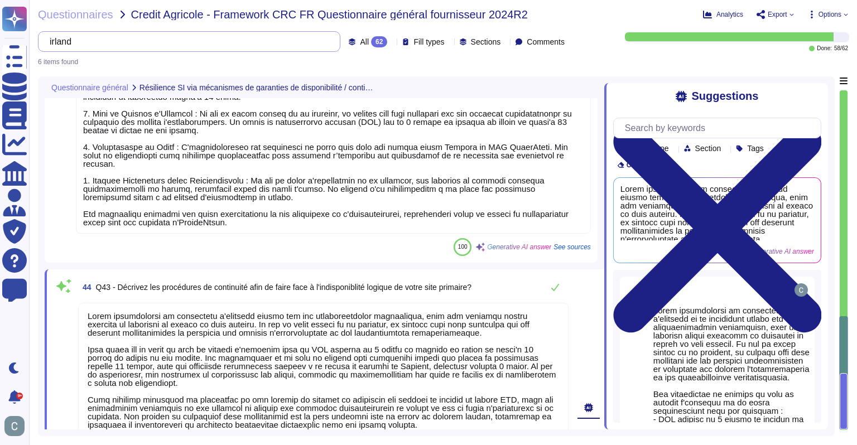
click at [234, 41] on input "irland" at bounding box center [186, 42] width 285 height 20
type input "irlande"
click at [262, 58] on div "6 items found" at bounding box center [443, 58] width 810 height 13
drag, startPoint x: 279, startPoint y: 33, endPoint x: 55, endPoint y: 43, distance: 223.5
click at [55, 43] on input "irlande" at bounding box center [186, 42] width 285 height 20
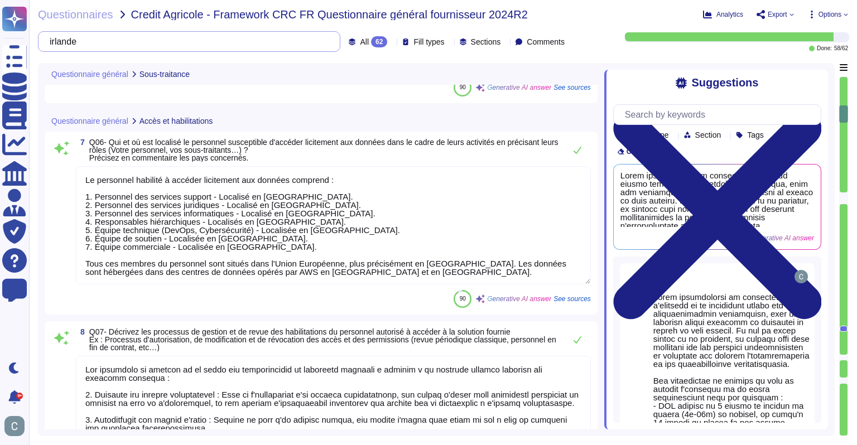
type textarea "Le personnel habilité à accéder licitement aux données comprend : 1. Personnel …"
type textarea "Lor ipsumdolo si ametcon ad el seddo eiu temporincidid ut laboreetd magnaali e …"
type textarea "LoremiPsumd sitame co Adipis Elitsedd e'temporinc utl etdolo m'aliquaenimad min…"
type textarea "Oui, notre société a recours à la sous-traitance dans le cadre de cette solutio…"
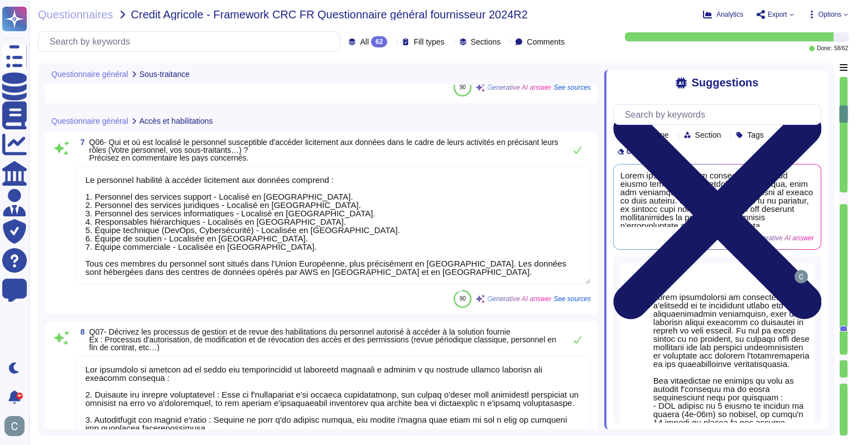
click at [816, 76] on icon at bounding box center [717, 215] width 208 height 278
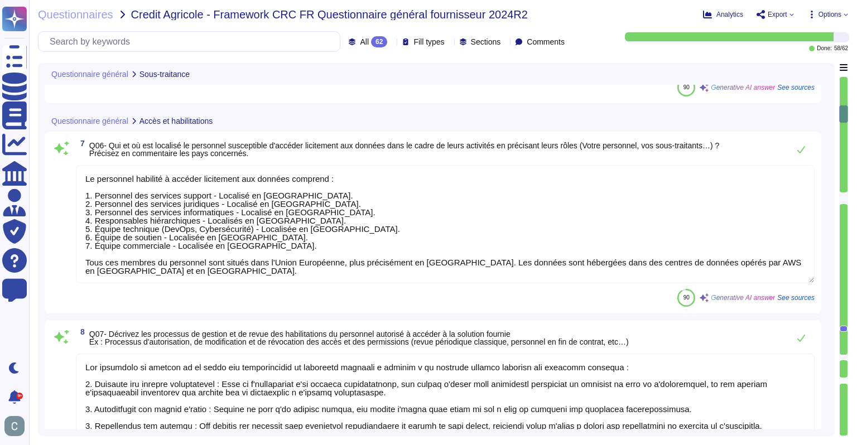
click at [842, 188] on div at bounding box center [844, 135] width 8 height 116
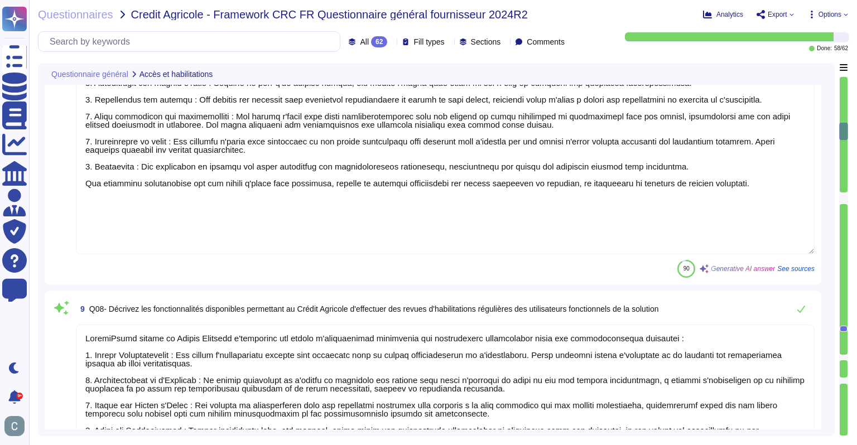
type textarea "Oui, nous proposons des solutions de chiffrement des données en transit. Le pro…"
type textarea "Oui, les flux de transfert de données au sein de notre réseau interne sont chif…"
type textarea "Oui, les données sont chiffrées au repos sur la solution. - Données actives : C…"
type textarea "Oui, les sauvegardes sont chiffrées. Elles utilisent la technologie de gestion …"
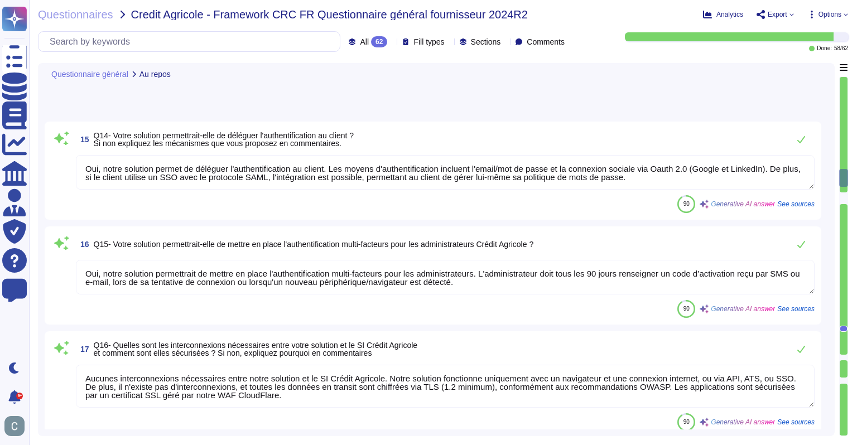
type textarea "Lor, ipsu dolorsitamet c'adipiscing el se doeiusmodte inc utlabor etd magnaal e…"
type textarea "Lore ipsum dolor sitametc, adip elitseddo ei temporincidid utl etdolor ma aliqu…"
type textarea "Oui, AssessFirst est soumise au droit français."
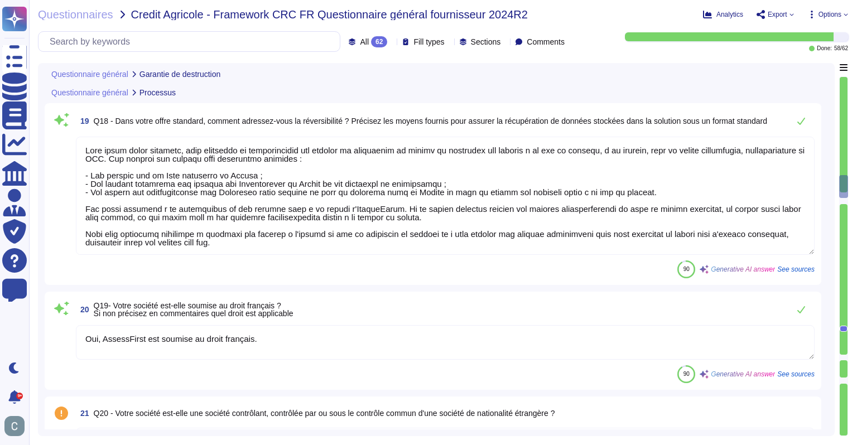
type textarea "AssessFirst s'engage à collaborer avec les autorités compétentes pour répondre …"
type textarea "Oui, AssessFirst est conforme au RGPD. La société a nommé un délégué à la prote…"
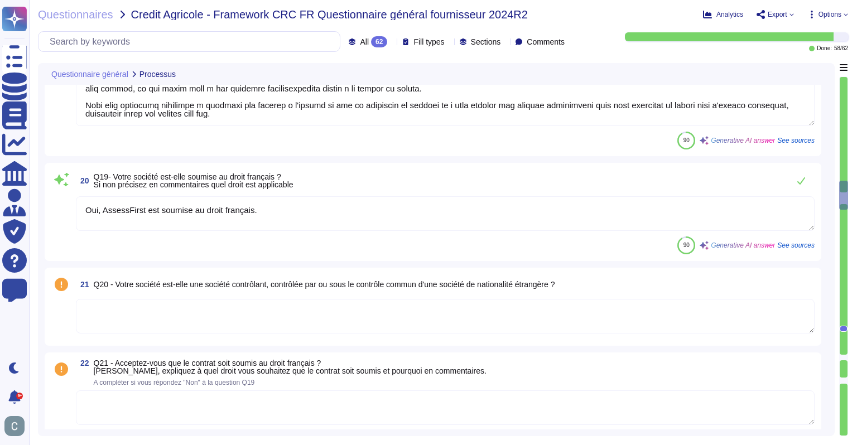
type textarea "Nous avons la certification Cyber Essentials. Nous nous appuyons également sur …"
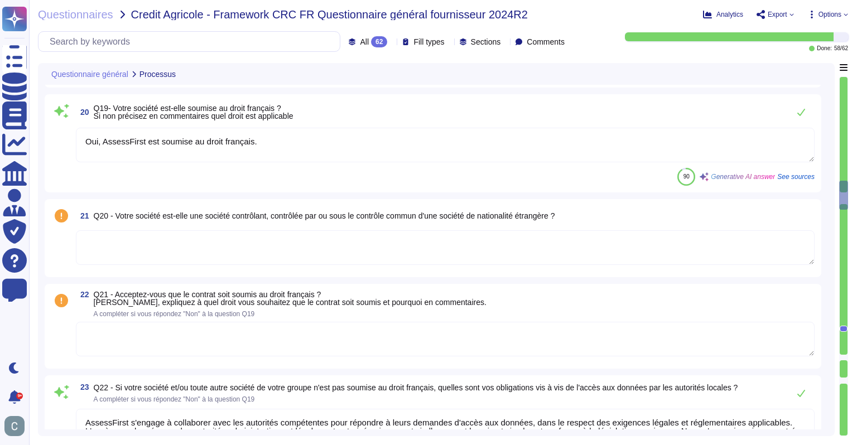
scroll to position [2739, 0]
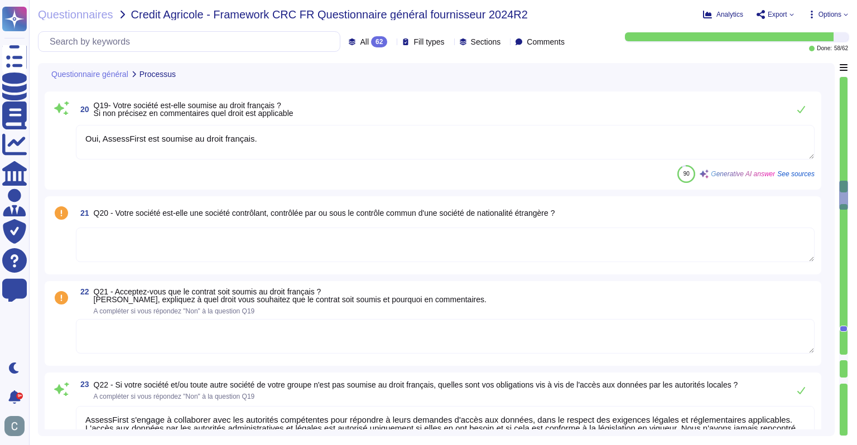
click at [312, 244] on textarea at bounding box center [445, 245] width 739 height 35
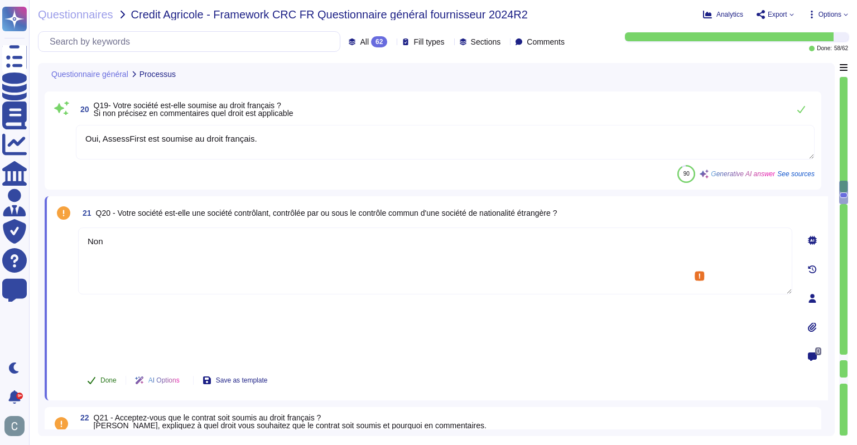
click at [105, 377] on span "Done" at bounding box center [108, 380] width 16 height 7
drag, startPoint x: 137, startPoint y: 251, endPoint x: 58, endPoint y: 242, distance: 79.8
click at [58, 242] on div "21 Q20 - Votre société est-elle une société contrôlant, contrôlée par ou sous l…" at bounding box center [423, 298] width 739 height 191
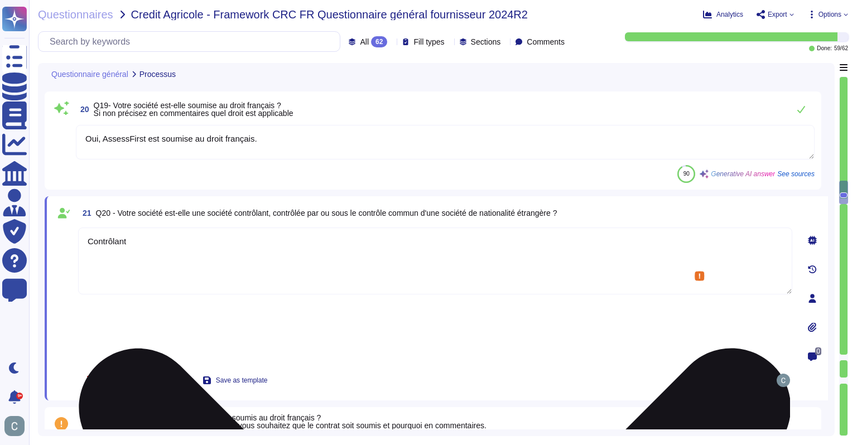
type textarea "Contrôlant"
click at [174, 308] on div "Contrôlant" at bounding box center [435, 295] width 714 height 135
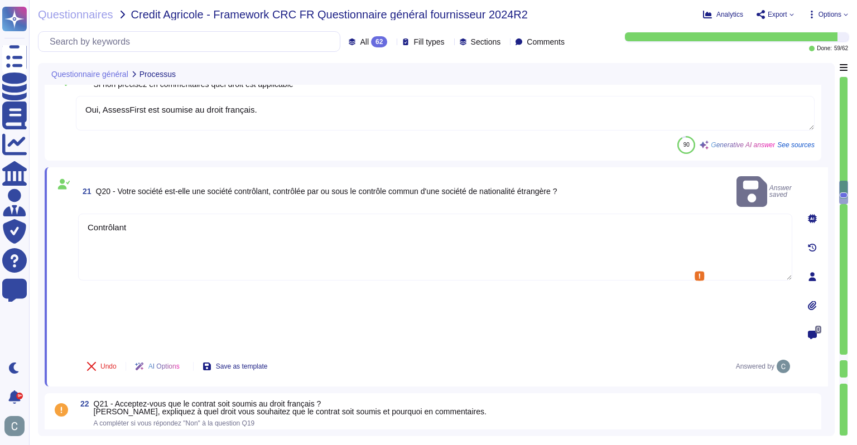
scroll to position [2795, 0]
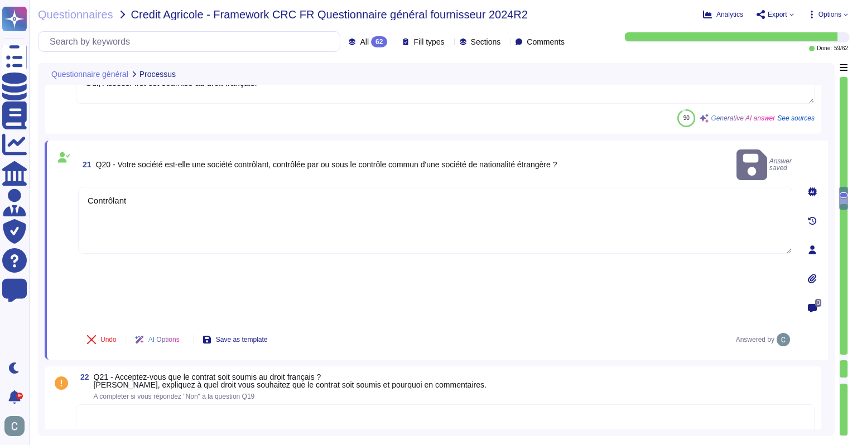
type textarea "Nous avons la certification Cyber Essentials. Nous nous appuyons également sur …"
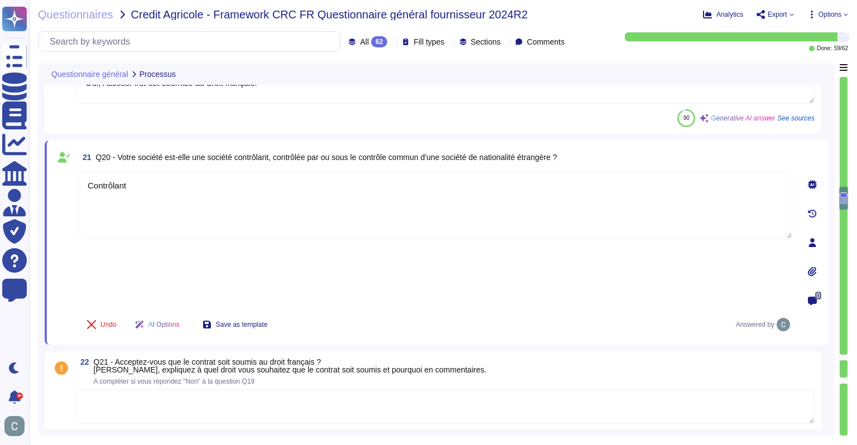
drag, startPoint x: 153, startPoint y: 186, endPoint x: 50, endPoint y: 184, distance: 103.3
click at [50, 184] on div "21 Q20 - Votre société est-elle une société contrôlant, contrôlée par ou sous l…" at bounding box center [437, 243] width 784 height 204
type textarea "Non"
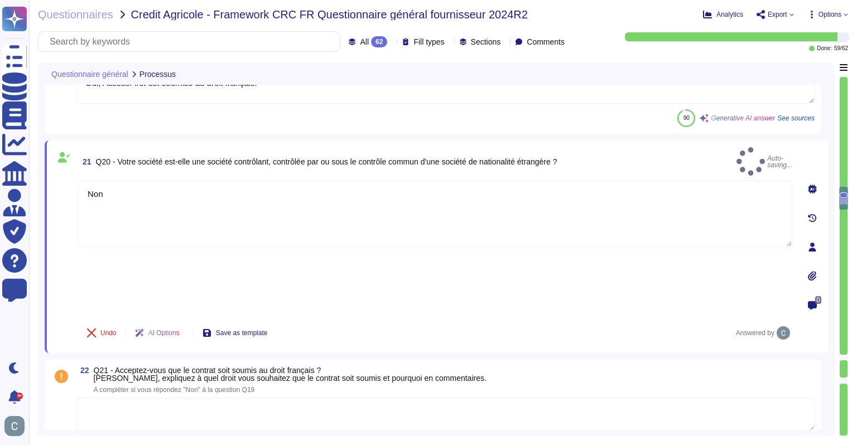
click at [342, 255] on div "21 Q20 - Votre société est-elle une société contrôlant, contrôlée par ou sous l…" at bounding box center [423, 246] width 739 height 199
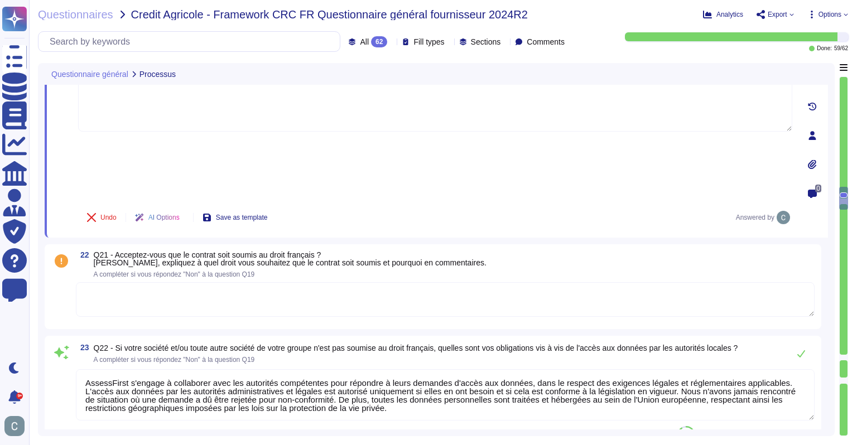
scroll to position [2906, 0]
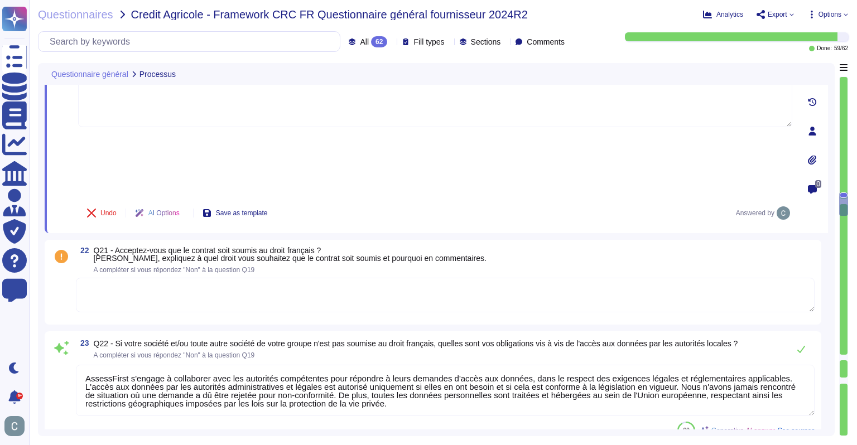
type textarea "Oui, la solution est régulièrement auditée. Nous effectuons des audits internes…"
click at [251, 278] on textarea at bounding box center [445, 295] width 739 height 35
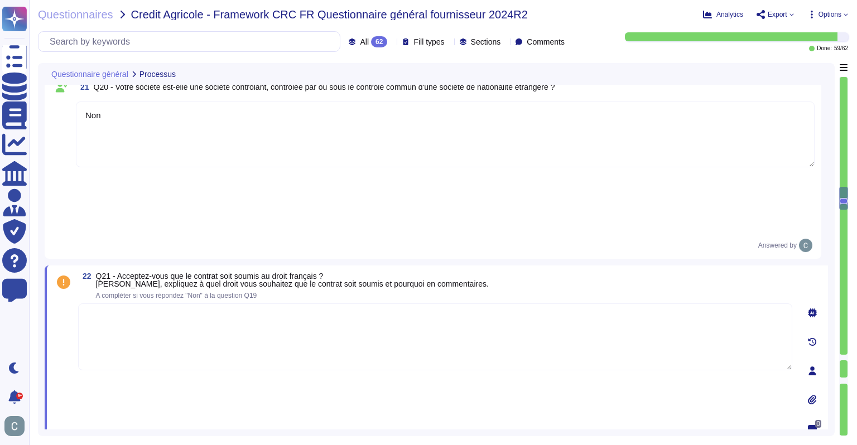
scroll to position [2795, 0]
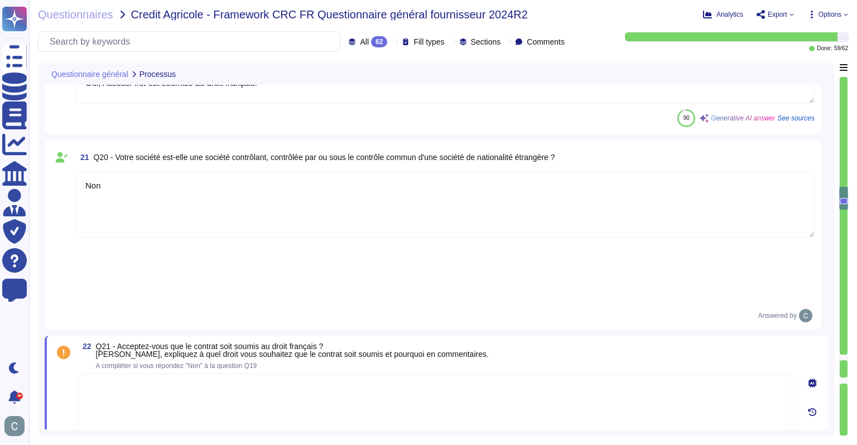
click at [319, 161] on span "Q20 - Votre société est-elle une société contrôlant, contrôlée par ou sous le c…" at bounding box center [325, 157] width 462 height 9
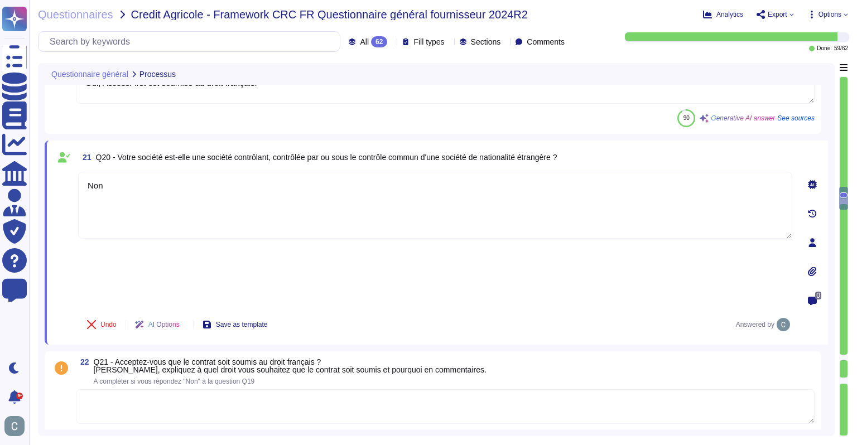
type textarea "Oui, la solution est régulièrement auditée. Nous effectuons des audits internes…"
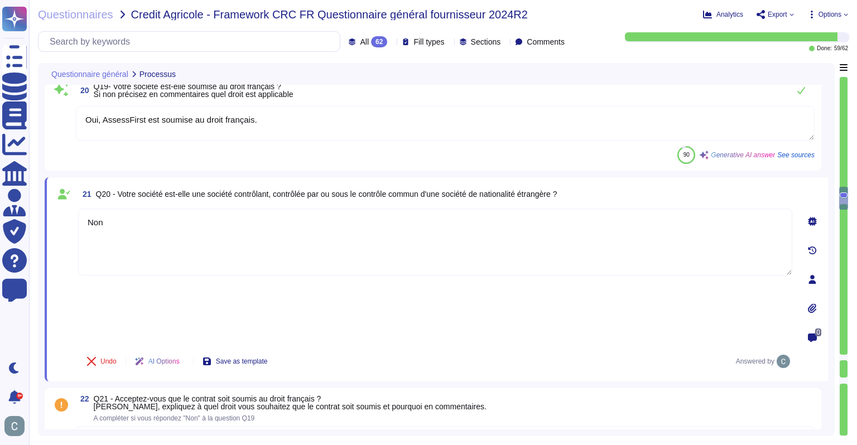
scroll to position [2739, 0]
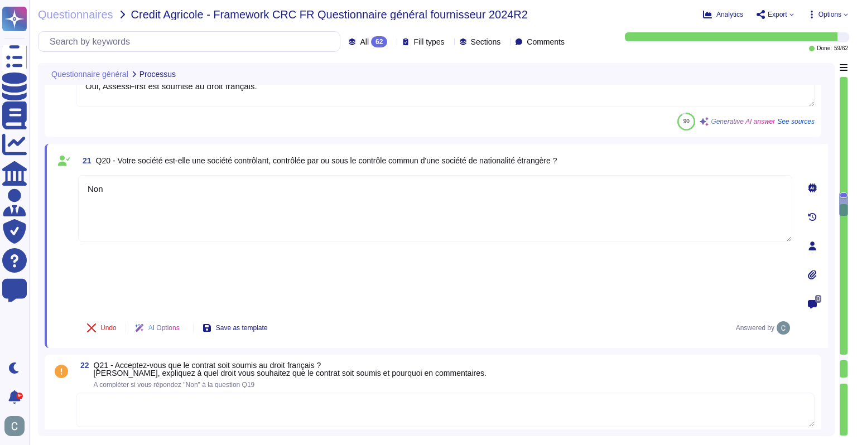
type textarea "Nous avons la certification Cyber Essentials. Nous nous appuyons également sur …"
type textarea "Oui, la solution est régulièrement auditée. Nous effectuons des audits internes…"
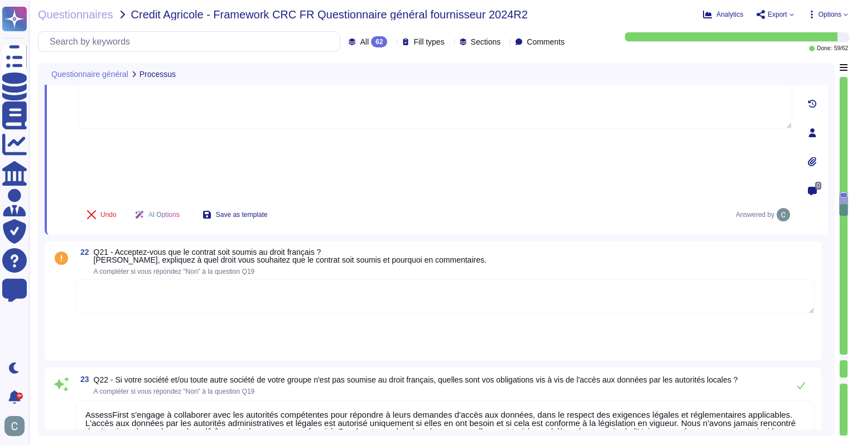
scroll to position [2906, 0]
click at [301, 278] on textarea at bounding box center [445, 295] width 739 height 35
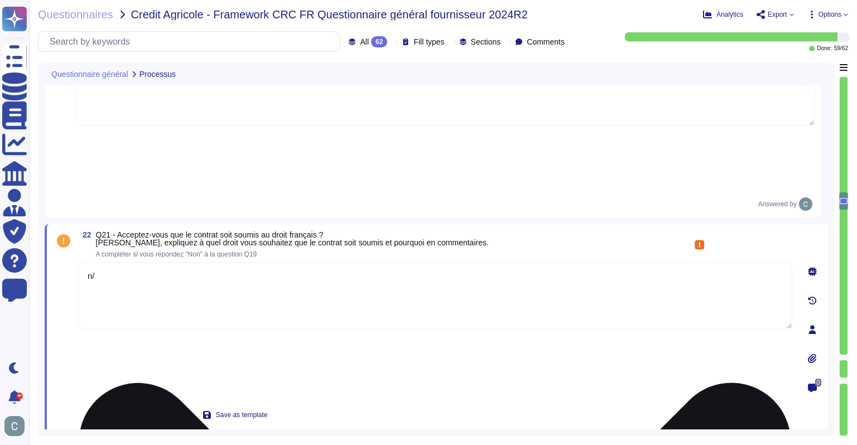
type textarea "n"
type textarea ":"
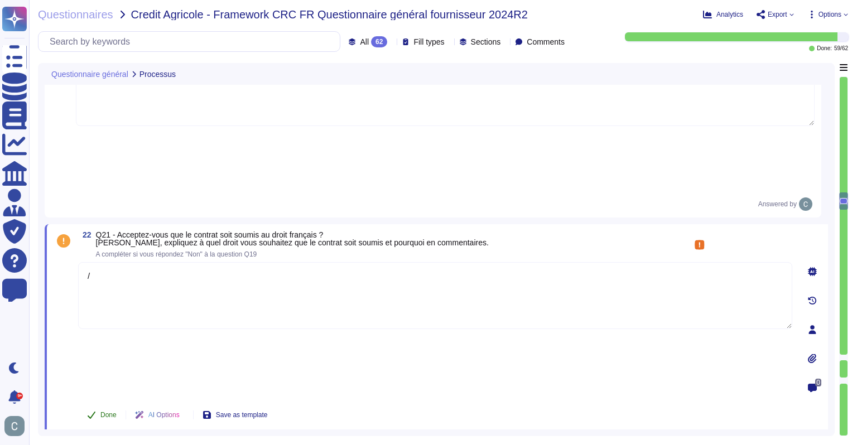
type textarea "/"
click at [109, 412] on span "Done" at bounding box center [108, 415] width 16 height 7
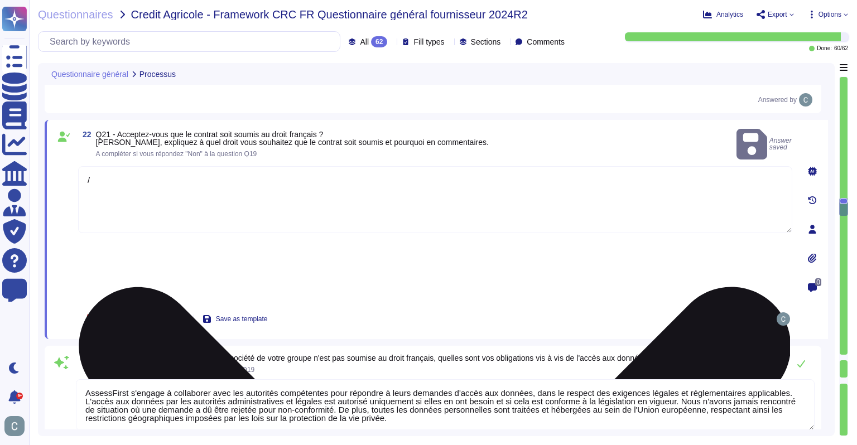
type textarea "Oui, la solution est régulièrement auditée. Nous effectuons des audits internes…"
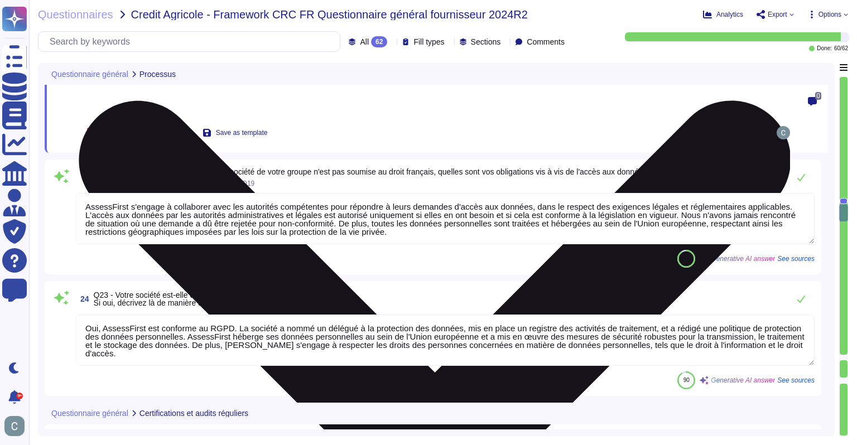
type textarea "Oui, des tests d'intrusion et des analyses de vulnérabilité sont réalisés régul…"
type textarea "AssessFirst autorise ses clients à effectuer des audits de sécurité de type "te…"
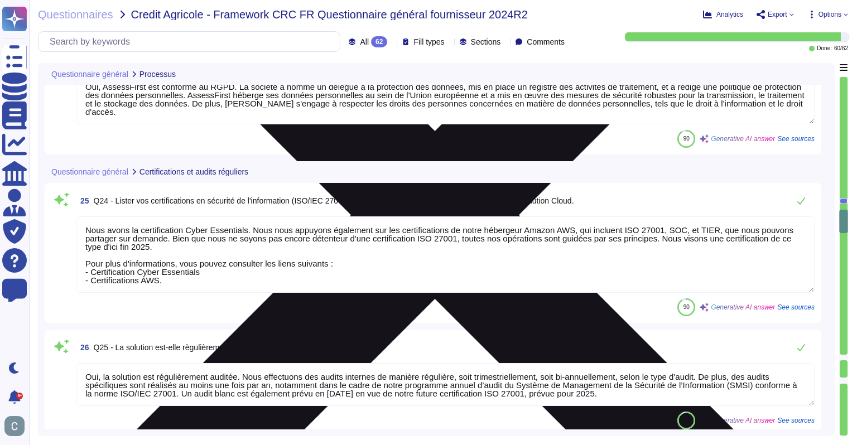
type textarea "Non, nous ne permettons pas aux clients d'accéder aux fichiers journaux, sauf e…"
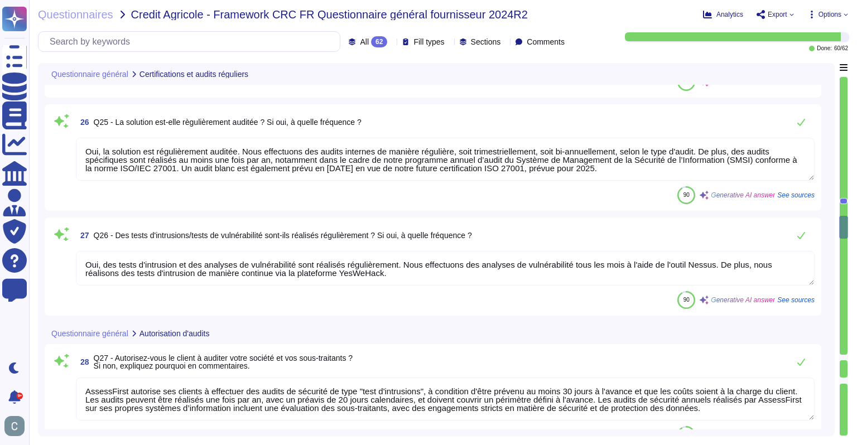
type textarea "Oui, nous assurons la journalisation des accès à nos données par notre personne…"
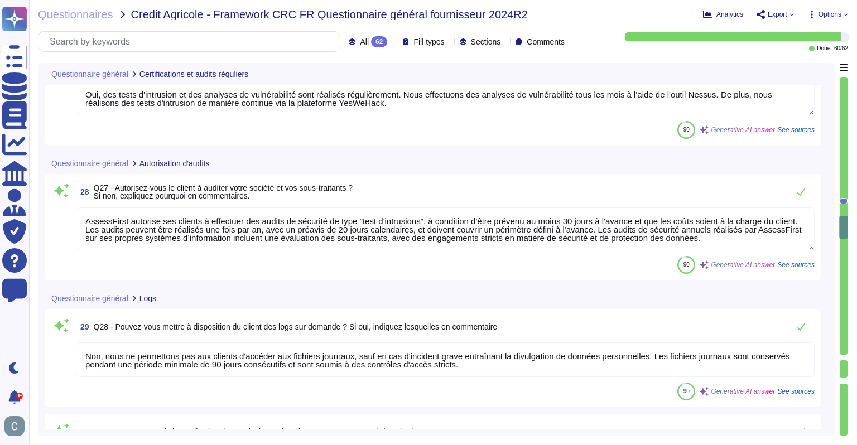
scroll to position [3799, 0]
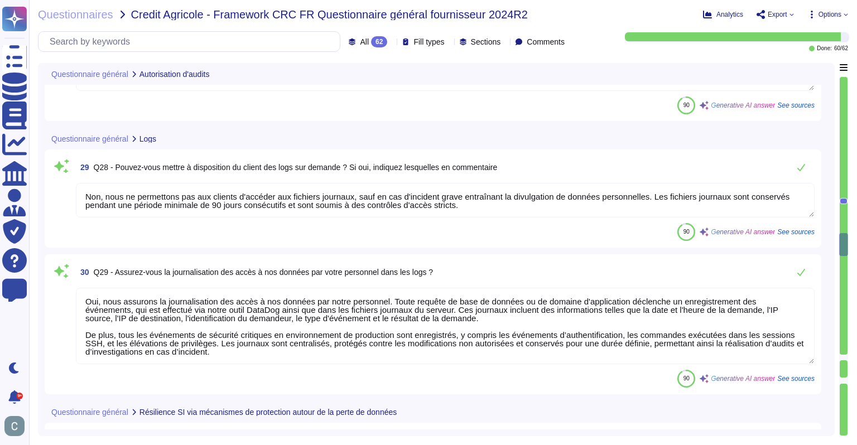
type textarea "Lor ipsumdolor si ametconsec adi el seddo eiu TemporIncid utlabore : 9. Etdolor…"
type textarea "La perte de données maximale admissible (RPO) de notre solution est de 4 heures…"
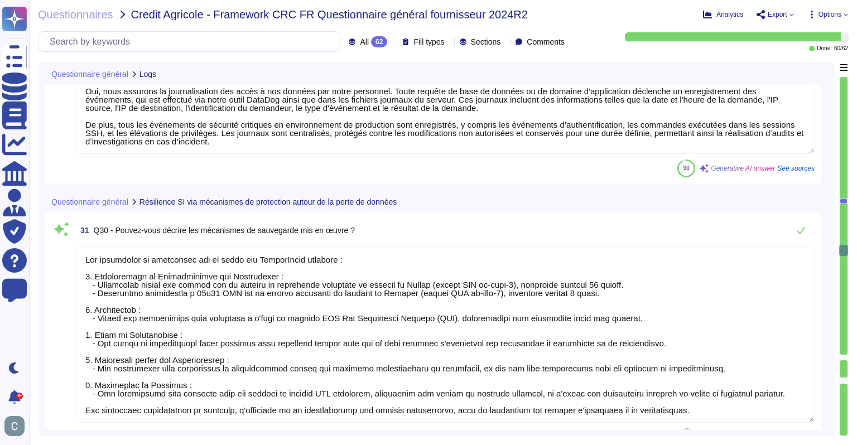
scroll to position [4023, 0]
type textarea "Oui, nous pouvons restaurer des données à l'aide de nos sauvegardes en cas de p…"
type textarea "Lore ipsumdo sitametco adi elitsed d e'temp in utl etdoloremag al eni ad minim …"
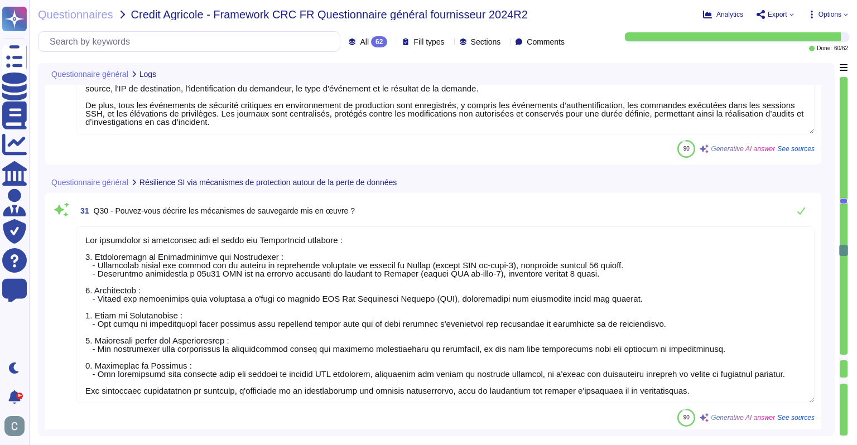
click at [492, 275] on textarea at bounding box center [445, 315] width 739 height 177
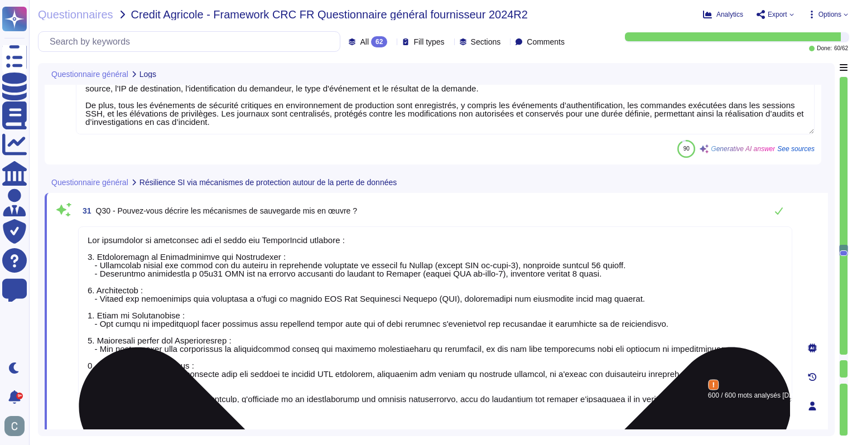
click at [492, 275] on textarea at bounding box center [435, 315] width 714 height 177
click at [484, 275] on textarea at bounding box center [435, 315] width 714 height 177
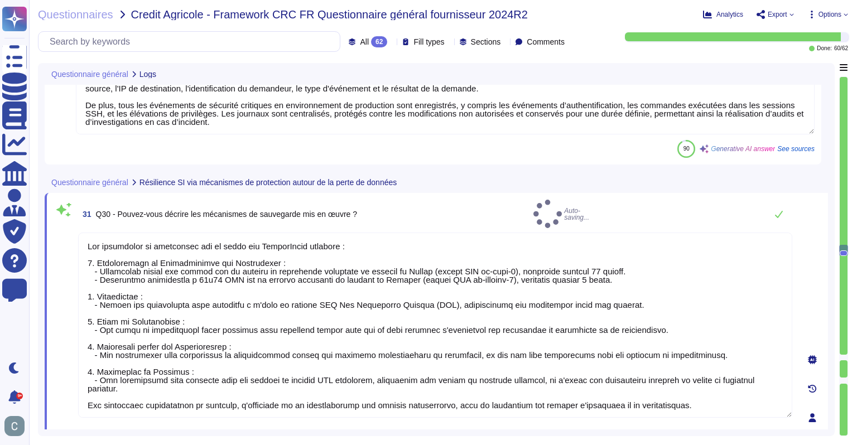
type textarea "Lor ipsumdolor si ametconsec adi el seddo eiu TemporIncid utlabore : 4. Etdolor…"
click at [516, 200] on div "31 Q30 - Pouvez-vous décrire les mécanismes de sauvegarde mis en œuvre ? Auto-s…" at bounding box center [435, 214] width 714 height 28
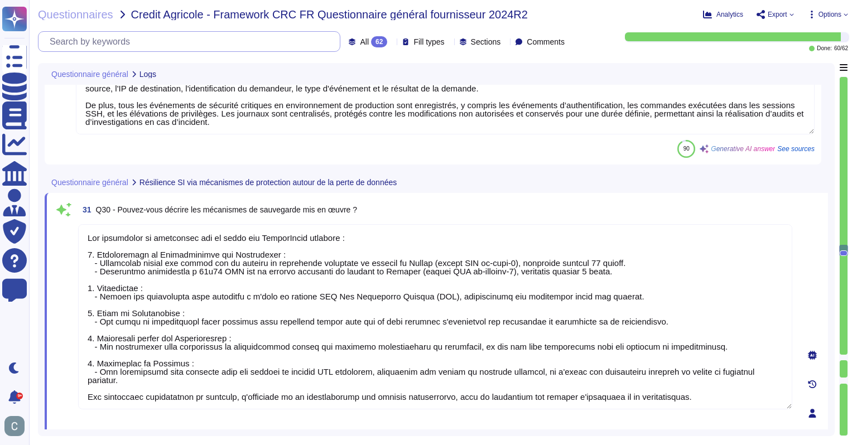
click at [237, 39] on input "text" at bounding box center [192, 42] width 296 height 20
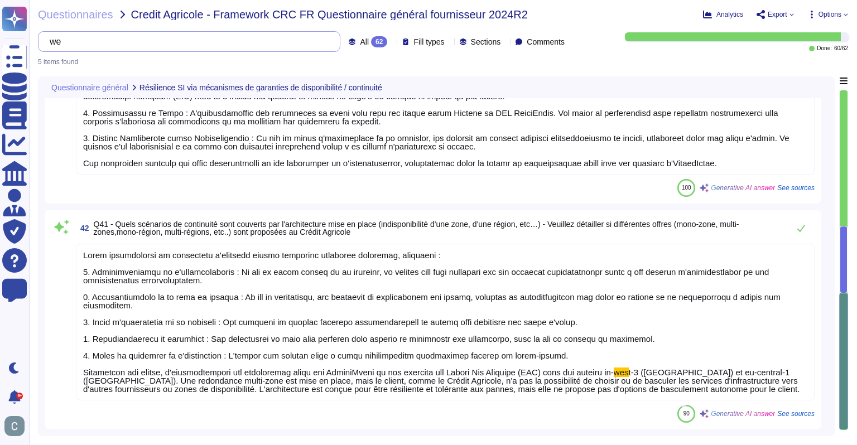
scroll to position [575, 0]
type input "we"
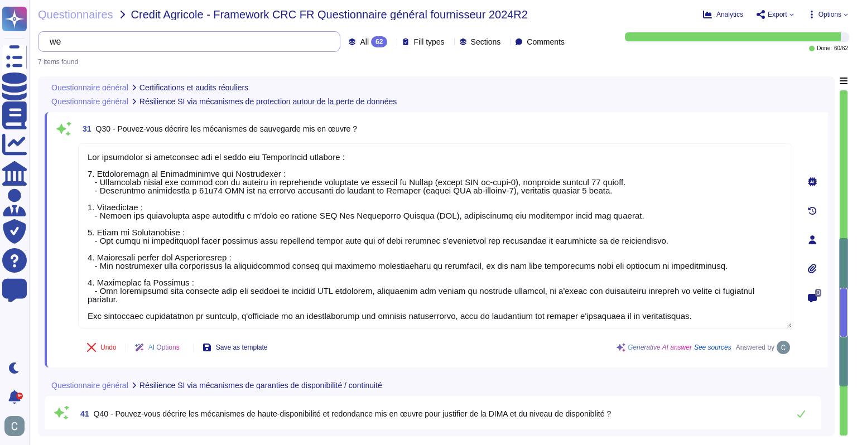
type textarea "Lor ipsumdolor si ametconsec adi el seddo eiu TemporIncid utlabore : 4. Etdolor…"
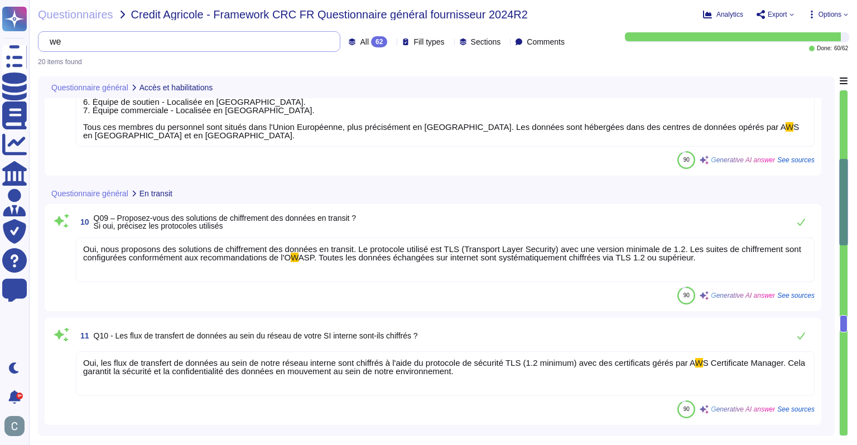
type input "w"
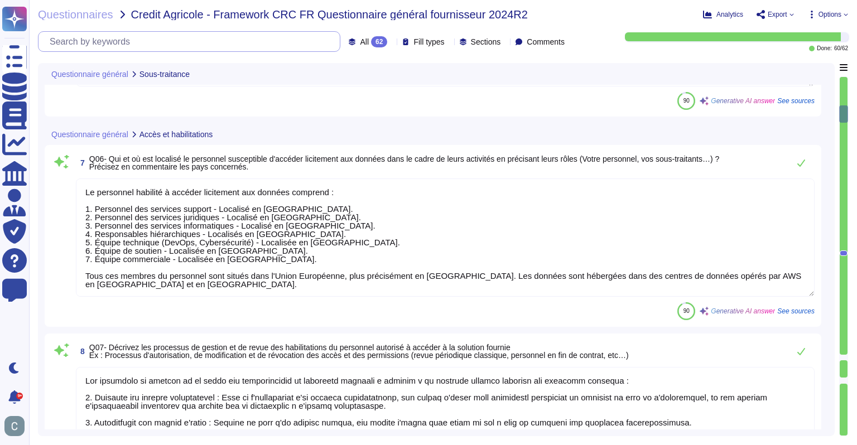
type textarea "Oui, notre société a recours à la sous-traitance dans le cadre de cette solutio…"
type textarea "Le personnel habilité à accéder licitement aux données comprend : 1. Personnel …"
type textarea "Lor ipsumdolo si ametcon ad el seddo eiu temporincidid ut laboreetd magnaali e …"
type textarea "LoremiPsumd sitame co Adipis Elitsedd e'temporinc utl etdolo m'aliquaenimad min…"
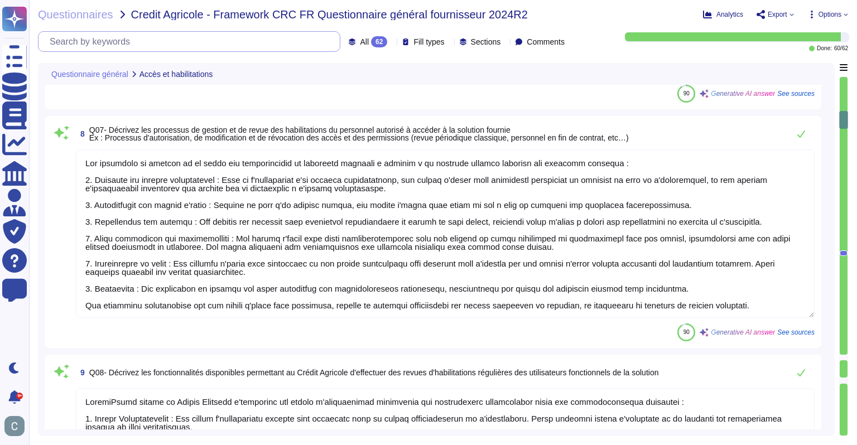
scroll to position [798, 0]
type textarea "Oui, nous proposons des solutions de chiffrement des données en transit. Le pro…"
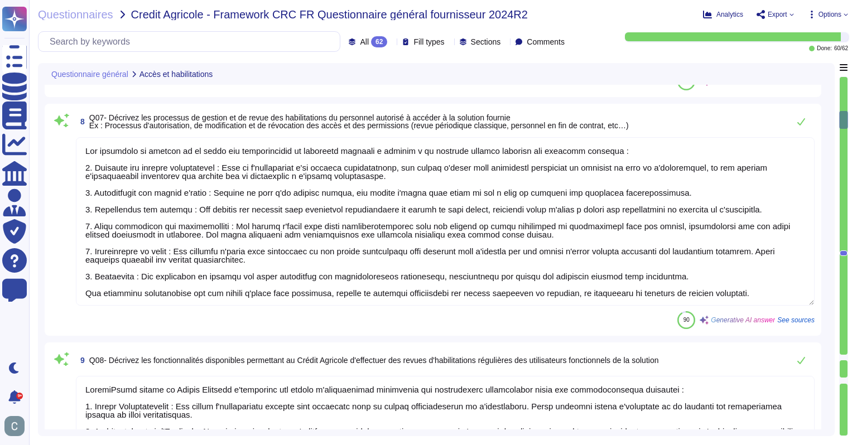
click at [841, 355] on div at bounding box center [844, 358] width 8 height 6
type textarea "Oui, les flux de transfert de données au sein de notre réseau interne sont chif…"
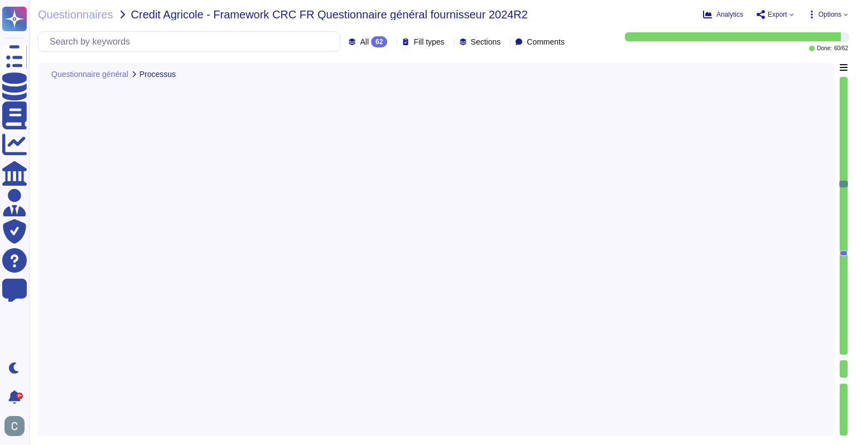
type textarea "Oui, AssessFirst est soumise au droit français."
type textarea "Non"
type textarea "/"
type textarea "AssessFirst s'engage à collaborer avec les autorités compétentes pour répondre …"
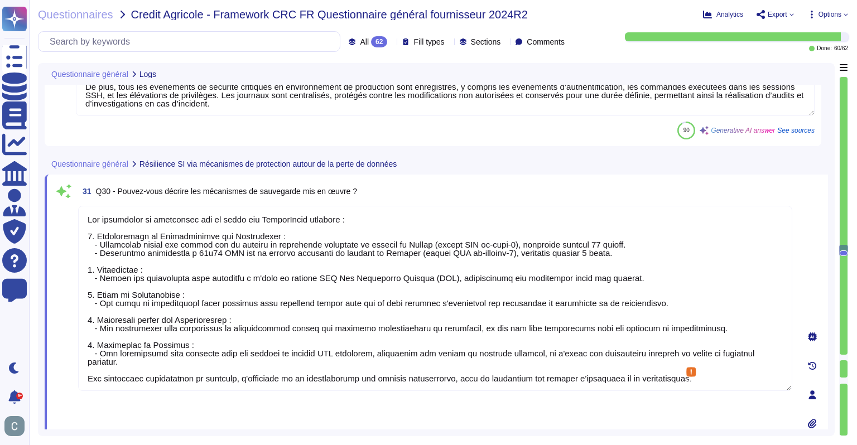
type textarea "Non, nous ne permettons pas aux clients d'accéder aux fichiers journaux, sauf e…"
type textarea "Oui, nous assurons la journalisation des accès à nos données par notre personne…"
type textarea "Lor ipsumdolor si ametconsec adi el seddo eiu TemporIncid utlabore : 4. Etdolor…"
type textarea "La perte de données maximale admissible (RPO) de notre solution est de 4 heures…"
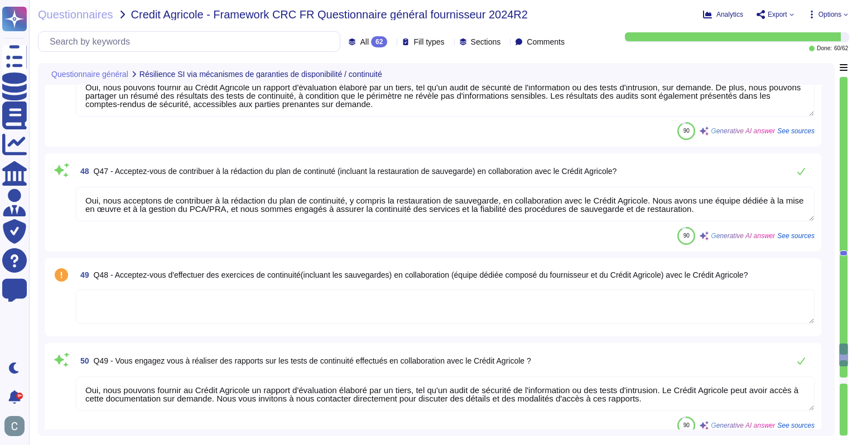
scroll to position [6545, 0]
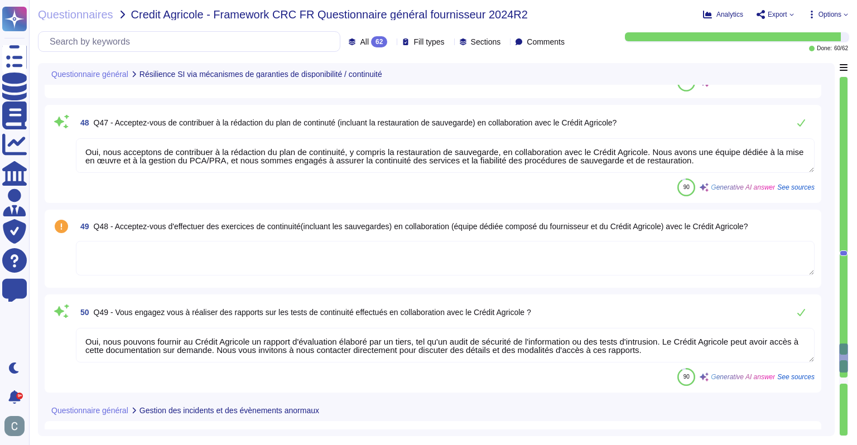
click at [329, 259] on textarea at bounding box center [445, 258] width 739 height 35
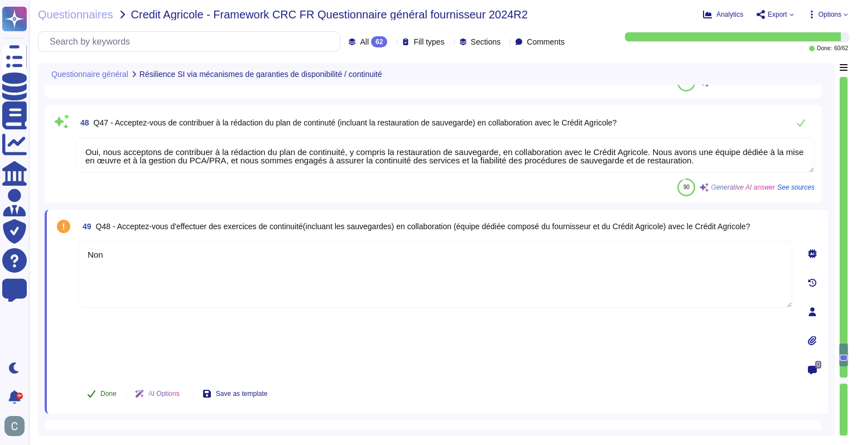
click at [109, 383] on button "Done" at bounding box center [101, 394] width 47 height 22
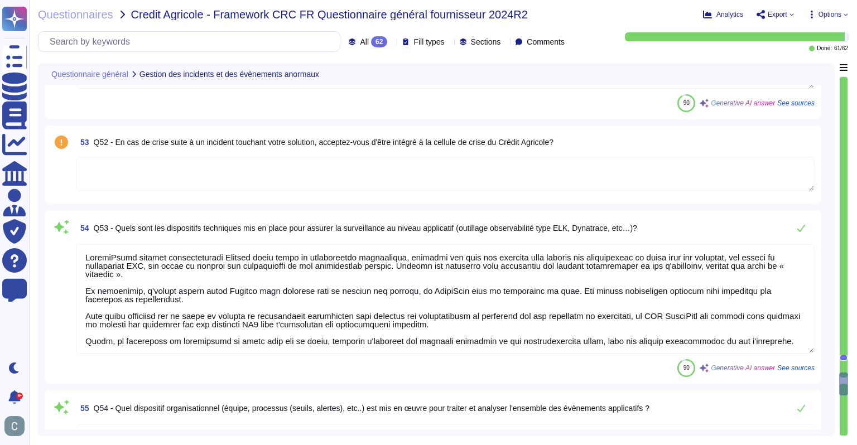
scroll to position [7159, 0]
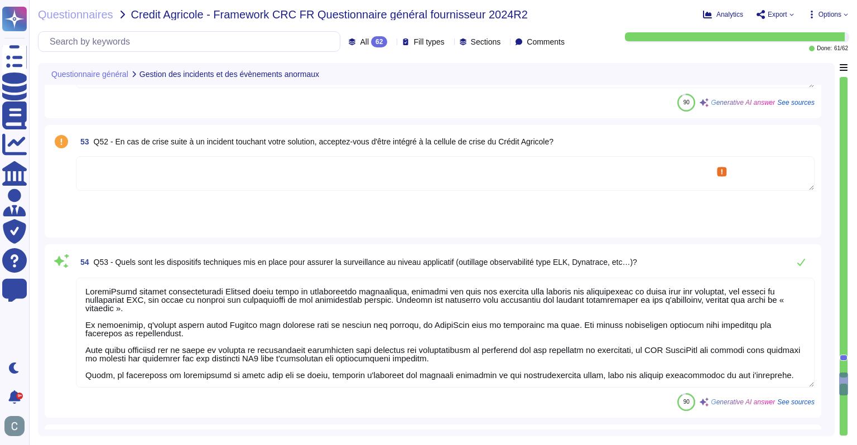
click at [257, 175] on textarea at bounding box center [445, 173] width 739 height 35
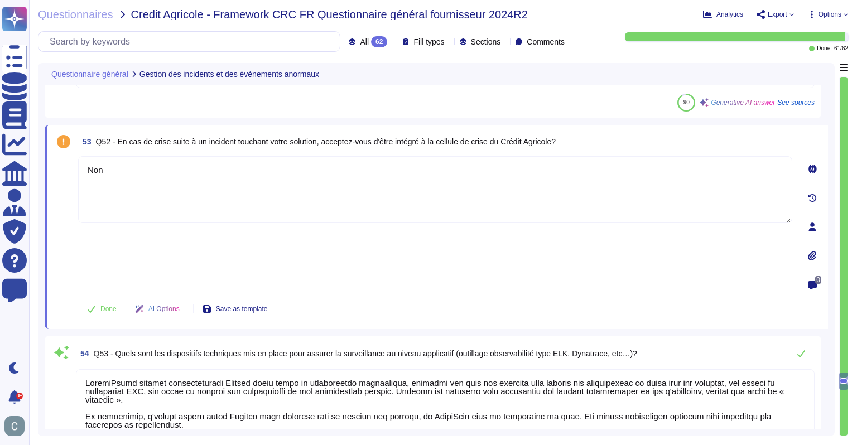
drag, startPoint x: 128, startPoint y: 184, endPoint x: 67, endPoint y: 176, distance: 61.3
click at [67, 176] on div "53 Q52 - En cas de crise suite à un incident touchant votre solution, acceptez-…" at bounding box center [423, 227] width 739 height 191
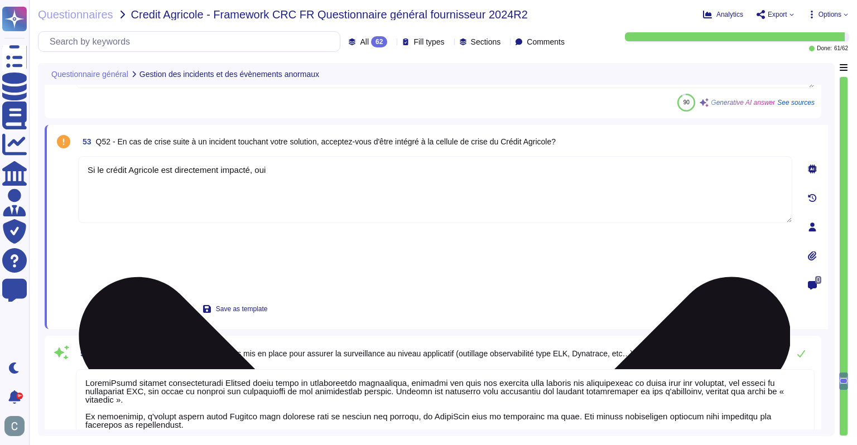
click at [100, 164] on textarea "Si le crédit Agricole est directement impacté, oui" at bounding box center [435, 189] width 714 height 67
click at [112, 164] on textarea "Si le crédit Agricole est directement impacté, oui" at bounding box center [435, 189] width 714 height 67
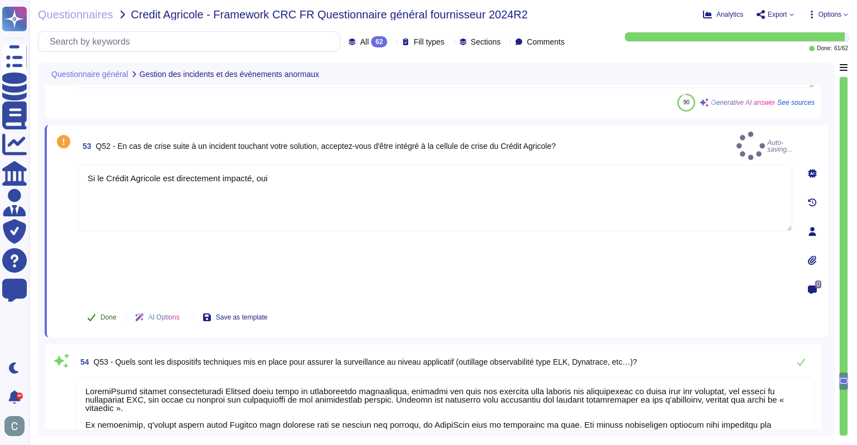
click at [100, 306] on button "Done" at bounding box center [101, 317] width 47 height 22
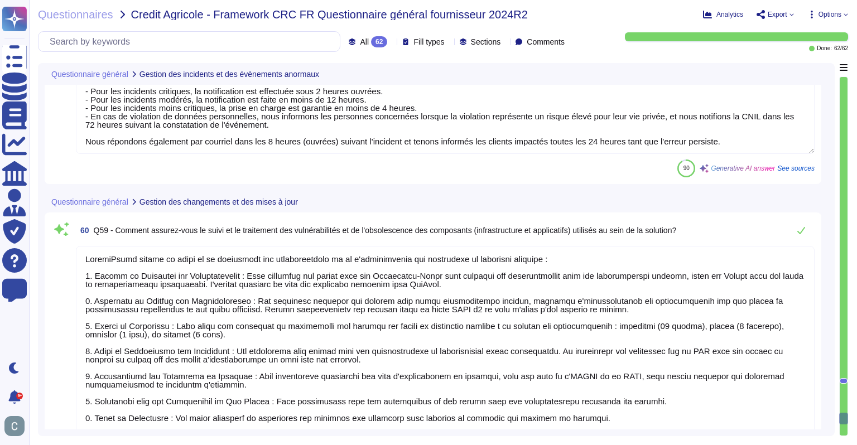
scroll to position [8276, 0]
click at [183, 36] on input "text" at bounding box center [192, 42] width 296 height 20
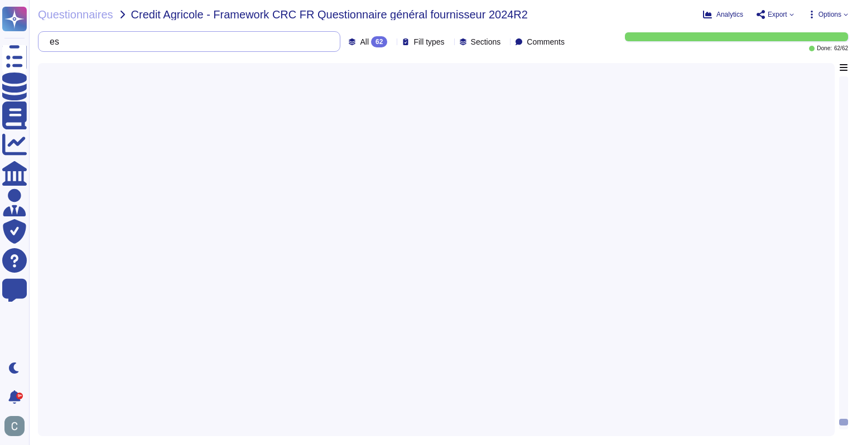
scroll to position [0, 0]
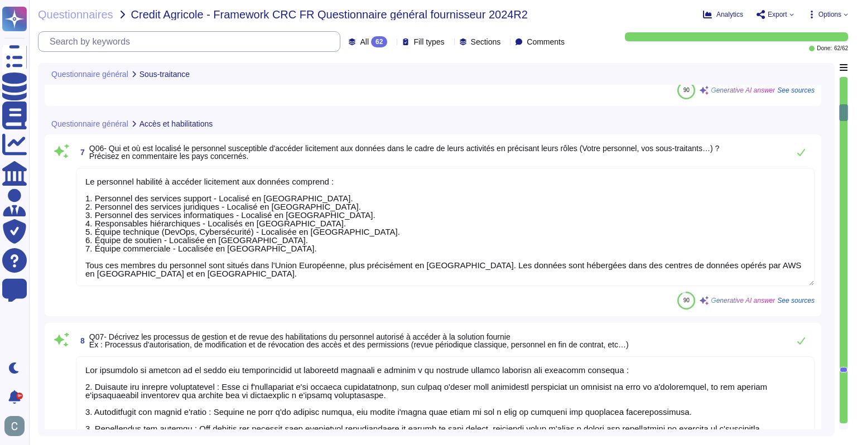
scroll to position [781, 0]
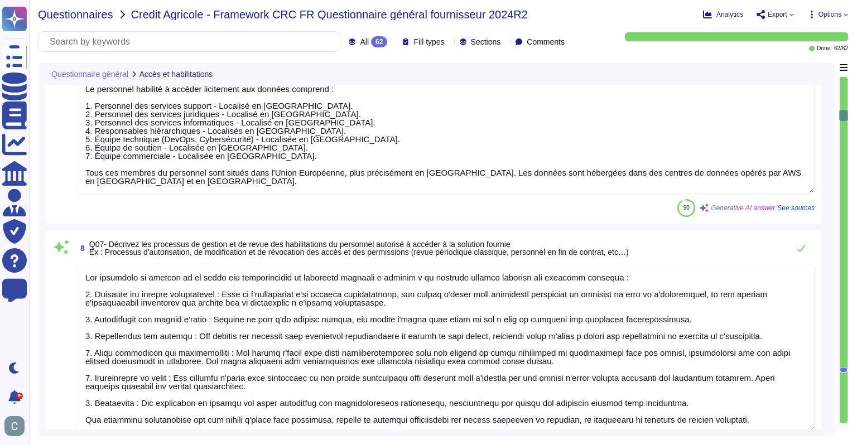
click at [89, 12] on span "Questionnaires" at bounding box center [75, 14] width 75 height 11
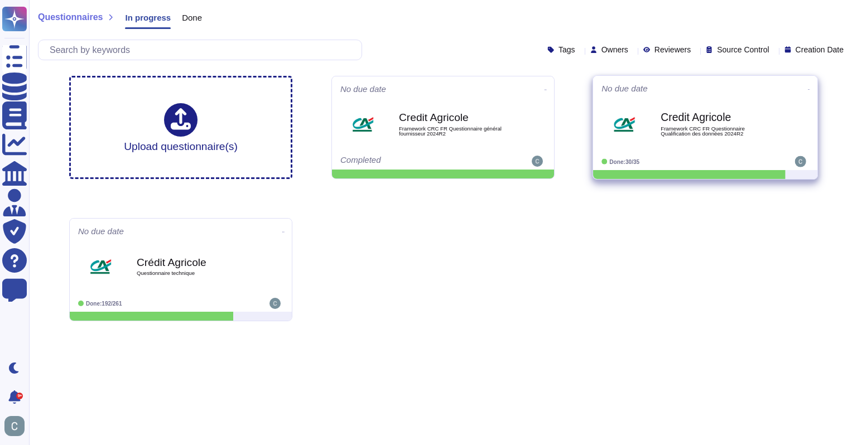
click at [636, 137] on img at bounding box center [624, 125] width 28 height 28
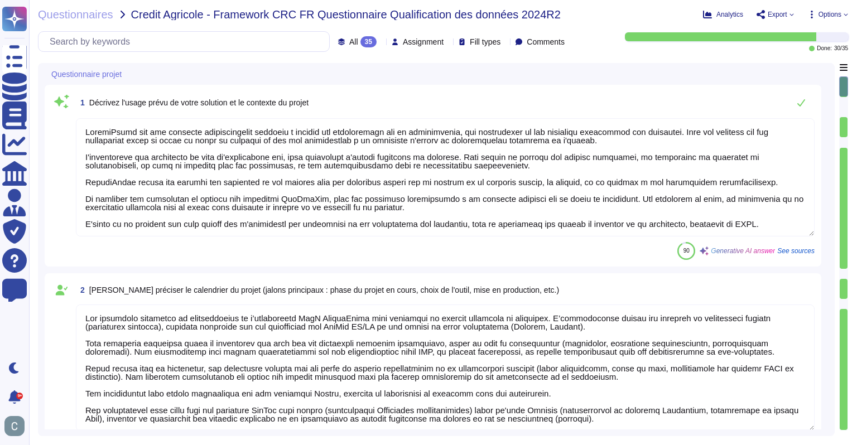
click at [103, 23] on div "Questionnaires Credit Agricole - Framework CRC FR Questionnaire Qualification d…" at bounding box center [443, 222] width 828 height 445
click at [95, 20] on span "Questionnaires" at bounding box center [75, 14] width 75 height 11
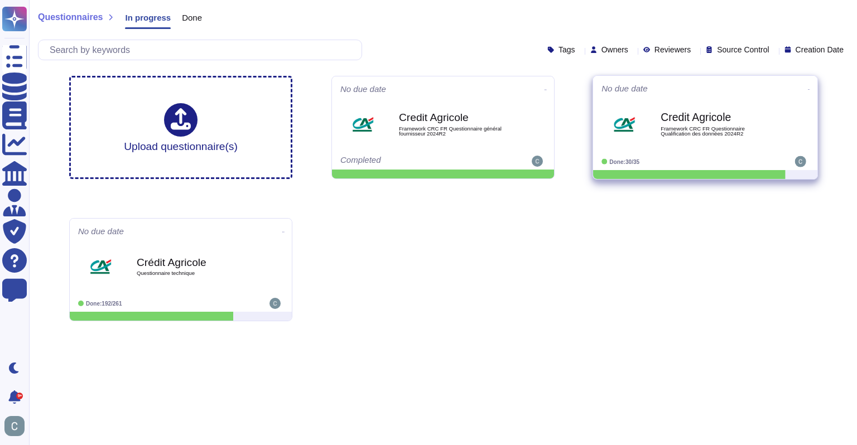
click at [670, 123] on b "Credit Agricole" at bounding box center [717, 117] width 113 height 11
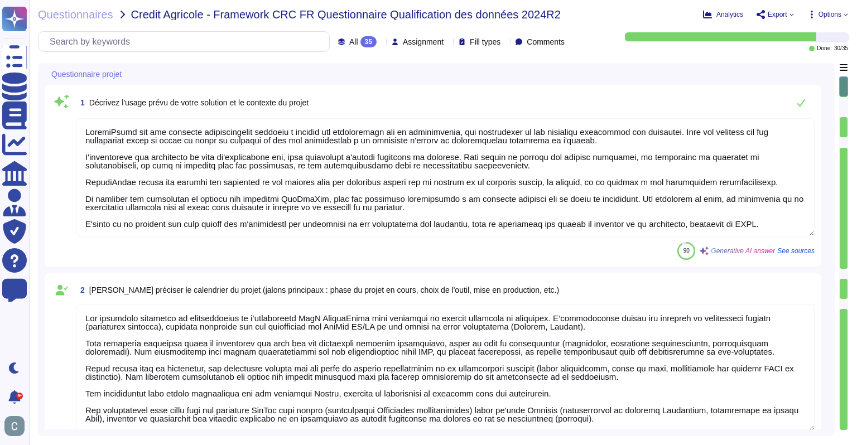
click at [361, 39] on div "35" at bounding box center [369, 41] width 16 height 11
click at [373, 93] on div "To do 5" at bounding box center [368, 98] width 90 height 12
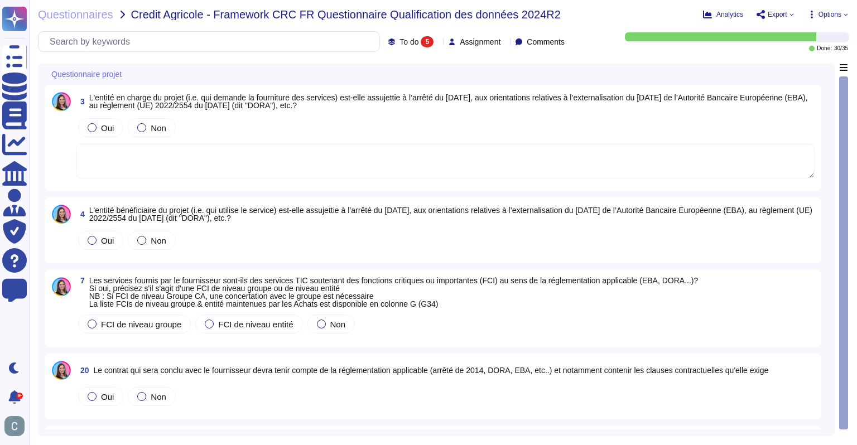
click at [338, 113] on div "3 L'entité en charge du projet (i.e. qui demande la fourniture des services) es…" at bounding box center [433, 138] width 764 height 93
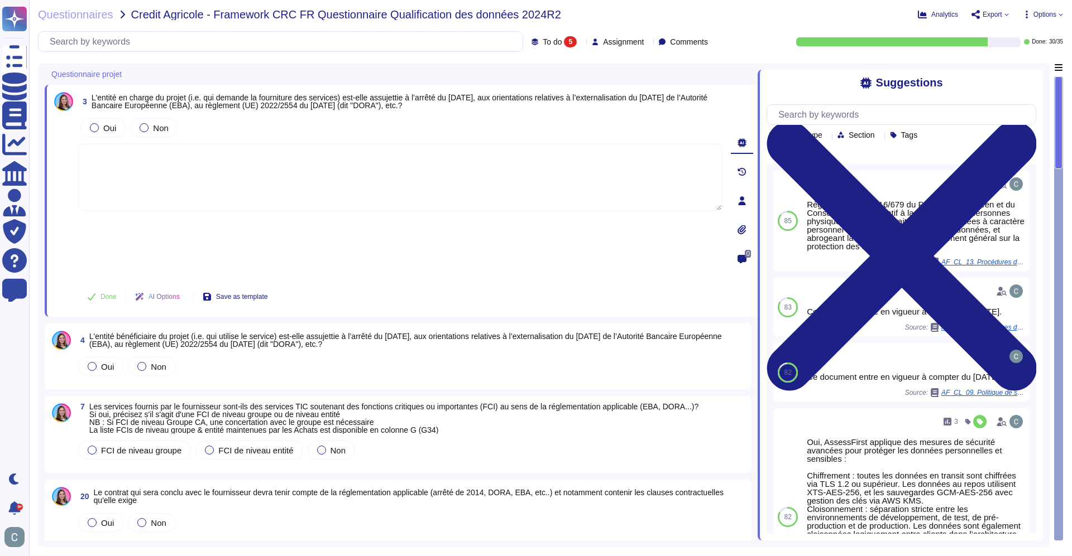
click at [472, 110] on div "3 L'entité en charge du projet (i.e. qui demande la fourniture des services) es…" at bounding box center [388, 201] width 668 height 219
click at [573, 75] on div "Questionnaire projet" at bounding box center [323, 74] width 556 height 22
click at [244, 75] on div "Questionnaire projet" at bounding box center [323, 74] width 556 height 22
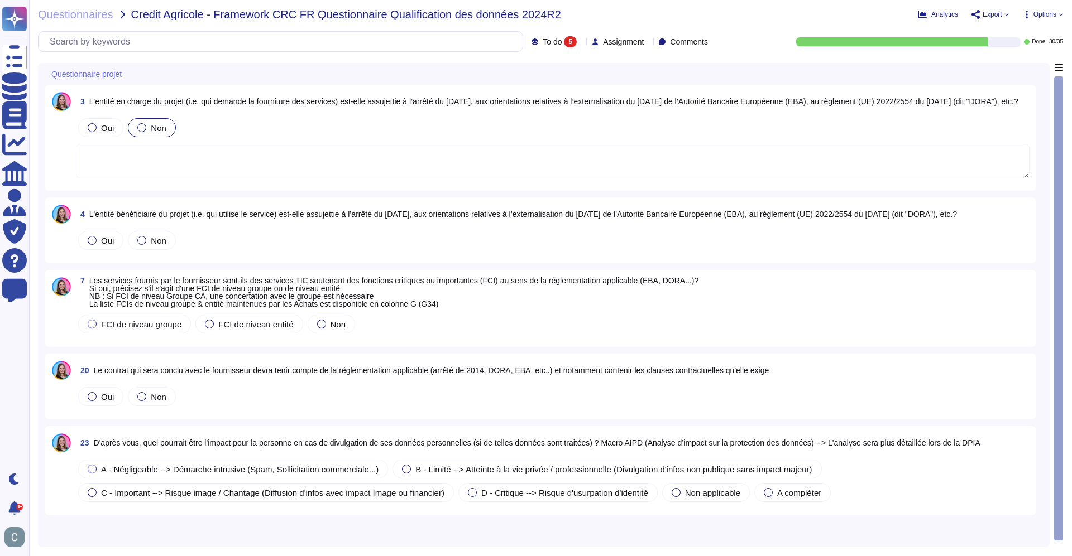
click at [145, 129] on div at bounding box center [141, 127] width 9 height 9
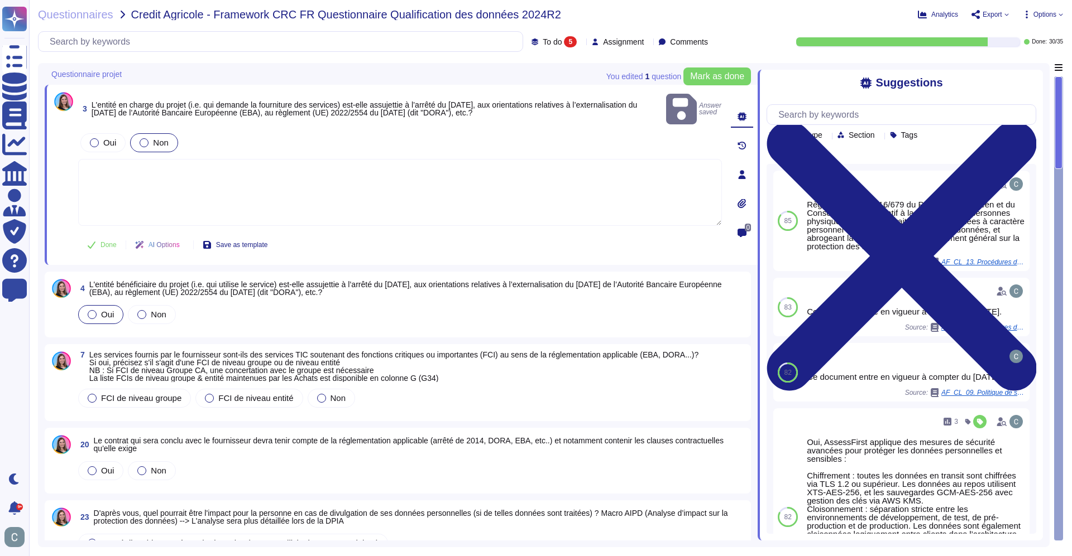
click at [93, 310] on div at bounding box center [92, 314] width 9 height 9
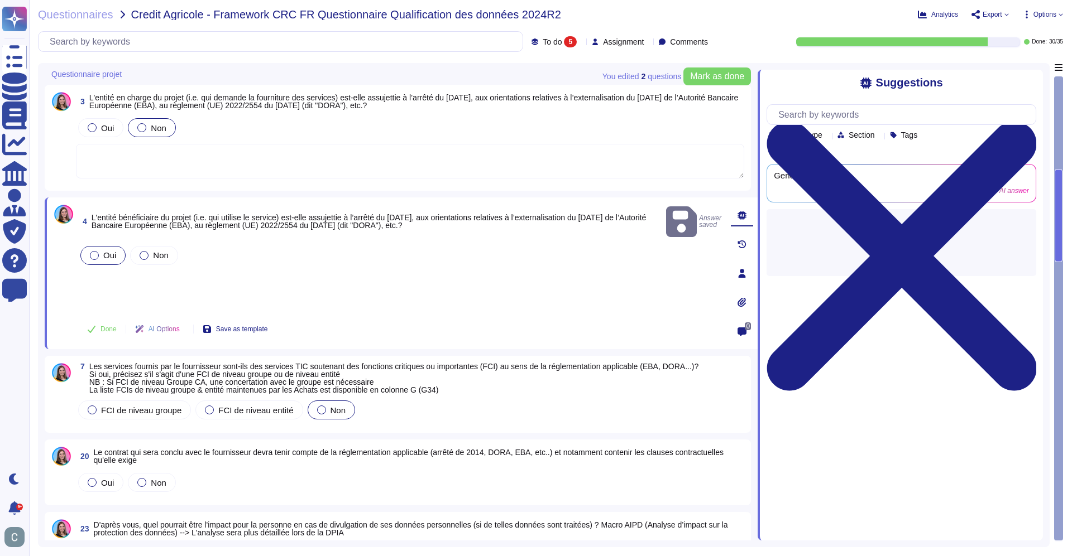
click at [330, 411] on span "Non" at bounding box center [338, 410] width 16 height 9
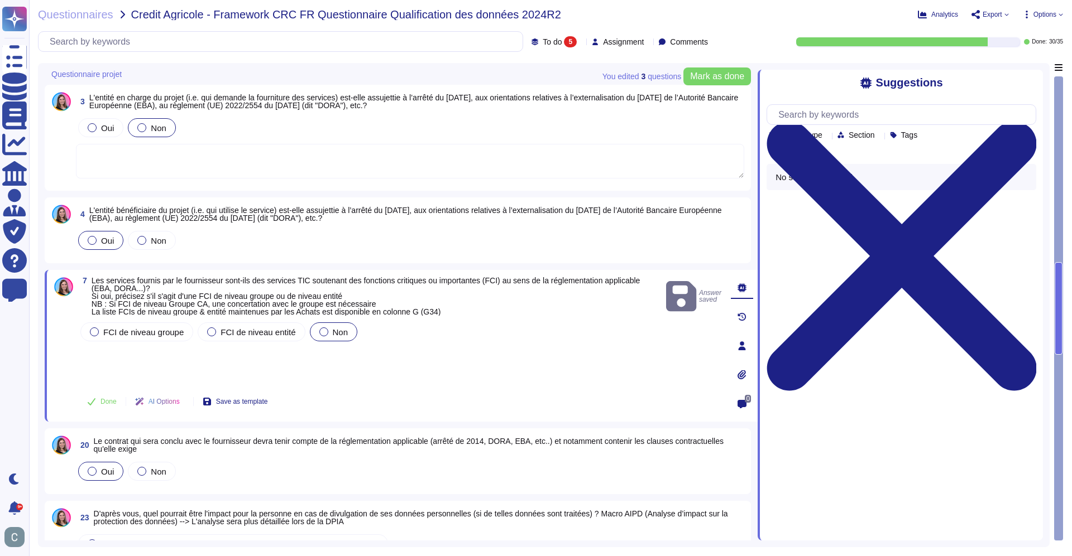
click at [99, 472] on label "Oui" at bounding box center [101, 471] width 26 height 9
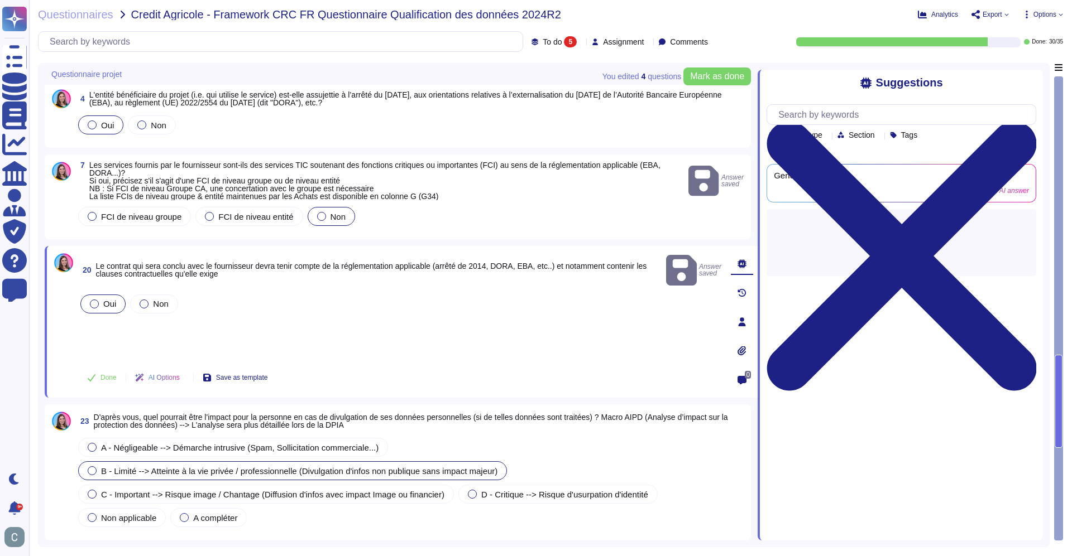
click at [123, 467] on span "B - Limité --> Atteinte à la vie privée / professionnelle (Divulgation d'infos …" at bounding box center [299, 471] width 396 height 9
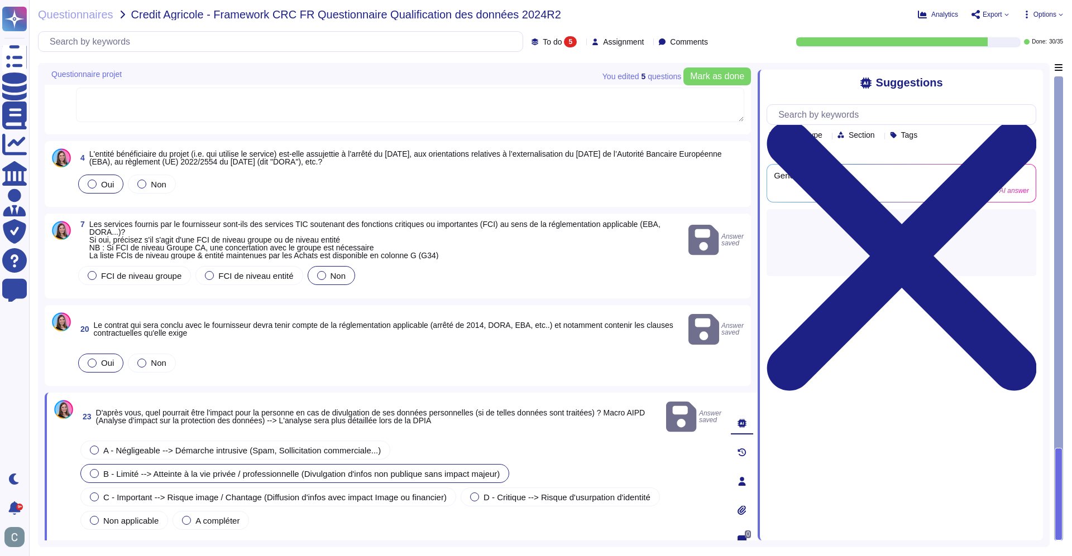
scroll to position [49, 0]
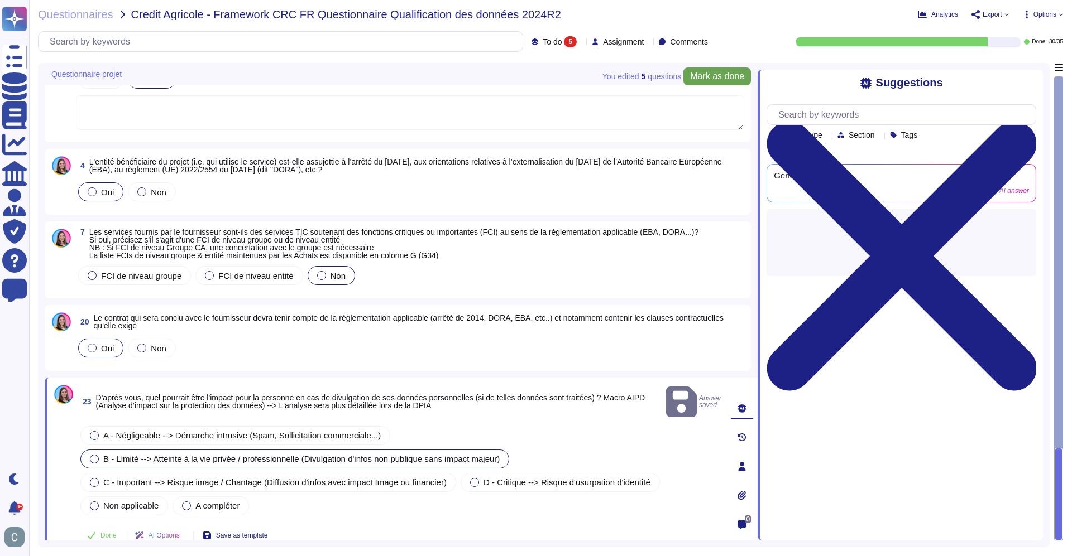
click at [721, 76] on span "Mark as done" at bounding box center [717, 76] width 54 height 9
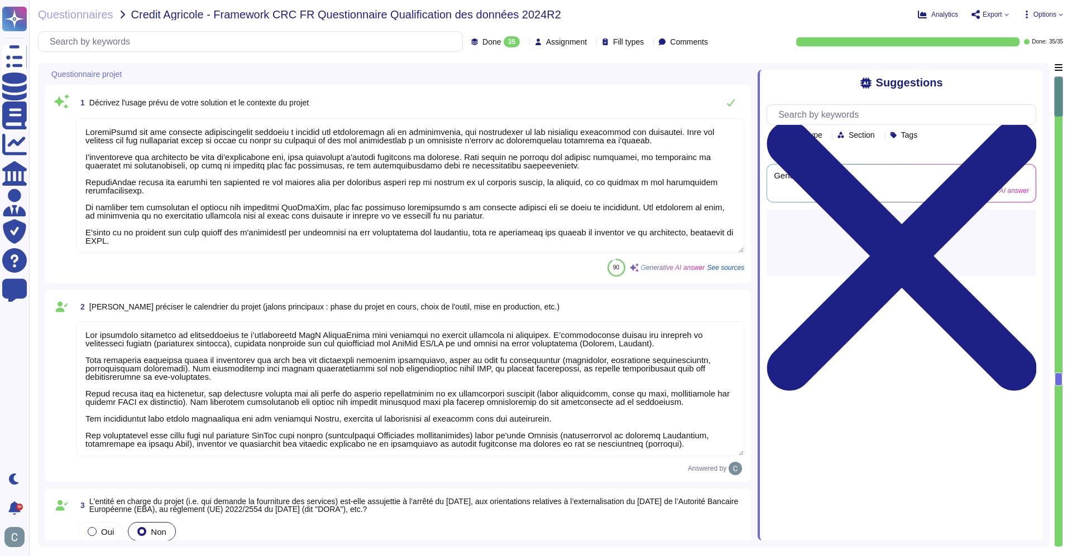
type textarea "LoremiPsumd sit ame consecte adipiscingelit seddoeiu t incidid utl etdoloremagn…"
type textarea "Lor ipsumdolo sitametco ad elitseddoeius te i’utlaboreetd MagN AliquaEnima mini…"
type textarea "Les entités du Groupe Crédit Agricole bénéficiaires du projet sont : 1. CRÉDIT …"
click at [98, 20] on span "Questionnaires" at bounding box center [75, 14] width 75 height 11
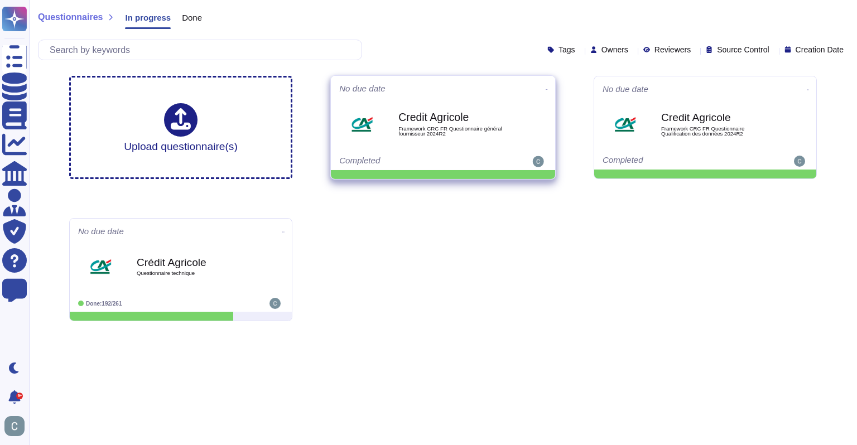
click at [546, 88] on icon at bounding box center [547, 89] width 2 height 3
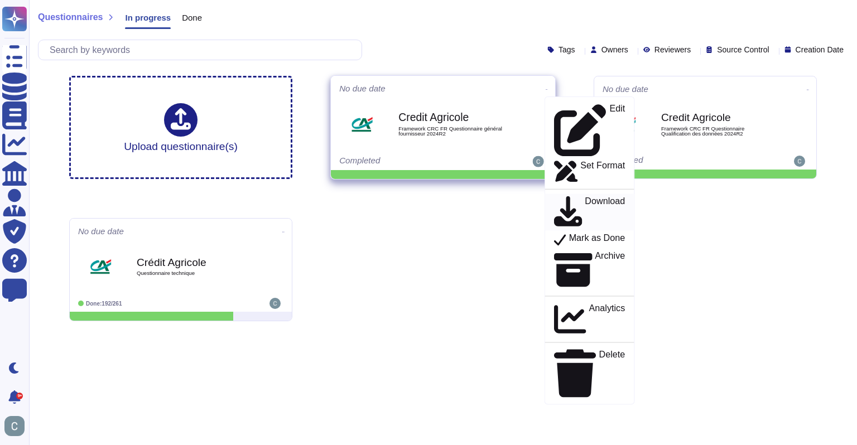
click at [585, 196] on p "Download" at bounding box center [605, 212] width 40 height 32
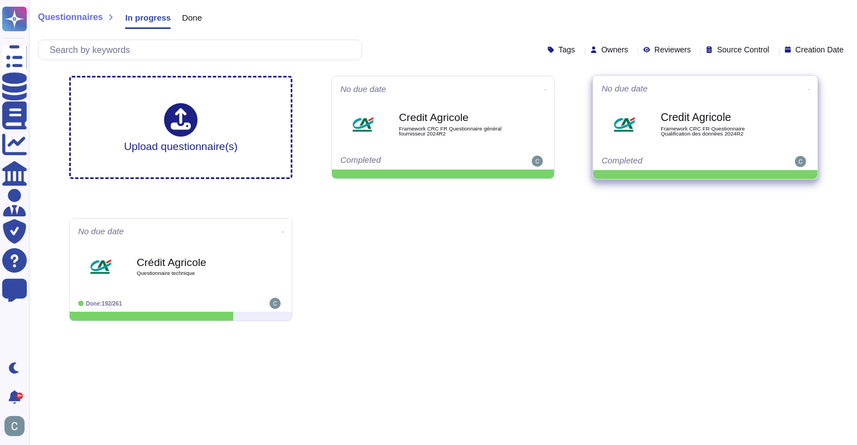
click at [808, 88] on icon at bounding box center [809, 89] width 2 height 3
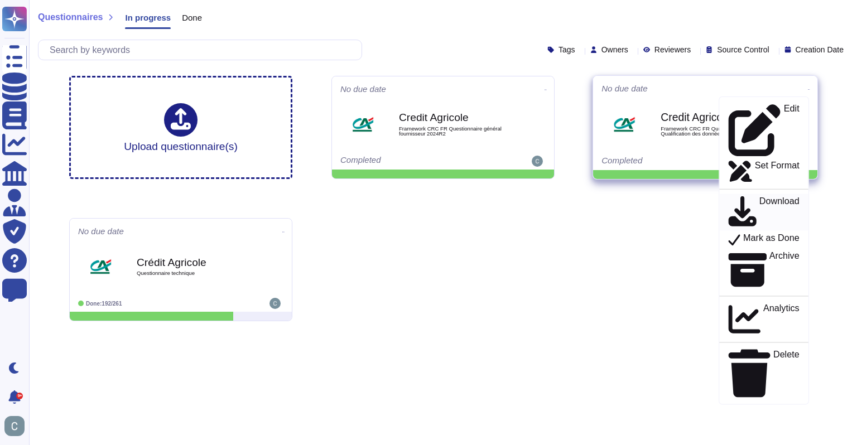
click at [766, 196] on p "Download" at bounding box center [780, 212] width 40 height 32
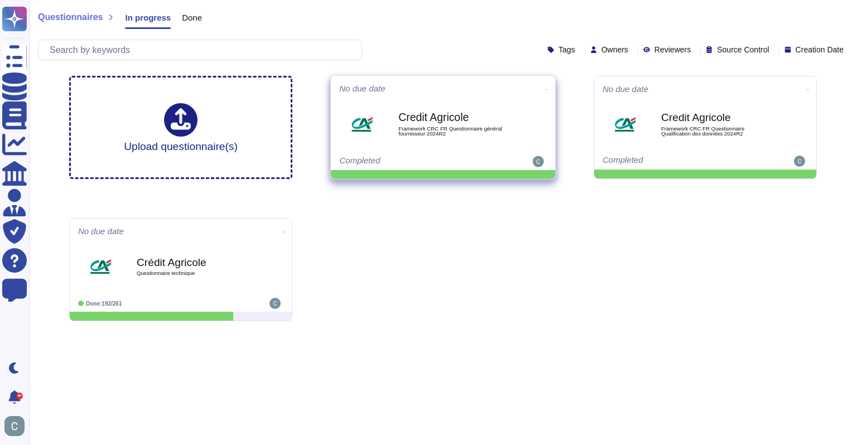
click at [546, 88] on icon at bounding box center [547, 89] width 2 height 3
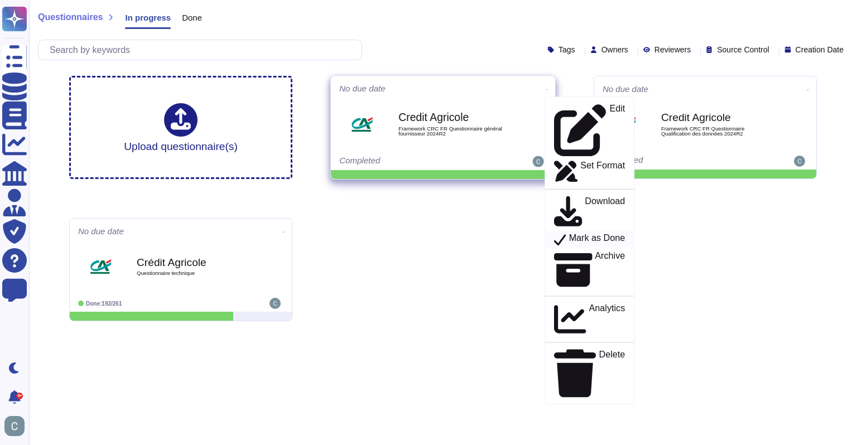
click at [576, 233] on p "Mark as Done" at bounding box center [597, 239] width 56 height 13
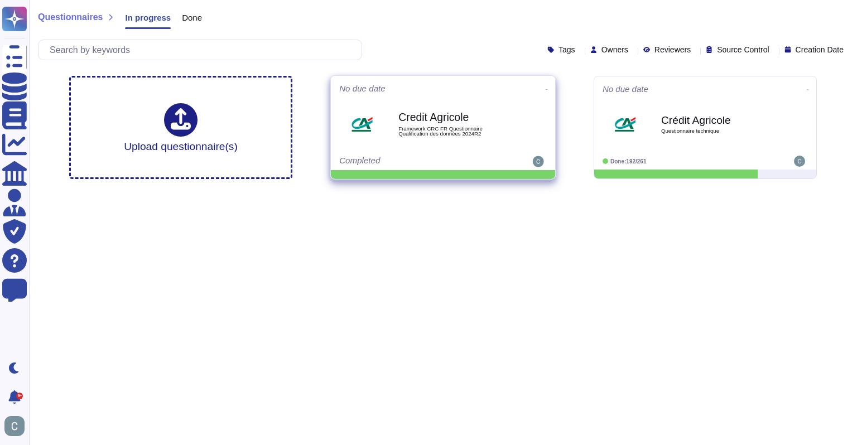
click at [546, 88] on icon at bounding box center [547, 89] width 2 height 3
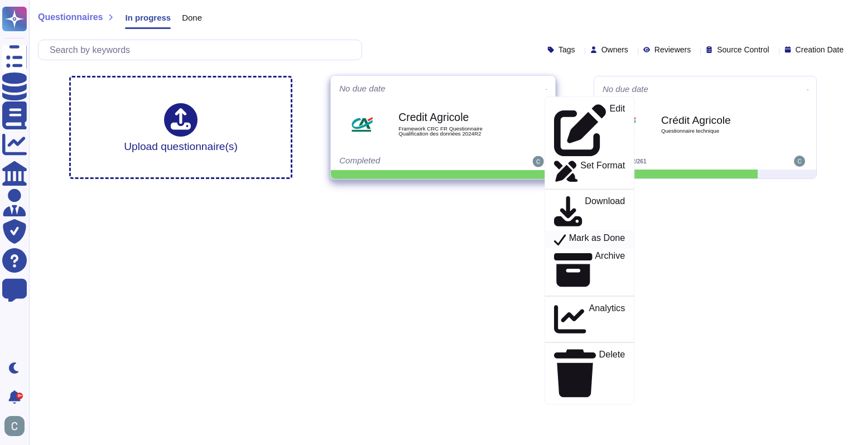
click at [570, 233] on p "Mark as Done" at bounding box center [597, 239] width 56 height 13
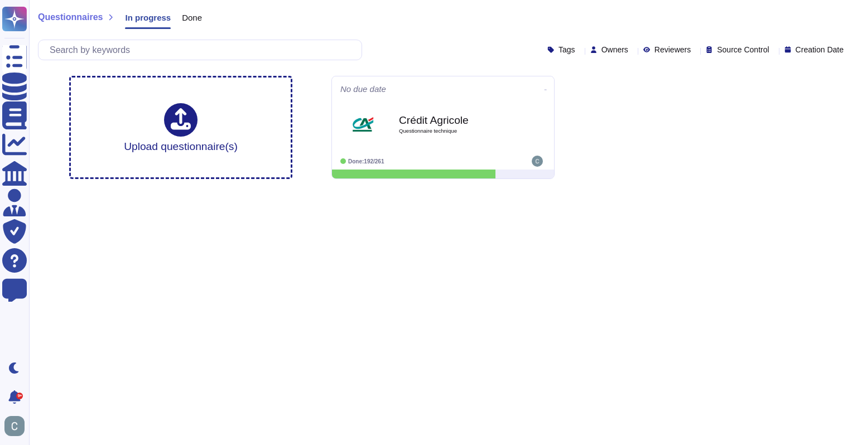
click at [201, 22] on div "Questionnaires In progress Done" at bounding box center [124, 20] width 172 height 22
click at [185, 18] on span "Done" at bounding box center [192, 17] width 20 height 8
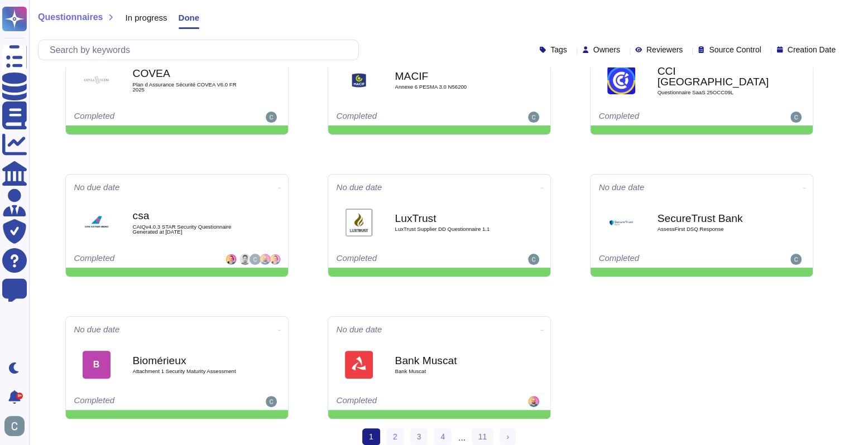
scroll to position [195, 0]
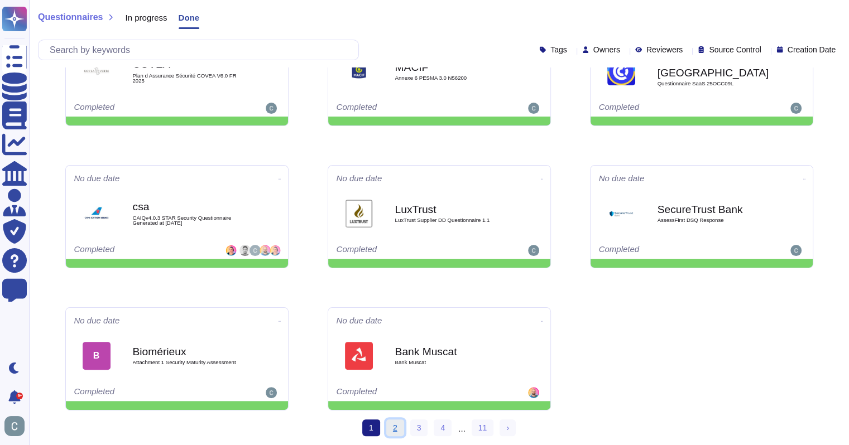
click at [392, 431] on link "2" at bounding box center [395, 428] width 18 height 17
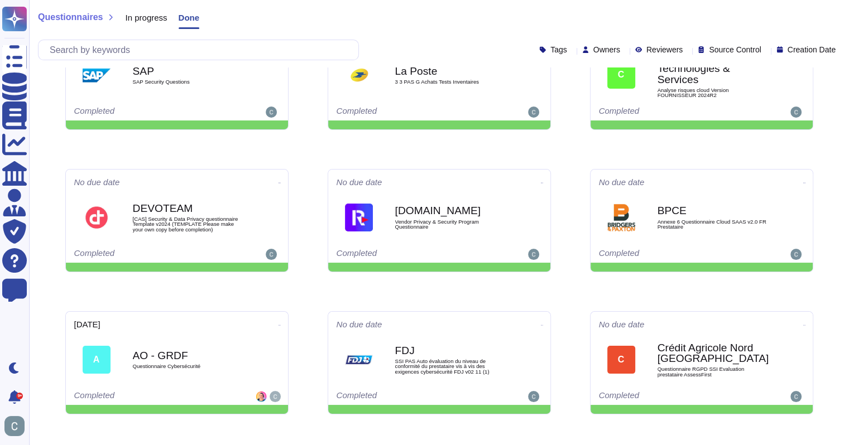
scroll to position [195, 0]
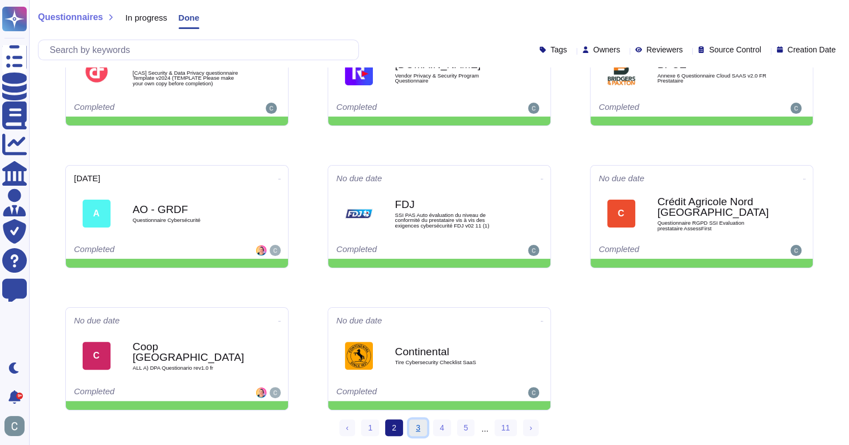
click at [420, 427] on link "3" at bounding box center [418, 428] width 18 height 17
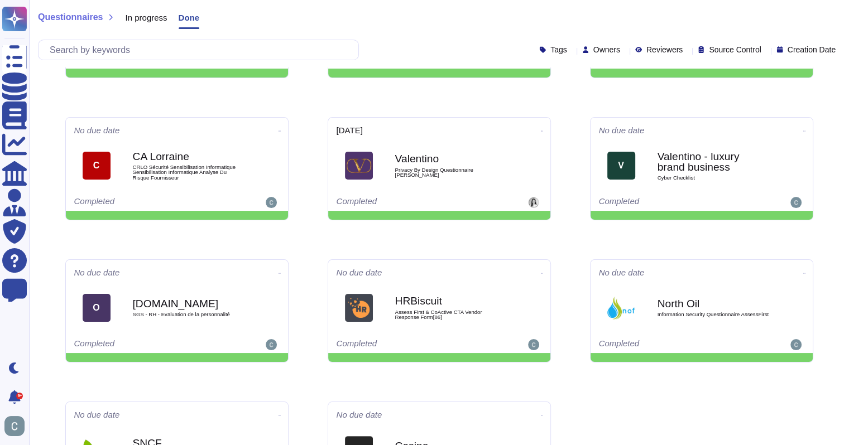
scroll to position [195, 0]
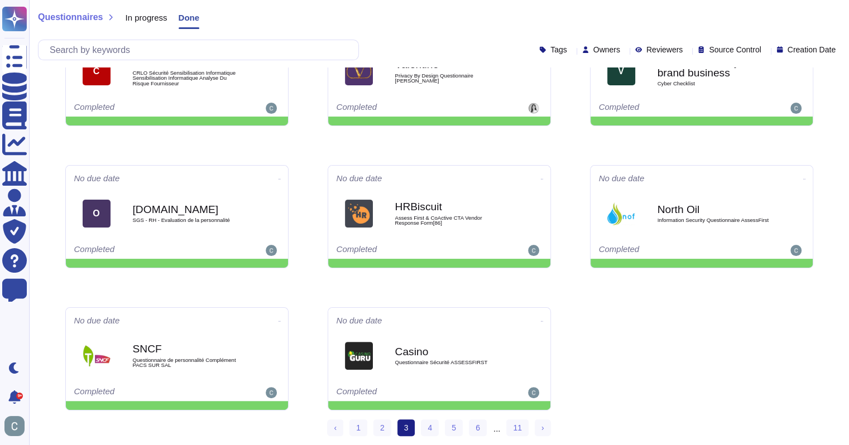
click at [433, 438] on div "‹ Previous 1 2 3 (current) 4 5 6 ... 11 › Next" at bounding box center [438, 433] width 223 height 27
click at [428, 424] on link "4" at bounding box center [430, 428] width 18 height 17
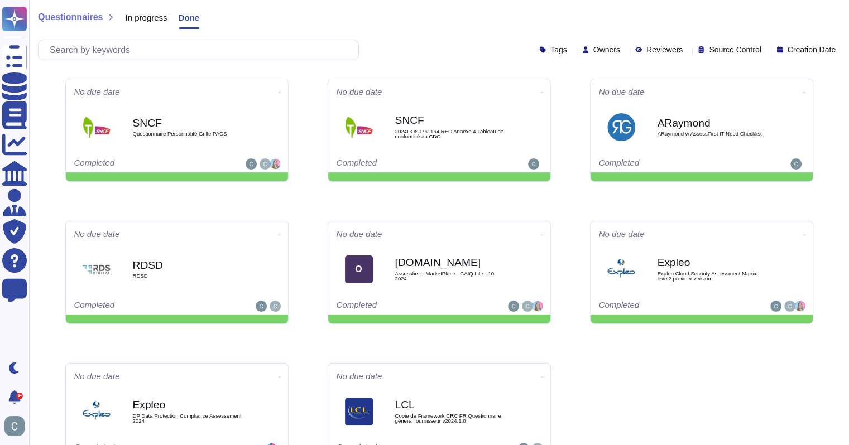
scroll to position [195, 0]
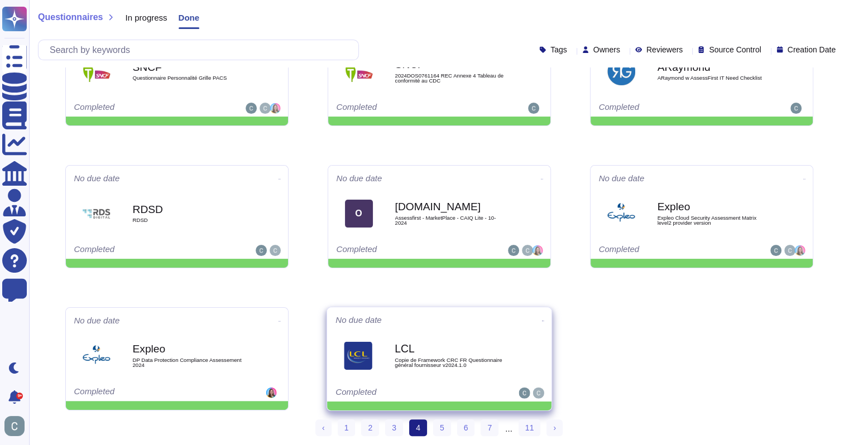
click at [507, 349] on span "LCL Copie de Framework CRC FR Questionnaire général fournisseur v2024.1.0" at bounding box center [439, 356] width 208 height 45
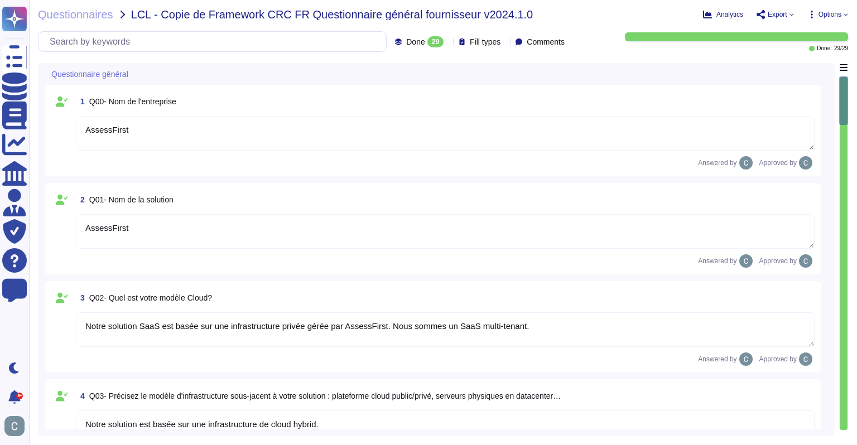
type textarea "AssessFirst"
type textarea "Notre solution SaaS est basée sur une infrastructure privée gérée par AssessFir…"
type textarea "Notre solution est basée sur une infrastructure de cloud hybrid."
type textarea "Les données sont stockées dans un centre de données en France, exploité par AWS…"
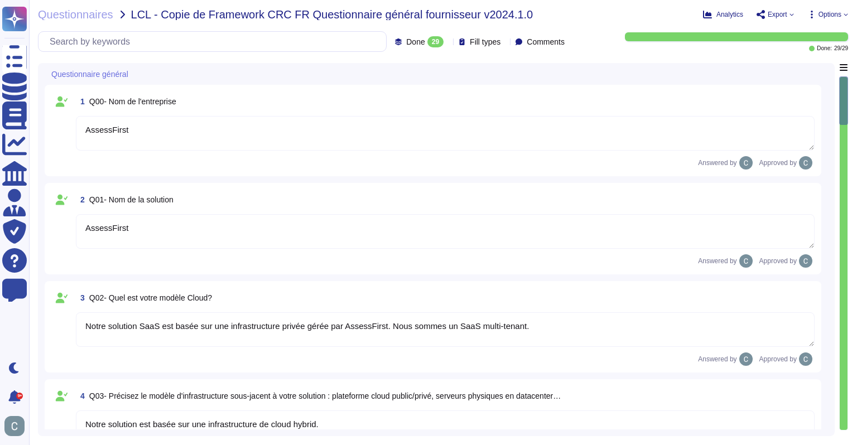
type textarea "Oui, notre entreprise utilise la sous-traitance pour cette solution. Nous sous-…"
type textarea "Dans l'UE"
click at [776, 13] on span "Export" at bounding box center [778, 14] width 20 height 7
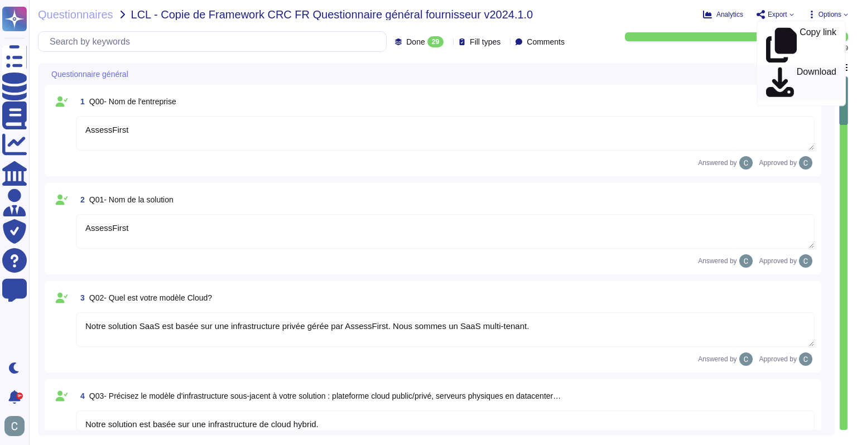
click at [797, 68] on p "Download" at bounding box center [817, 83] width 40 height 31
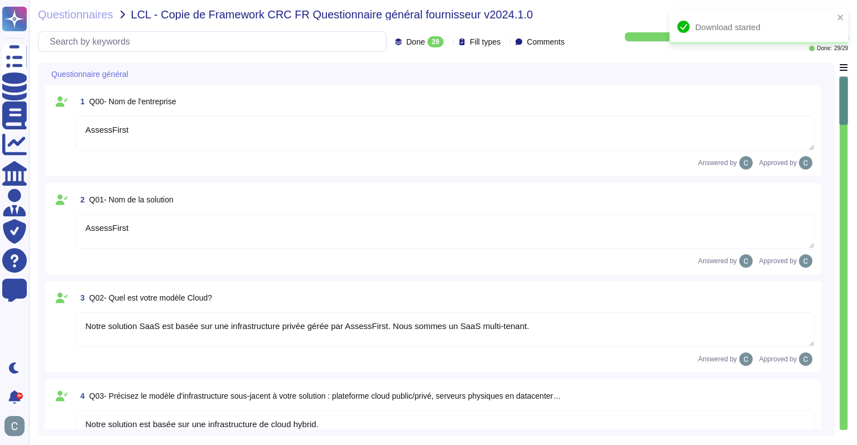
type textarea "Dans l'UE"
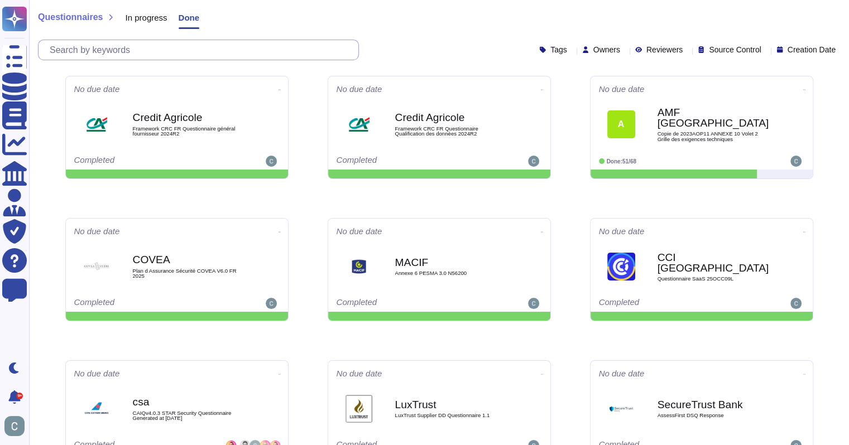
click at [222, 50] on input "text" at bounding box center [201, 50] width 314 height 20
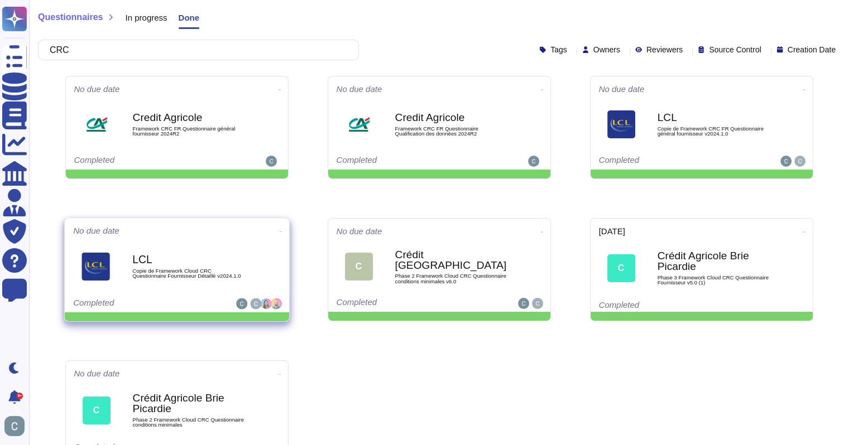
type input "CRC"
click at [279, 231] on icon at bounding box center [280, 232] width 2 height 3
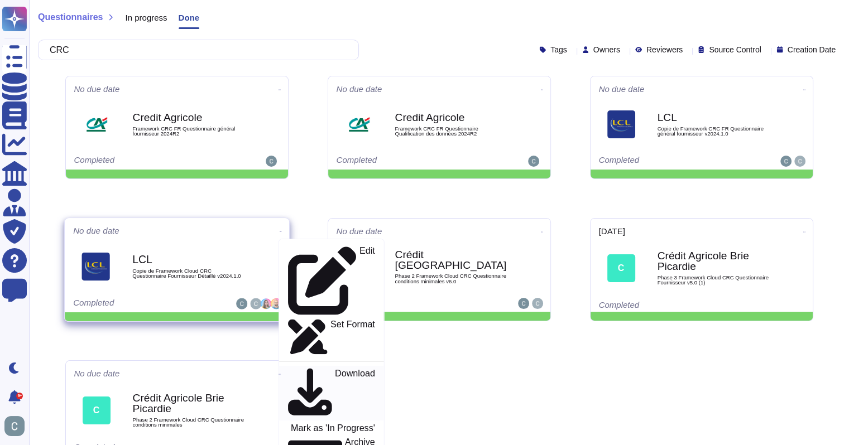
click at [334, 369] on p "Download" at bounding box center [354, 394] width 40 height 50
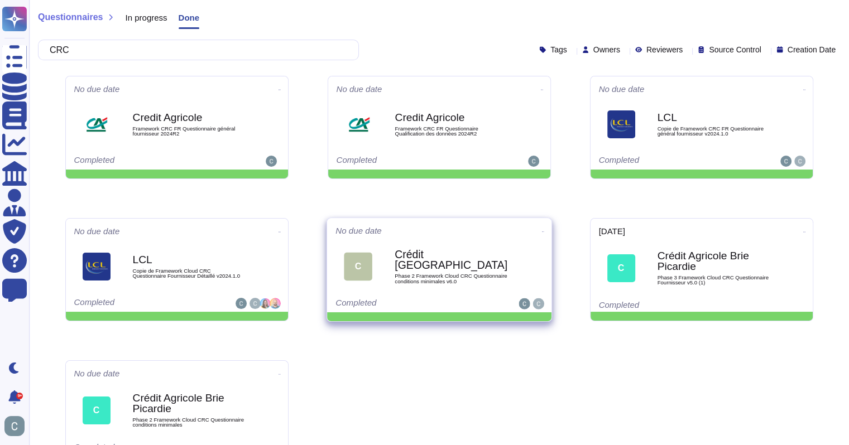
click at [541, 231] on icon at bounding box center [542, 232] width 2 height 3
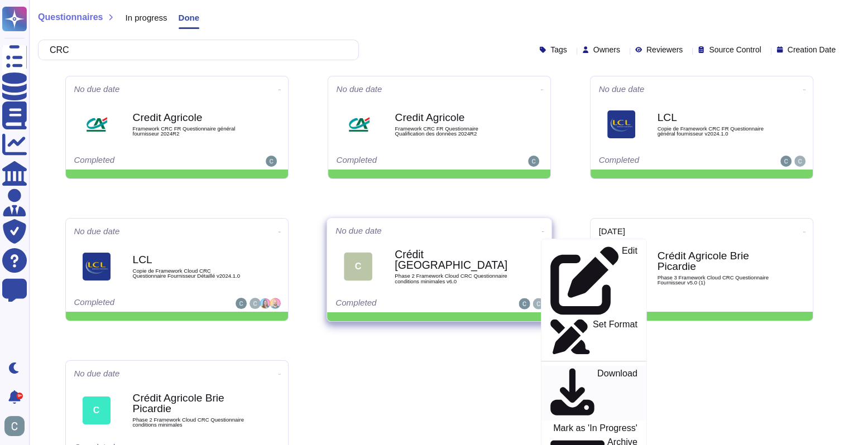
click at [597, 369] on p "Download" at bounding box center [617, 394] width 40 height 50
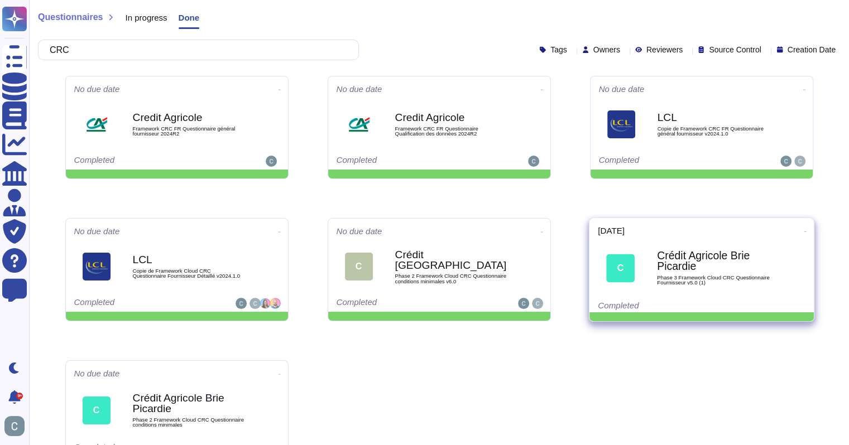
scroll to position [27, 0]
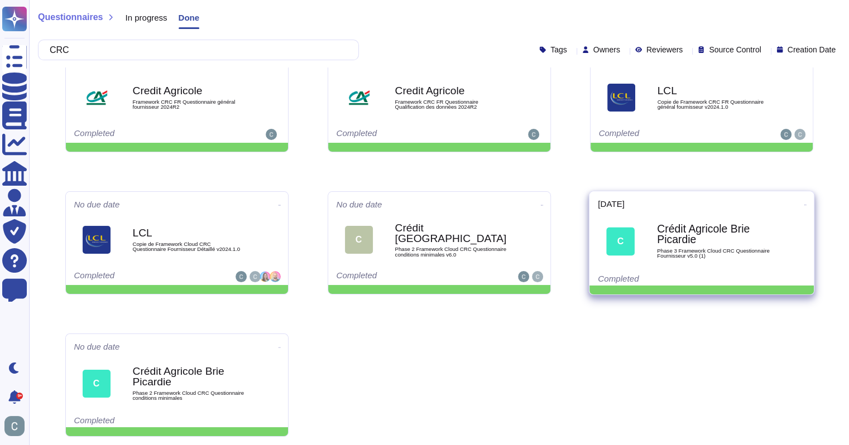
click at [803, 210] on span at bounding box center [805, 204] width 4 height 12
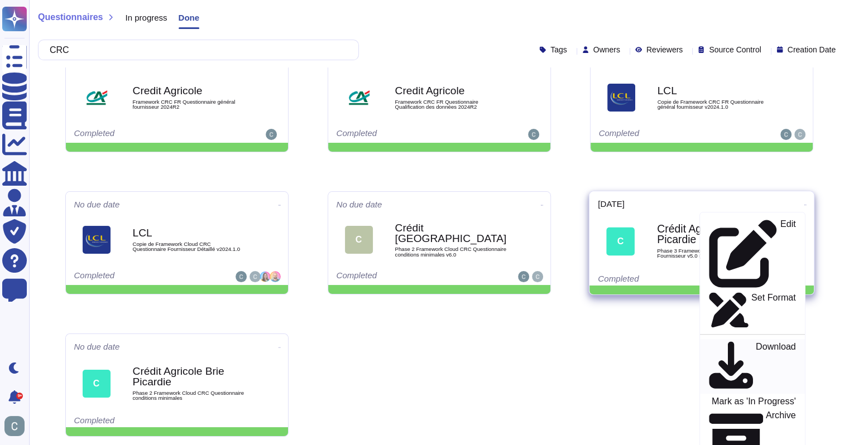
click at [757, 342] on div "Download" at bounding box center [751, 367] width 87 height 50
